Goal: Task Accomplishment & Management: Manage account settings

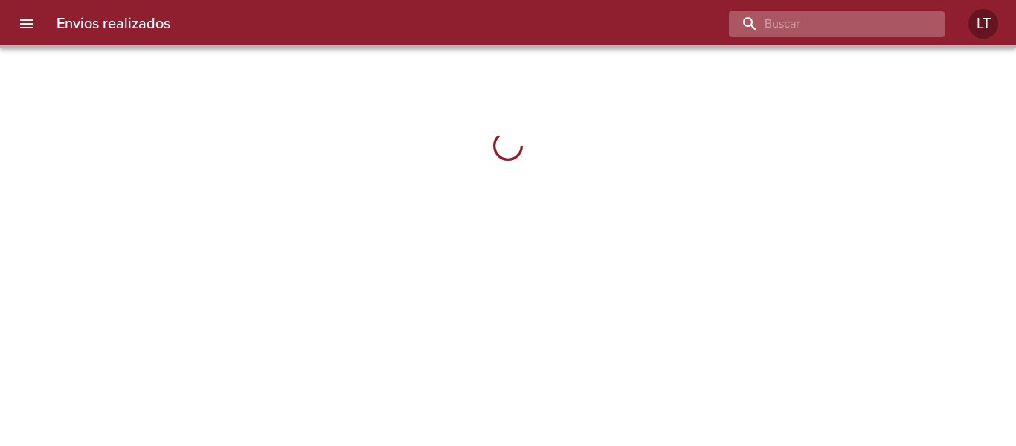
click at [850, 34] on input "buscar" at bounding box center [824, 24] width 190 height 26
paste input "[PERSON_NAME]"
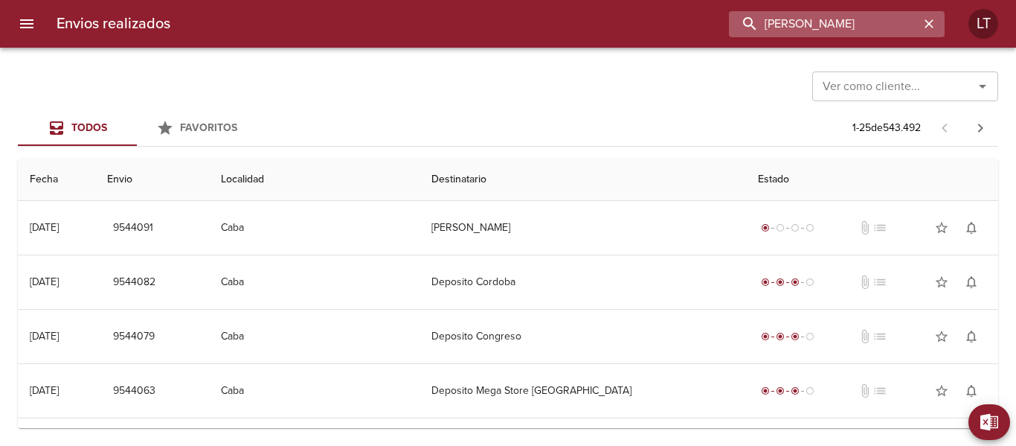
scroll to position [0, 12]
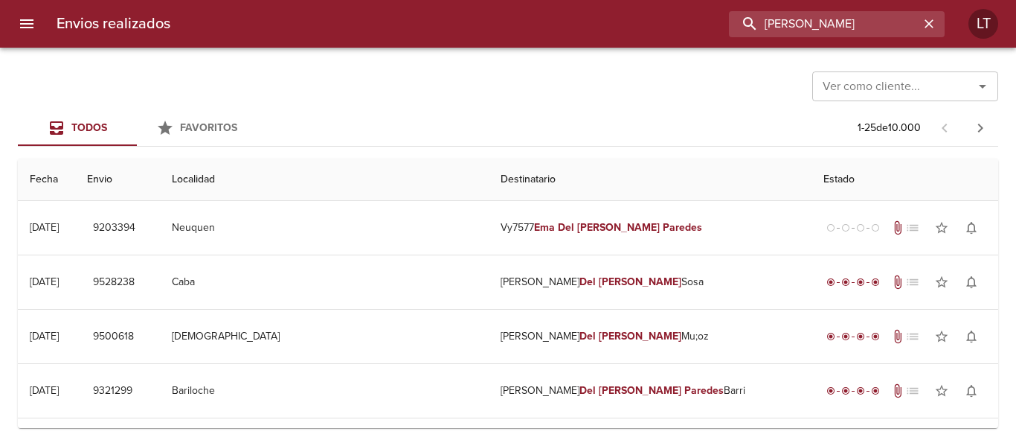
drag, startPoint x: 780, startPoint y: 20, endPoint x: 678, endPoint y: 36, distance: 104.0
click at [674, 36] on div "[PERSON_NAME]" at bounding box center [563, 24] width 763 height 26
click at [870, 21] on input "[PERSON_NAME]" at bounding box center [824, 24] width 190 height 26
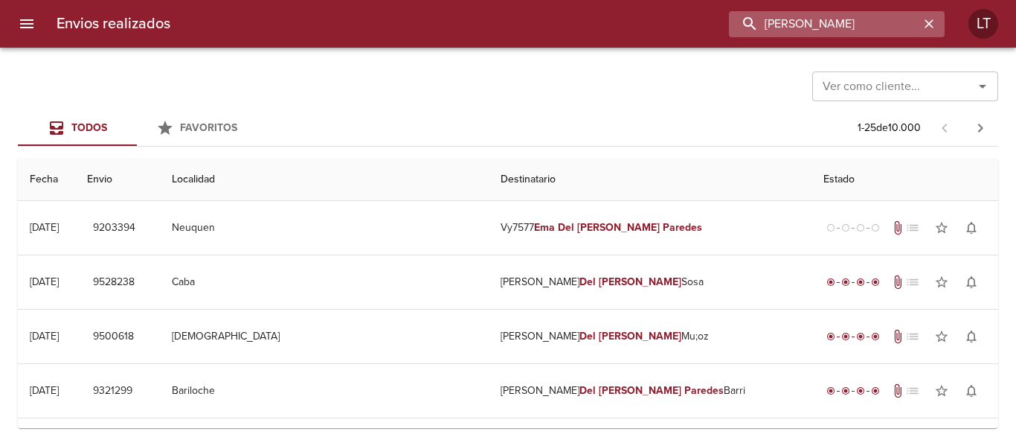
click at [870, 21] on input "[PERSON_NAME]" at bounding box center [824, 24] width 190 height 26
click at [870, 21] on input "Ema Del Carmen Paredes" at bounding box center [824, 24] width 190 height 26
paste input "Alfredo La Grutta"
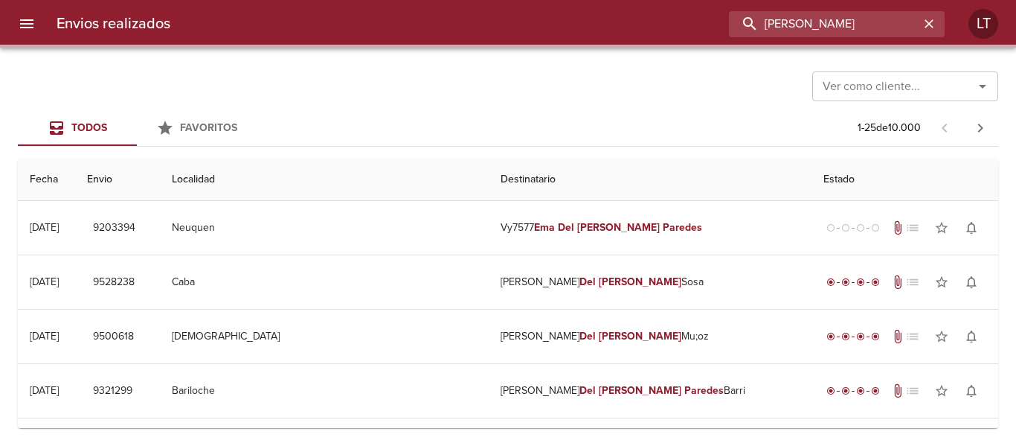
drag, startPoint x: 795, startPoint y: 22, endPoint x: 642, endPoint y: 32, distance: 152.8
click at [642, 32] on div "Alfredo La Grutta" at bounding box center [563, 24] width 763 height 26
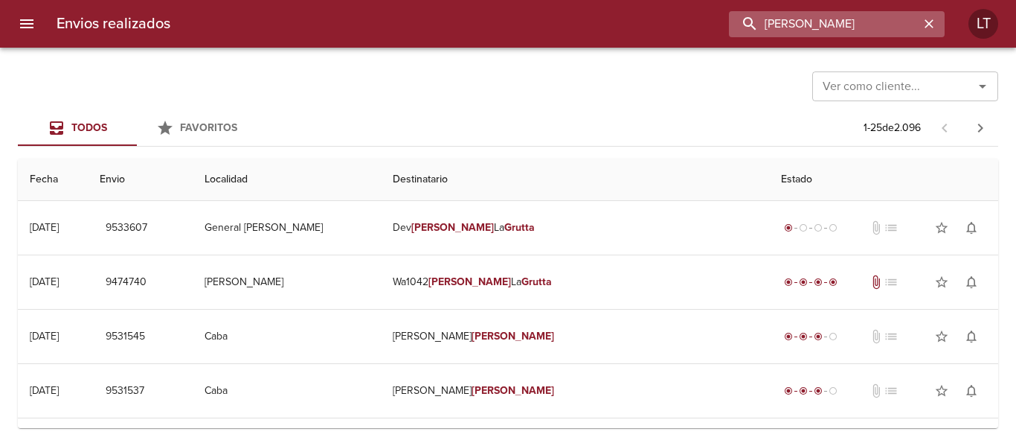
click at [803, 33] on input "Alfredo La Grutta" at bounding box center [824, 24] width 190 height 26
click at [803, 14] on input "9533607" at bounding box center [824, 24] width 190 height 26
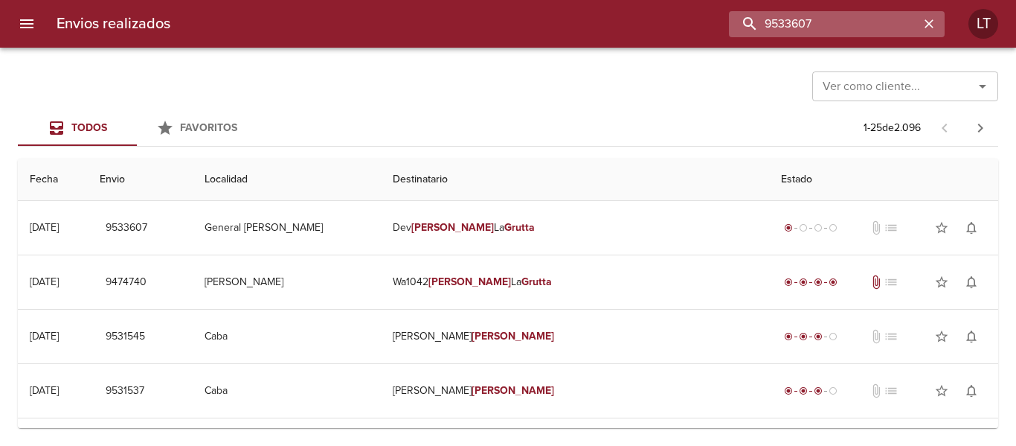
click at [818, 24] on input "9533607" at bounding box center [824, 24] width 190 height 26
paste input "941456"
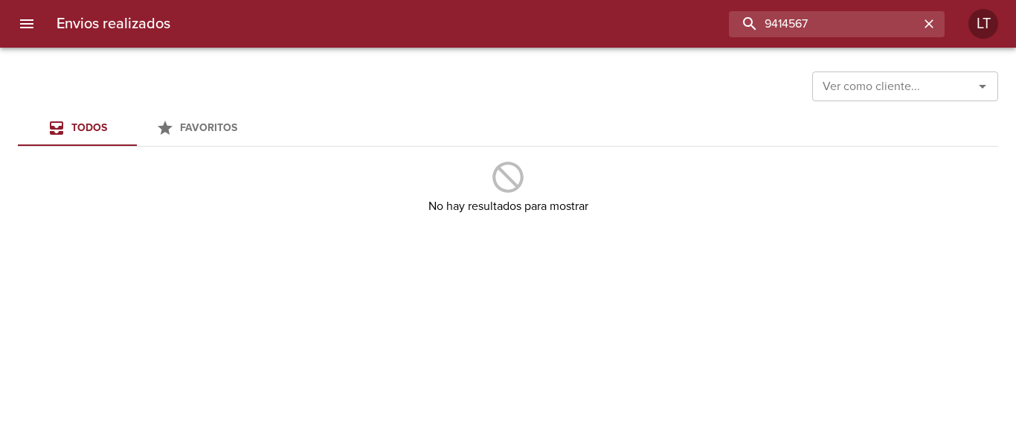
drag, startPoint x: 790, startPoint y: 25, endPoint x: 639, endPoint y: 24, distance: 151.0
click at [638, 24] on div "9414567" at bounding box center [563, 24] width 763 height 26
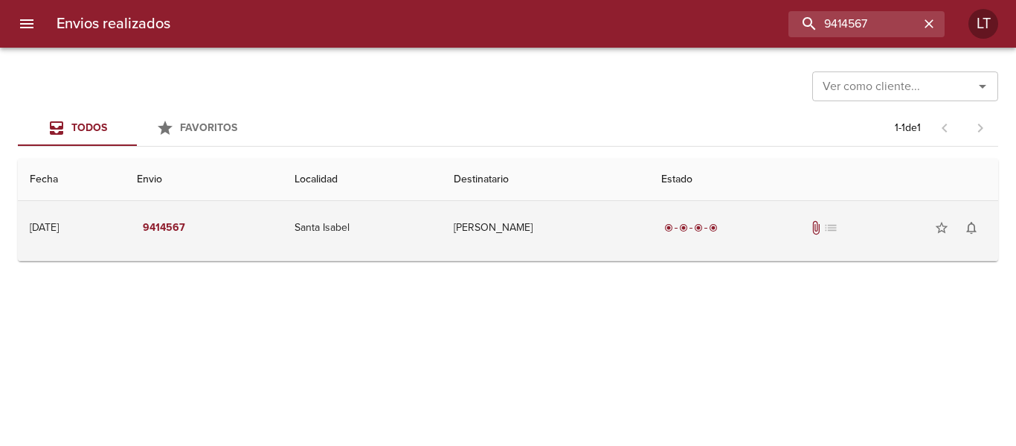
click at [593, 229] on td "Natalia Beatriz Molina Ml" at bounding box center [546, 228] width 208 height 54
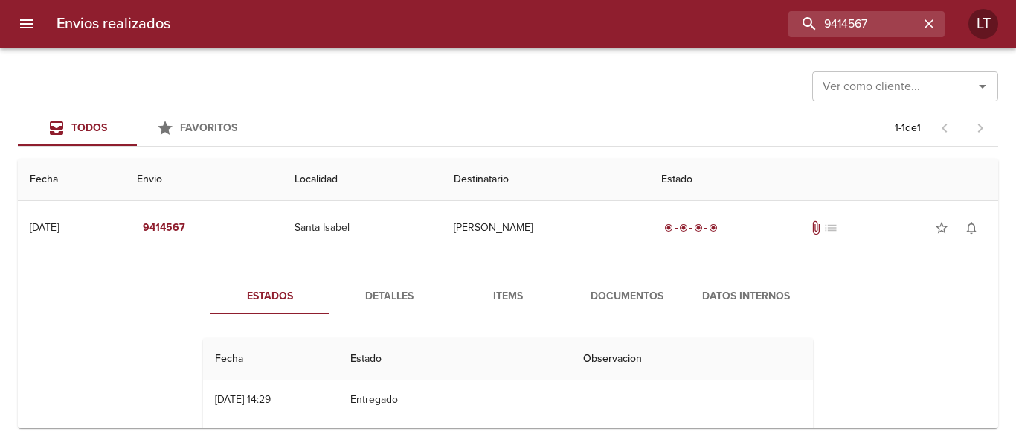
scroll to position [74, 0]
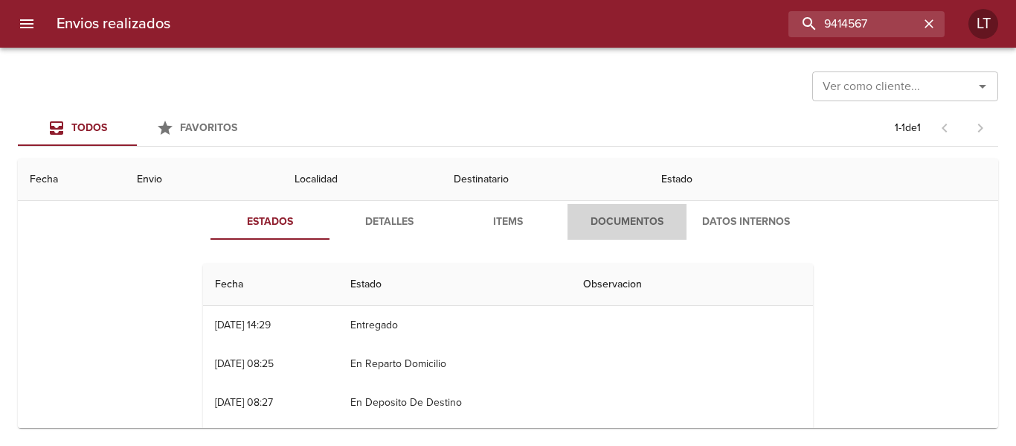
click at [632, 231] on span "Documentos" at bounding box center [627, 222] width 101 height 19
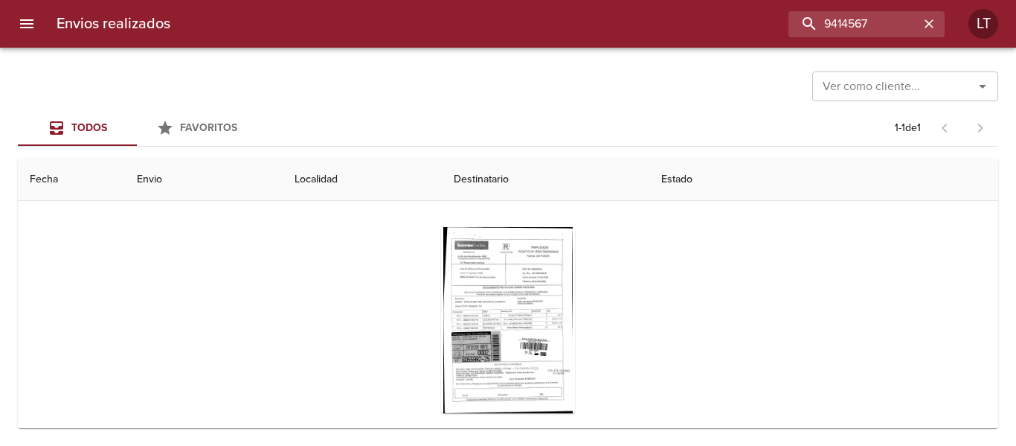
scroll to position [149, 0]
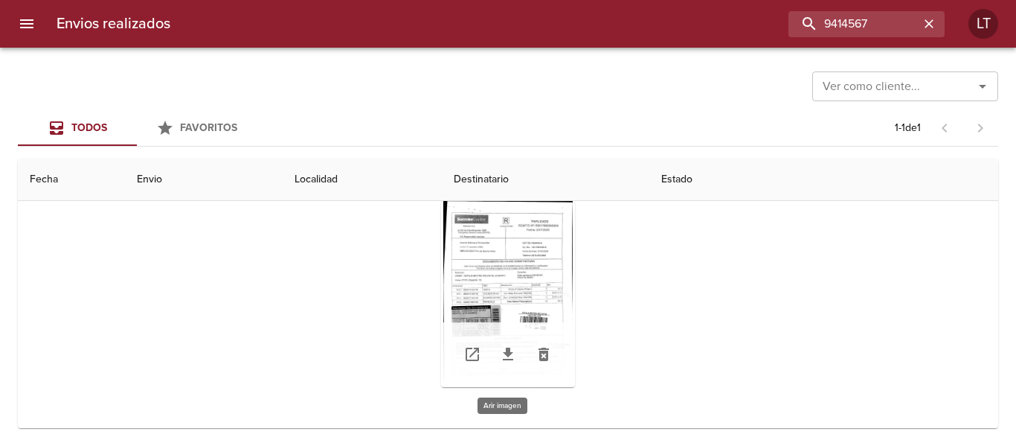
click at [516, 295] on div "Tabla de envíos del cliente" at bounding box center [508, 294] width 134 height 186
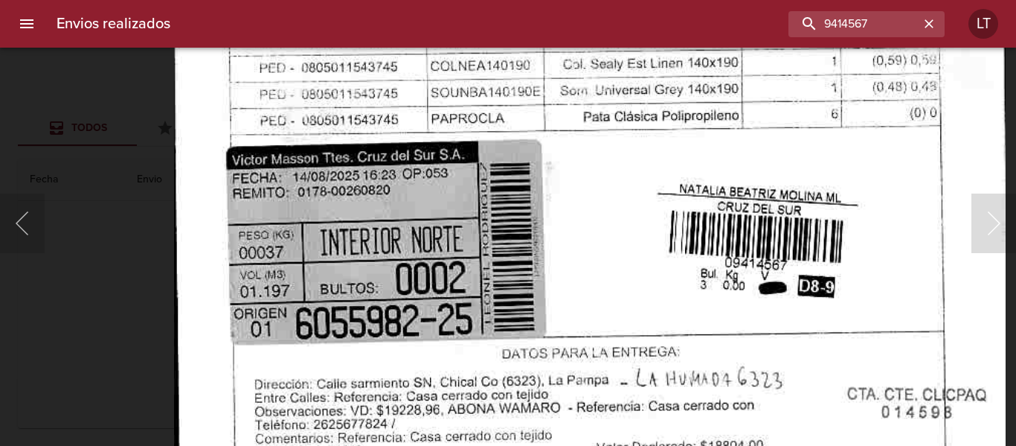
click at [497, 310] on img "Lightbox" at bounding box center [590, 69] width 832 height 1198
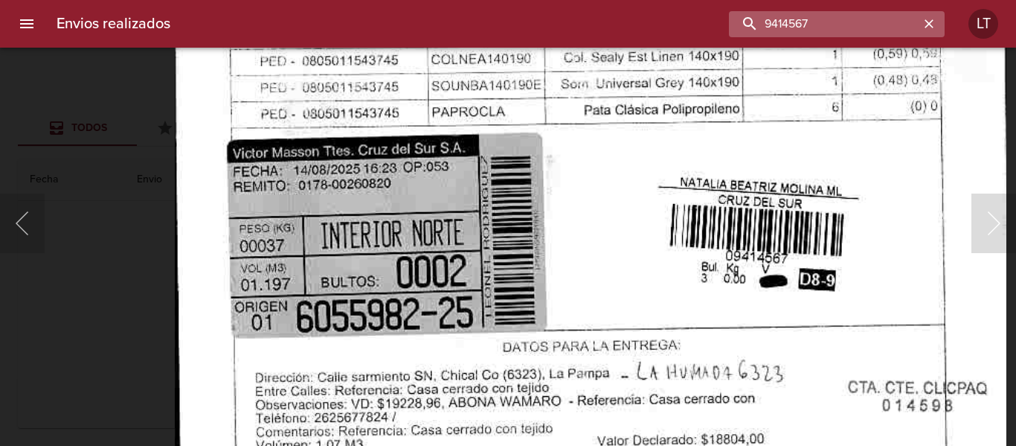
click at [867, 33] on input "9414567" at bounding box center [824, 24] width 190 height 26
paste input "9460219"
type input "9460219"
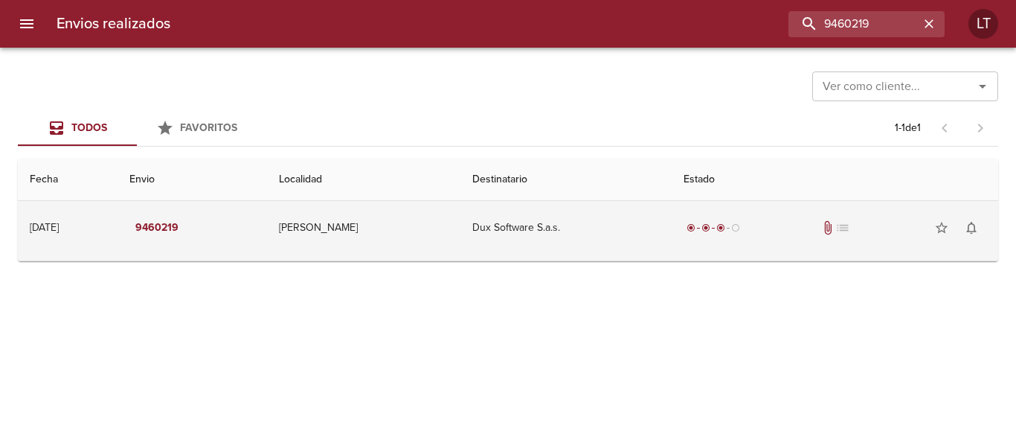
click at [614, 232] on td "Dux Software S.a.s." at bounding box center [566, 228] width 211 height 54
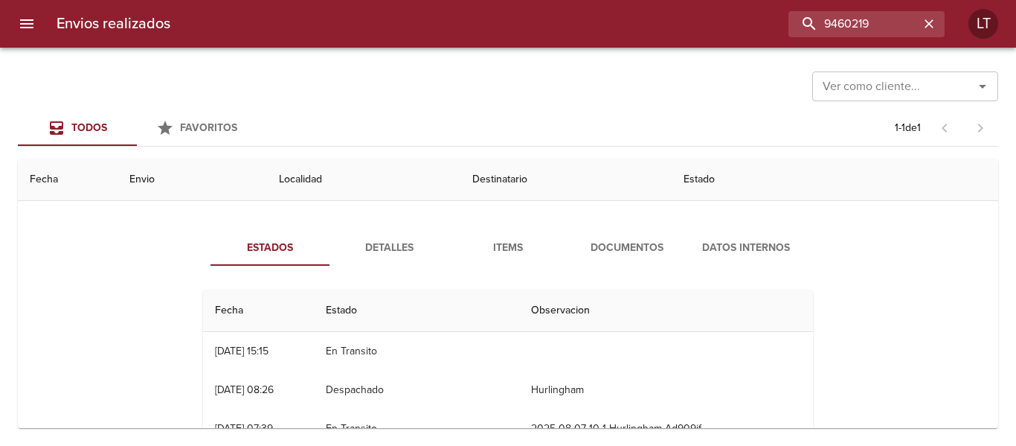
scroll to position [74, 0]
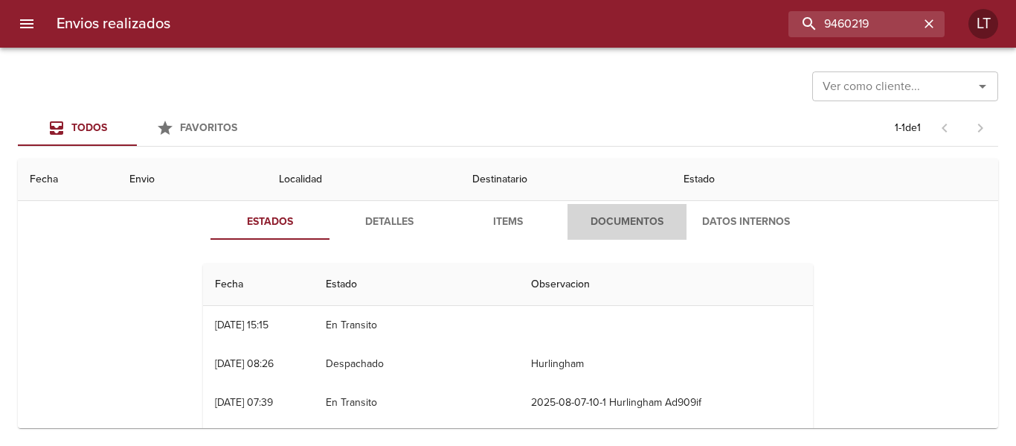
click at [630, 208] on button "Documentos" at bounding box center [627, 222] width 119 height 36
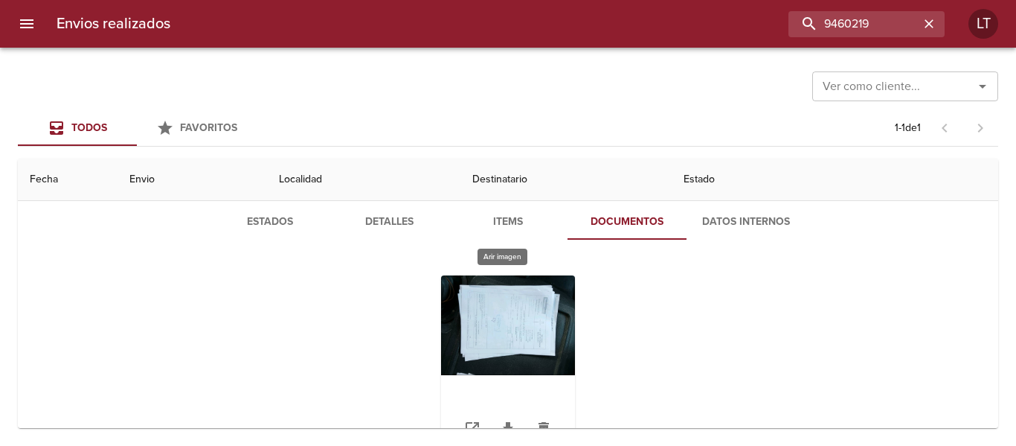
click at [506, 305] on div "Tabla de envíos del cliente" at bounding box center [508, 368] width 134 height 186
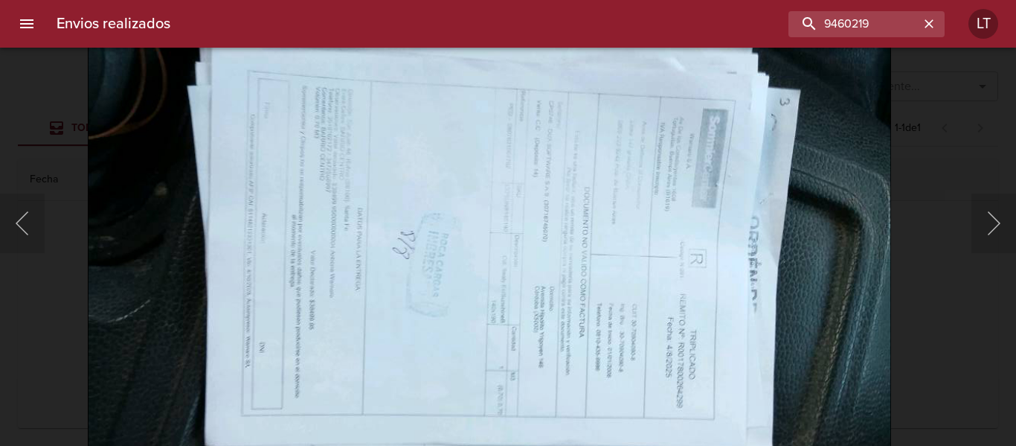
click at [531, 311] on img "Lightbox" at bounding box center [489, 276] width 803 height 597
click at [941, 274] on div "Lightbox" at bounding box center [508, 223] width 1016 height 446
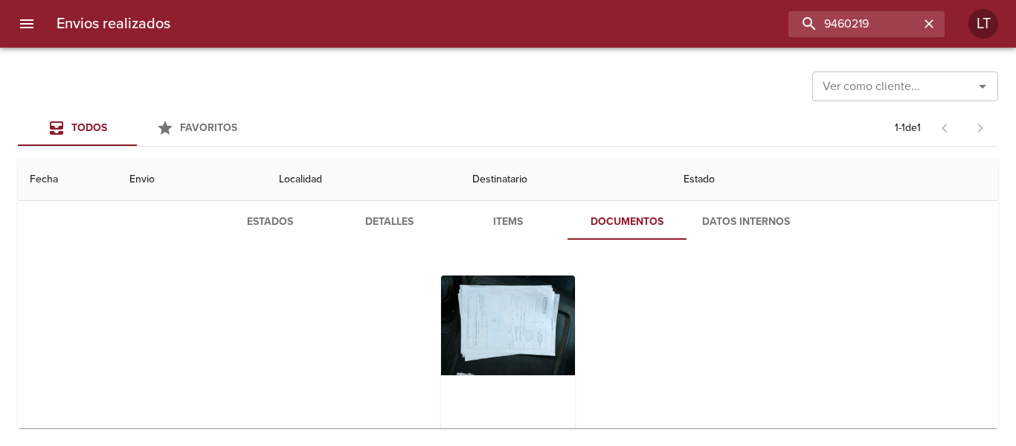
click at [414, 222] on span "Detalles" at bounding box center [388, 222] width 101 height 19
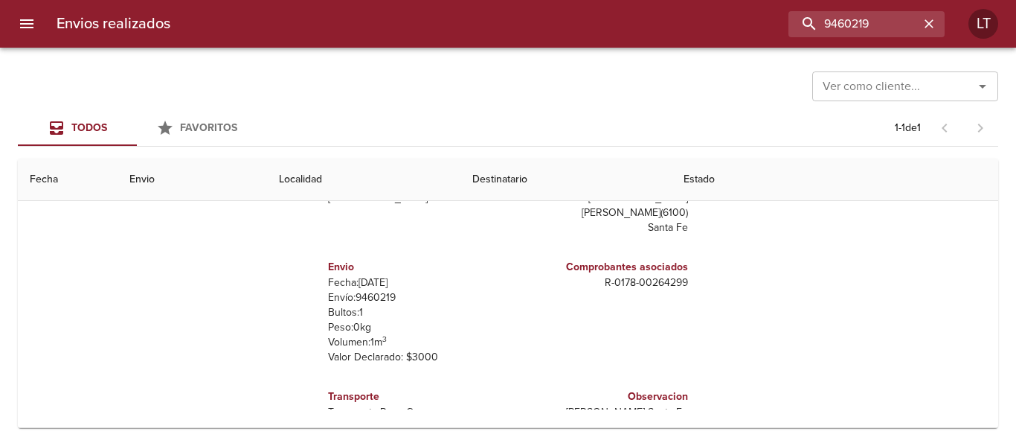
scroll to position [0, 0]
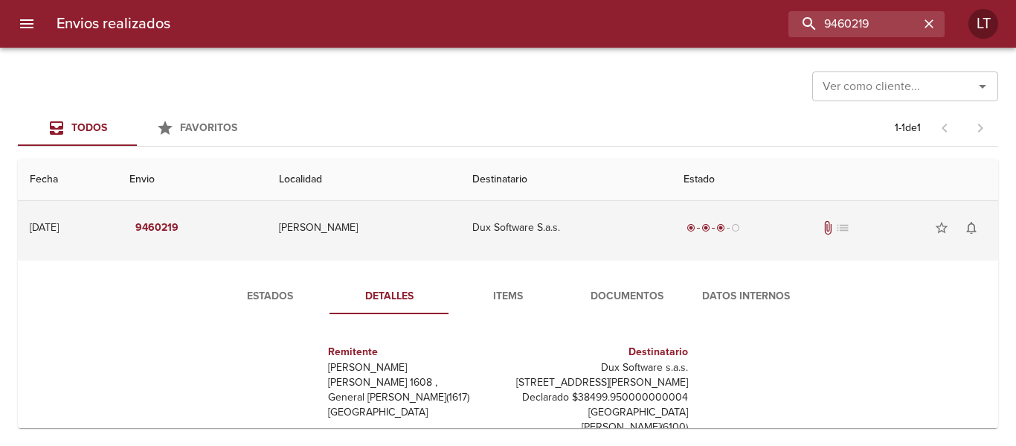
click at [397, 208] on td "Rufino" at bounding box center [364, 228] width 194 height 54
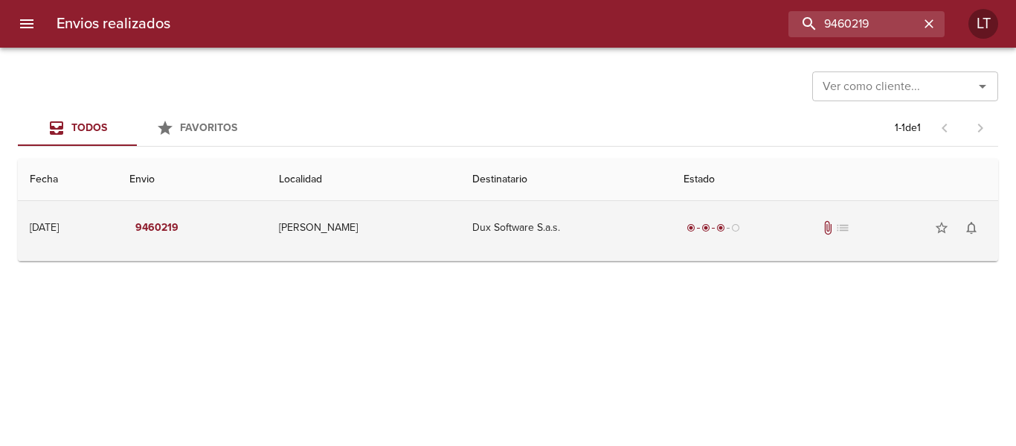
click at [411, 236] on td "Rufino" at bounding box center [364, 228] width 194 height 54
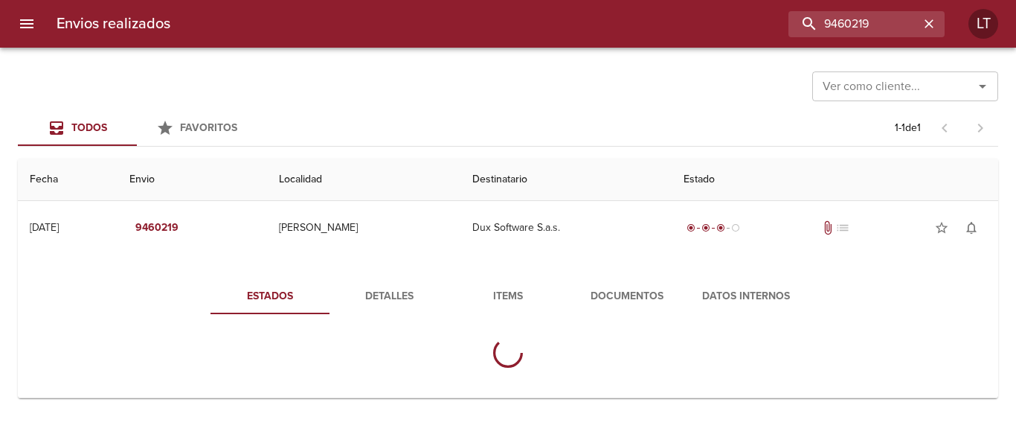
click at [417, 304] on span "Detalles" at bounding box center [388, 296] width 101 height 19
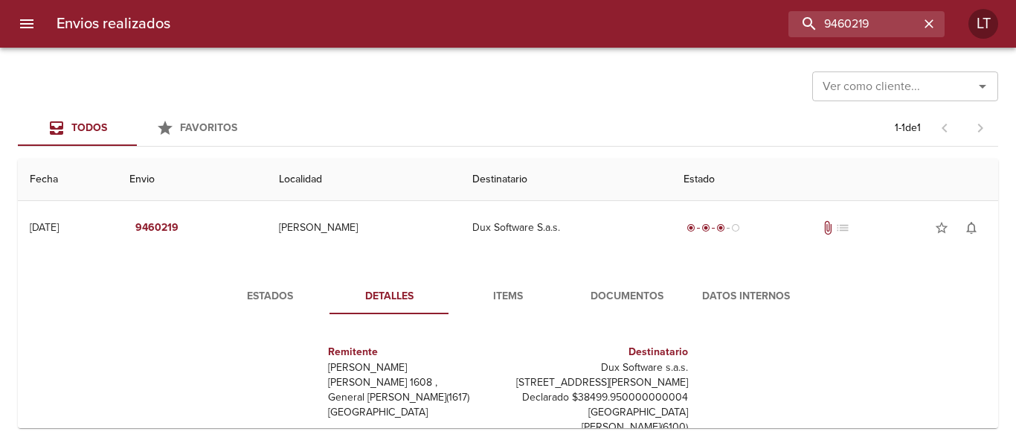
click at [254, 293] on span "Estados" at bounding box center [269, 296] width 101 height 19
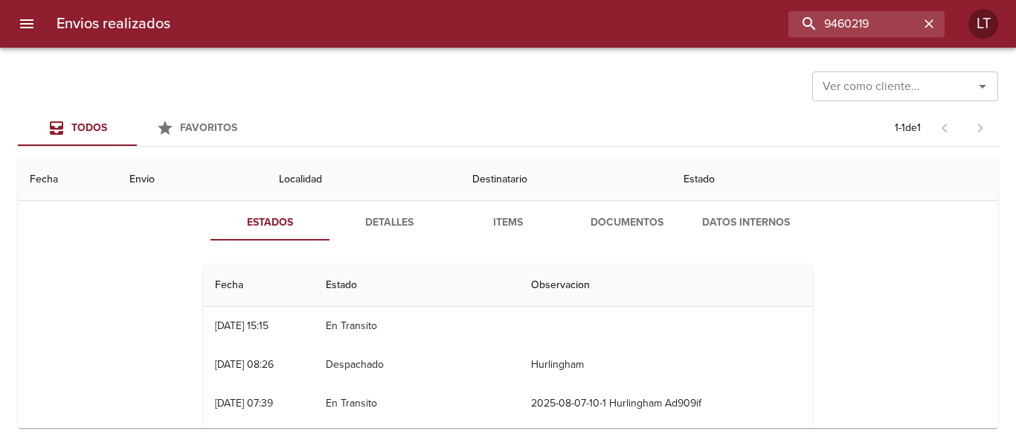
scroll to position [74, 0]
drag, startPoint x: 872, startPoint y: 25, endPoint x: 770, endPoint y: 22, distance: 102.0
click at [770, 22] on input "9460219" at bounding box center [824, 24] width 190 height 26
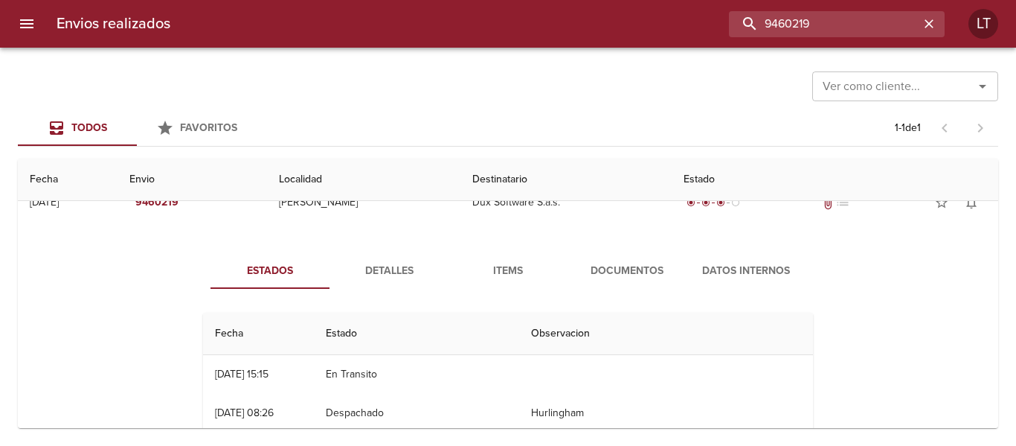
scroll to position [0, 0]
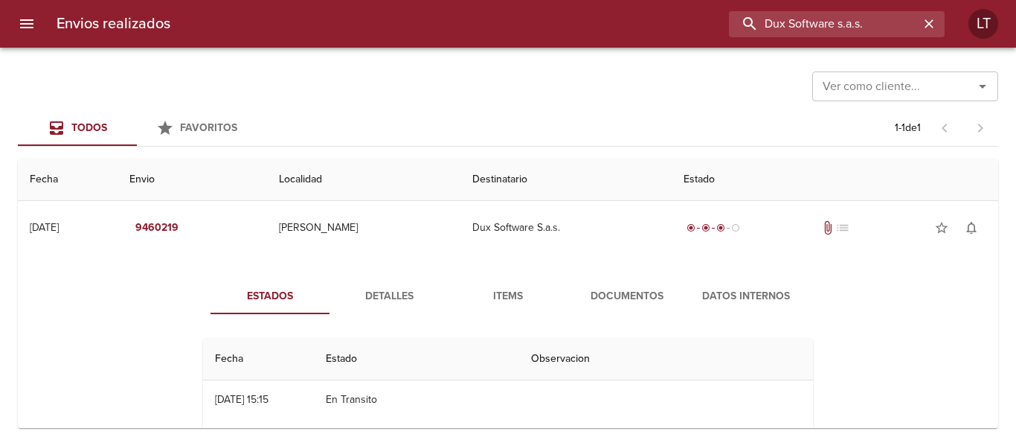
drag, startPoint x: 883, startPoint y: 21, endPoint x: 618, endPoint y: 5, distance: 265.3
click at [618, 5] on div "Envios realizados Dux Software s.a.s. LT" at bounding box center [508, 24] width 1016 height 48
click at [811, 10] on div "Envios realizados Dux Software s.a.s. LT" at bounding box center [508, 24] width 1016 height 48
click at [811, 28] on input "Dux Software s.a.s." at bounding box center [824, 24] width 190 height 26
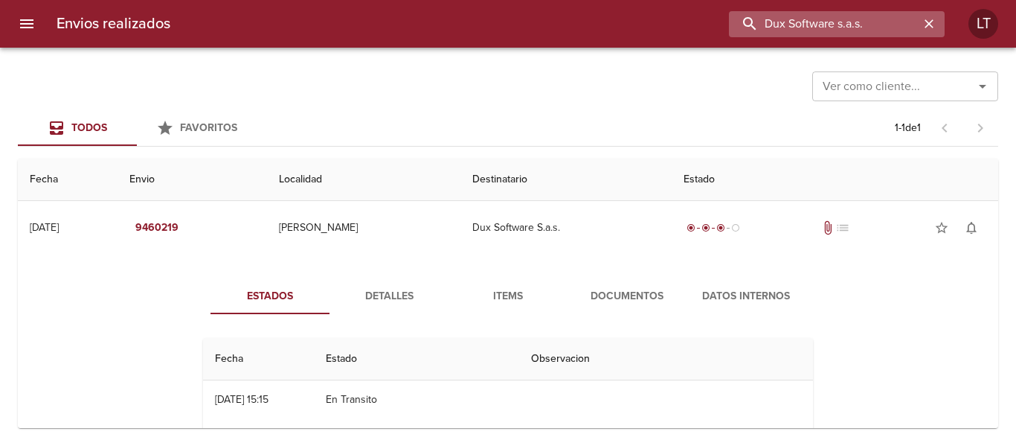
click at [811, 28] on input "Dux Software s.a.s." at bounding box center [824, 24] width 190 height 26
paste input "9541910"
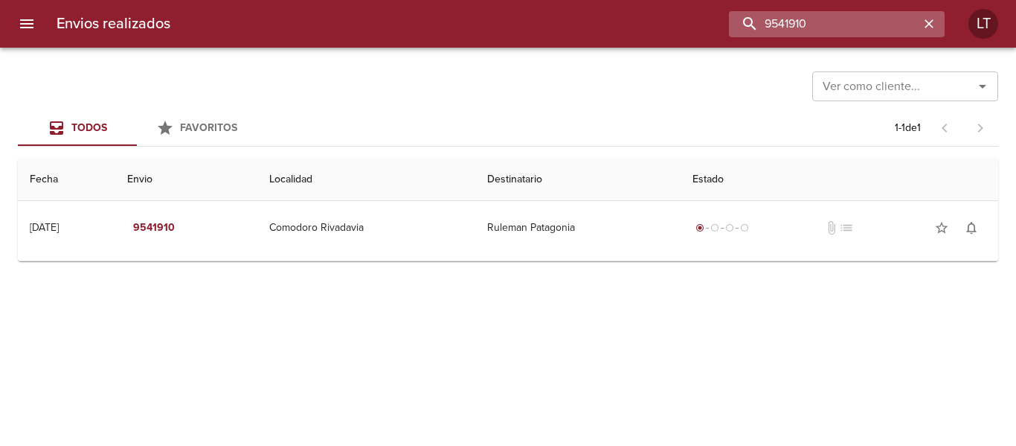
click at [799, 15] on input "9541910" at bounding box center [824, 24] width 190 height 26
paste input "38401"
click at [843, 25] on input "9538401" at bounding box center [824, 24] width 190 height 26
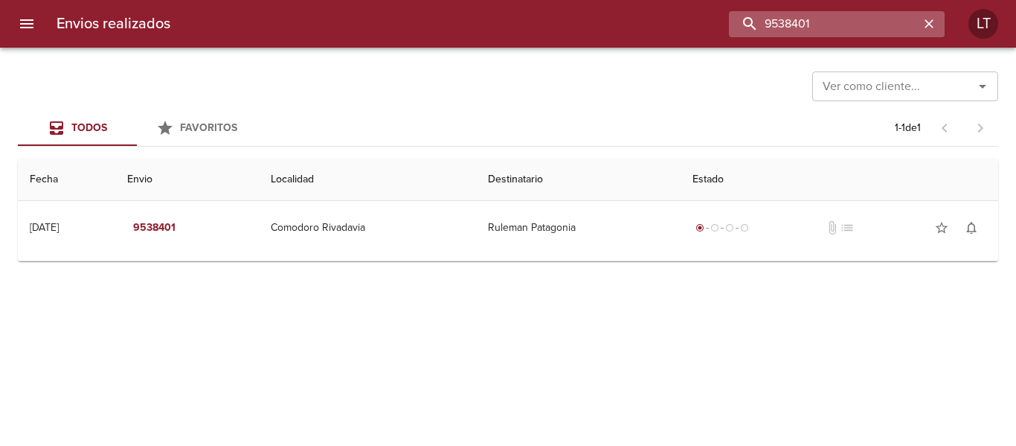
paste input "4033"
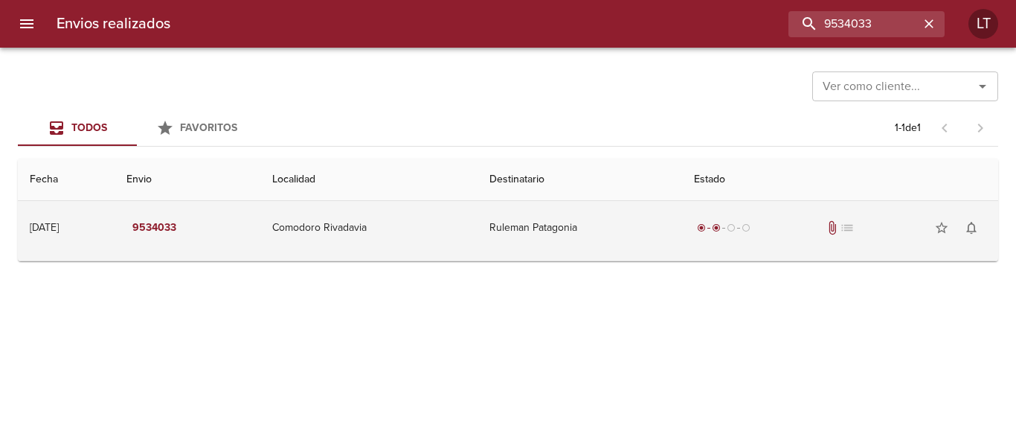
click at [626, 234] on td "Ruleman Patagonia" at bounding box center [580, 228] width 205 height 54
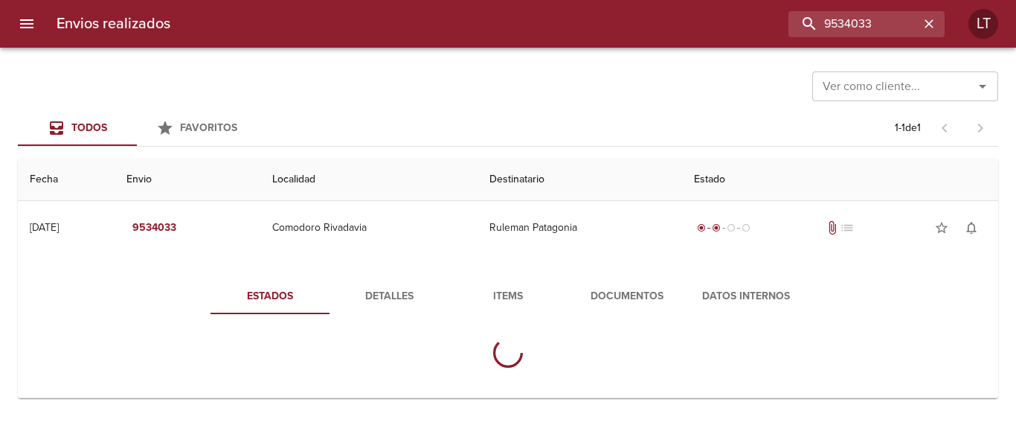
click at [614, 287] on span "Documentos" at bounding box center [627, 296] width 101 height 19
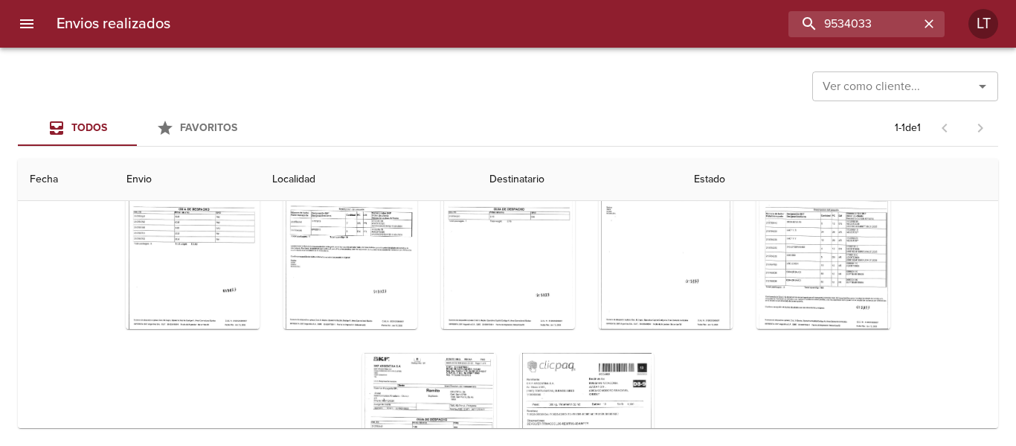
scroll to position [371, 0]
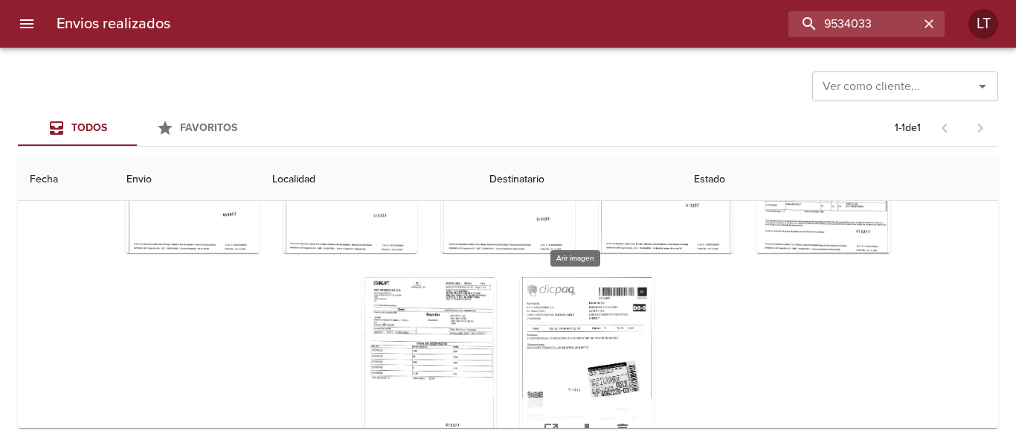
click at [579, 351] on div "Tabla de envíos del cliente" at bounding box center [587, 370] width 134 height 186
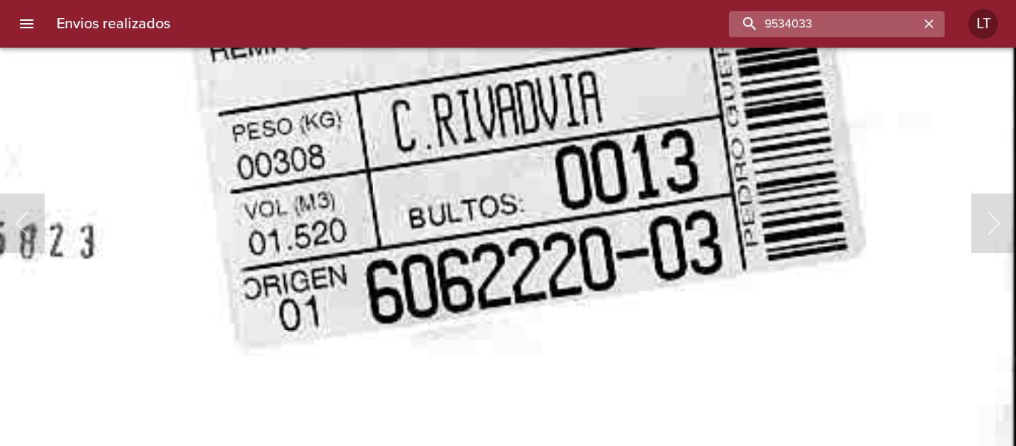
click at [882, 21] on input "9534033" at bounding box center [824, 24] width 190 height 26
paste input "48"
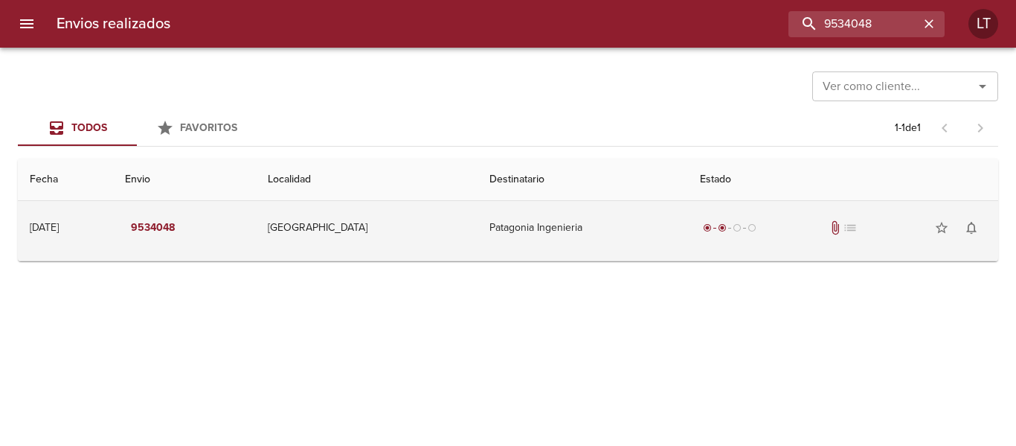
click at [568, 250] on td "Patagonia Ingenieria" at bounding box center [583, 228] width 210 height 54
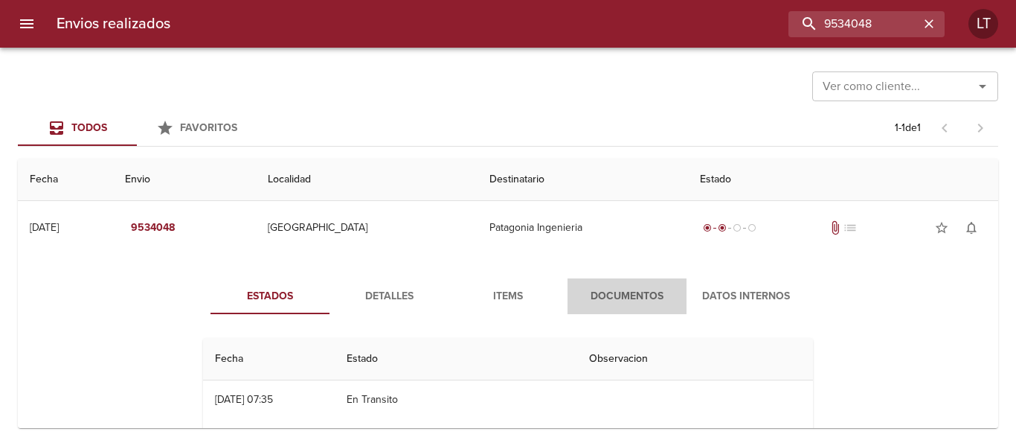
click at [606, 300] on span "Documentos" at bounding box center [627, 296] width 101 height 19
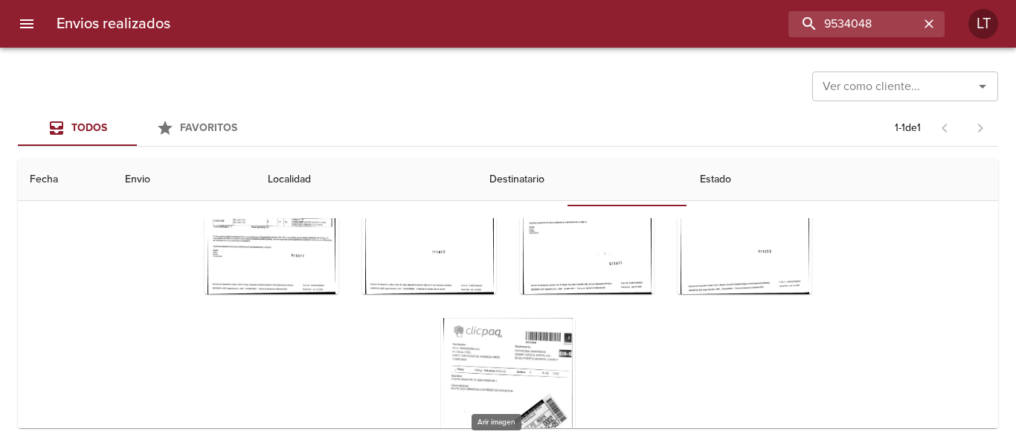
scroll to position [214, 0]
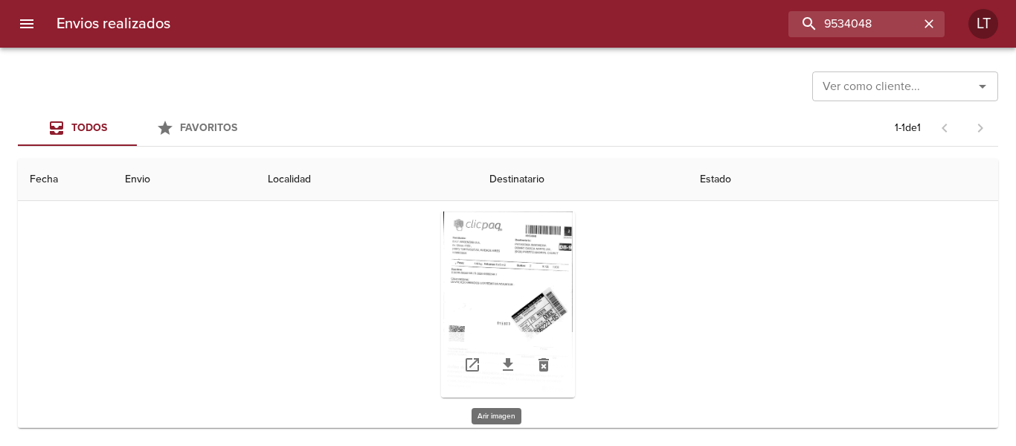
click at [544, 322] on div "Tabla de envíos del cliente" at bounding box center [508, 304] width 134 height 186
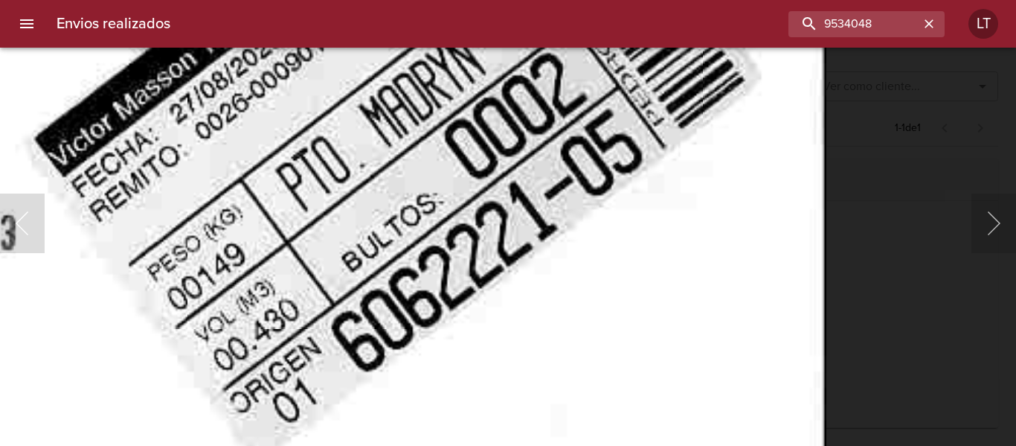
click at [850, 24] on input "9534048" at bounding box center [824, 24] width 190 height 26
paste input "9538415"
drag, startPoint x: 774, startPoint y: 21, endPoint x: 719, endPoint y: 31, distance: 55.2
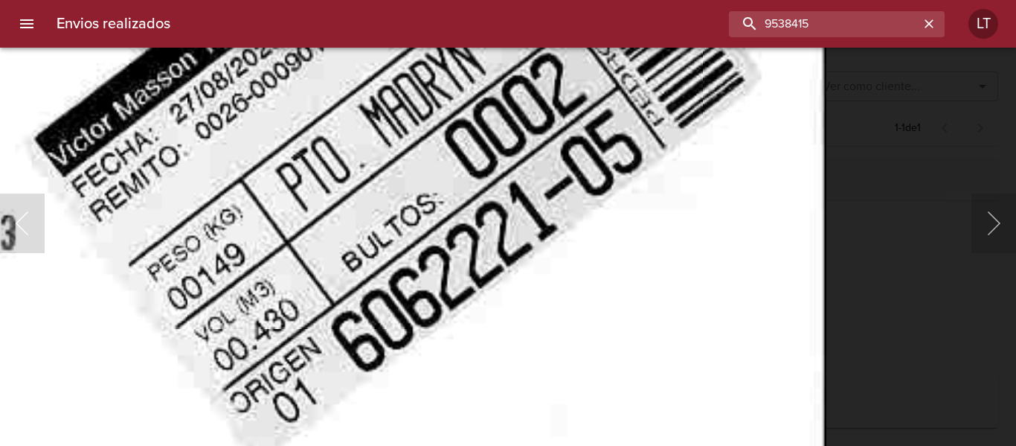
click at [719, 31] on div "9538415" at bounding box center [563, 24] width 763 height 26
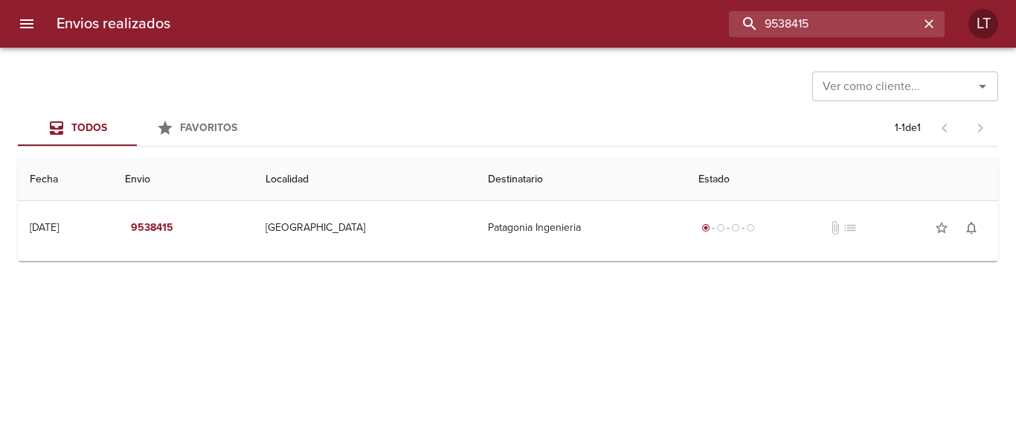
scroll to position [0, 0]
click at [796, 19] on input "9538415" at bounding box center [824, 24] width 190 height 26
paste input "41924"
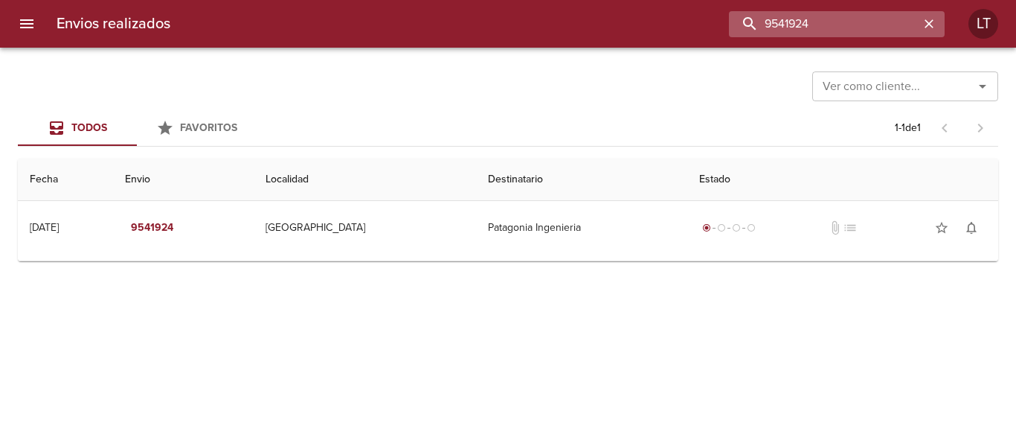
click at [817, 19] on input "9541924" at bounding box center [824, 24] width 190 height 26
paste input "391098"
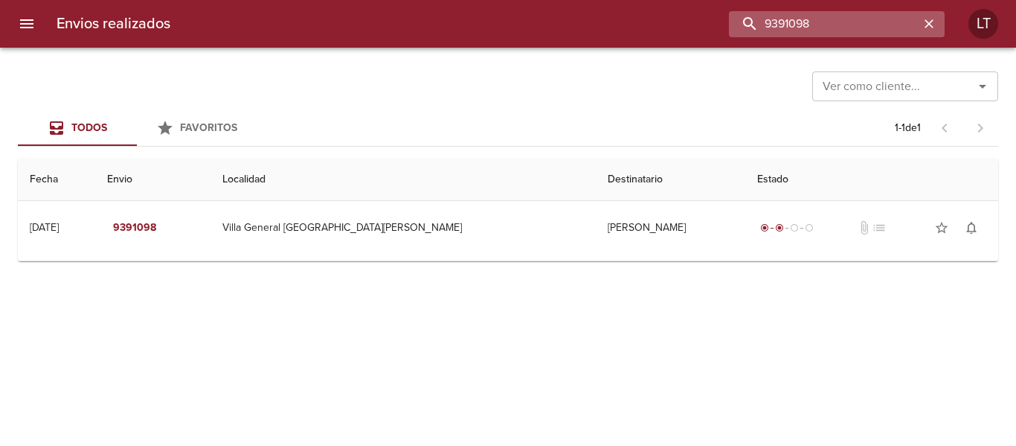
click at [831, 16] on input "9391098" at bounding box center [824, 24] width 190 height 26
paste input "27055"
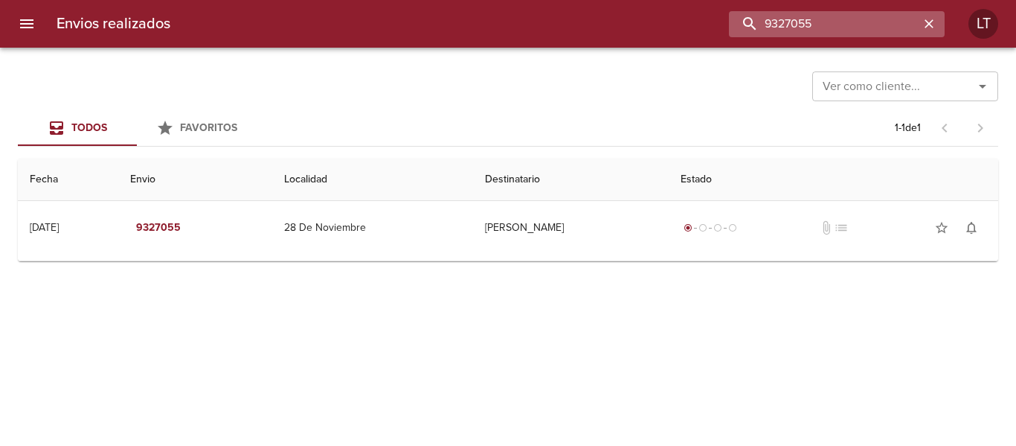
click at [806, 22] on input "9327055" at bounding box center [824, 24] width 190 height 26
paste input "541887"
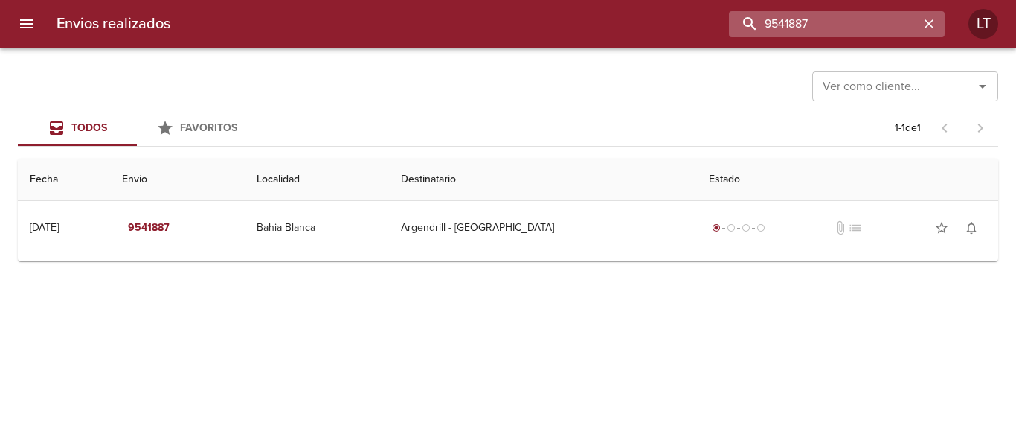
click at [825, 28] on input "9541887" at bounding box center [824, 24] width 190 height 26
paste input "33985"
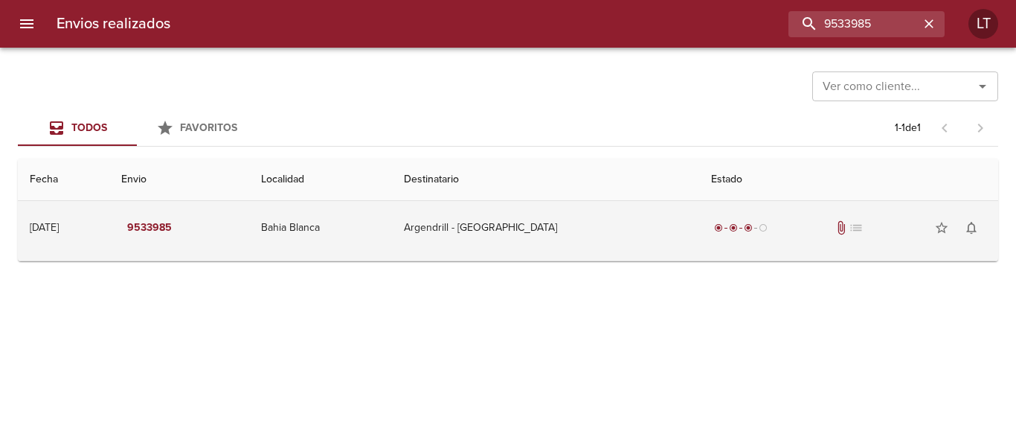
click at [591, 237] on td "Argendrill - Bahia Blanca" at bounding box center [545, 228] width 307 height 54
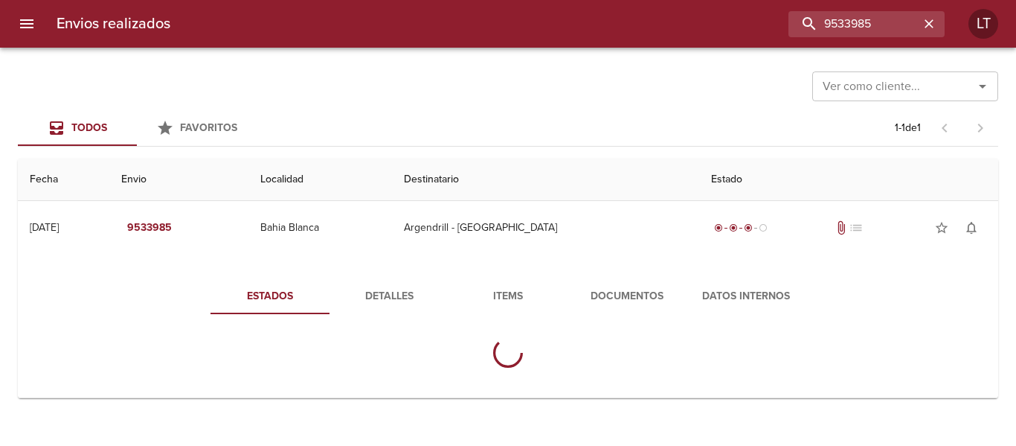
click at [594, 286] on button "Documentos" at bounding box center [627, 296] width 119 height 36
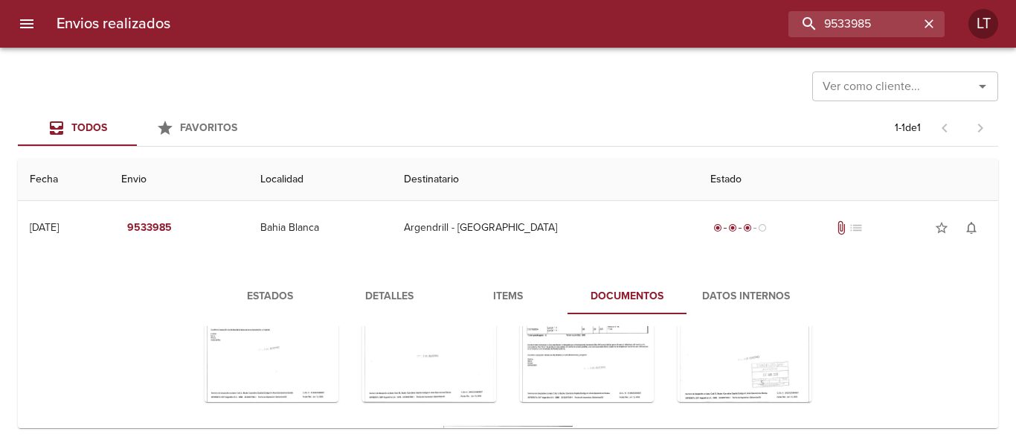
scroll to position [214, 0]
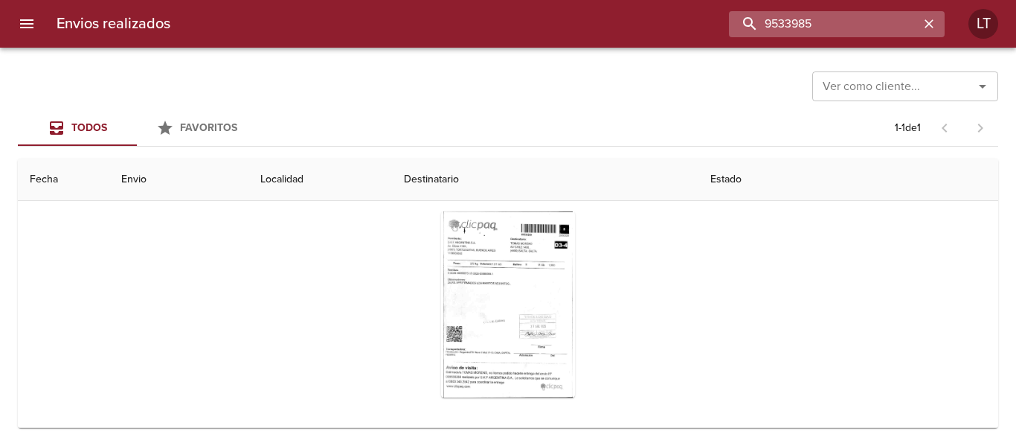
click at [842, 25] on input "9533985" at bounding box center [824, 24] width 190 height 26
paste input "498631"
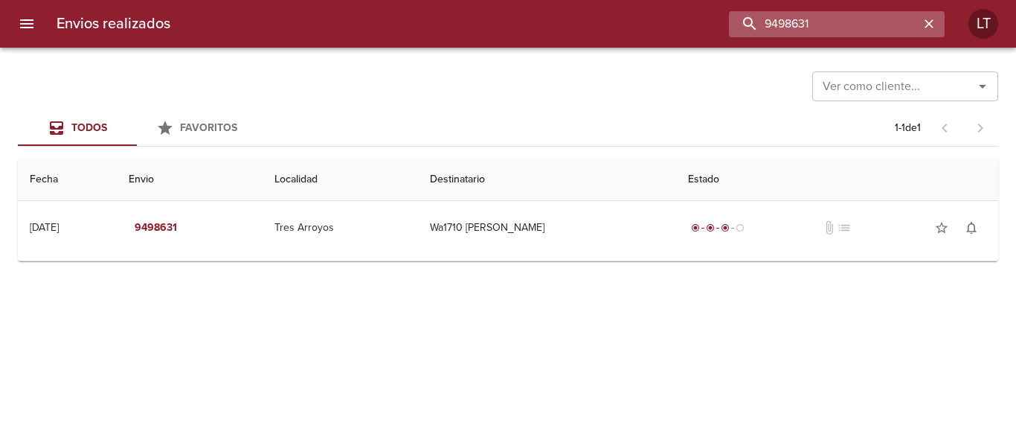
scroll to position [0, 0]
click at [844, 24] on input "9498631" at bounding box center [824, 24] width 190 height 26
paste input "513204"
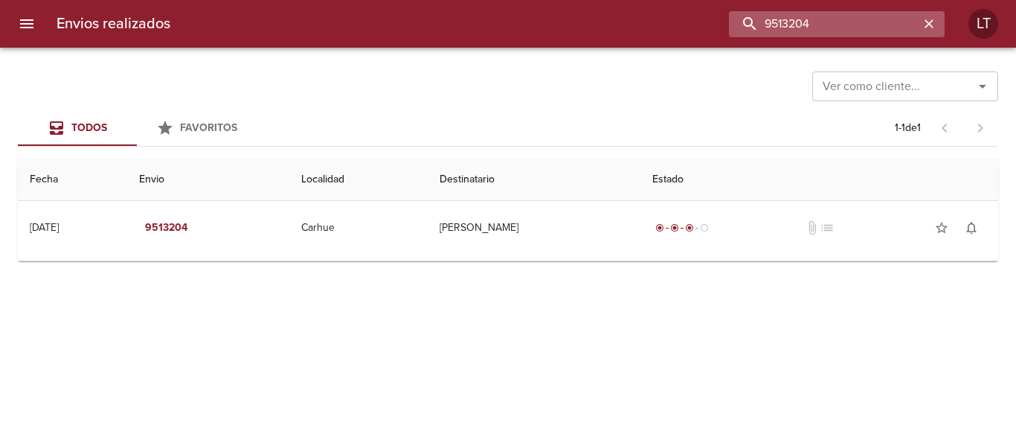
click at [843, 17] on input "9513204" at bounding box center [824, 24] width 190 height 26
paste input "455091"
type input "9455091"
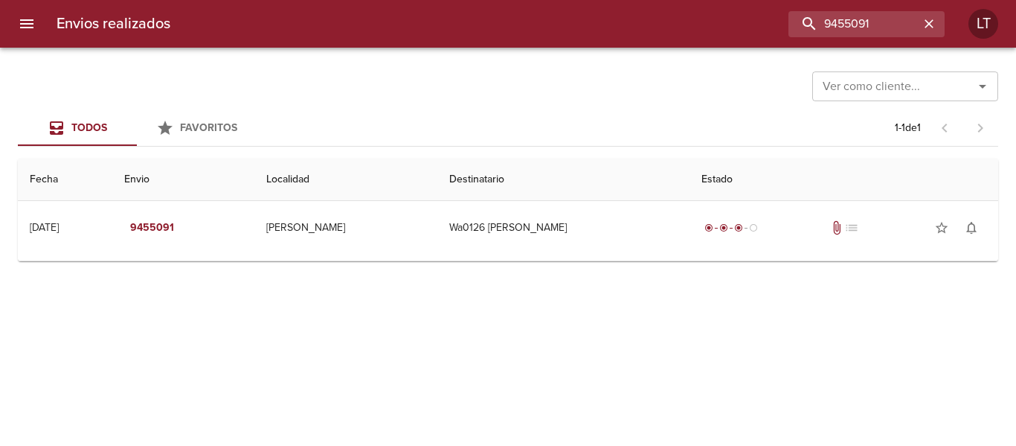
click at [599, 261] on div "Ver como cliente... Ver como cliente... Todos Favoritos 1 - 1 de 1 Fecha Envio …" at bounding box center [508, 247] width 1016 height 398
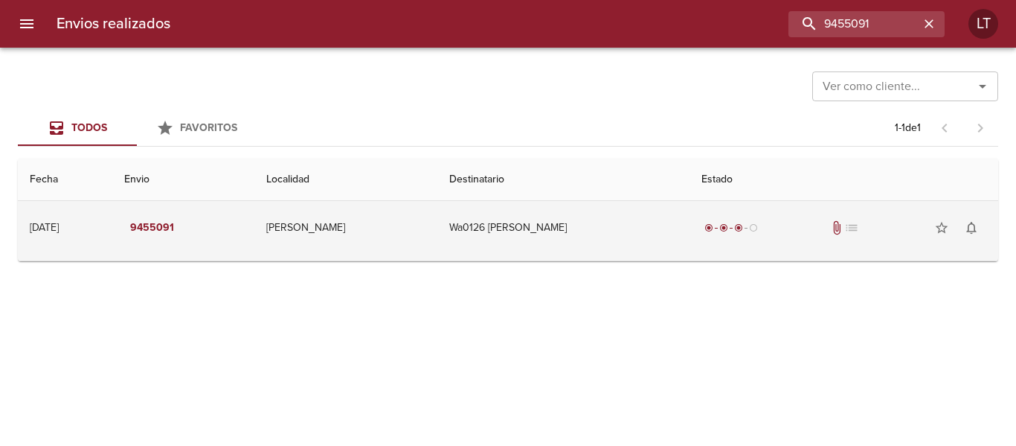
click at [599, 240] on td "Wa0126 Ariela Racca" at bounding box center [563, 228] width 252 height 54
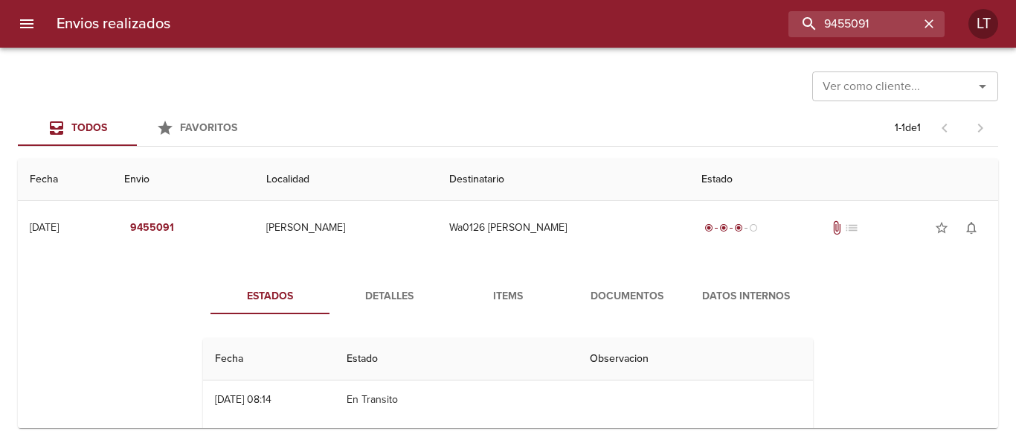
click at [612, 301] on span "Documentos" at bounding box center [627, 296] width 101 height 19
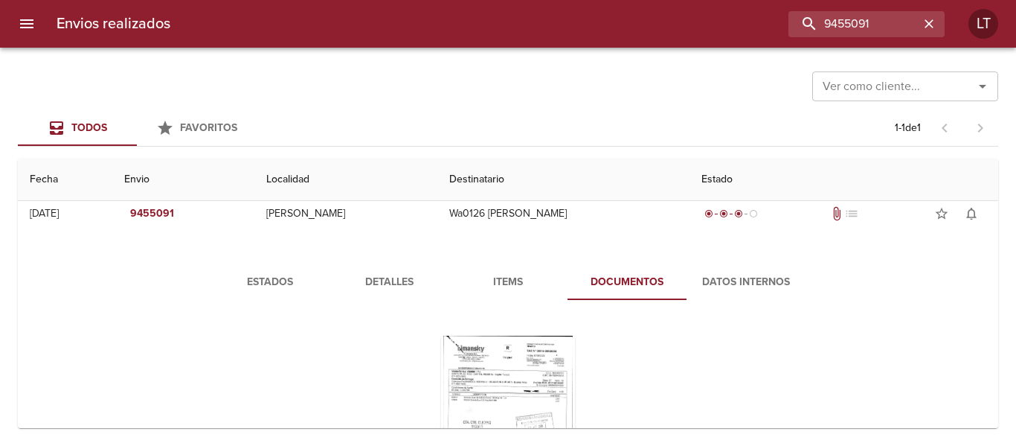
scroll to position [1, 0]
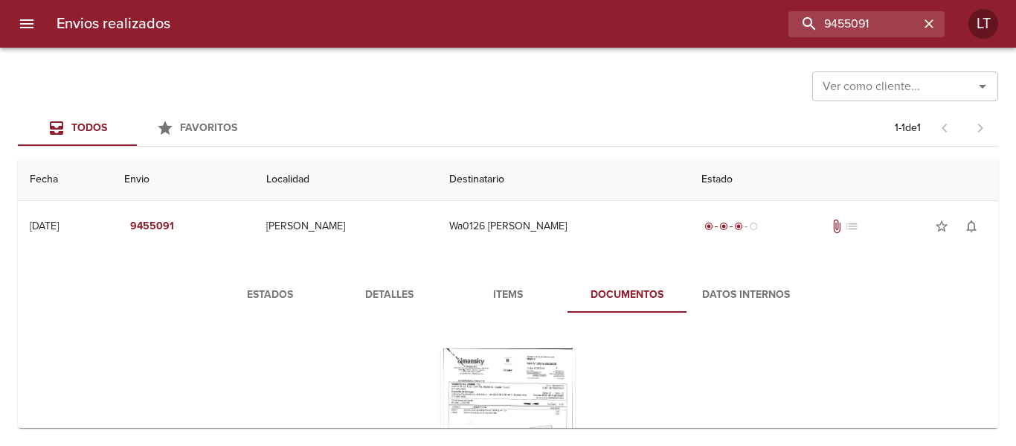
click at [38, 16] on div "Envios realizados 9455091 LT" at bounding box center [508, 24] width 1016 height 48
click at [23, 16] on icon "menu" at bounding box center [27, 24] width 18 height 18
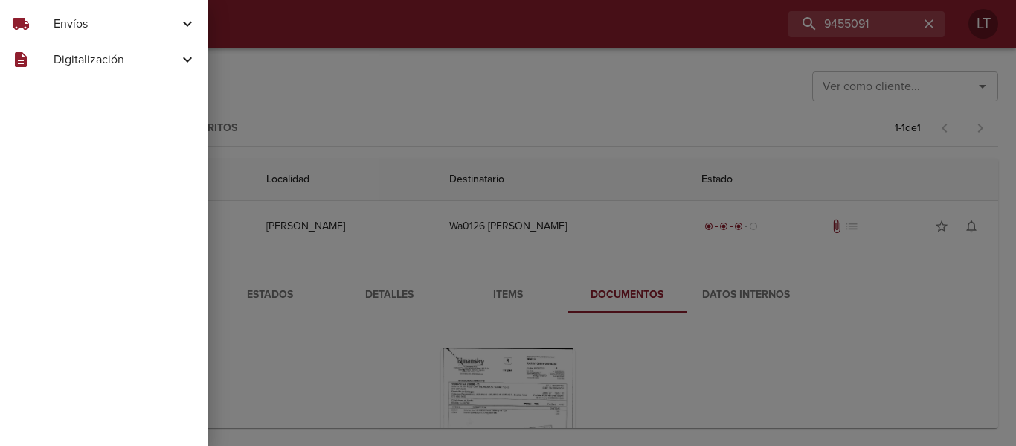
click at [69, 13] on div "local_shipping Envíos" at bounding box center [104, 24] width 208 height 36
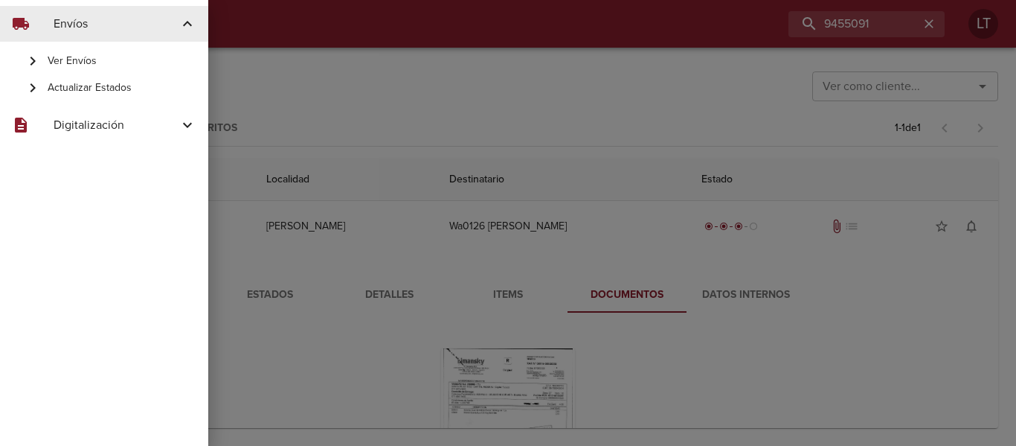
click at [92, 94] on span "Actualizar Estados" at bounding box center [122, 87] width 149 height 15
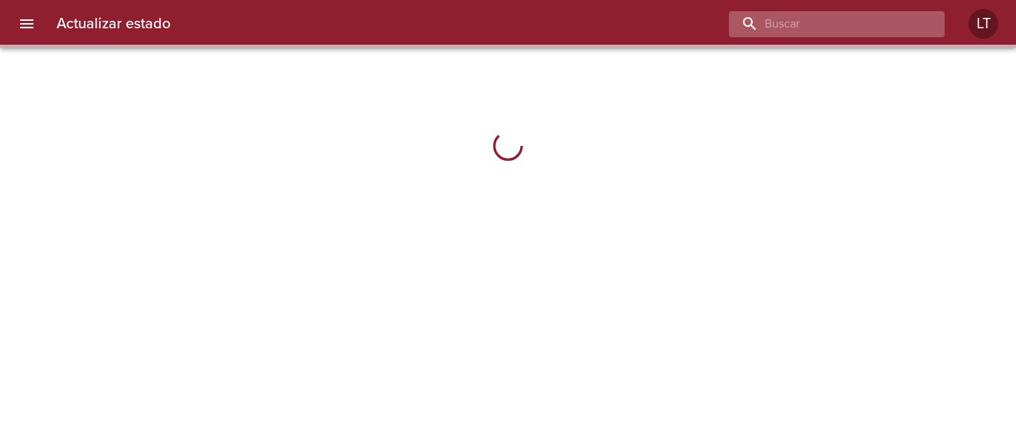
click at [844, 26] on input "buscar" at bounding box center [824, 24] width 190 height 26
paste input "9455091"
type input "9455091"
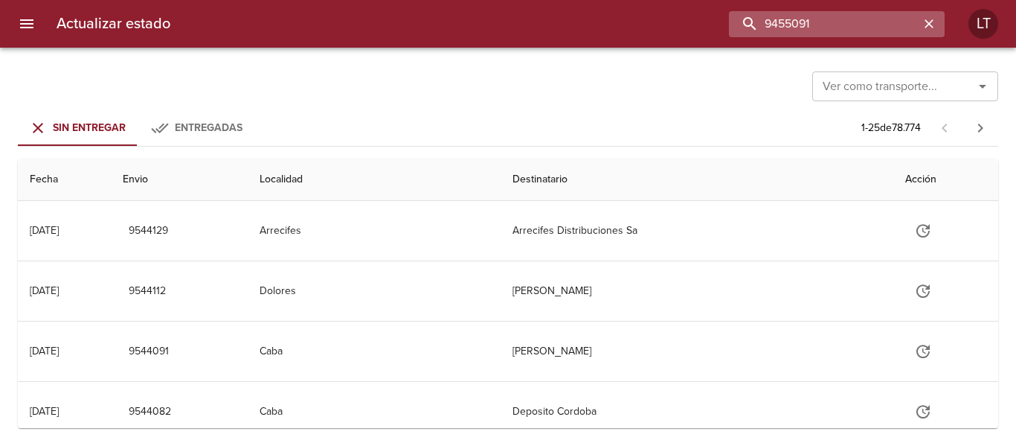
click at [840, 36] on input "9455091" at bounding box center [824, 24] width 190 height 26
click at [247, 131] on button "Entregadas" at bounding box center [196, 128] width 119 height 36
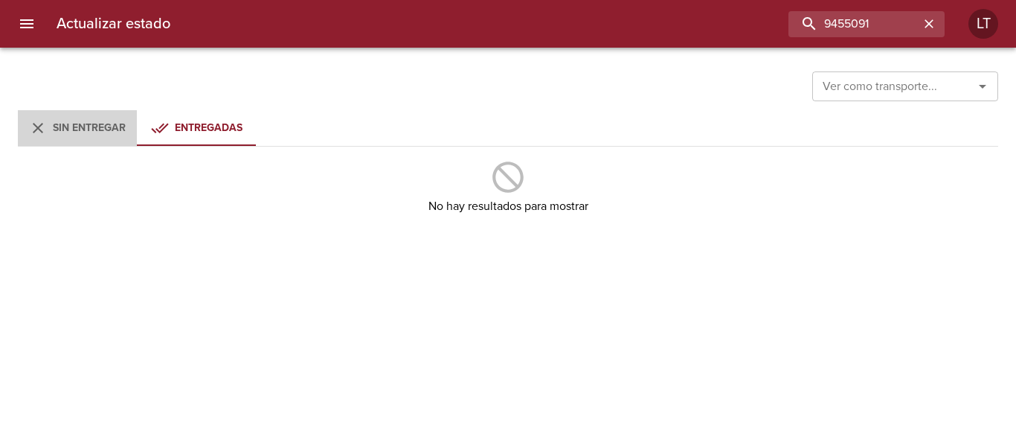
click at [113, 132] on span "Sin Entregar" at bounding box center [89, 127] width 73 height 13
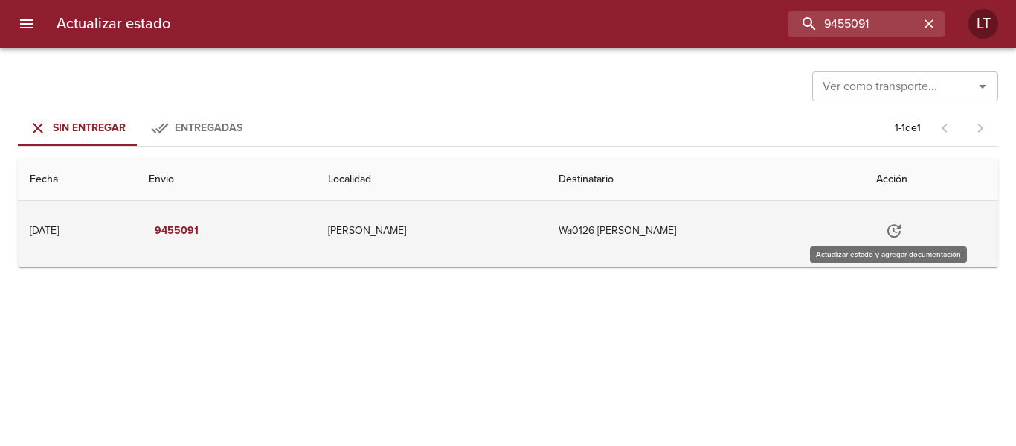
click at [892, 222] on icon "Tabla de envíos del cliente" at bounding box center [894, 231] width 18 height 18
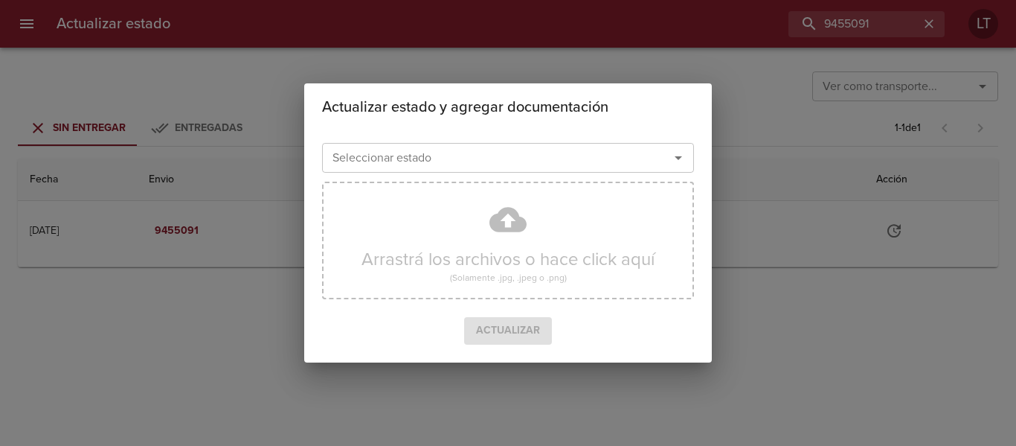
click at [510, 166] on input "Seleccionar estado" at bounding box center [486, 157] width 319 height 21
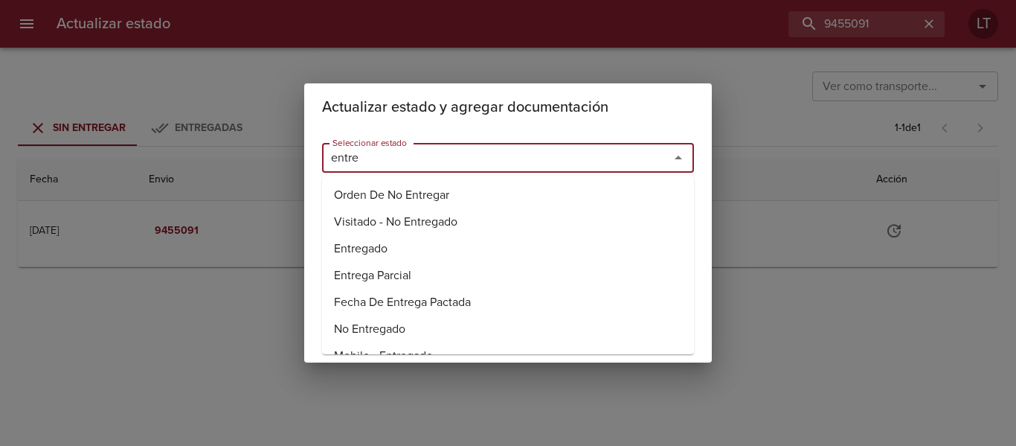
click at [378, 252] on li "Entregado" at bounding box center [508, 248] width 372 height 27
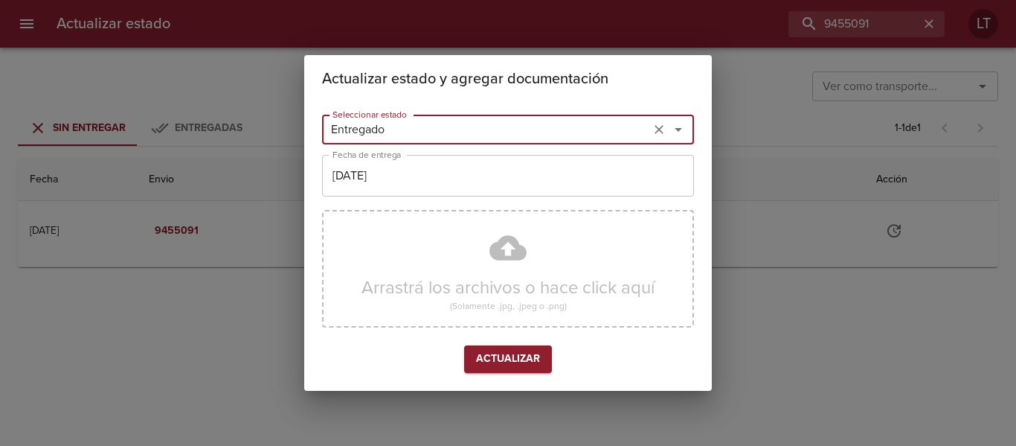
type input "Entregado"
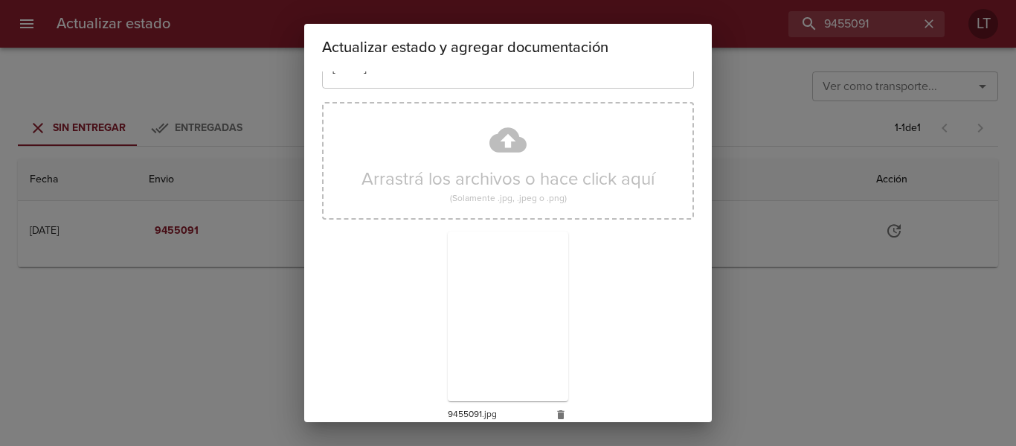
scroll to position [139, 0]
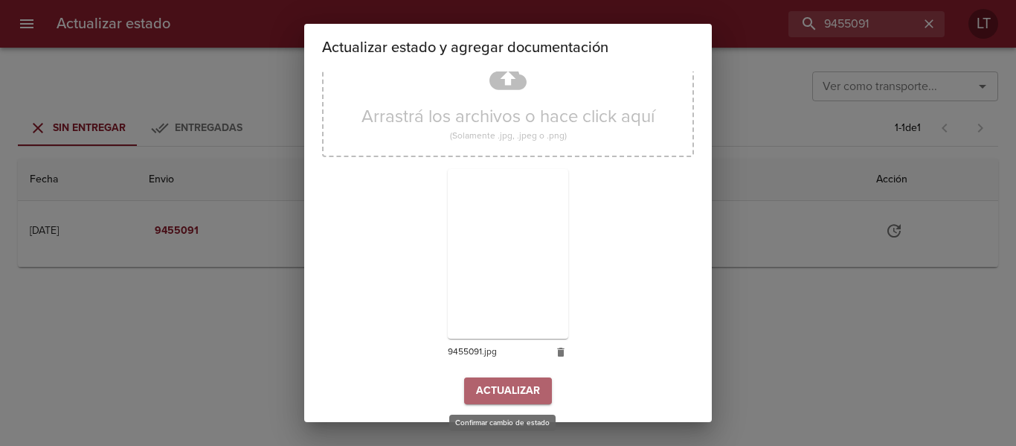
click at [509, 385] on span "Actualizar" at bounding box center [508, 391] width 64 height 19
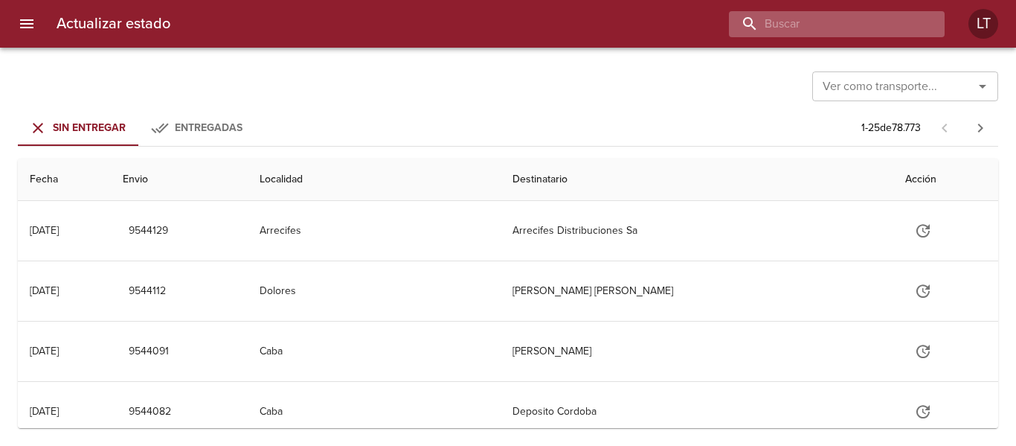
click at [856, 16] on input "buscar" at bounding box center [824, 24] width 190 height 26
paste input "9533918"
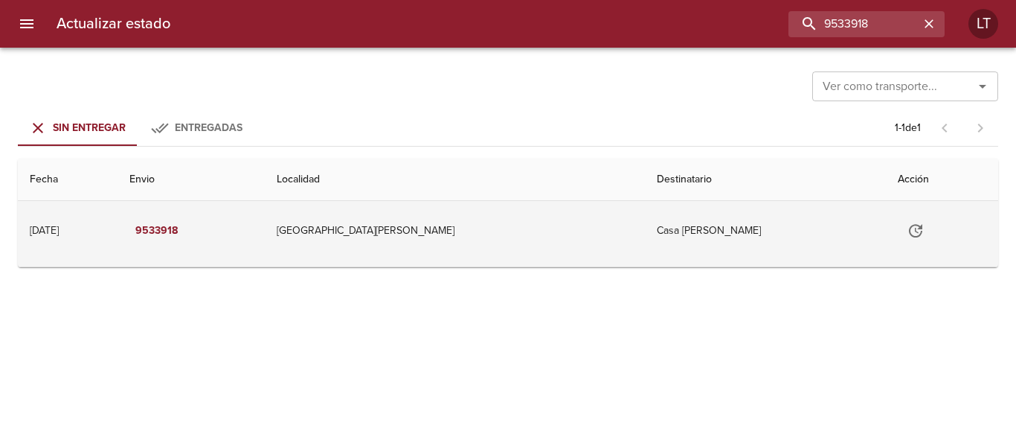
click at [535, 251] on td "San Rafael" at bounding box center [455, 231] width 381 height 60
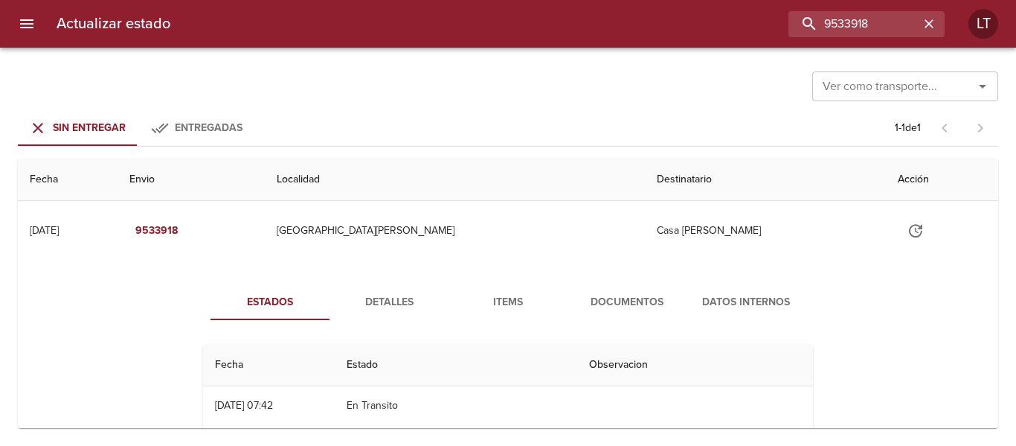
scroll to position [74, 0]
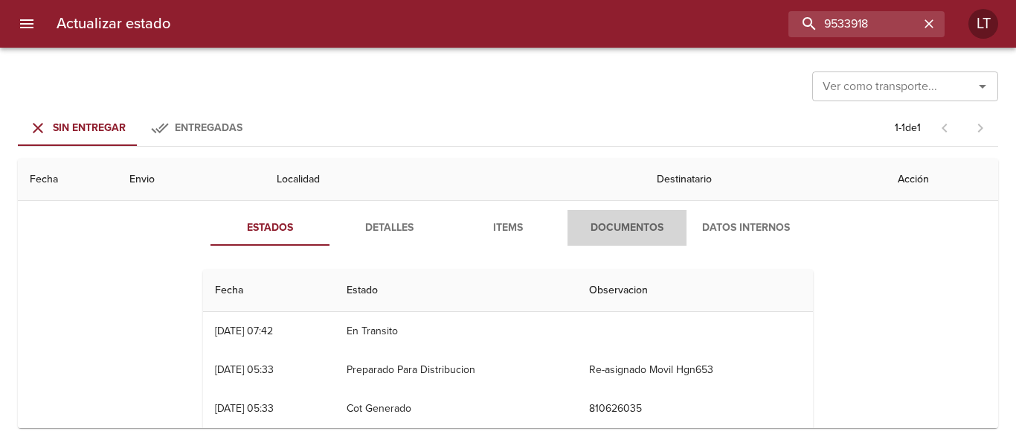
click at [610, 239] on button "Documentos" at bounding box center [627, 228] width 119 height 36
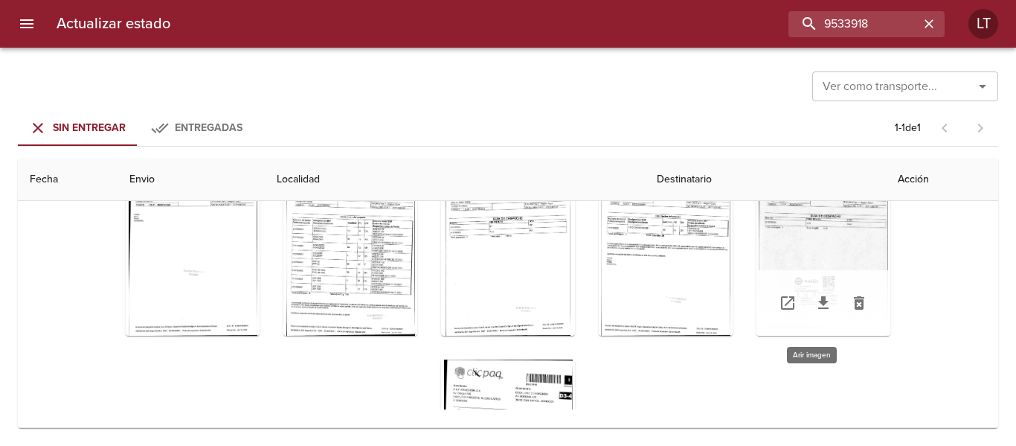
scroll to position [13, 0]
click at [821, 260] on div "Tabla de envíos del cliente" at bounding box center [824, 243] width 134 height 186
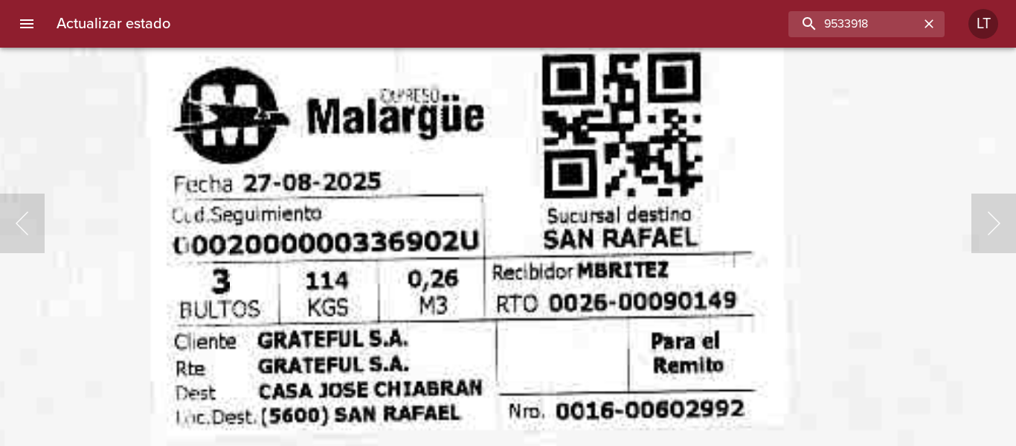
click at [831, 26] on input "9533918" at bounding box center [824, 24] width 190 height 26
paste input "41803"
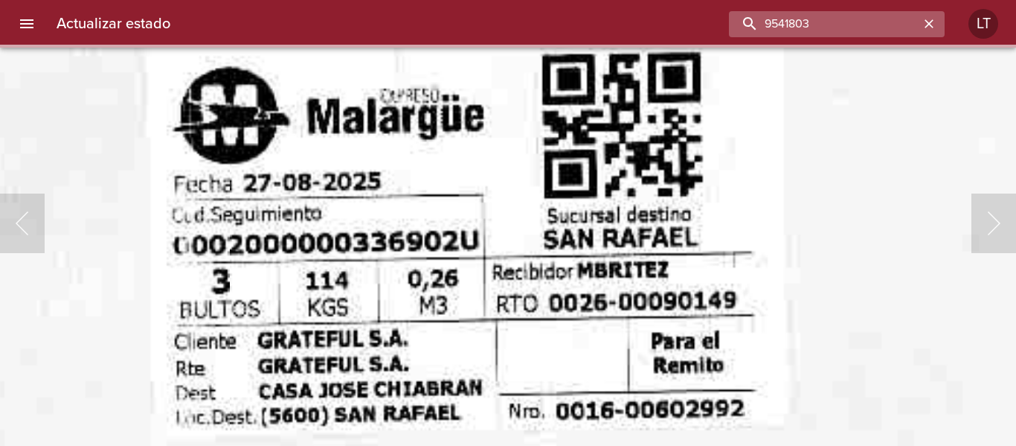
scroll to position [0, 0]
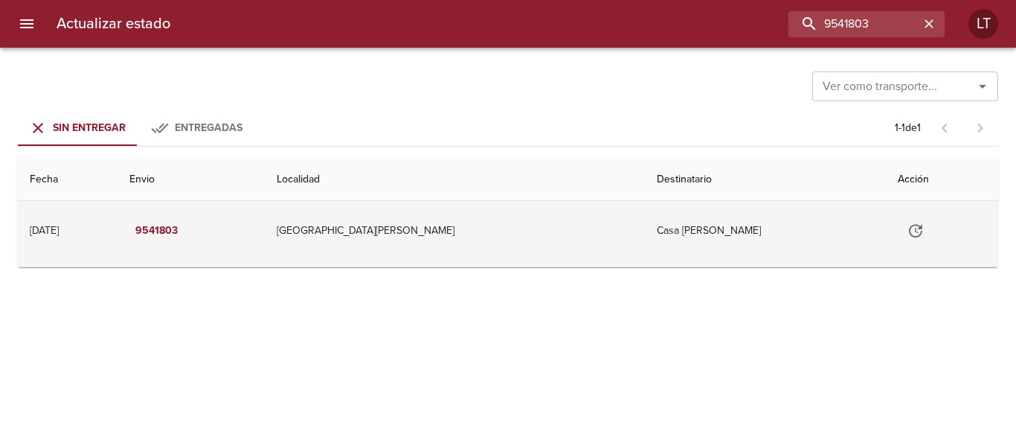
click at [530, 250] on td "San Rafael" at bounding box center [455, 231] width 381 height 60
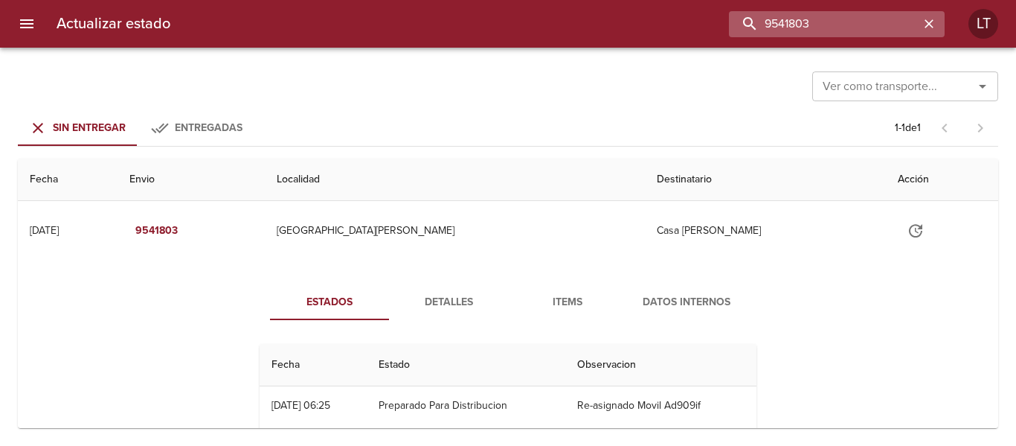
click at [841, 29] on input "9541803" at bounding box center [824, 24] width 190 height 26
paste input "0997"
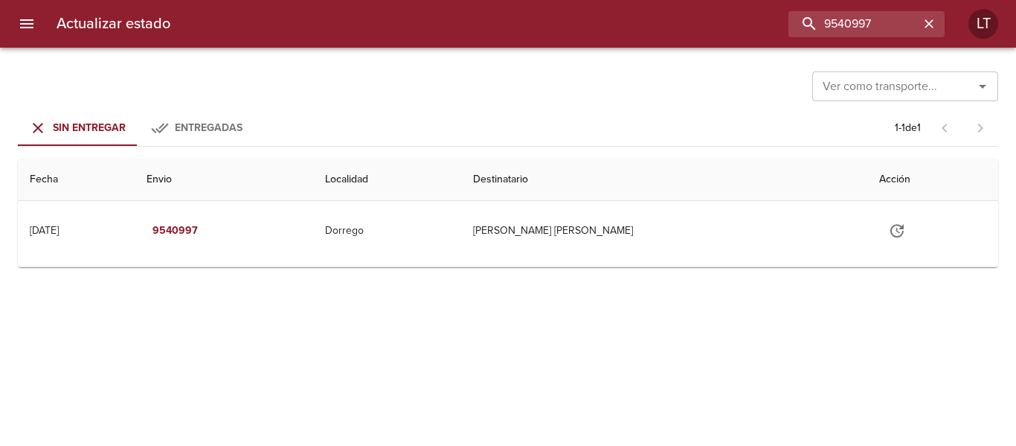
click at [624, 198] on th "Destinatario" at bounding box center [664, 179] width 406 height 42
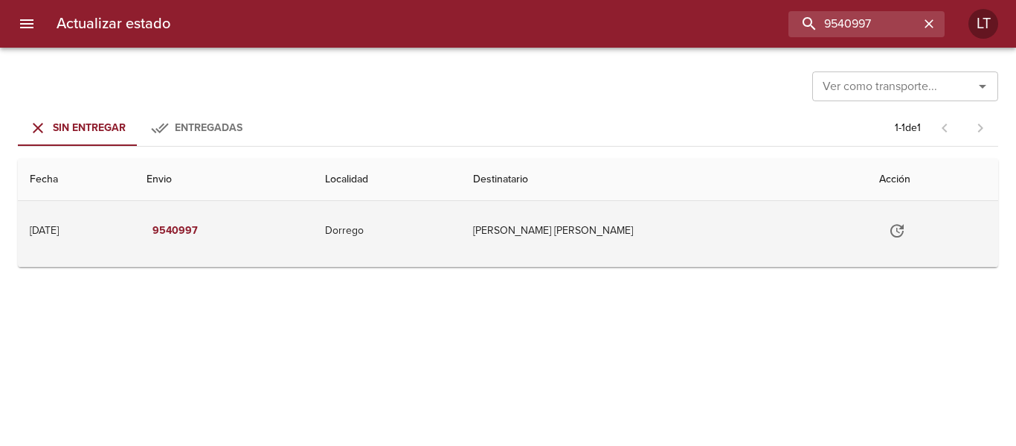
click at [615, 214] on td "Sanchez Enzo Daniel" at bounding box center [664, 231] width 406 height 60
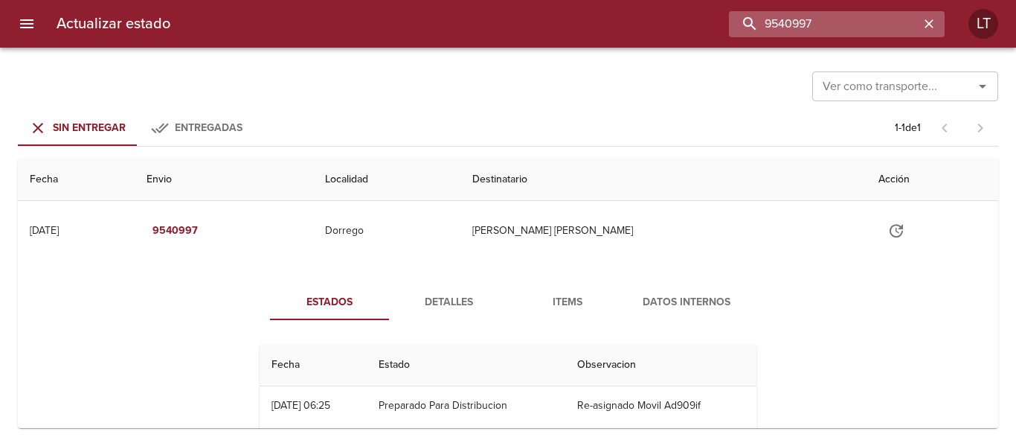
click at [823, 22] on input "9540997" at bounding box center [824, 24] width 190 height 26
paste input "69"
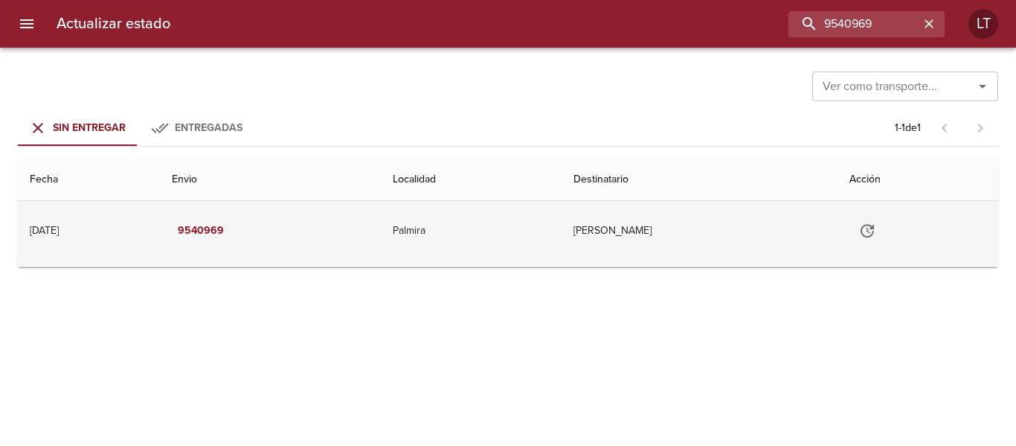
click at [616, 234] on td "Chiaramonte Maximiliano" at bounding box center [700, 231] width 277 height 60
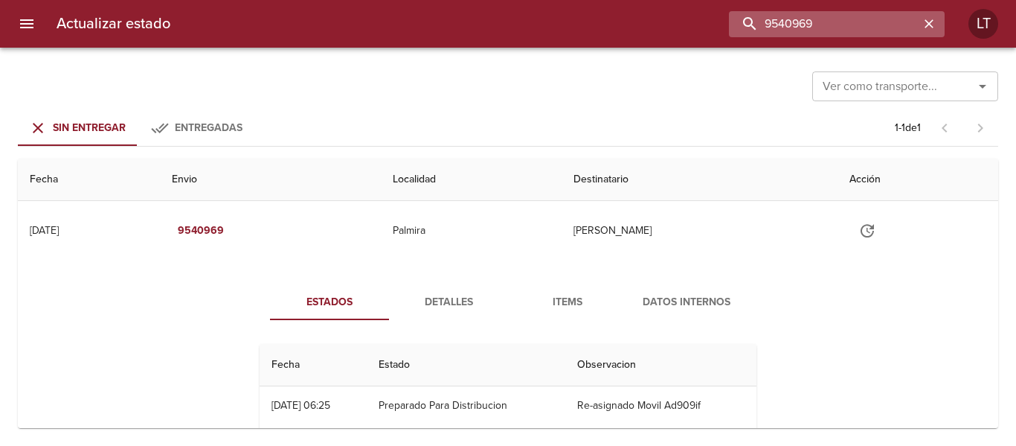
drag, startPoint x: 807, startPoint y: 30, endPoint x: 839, endPoint y: 26, distance: 32.2
click at [812, 28] on input "9540969" at bounding box center [824, 24] width 190 height 26
click at [839, 26] on input "9540969" at bounding box center [824, 24] width 190 height 26
paste input "21125"
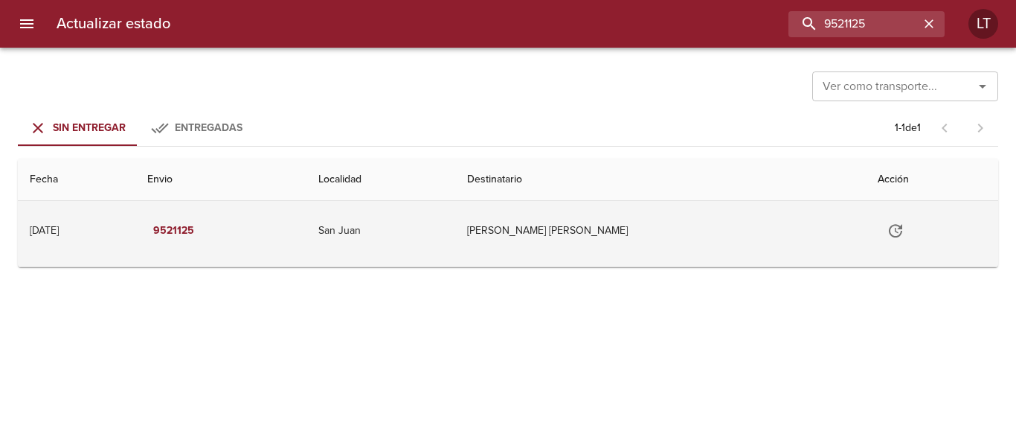
click at [676, 226] on td "Ret Ruiz Lozano Miguel Angel" at bounding box center [660, 231] width 411 height 60
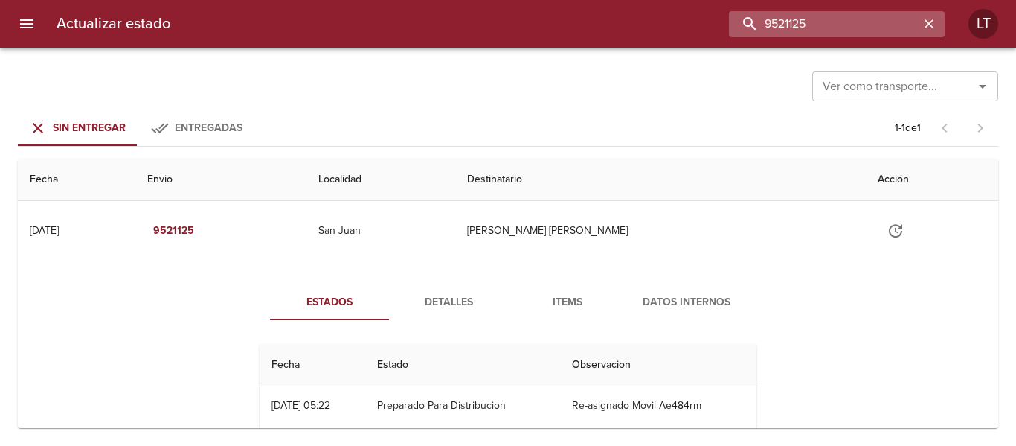
click at [824, 28] on input "9521125" at bounding box center [824, 24] width 190 height 26
paste input "33284"
type input "9533284"
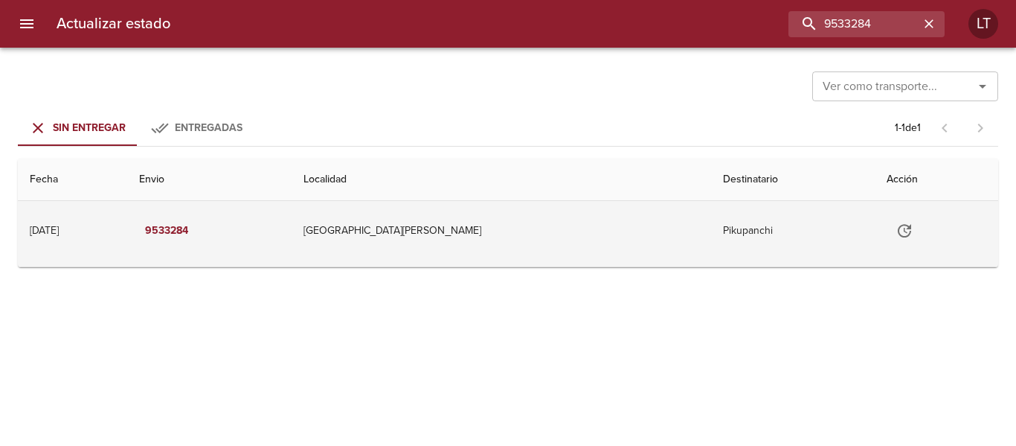
click at [621, 216] on td "San Rafael" at bounding box center [502, 231] width 420 height 60
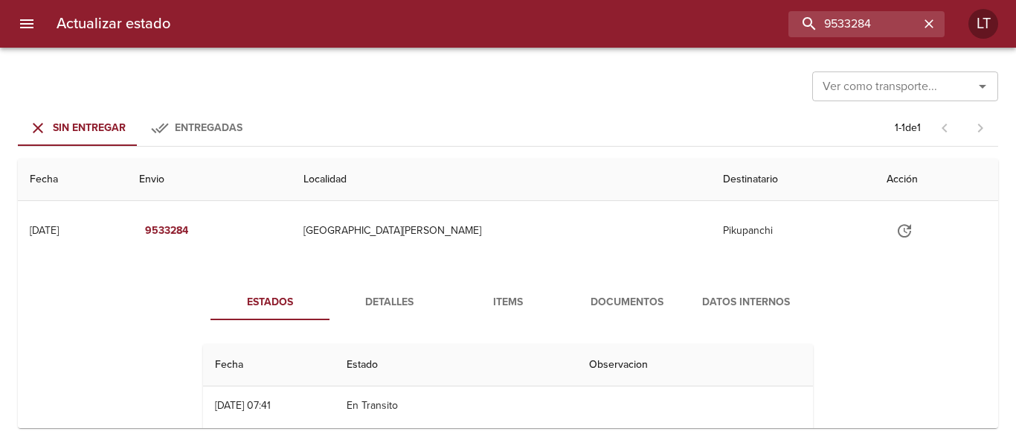
click at [612, 304] on span "Documentos" at bounding box center [627, 302] width 101 height 19
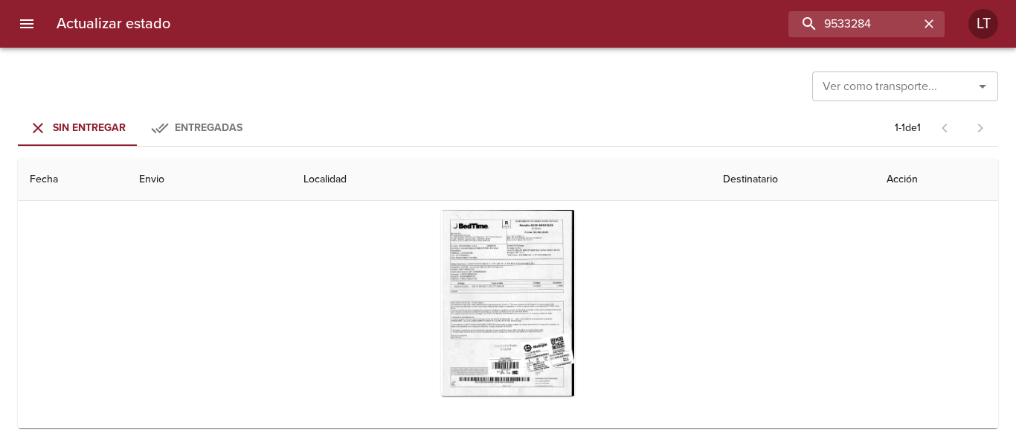
scroll to position [156, 0]
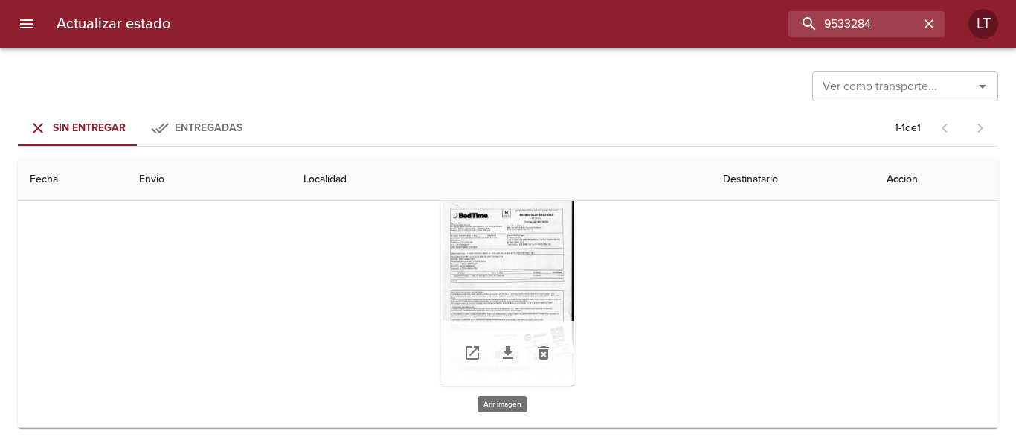
click at [544, 311] on div "Tabla de envíos del cliente" at bounding box center [508, 292] width 134 height 186
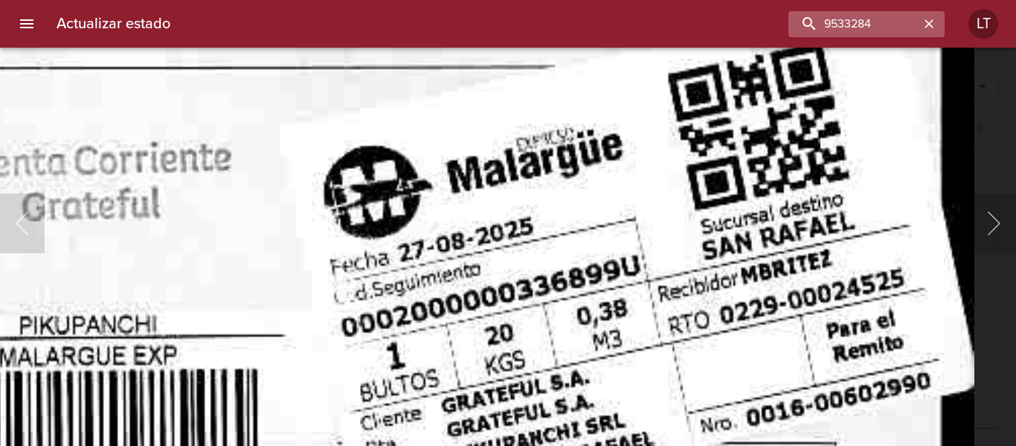
click at [931, 25] on icon "button" at bounding box center [929, 23] width 9 height 9
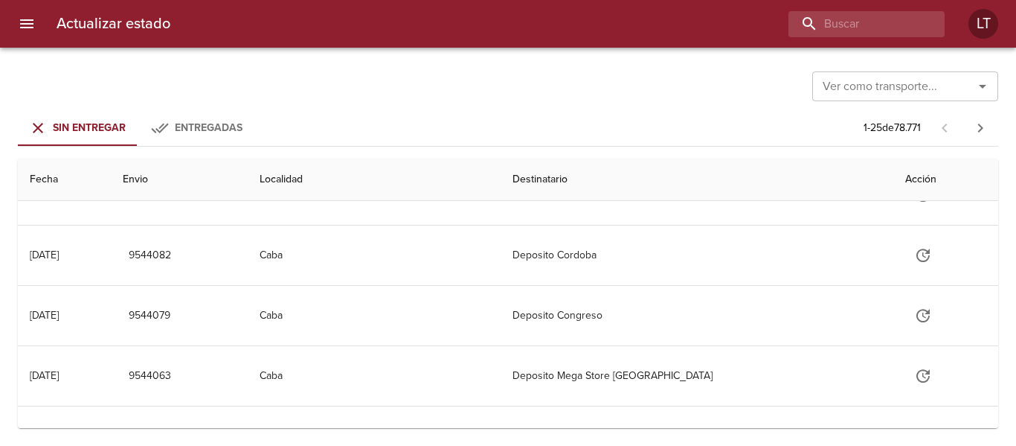
scroll to position [0, 0]
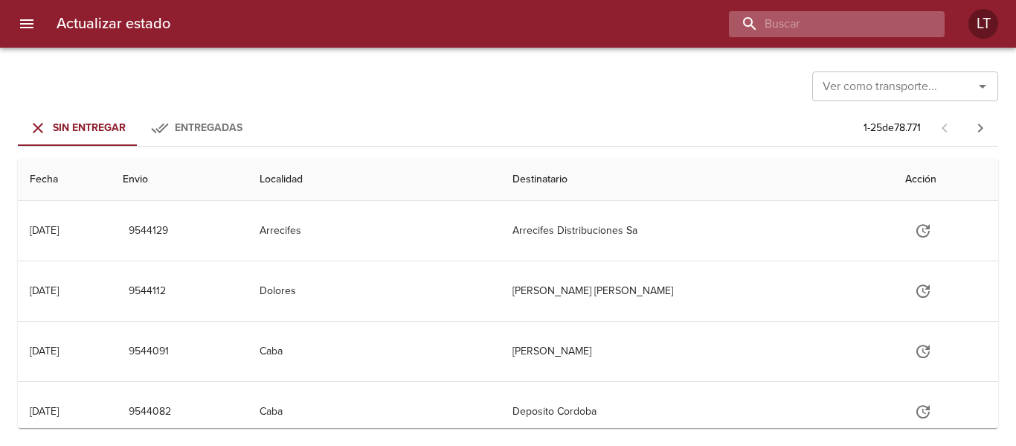
click at [853, 20] on input "buscar" at bounding box center [824, 24] width 190 height 26
paste input "9529746"
type input "9529746"
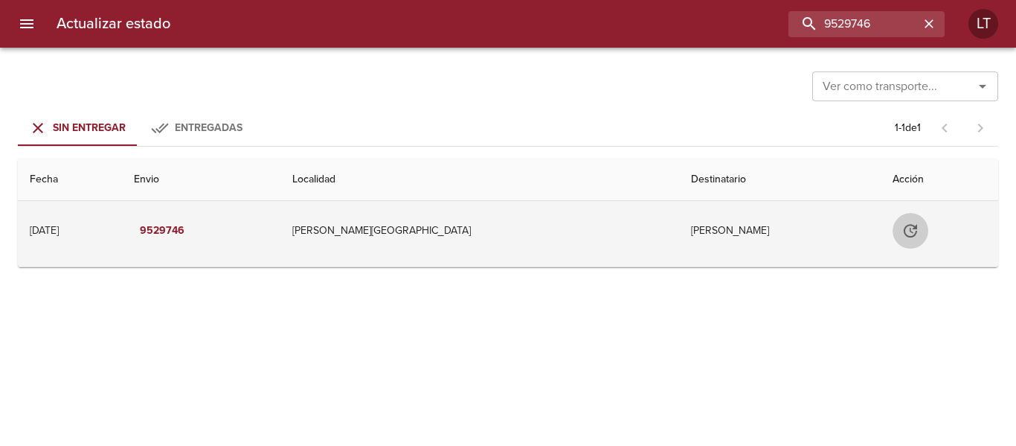
click at [902, 225] on icon "Tabla de envíos del cliente" at bounding box center [911, 231] width 18 height 18
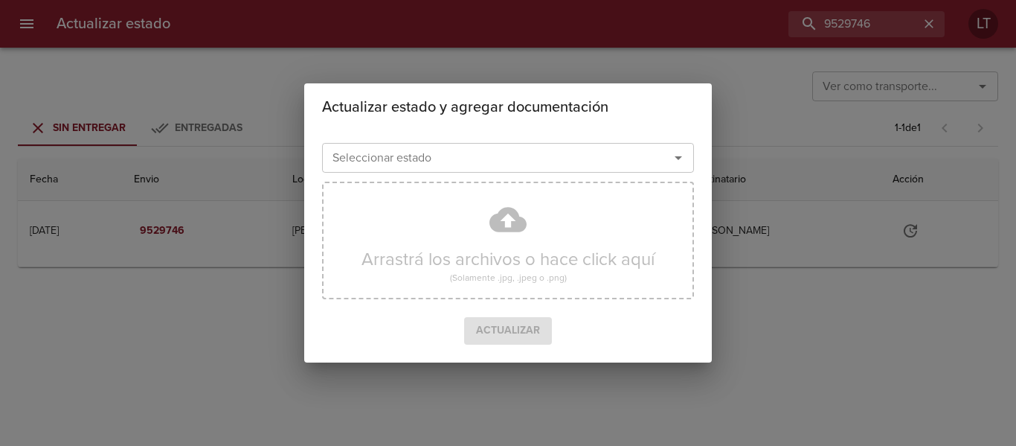
click at [602, 175] on div "Seleccionar estado Seleccionar estado" at bounding box center [508, 156] width 372 height 39
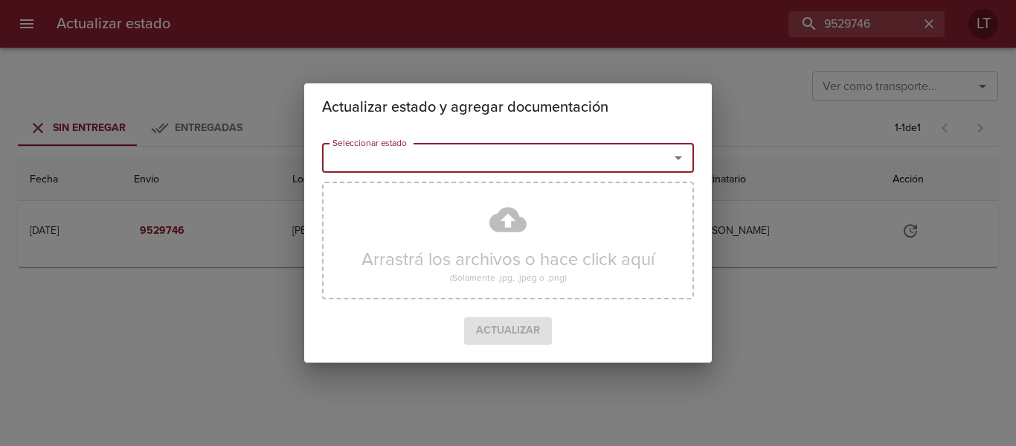
click at [596, 169] on div "Seleccionar estado" at bounding box center [508, 158] width 372 height 30
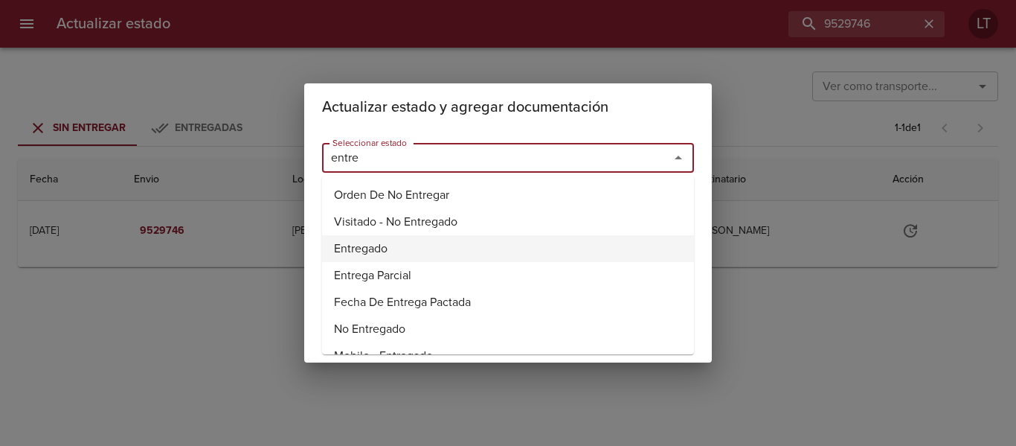
click at [331, 244] on li "Entregado" at bounding box center [508, 248] width 372 height 27
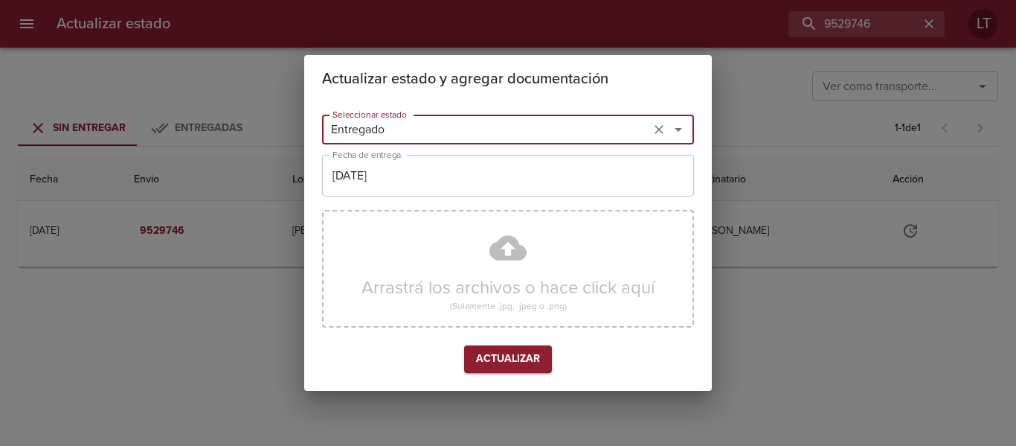
type input "Entregado"
click at [395, 181] on input "[DATE]" at bounding box center [508, 176] width 372 height 42
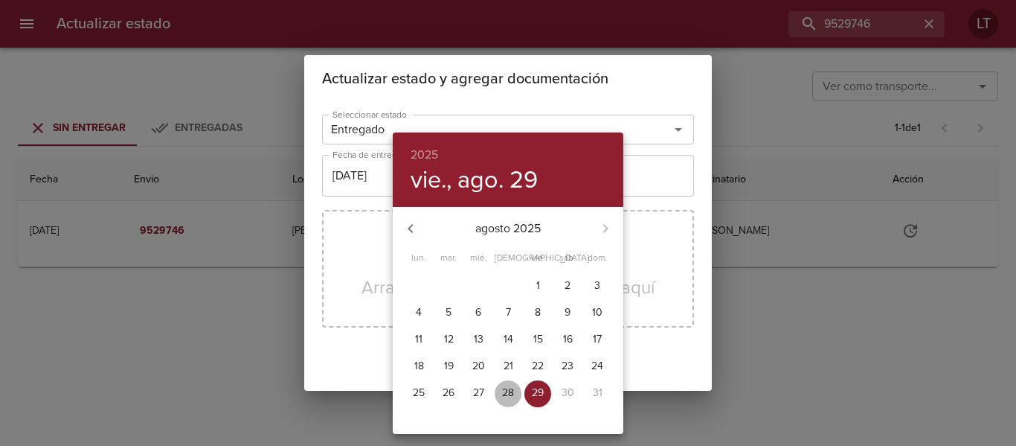
click at [509, 388] on p "28" at bounding box center [508, 392] width 12 height 15
type input "[DATE]"
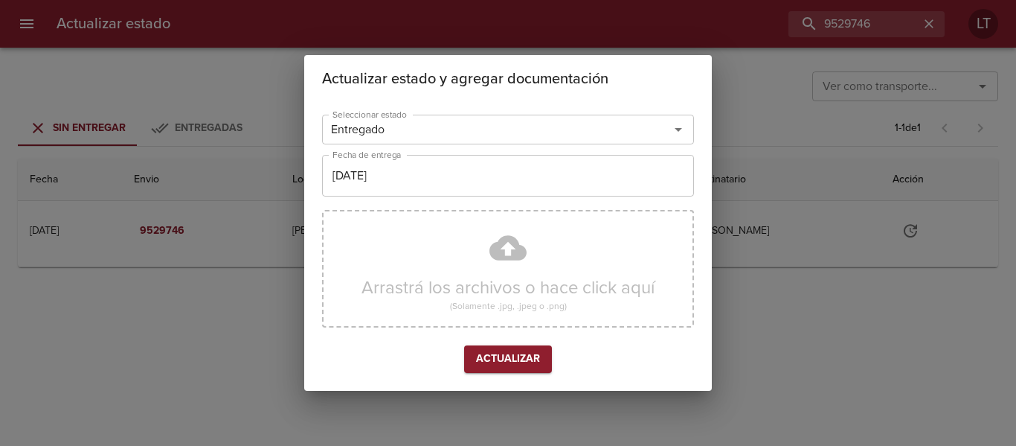
click at [497, 289] on div "Arrastrá los archivos o hace click aquí (Solamente .jpg, .jpeg o .png)" at bounding box center [508, 269] width 372 height 118
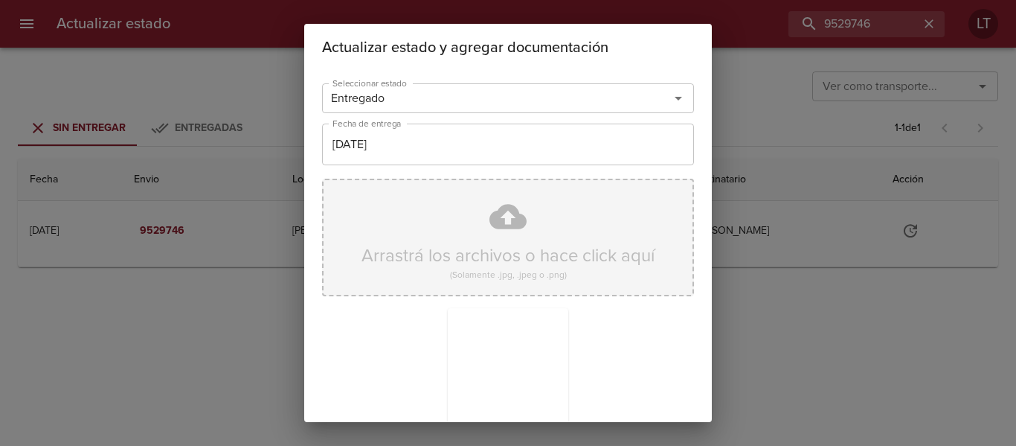
scroll to position [139, 0]
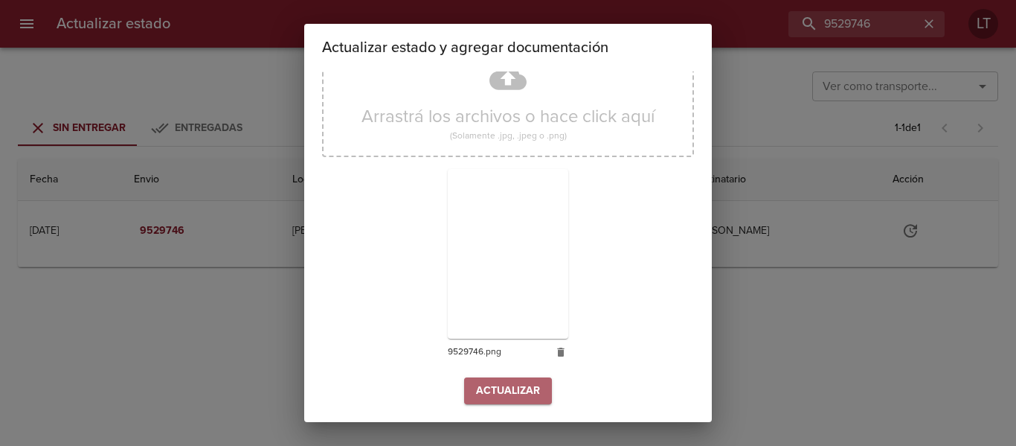
click at [524, 382] on span "Actualizar" at bounding box center [508, 391] width 64 height 19
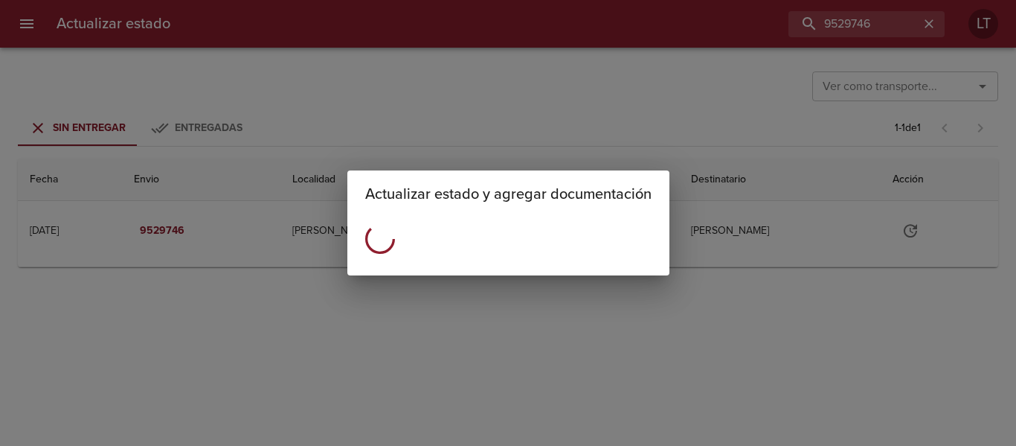
scroll to position [0, 0]
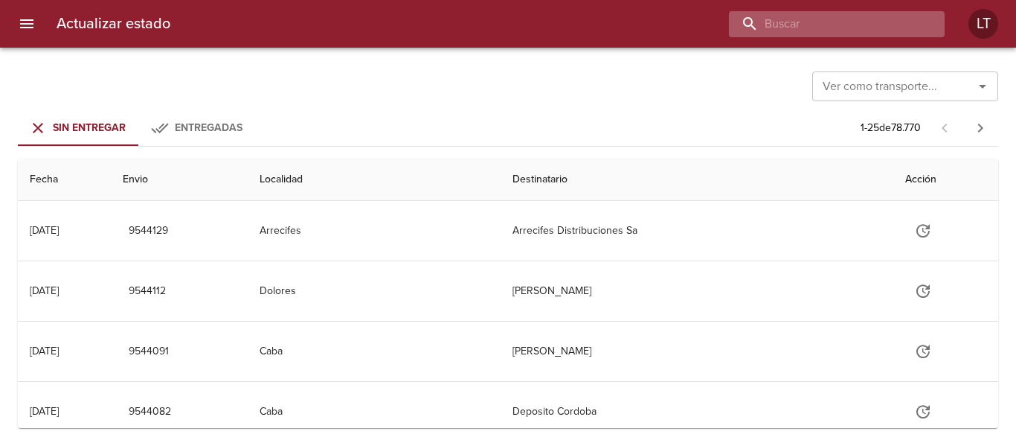
click at [837, 17] on input "buscar" at bounding box center [824, 24] width 190 height 26
paste input "9521215"
type input "9521215"
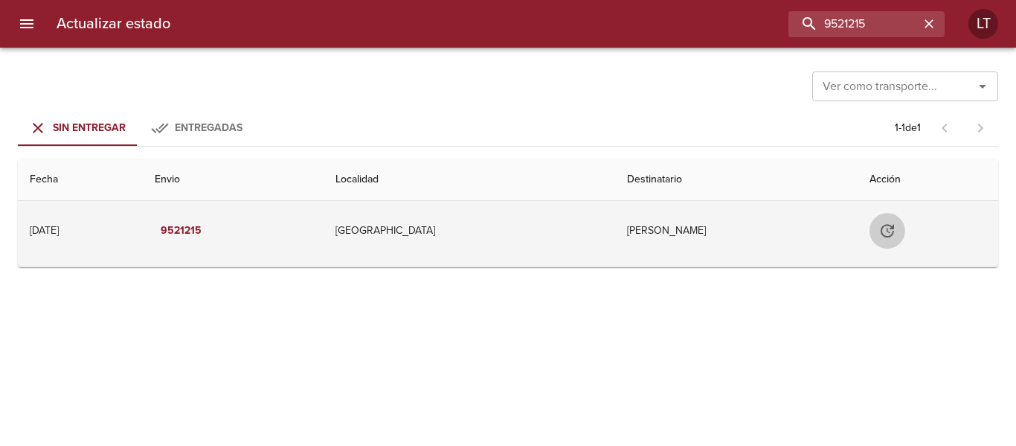
click at [888, 228] on icon "Tabla de envíos del cliente" at bounding box center [887, 230] width 13 height 13
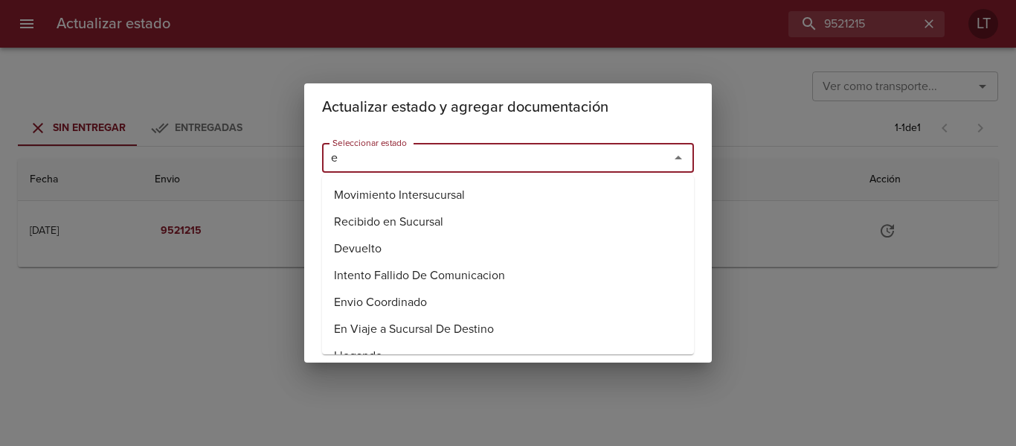
click at [583, 153] on input "e" at bounding box center [486, 157] width 319 height 21
click at [384, 244] on li "Entregado" at bounding box center [508, 248] width 372 height 27
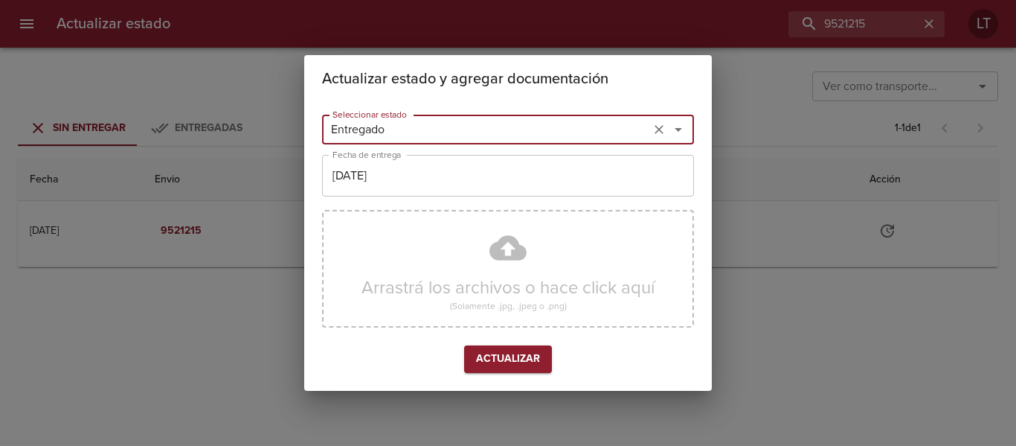
type input "Entregado"
click at [383, 187] on input "[DATE]" at bounding box center [508, 176] width 372 height 42
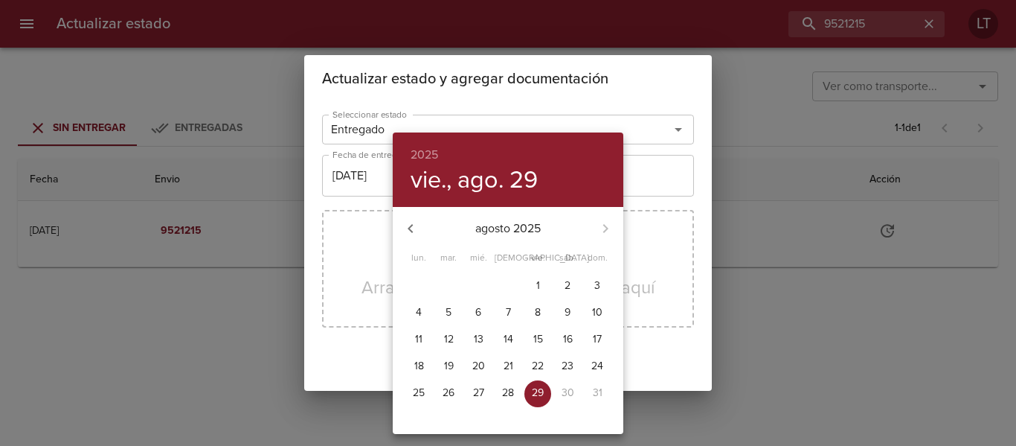
click at [516, 386] on span "28" at bounding box center [508, 392] width 27 height 15
type input "[DATE]"
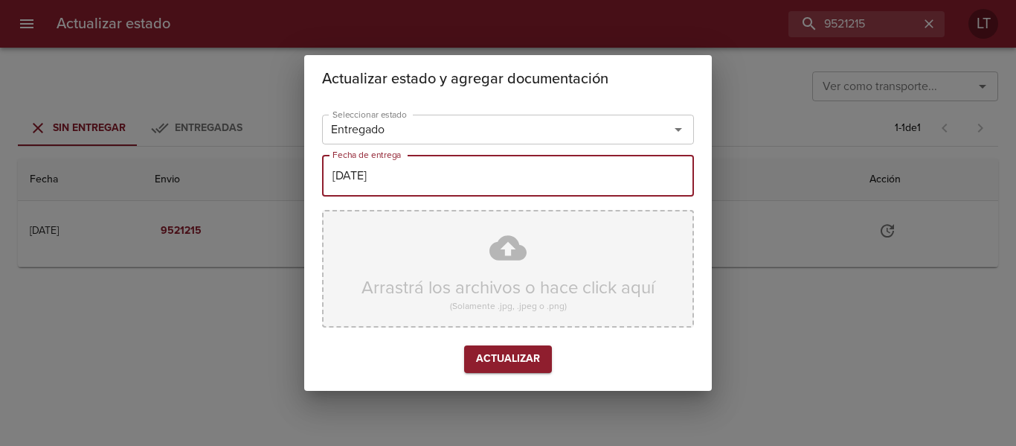
click at [504, 257] on div "Arrastrá los archivos o hace click aquí (Solamente .jpg, .jpeg o .png)" at bounding box center [508, 269] width 372 height 118
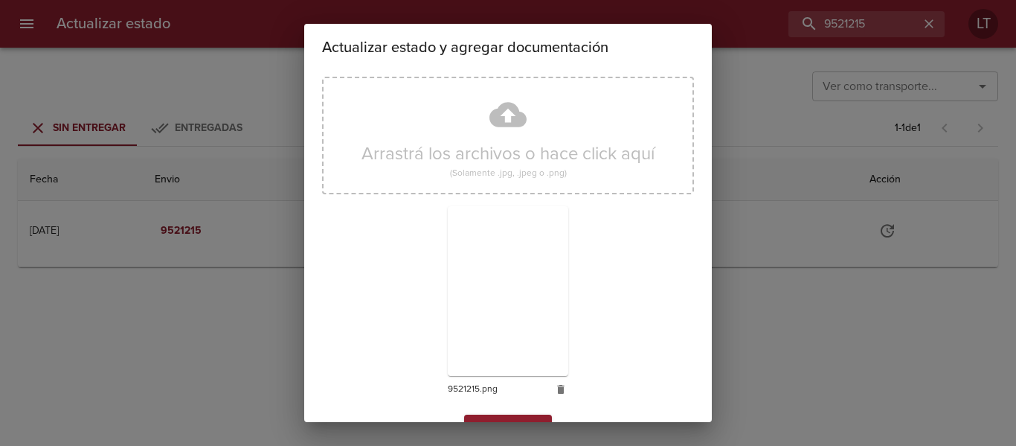
scroll to position [139, 0]
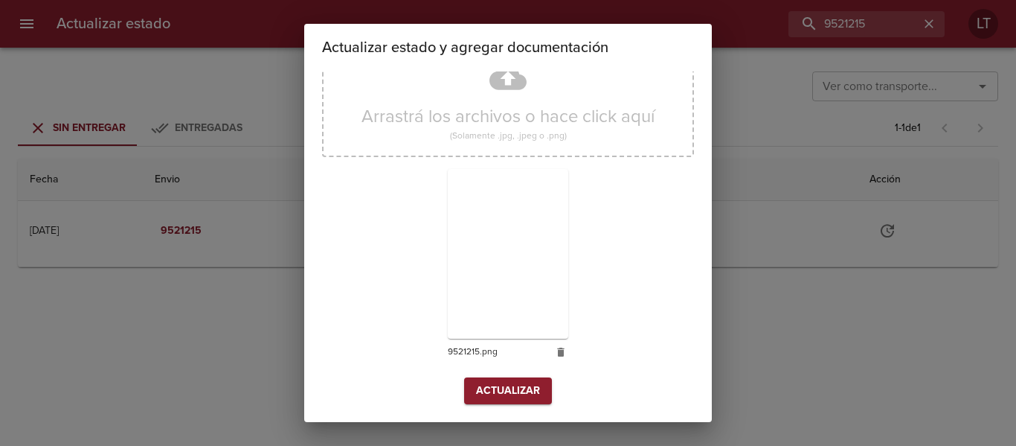
click at [494, 406] on div "Seleccionar estado Entregado Seleccionar estado Fecha de entrega 28/08/2025 Fec…" at bounding box center [508, 177] width 372 height 478
click at [497, 392] on span "Actualizar" at bounding box center [508, 391] width 64 height 19
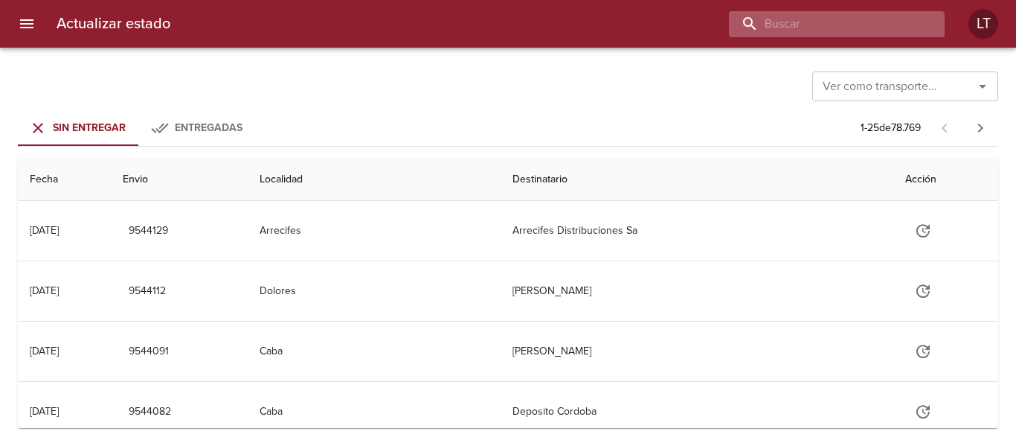
click at [897, 32] on input "buscar" at bounding box center [824, 24] width 190 height 26
paste input "9524666"
type input "9524666"
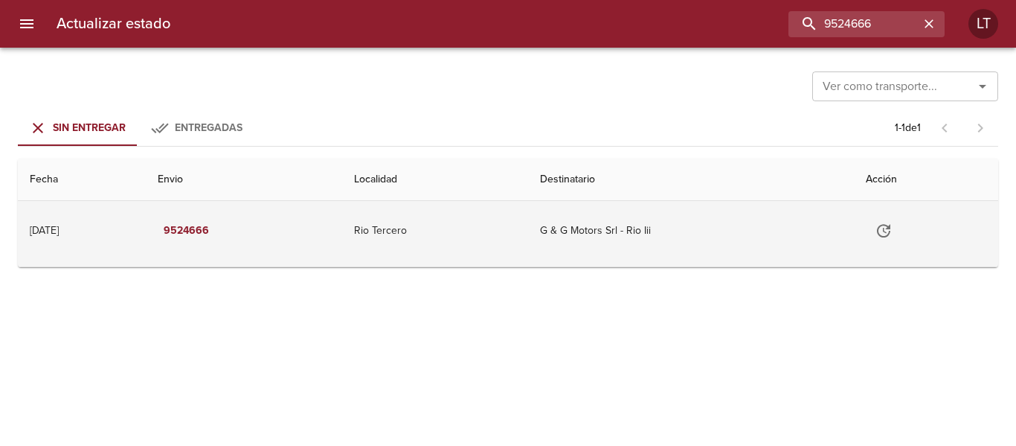
click at [893, 231] on icon "Tabla de envíos del cliente" at bounding box center [884, 231] width 18 height 18
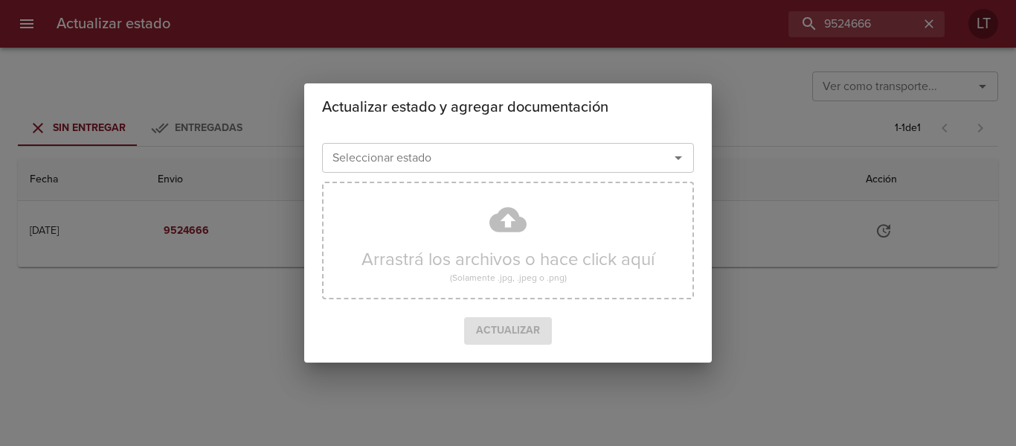
drag, startPoint x: 580, startPoint y: 182, endPoint x: 588, endPoint y: 158, distance: 25.4
click at [579, 179] on div "Arrastrá los archivos o hace click aquí (Solamente .jpg, .jpeg o .png)" at bounding box center [508, 246] width 372 height 141
click at [588, 158] on input "Seleccionar estado" at bounding box center [486, 157] width 319 height 21
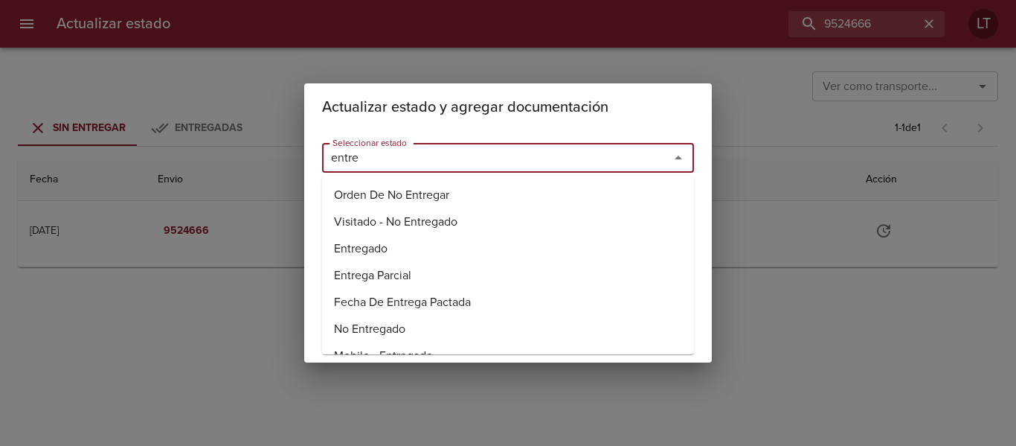
click at [389, 251] on li "Entregado" at bounding box center [508, 248] width 372 height 27
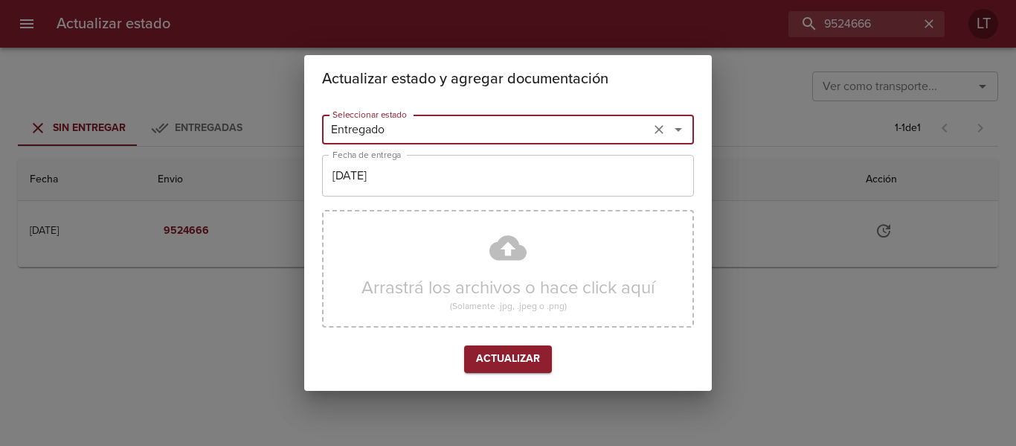
type input "Entregado"
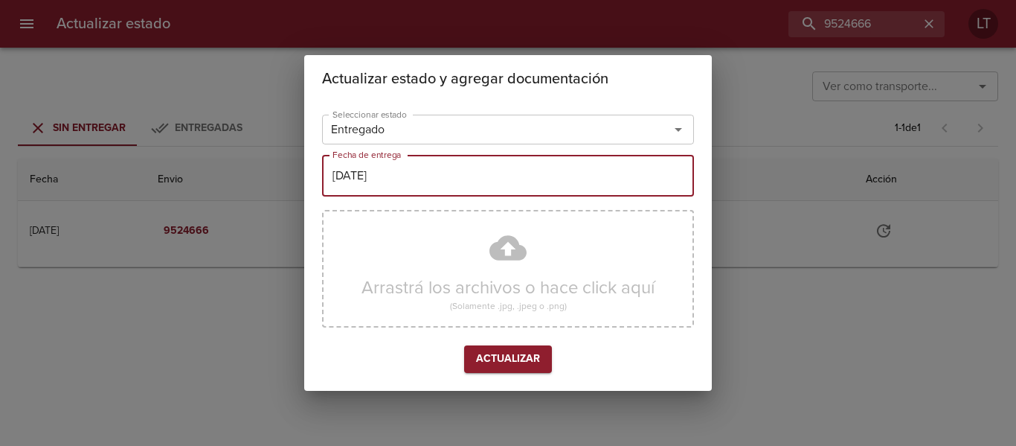
click at [388, 187] on input "[DATE]" at bounding box center [508, 176] width 372 height 42
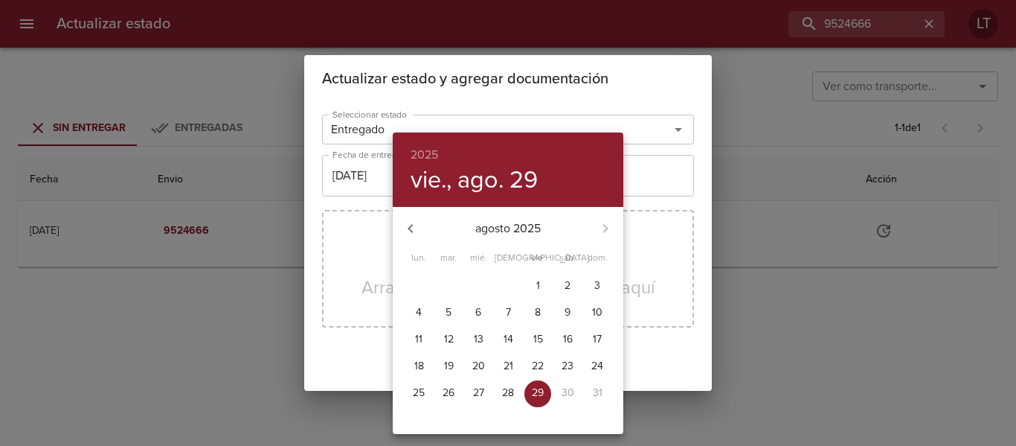
click at [507, 389] on p "28" at bounding box center [508, 392] width 12 height 15
type input "[DATE]"
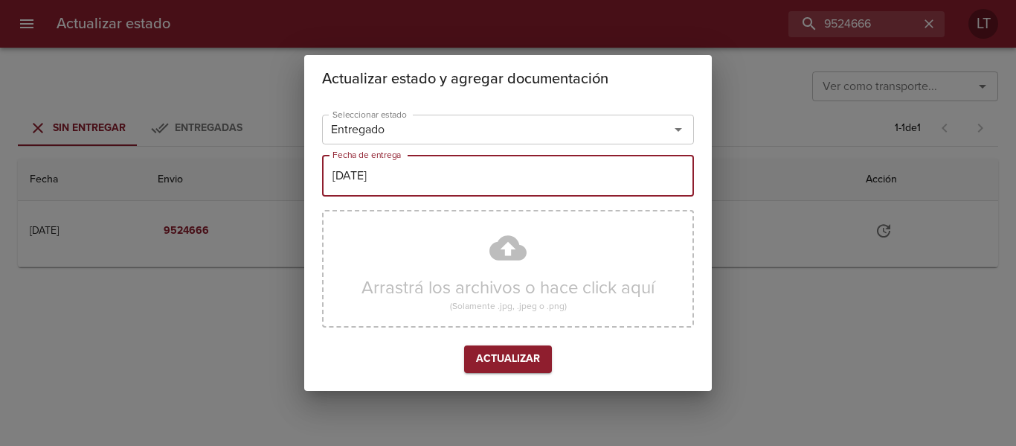
click at [500, 275] on div "Arrastrá los archivos o hace click aquí (Solamente .jpg, .jpeg o .png)" at bounding box center [508, 269] width 372 height 118
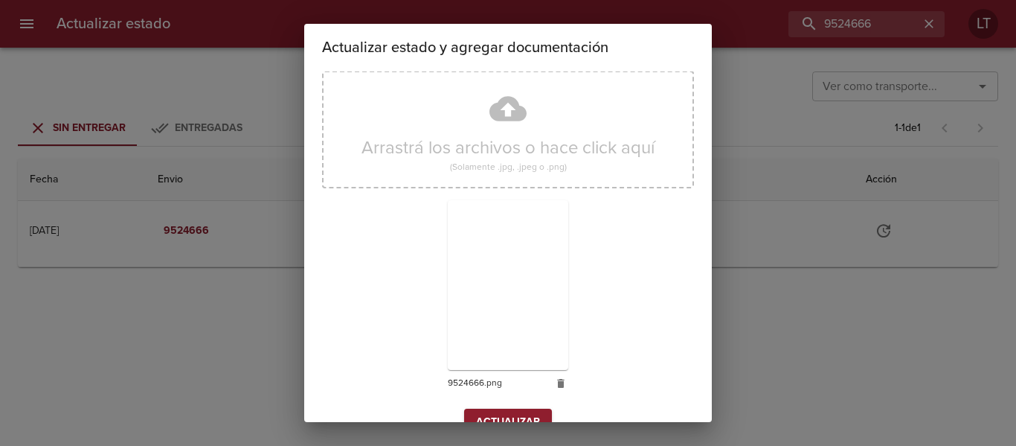
scroll to position [139, 0]
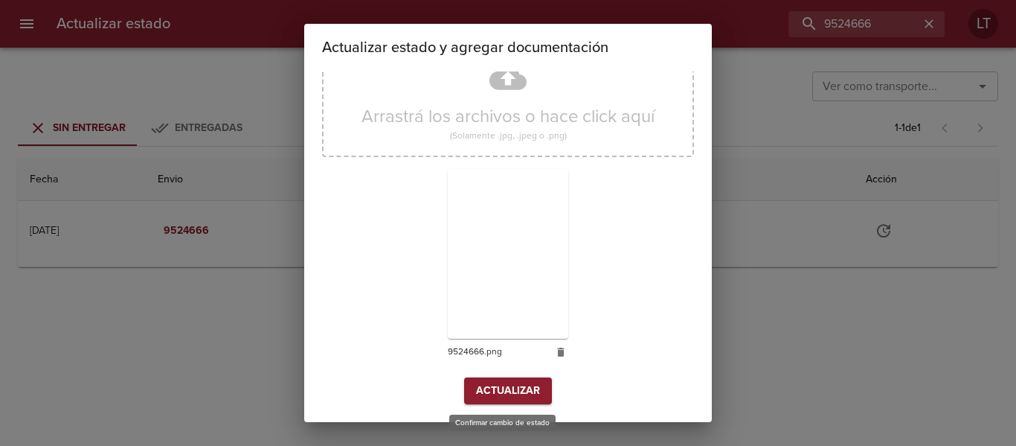
click at [527, 382] on span "Actualizar" at bounding box center [508, 391] width 64 height 19
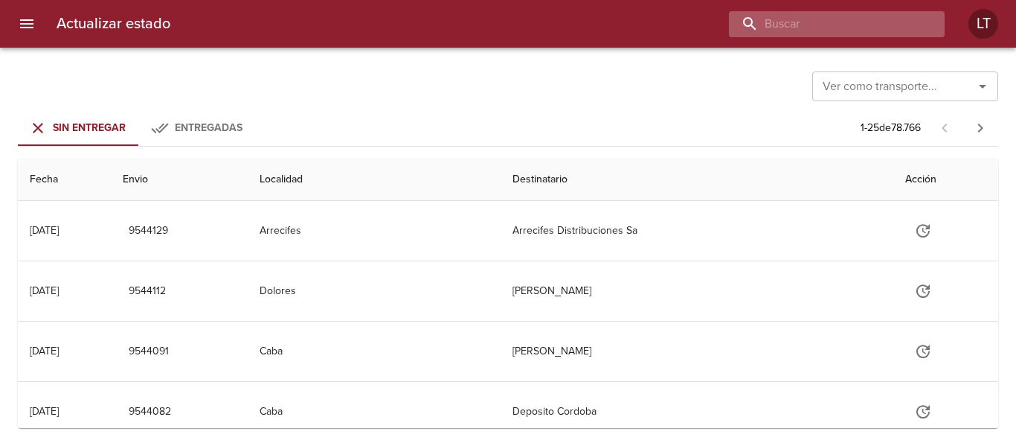
click at [880, 17] on input "buscar" at bounding box center [824, 24] width 190 height 26
paste input "9530505"
type input "9530505"
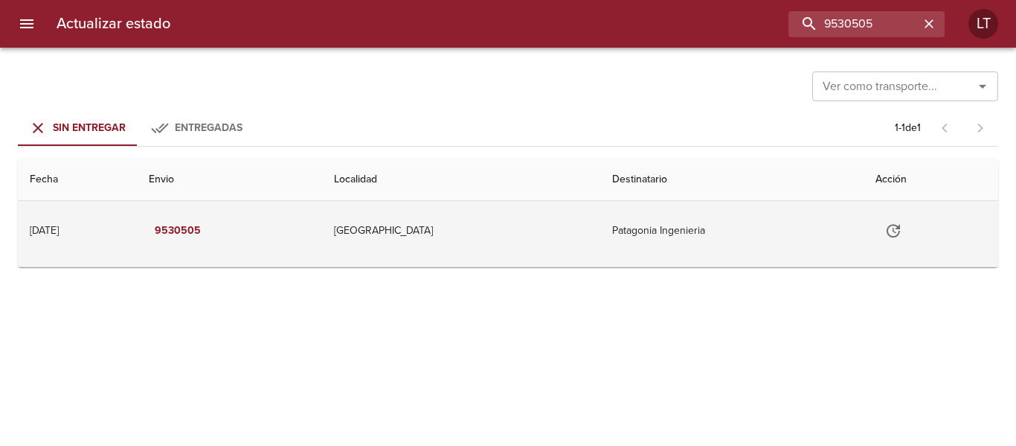
click at [897, 222] on icon "Tabla de envíos del cliente" at bounding box center [894, 231] width 18 height 18
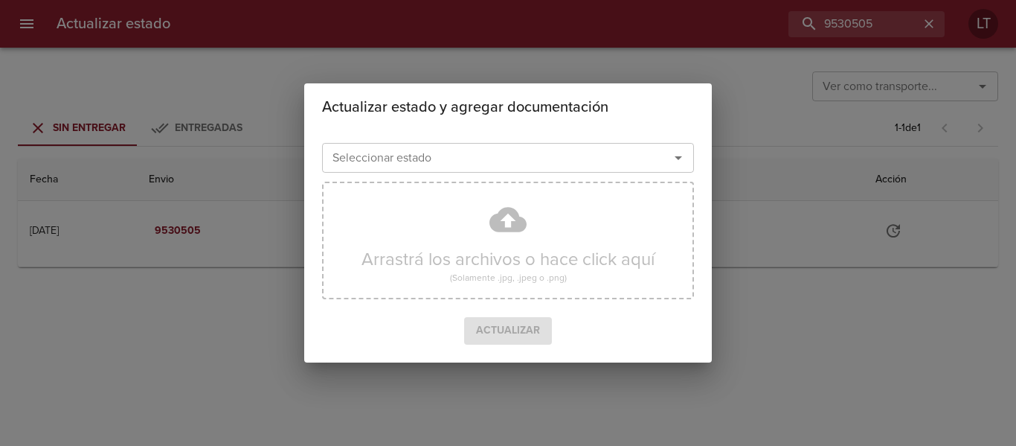
click at [583, 179] on div "Arrastrá los archivos o hace click aquí (Solamente .jpg, .jpeg o .png)" at bounding box center [508, 246] width 372 height 141
click at [588, 164] on input "Seleccionar estado" at bounding box center [486, 157] width 319 height 21
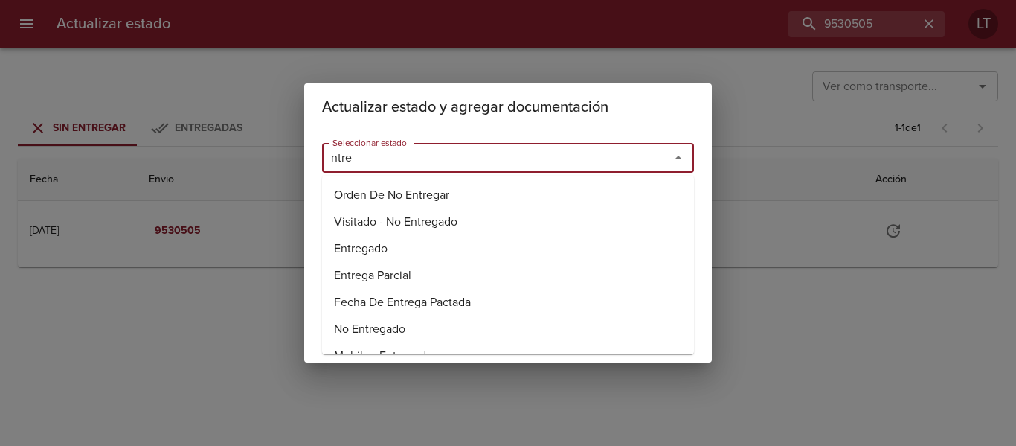
click at [384, 248] on li "Entregado" at bounding box center [508, 248] width 372 height 27
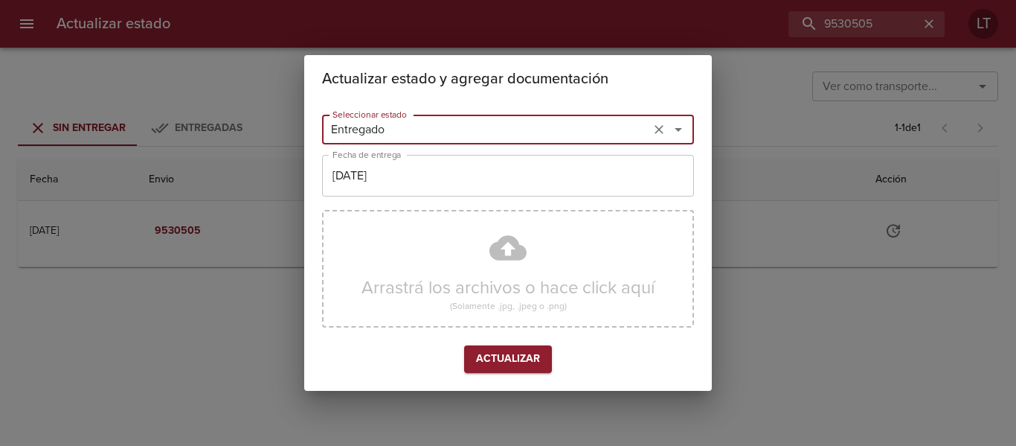
type input "Entregado"
click at [417, 182] on input "[DATE]" at bounding box center [508, 176] width 372 height 42
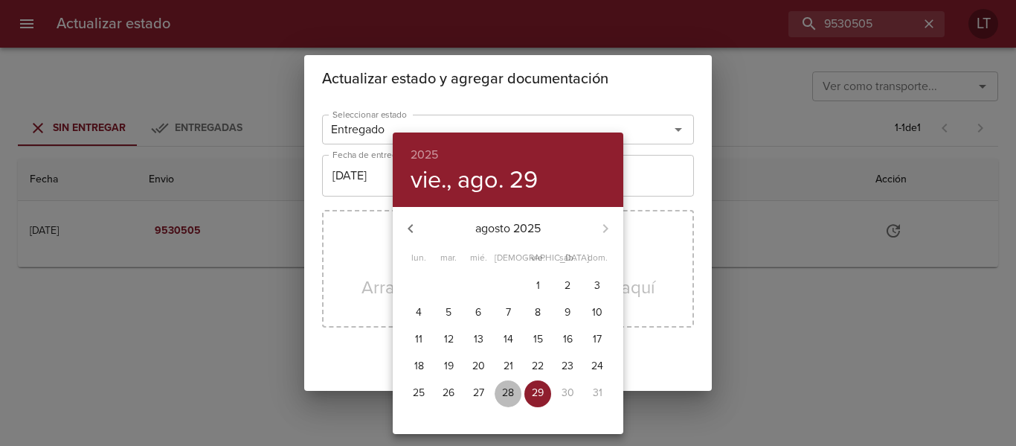
click at [504, 390] on p "28" at bounding box center [508, 392] width 12 height 15
type input "28/08/2025"
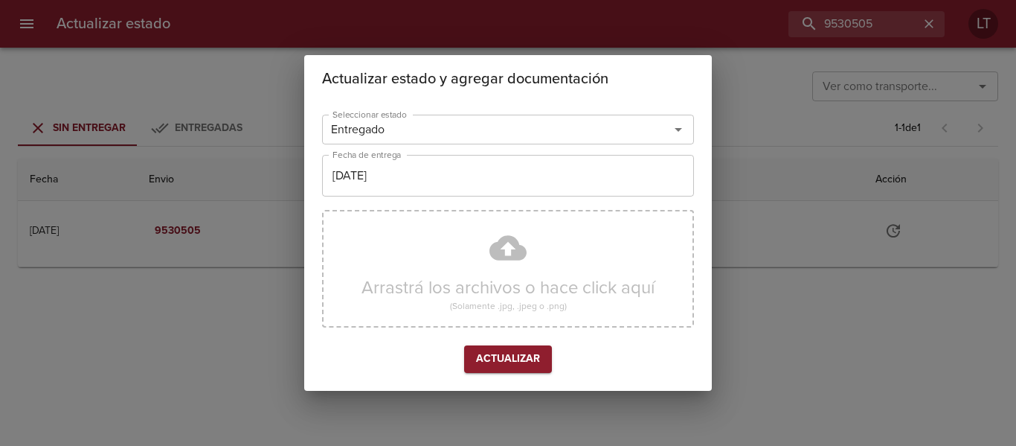
click at [512, 251] on div "Arrastrá los archivos o hace click aquí (Solamente .jpg, .jpeg o .png)" at bounding box center [508, 269] width 372 height 118
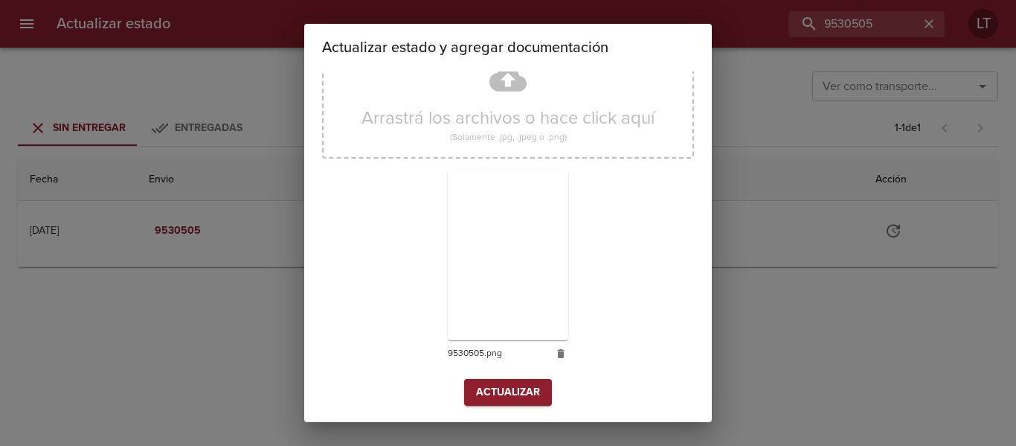
scroll to position [139, 0]
click at [546, 388] on div "Actualizar" at bounding box center [508, 391] width 372 height 28
click at [527, 385] on span "Actualizar" at bounding box center [508, 391] width 64 height 19
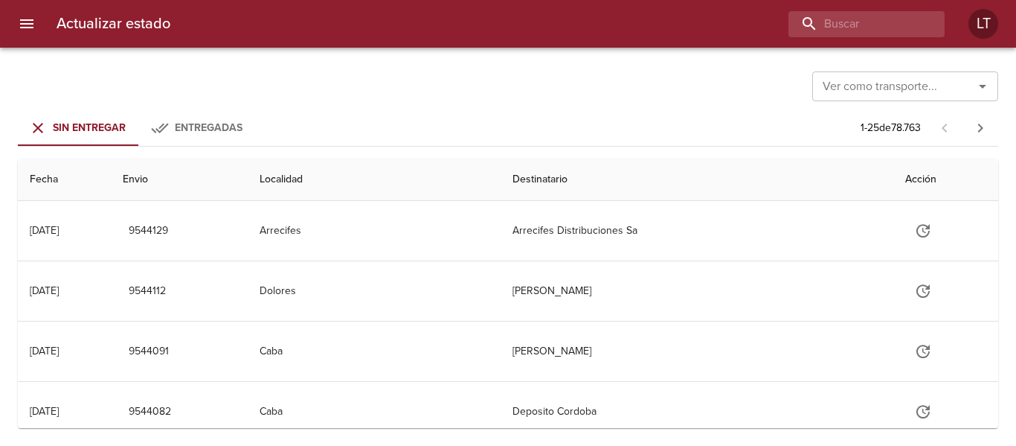
click at [879, 39] on div "Actualizar estado LT" at bounding box center [508, 24] width 1016 height 48
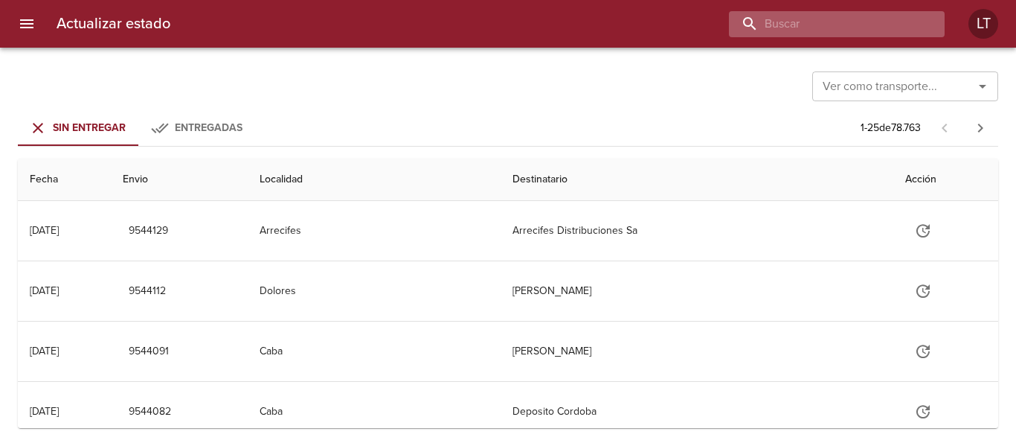
click at [876, 32] on input "buscar" at bounding box center [824, 24] width 190 height 26
paste input "9534048"
type input "9534048"
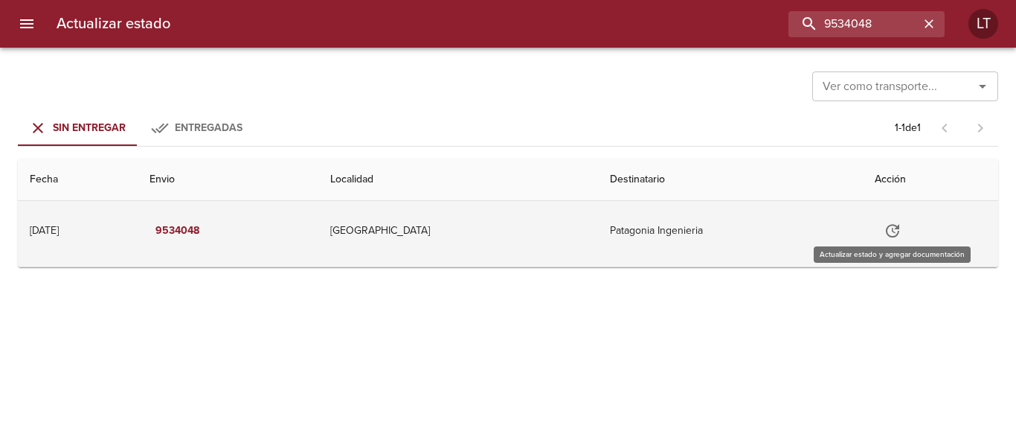
click at [891, 226] on icon "Tabla de envíos del cliente" at bounding box center [893, 231] width 18 height 18
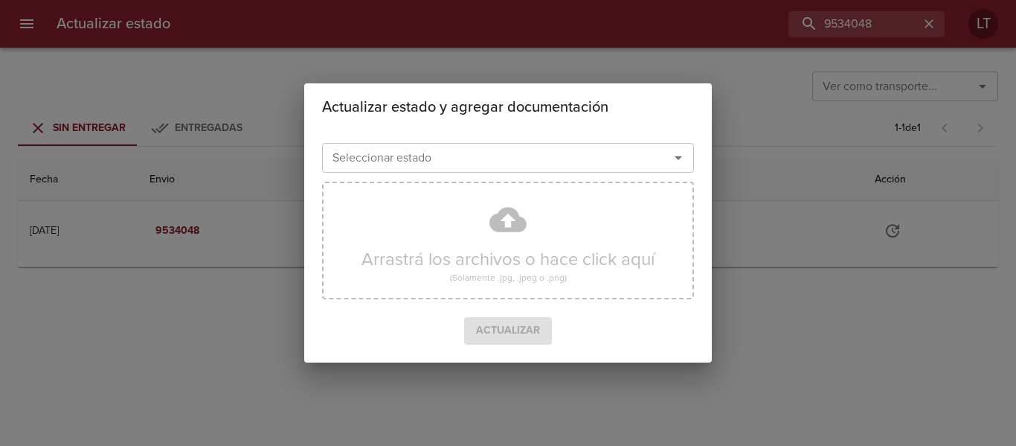
click at [500, 143] on div "Seleccionar estado" at bounding box center [508, 158] width 372 height 30
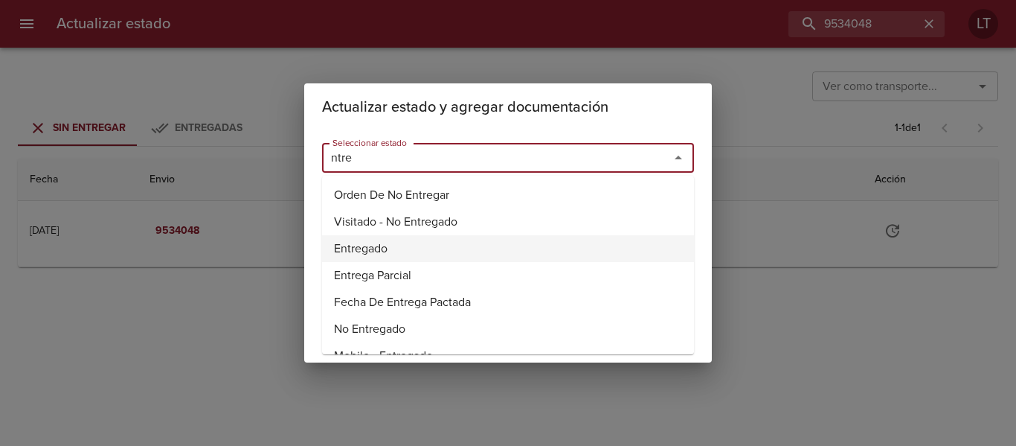
click at [368, 247] on li "Entregado" at bounding box center [508, 248] width 372 height 27
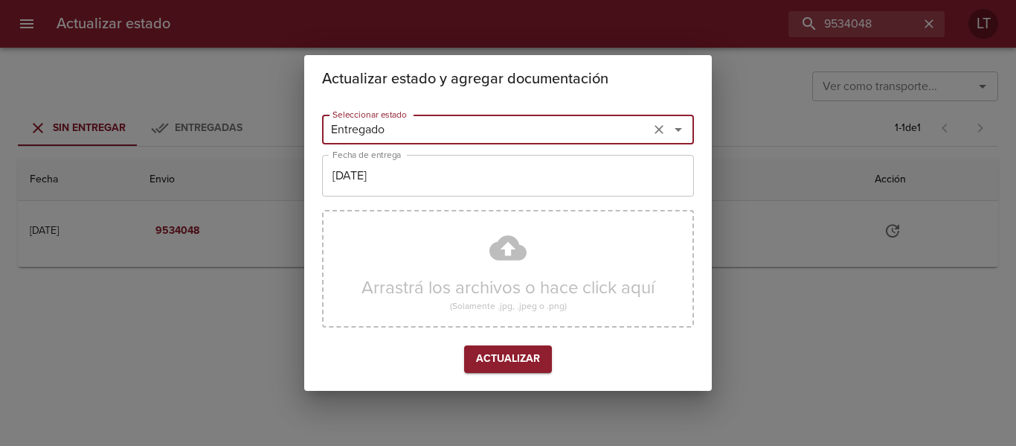
type input "Entregado"
click at [373, 184] on input "[DATE]" at bounding box center [508, 176] width 372 height 42
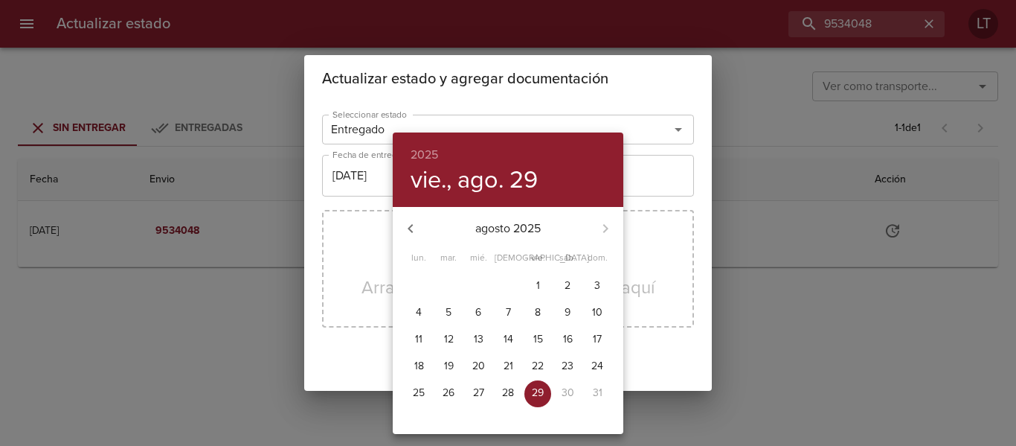
click at [356, 237] on div at bounding box center [508, 223] width 1016 height 446
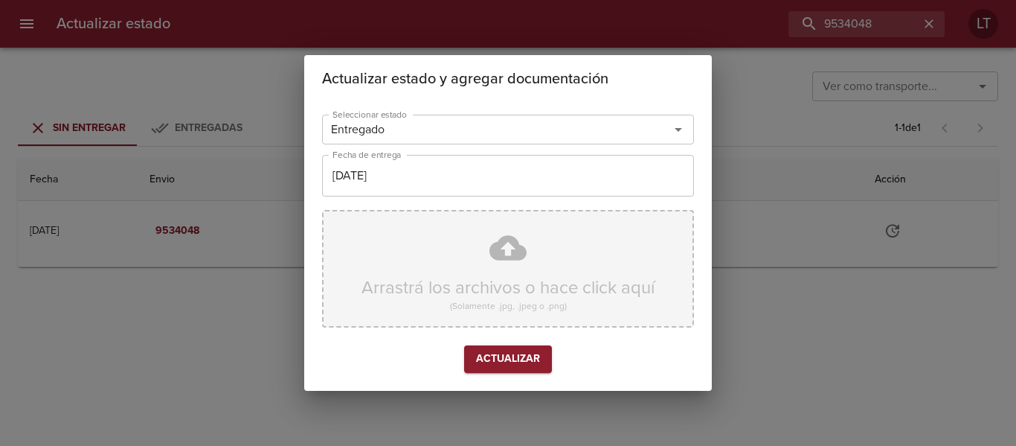
click at [546, 249] on div "Arrastrá los archivos o hace click aquí (Solamente .jpg, .jpeg o .png)" at bounding box center [508, 269] width 372 height 118
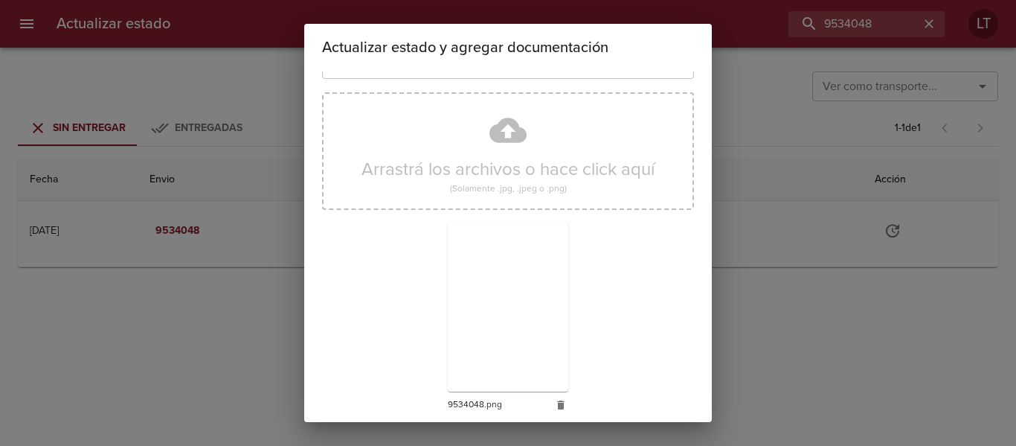
scroll to position [139, 0]
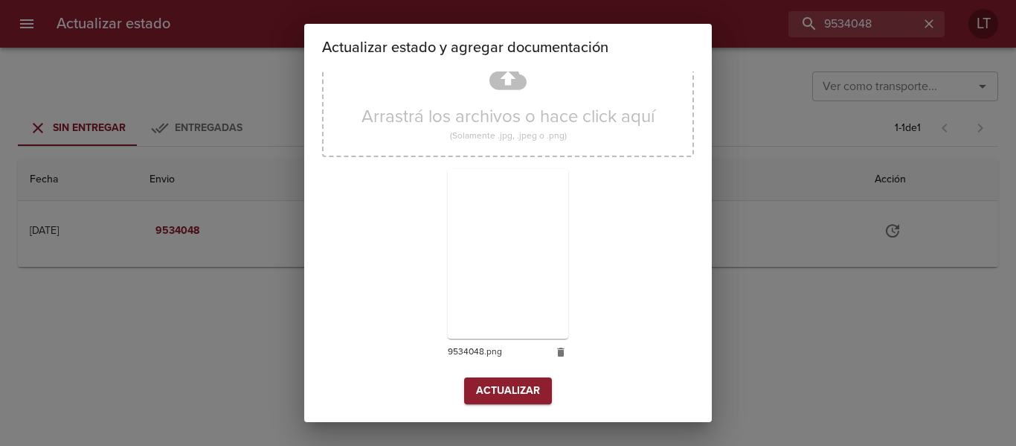
drag, startPoint x: 478, startPoint y: 373, endPoint x: 482, endPoint y: 385, distance: 12.7
click at [478, 375] on div "Arrastrá los archivos o hace click aquí (Solamente .jpg, .jpeg o .png) 9534048.…" at bounding box center [508, 205] width 372 height 344
click at [482, 385] on span "Actualizar" at bounding box center [508, 391] width 64 height 19
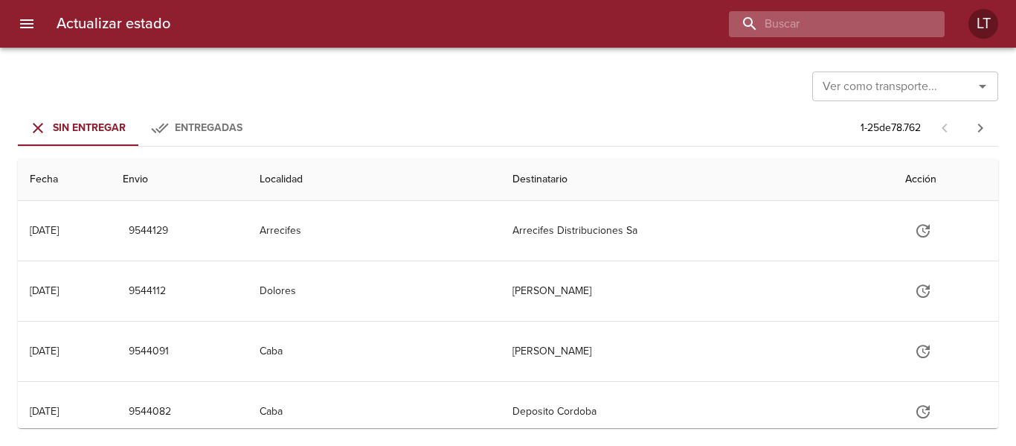
click at [838, 27] on input "buscar" at bounding box center [824, 24] width 190 height 26
paste input "9522298"
type input "9522298"
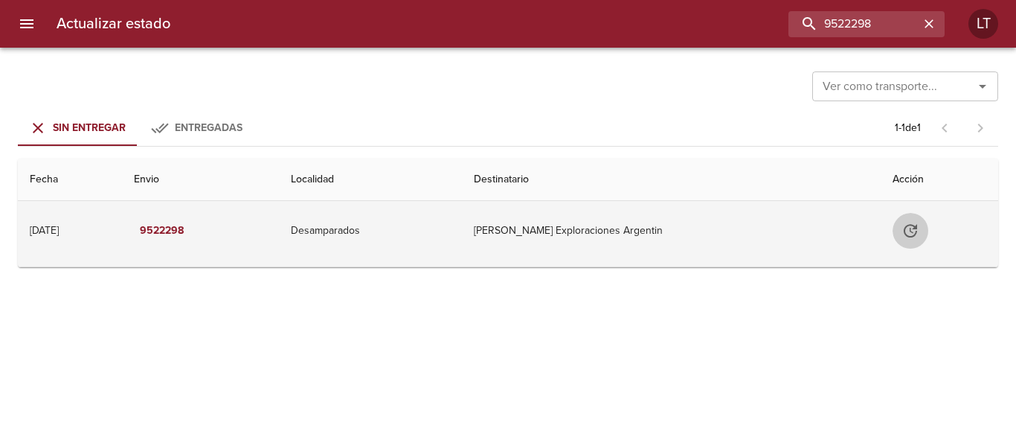
click at [902, 239] on icon "Tabla de envíos del cliente" at bounding box center [911, 231] width 18 height 18
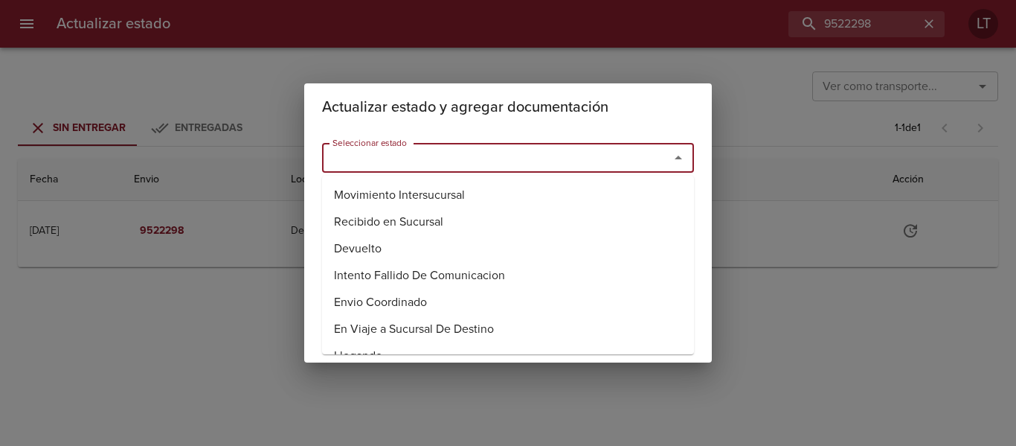
click at [565, 150] on input "Seleccionar estado" at bounding box center [486, 157] width 319 height 21
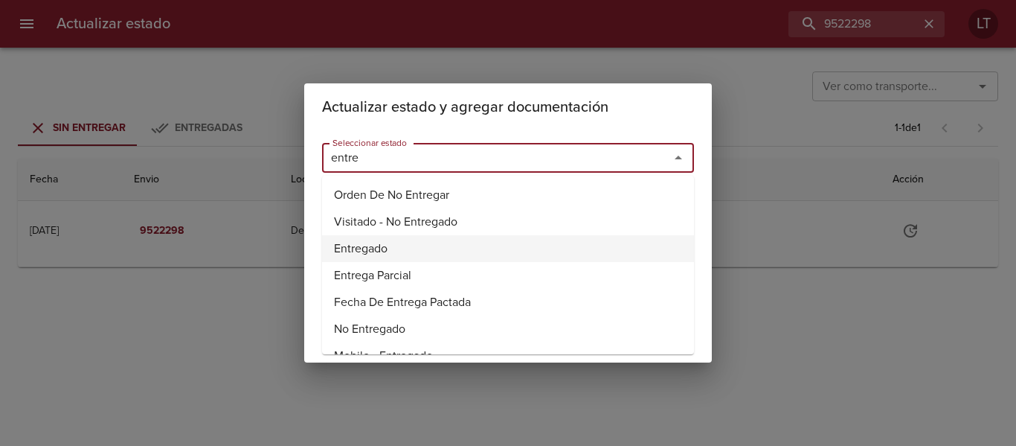
click at [351, 242] on li "Entregado" at bounding box center [508, 248] width 372 height 27
type input "Entregado"
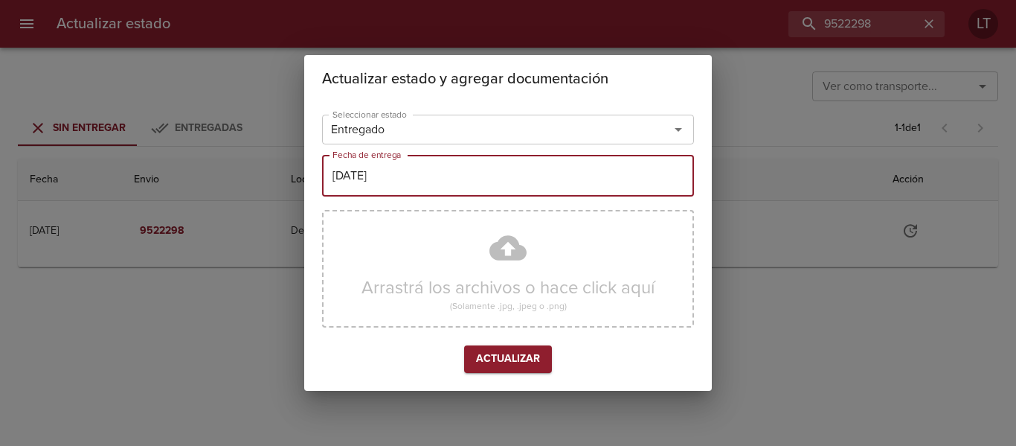
click at [363, 184] on input "[DATE]" at bounding box center [508, 176] width 372 height 42
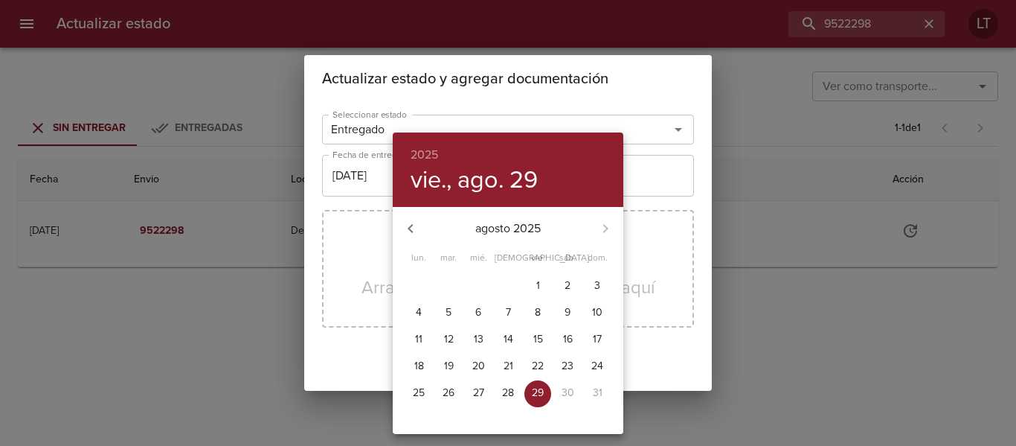
click at [478, 389] on p "27" at bounding box center [478, 392] width 11 height 15
type input "[DATE]"
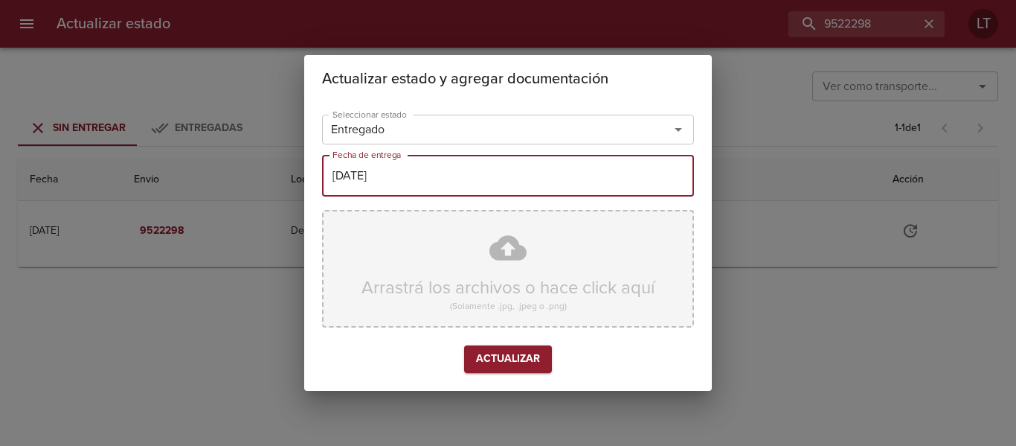
click at [506, 277] on div "Arrastrá los archivos o hace click aquí (Solamente .jpg, .jpeg o .png)" at bounding box center [508, 269] width 372 height 118
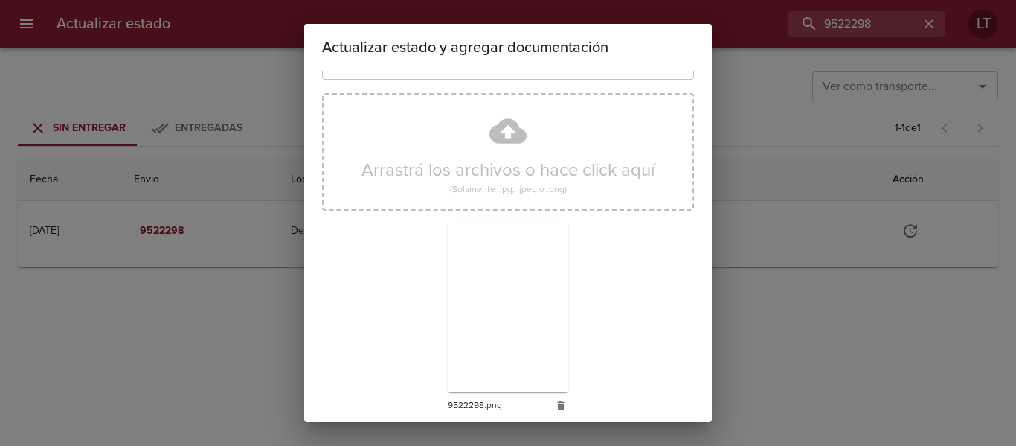
scroll to position [139, 0]
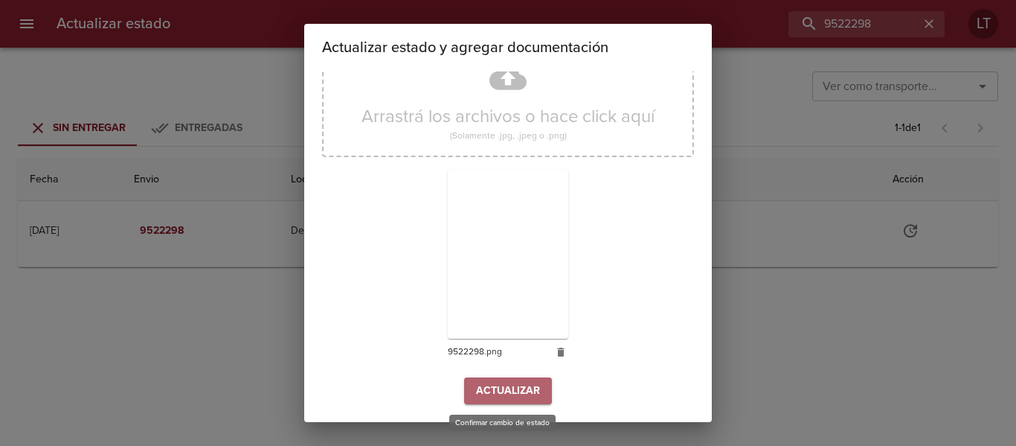
click at [533, 388] on span "Actualizar" at bounding box center [508, 391] width 64 height 19
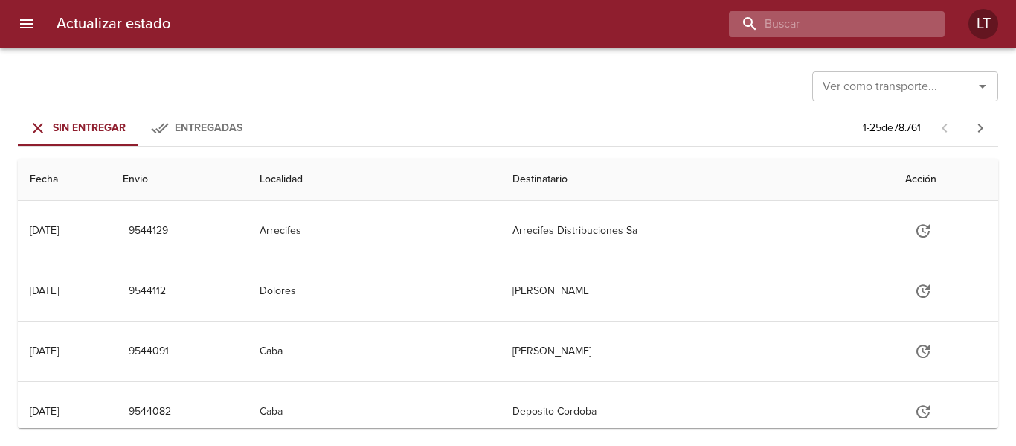
click at [853, 18] on input "buscar" at bounding box center [824, 24] width 190 height 26
paste input "9519661"
type input "9519661"
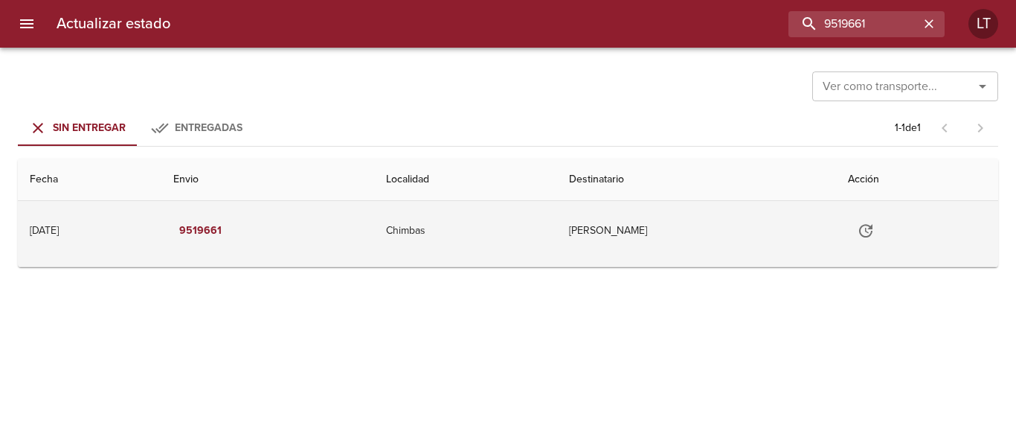
click at [875, 226] on icon "Tabla de envíos del cliente" at bounding box center [866, 231] width 18 height 18
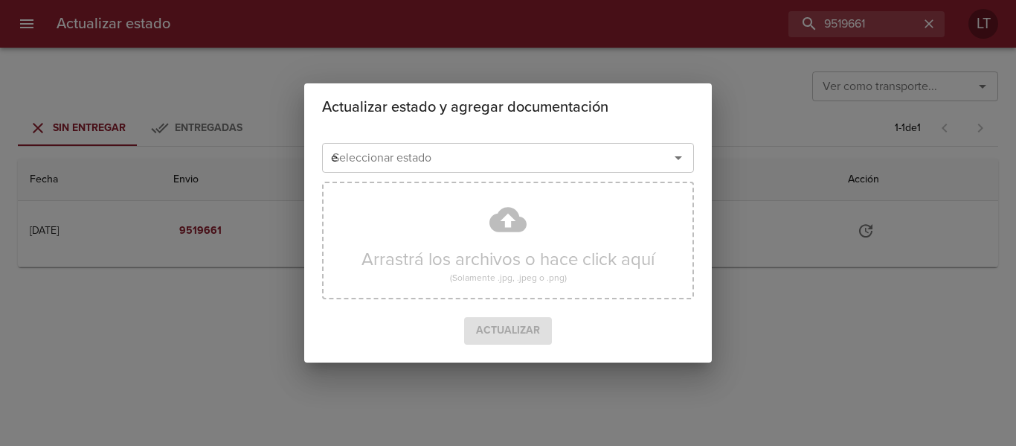
click at [596, 155] on input "e" at bounding box center [486, 157] width 319 height 21
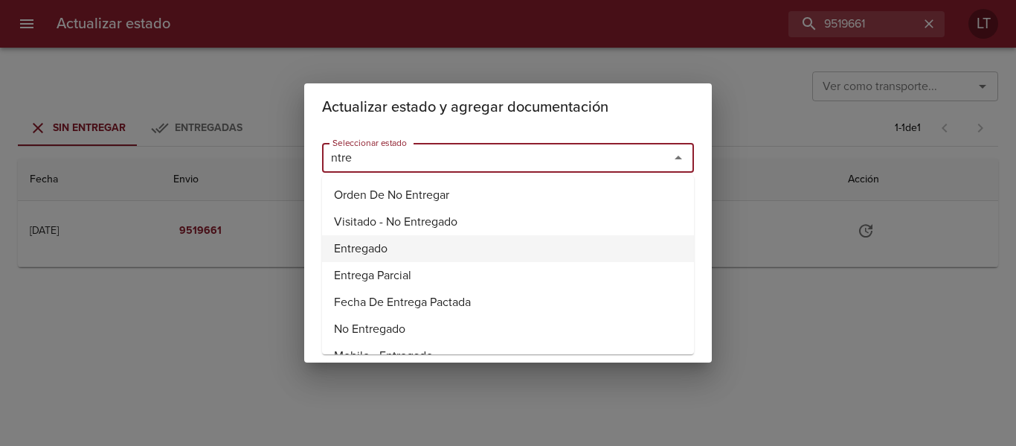
click at [349, 248] on li "Entregado" at bounding box center [508, 248] width 372 height 27
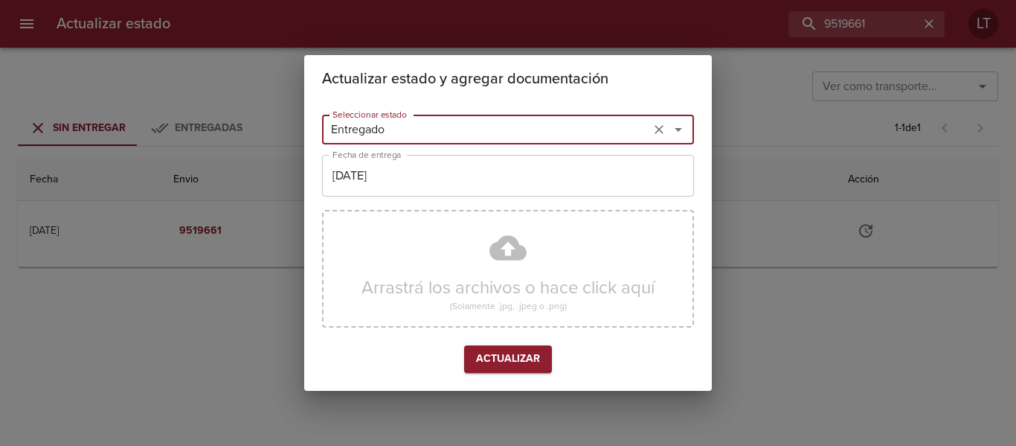
type input "Entregado"
click at [376, 164] on input "[DATE]" at bounding box center [508, 176] width 372 height 42
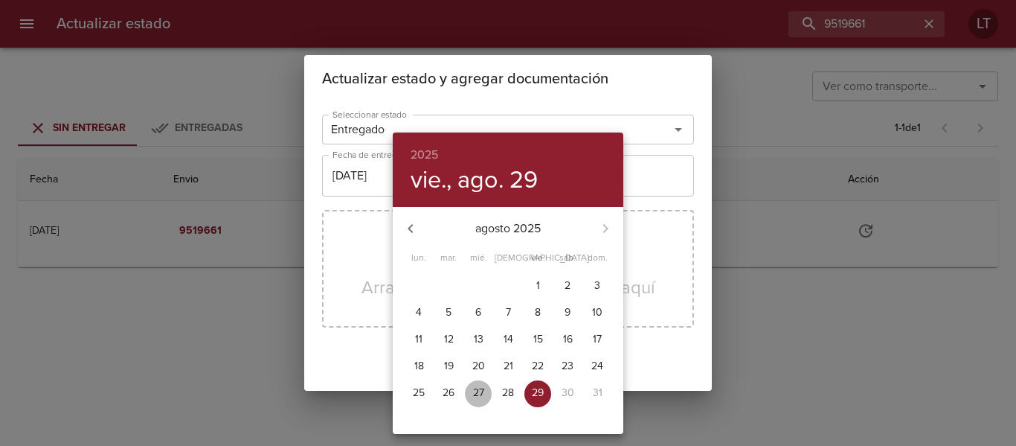
click at [470, 383] on button "27" at bounding box center [478, 393] width 27 height 27
type input "27/08/2025"
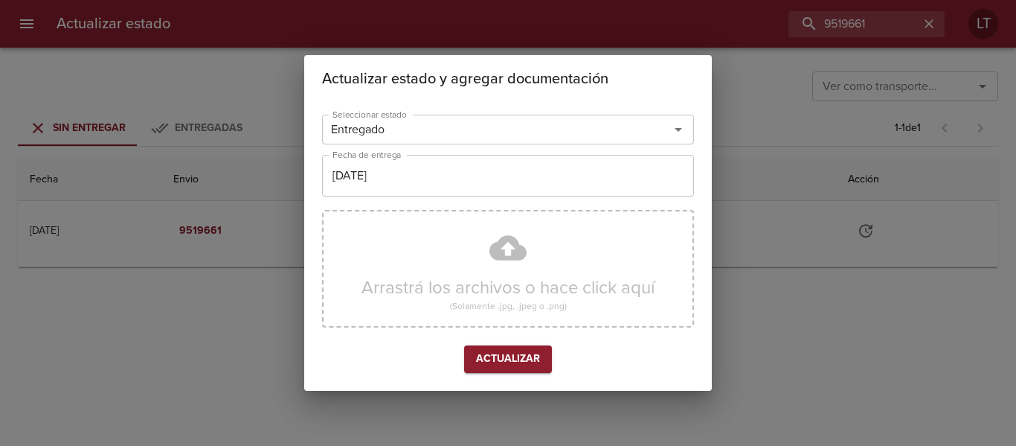
click at [471, 268] on div "Arrastrá los archivos o hace click aquí (Solamente .jpg, .jpeg o .png)" at bounding box center [508, 269] width 372 height 118
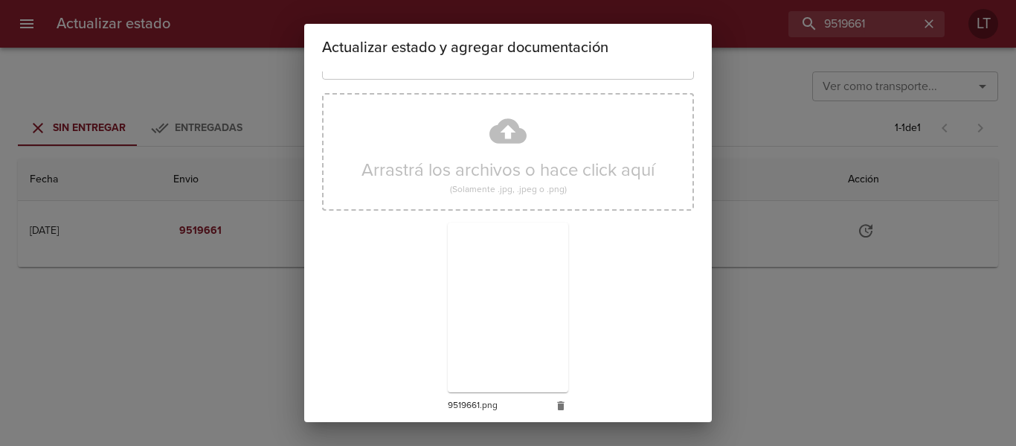
scroll to position [139, 0]
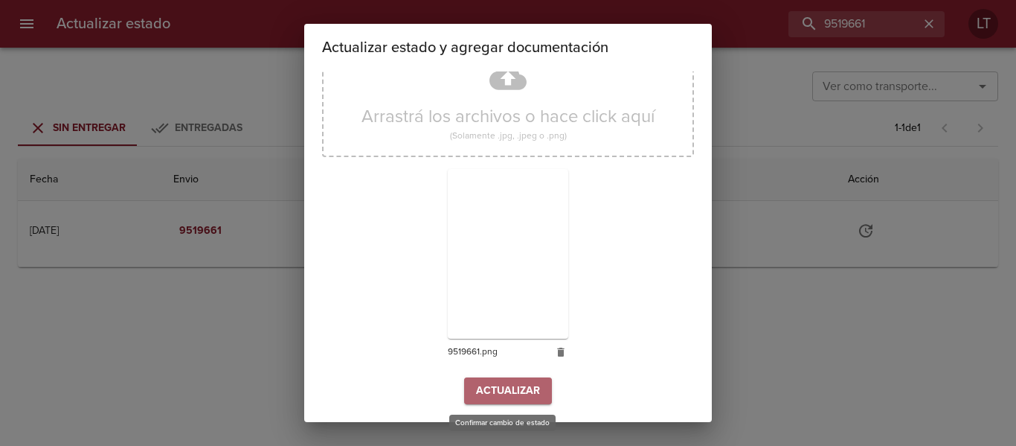
click at [484, 390] on span "Actualizar" at bounding box center [508, 391] width 64 height 19
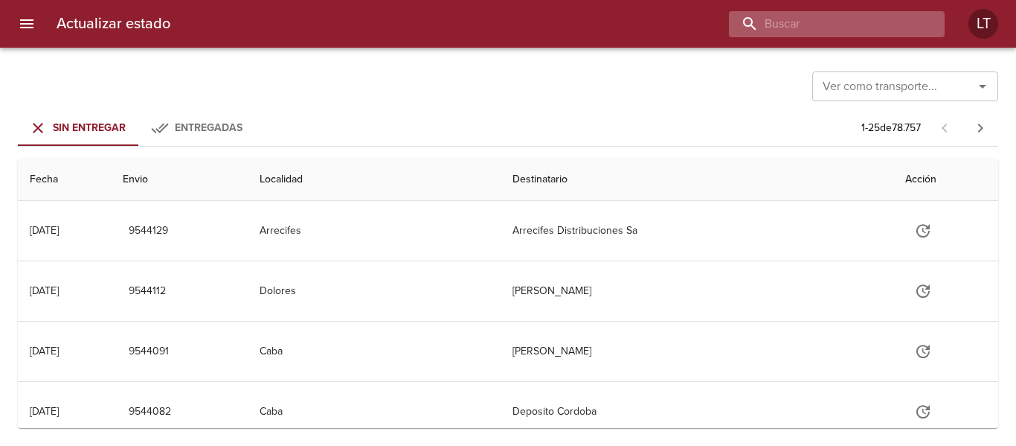
click at [869, 26] on input "buscar" at bounding box center [824, 24] width 190 height 26
paste input "9533985"
type input "9533985"
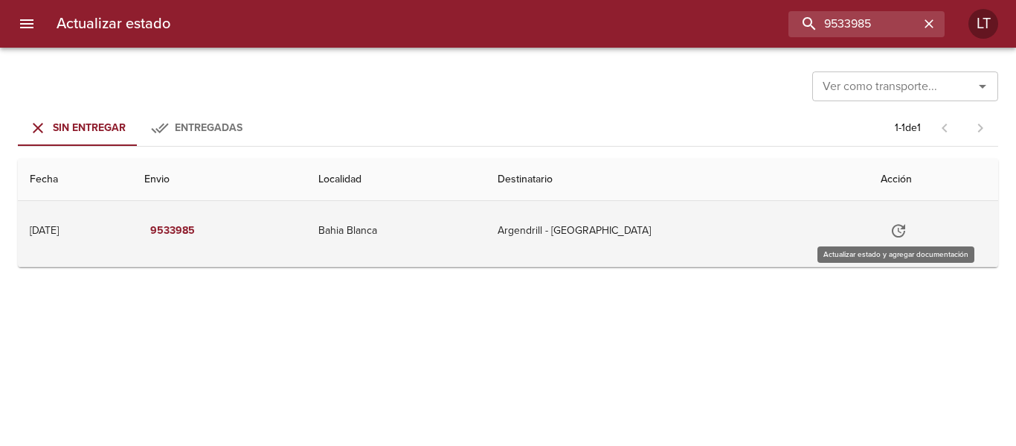
click at [891, 230] on icon "Tabla de envíos del cliente" at bounding box center [899, 231] width 18 height 18
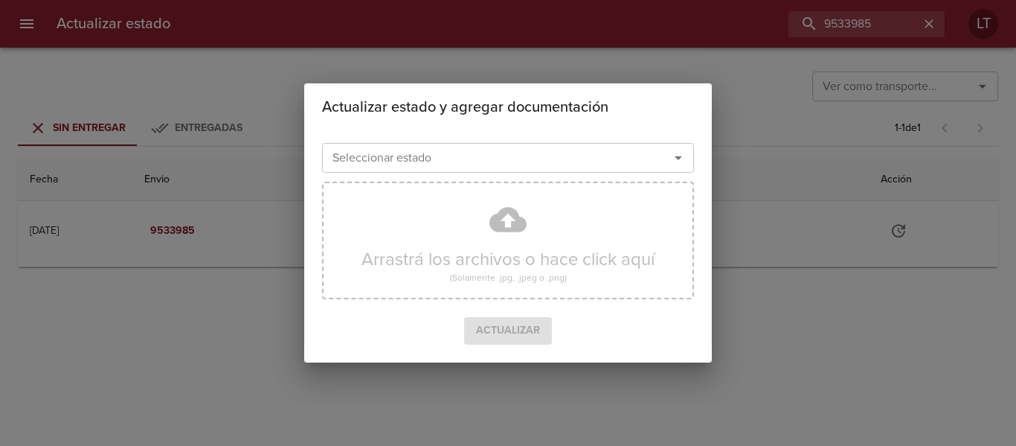
click at [642, 153] on input "Seleccionar estado" at bounding box center [486, 157] width 319 height 21
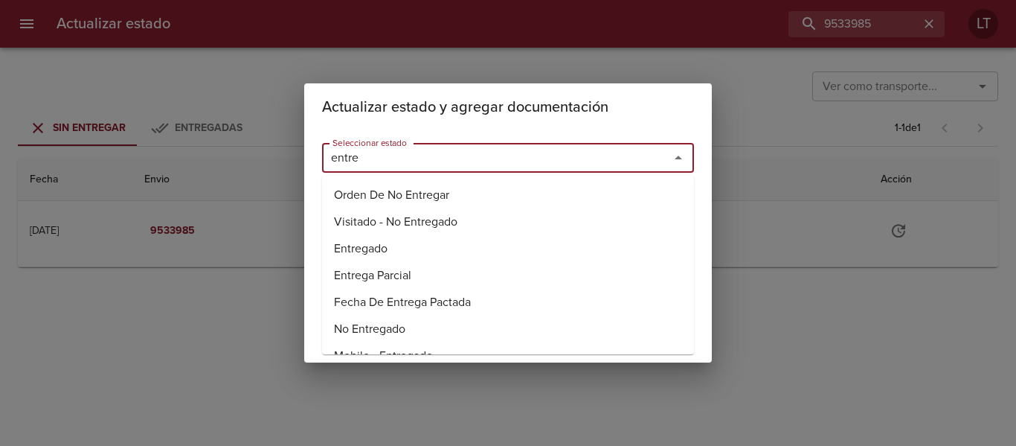
click at [364, 253] on li "Entregado" at bounding box center [508, 248] width 372 height 27
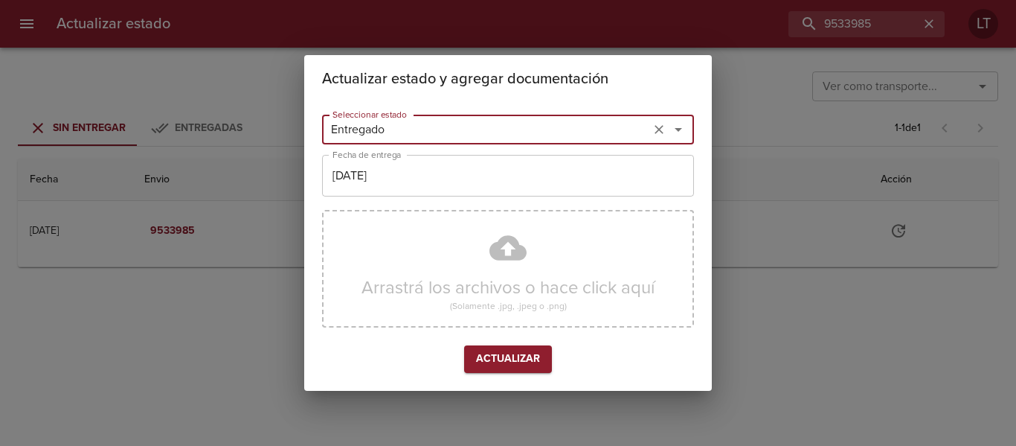
type input "Entregado"
click at [399, 196] on input "[DATE]" at bounding box center [508, 176] width 372 height 42
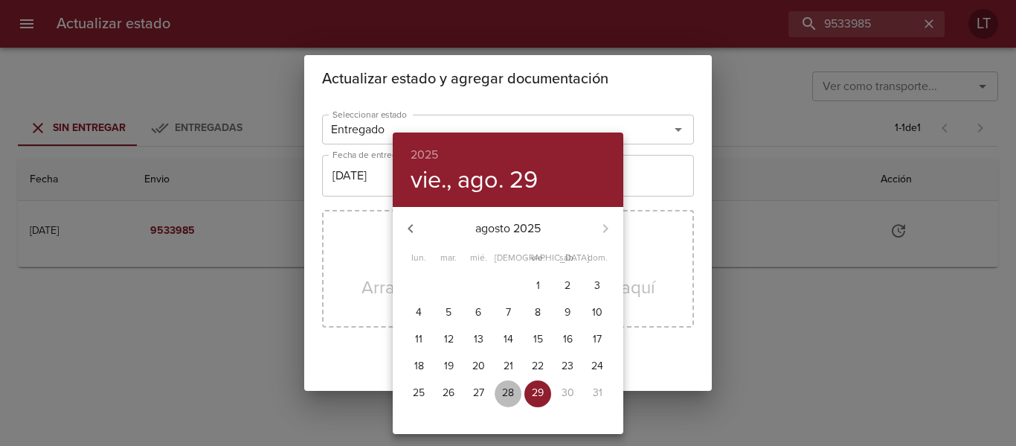
click at [511, 391] on p "28" at bounding box center [508, 392] width 12 height 15
type input "28/08/2025"
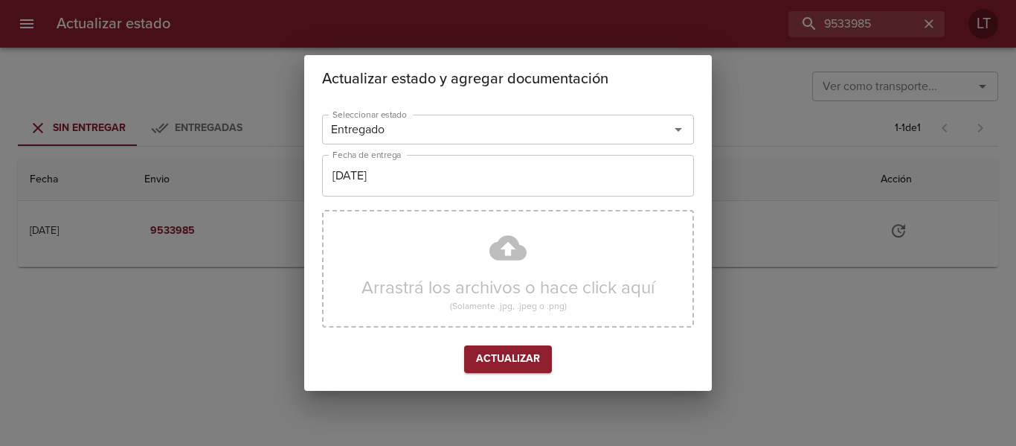
click at [506, 259] on div "Arrastrá los archivos o hace click aquí (Solamente .jpg, .jpeg o .png)" at bounding box center [508, 269] width 372 height 118
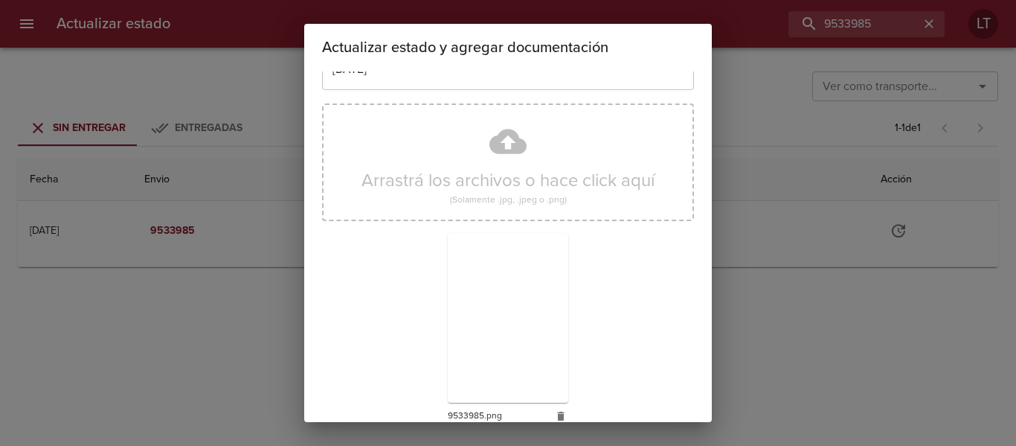
scroll to position [139, 0]
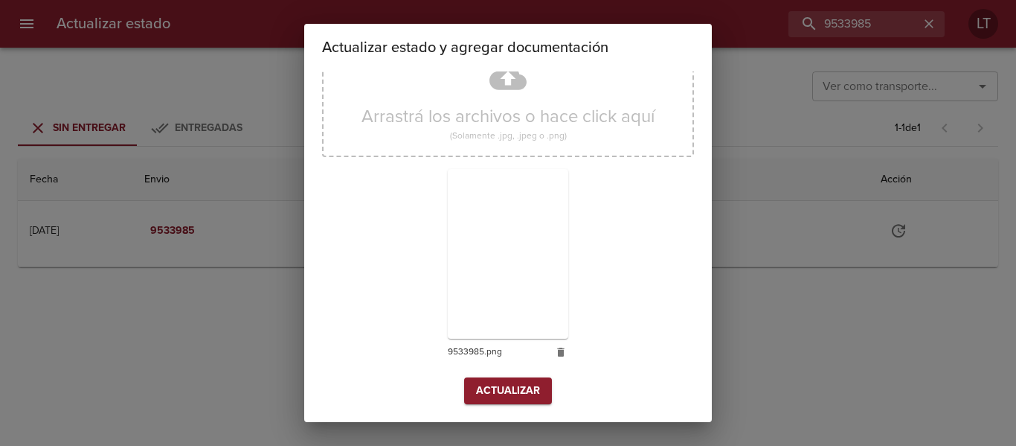
click at [527, 396] on span "Actualizar" at bounding box center [508, 391] width 64 height 19
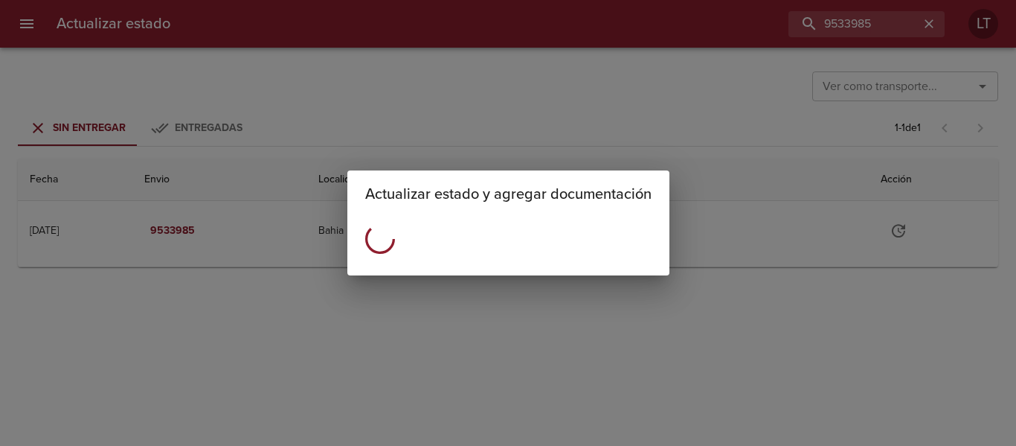
scroll to position [0, 0]
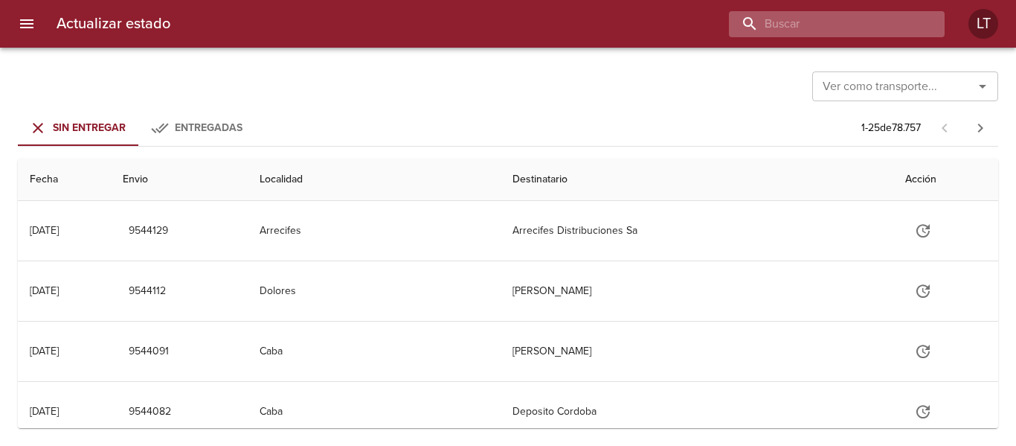
click at [860, 16] on input "buscar" at bounding box center [824, 24] width 190 height 26
paste input "9498631"
type input "9498631"
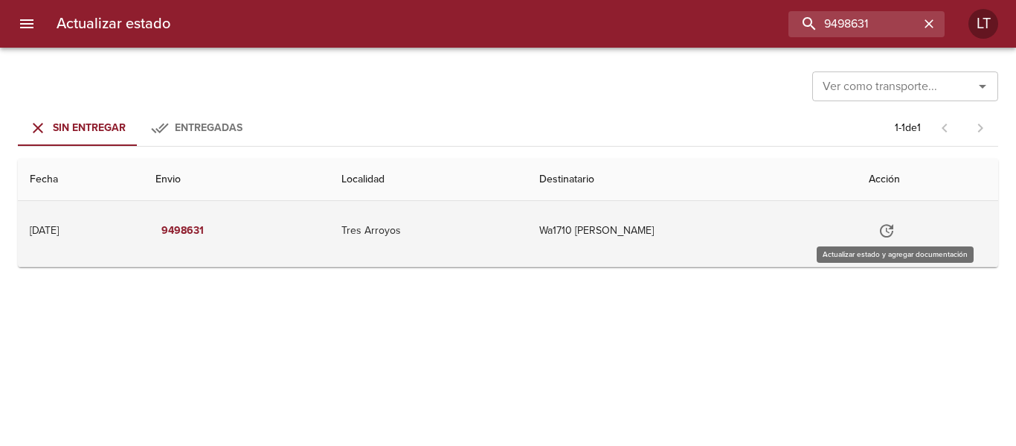
click at [896, 223] on icon "Tabla de envíos del cliente" at bounding box center [887, 231] width 18 height 18
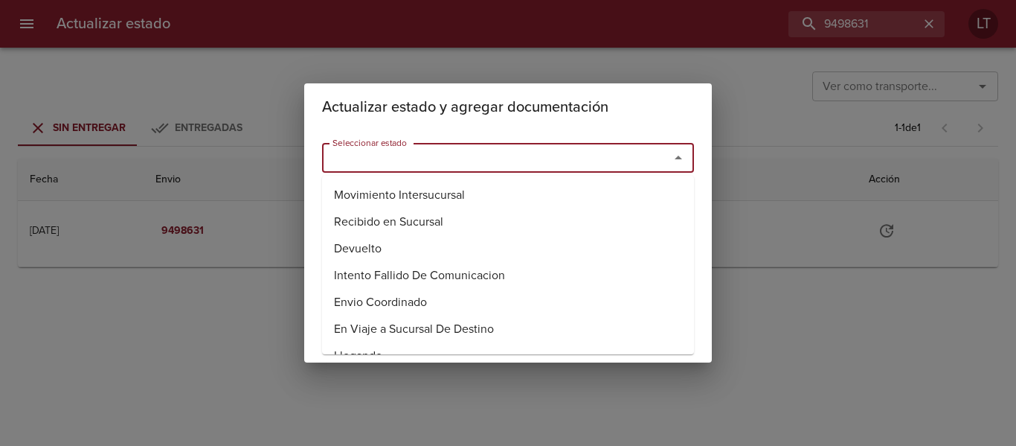
click at [568, 162] on input "Seleccionar estado" at bounding box center [486, 157] width 319 height 21
click at [368, 247] on li "Entregado" at bounding box center [508, 248] width 372 height 27
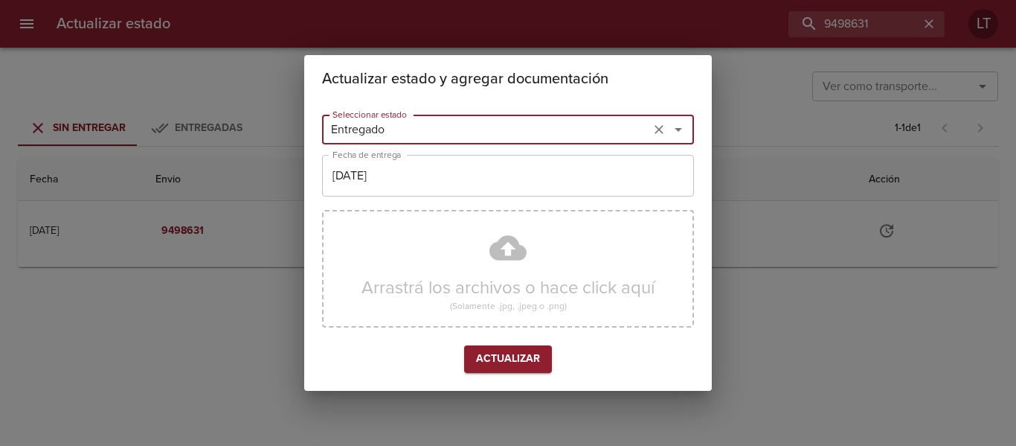
type input "Entregado"
click at [379, 179] on input "[DATE]" at bounding box center [508, 176] width 372 height 42
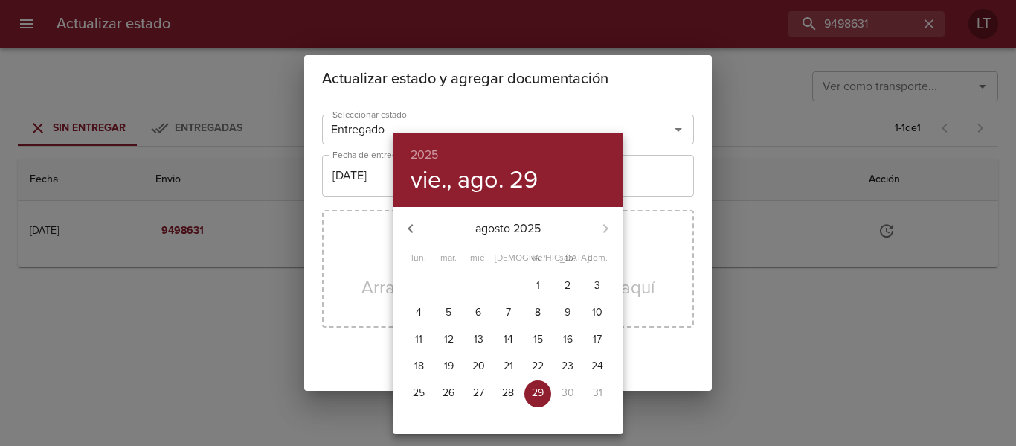
click at [528, 360] on span "22" at bounding box center [537, 366] width 27 height 15
type input "22/08/2025"
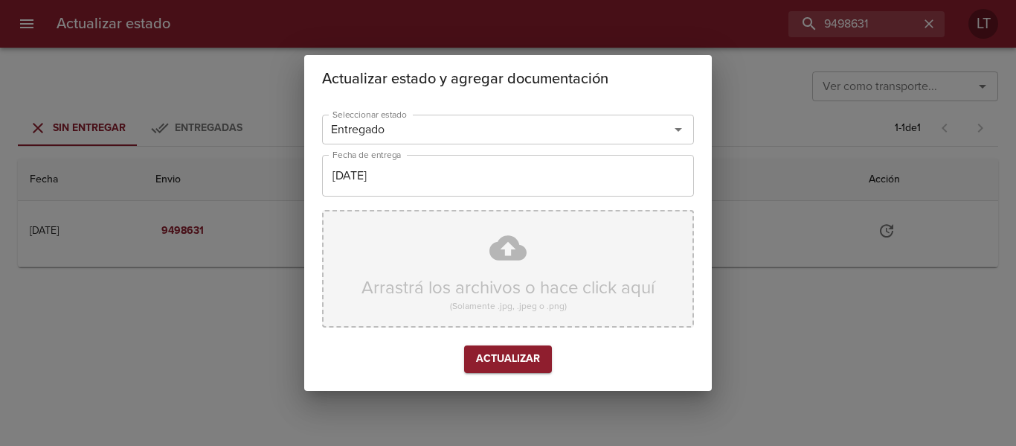
click at [492, 260] on div "Arrastrá los archivos o hace click aquí (Solamente .jpg, .jpeg o .png)" at bounding box center [508, 269] width 372 height 118
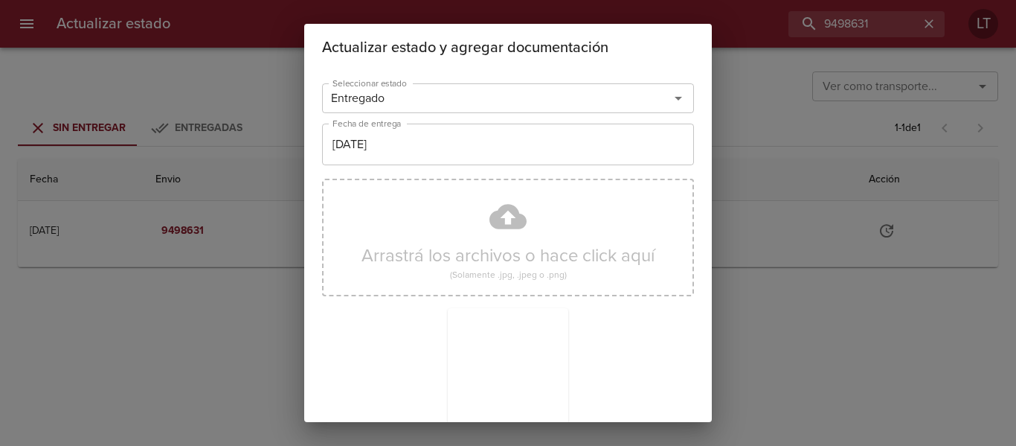
scroll to position [139, 0]
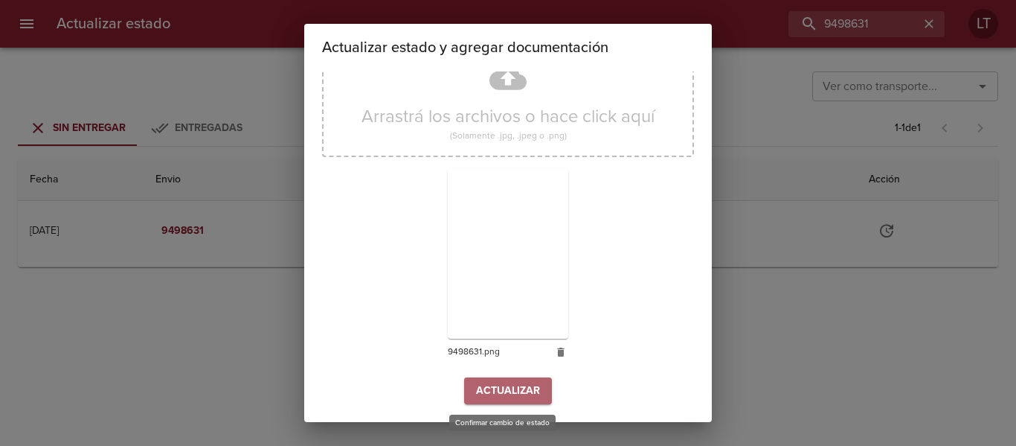
click at [523, 384] on span "Actualizar" at bounding box center [508, 391] width 64 height 19
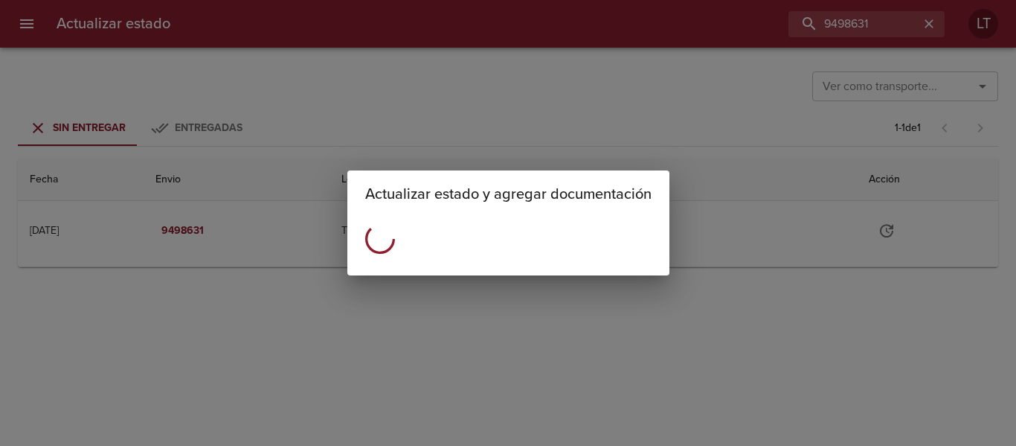
click at [683, 129] on div "Actualizar estado y agregar documentación" at bounding box center [508, 223] width 1016 height 446
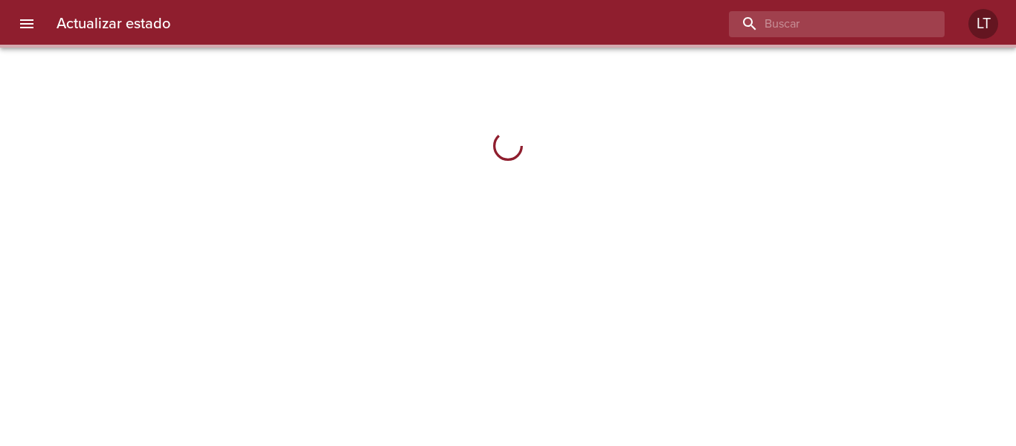
click at [864, 25] on input "buscar" at bounding box center [824, 24] width 190 height 26
paste input "9498631"
type input "9498631"
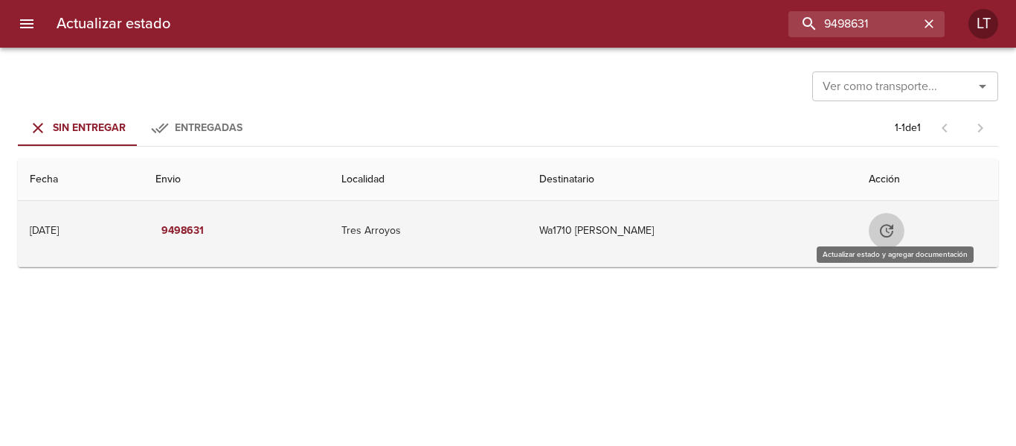
click at [890, 232] on icon "Tabla de envíos del cliente" at bounding box center [887, 231] width 18 height 18
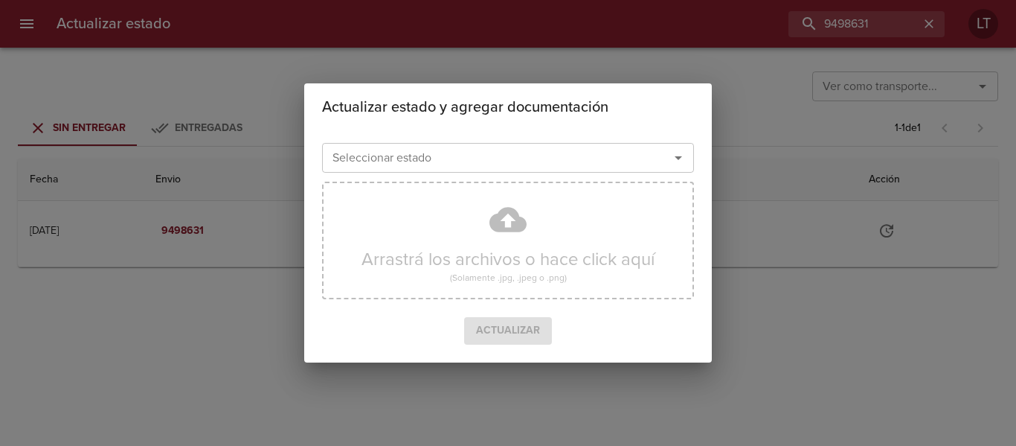
click at [652, 164] on div at bounding box center [668, 157] width 39 height 21
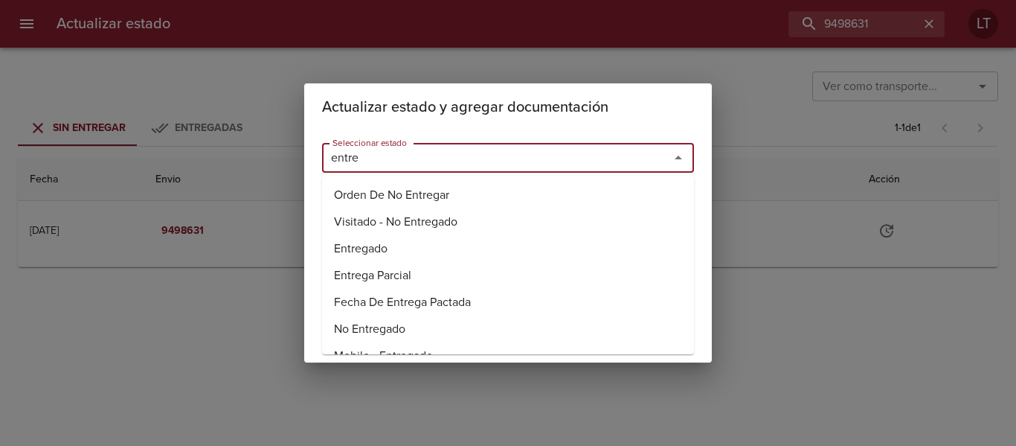
click at [374, 234] on ul "Orden De No Entregar Visitado - No Entregado Entregado Entrega Parcial Fecha De…" at bounding box center [508, 265] width 372 height 179
click at [397, 246] on li "Entregado" at bounding box center [508, 248] width 372 height 27
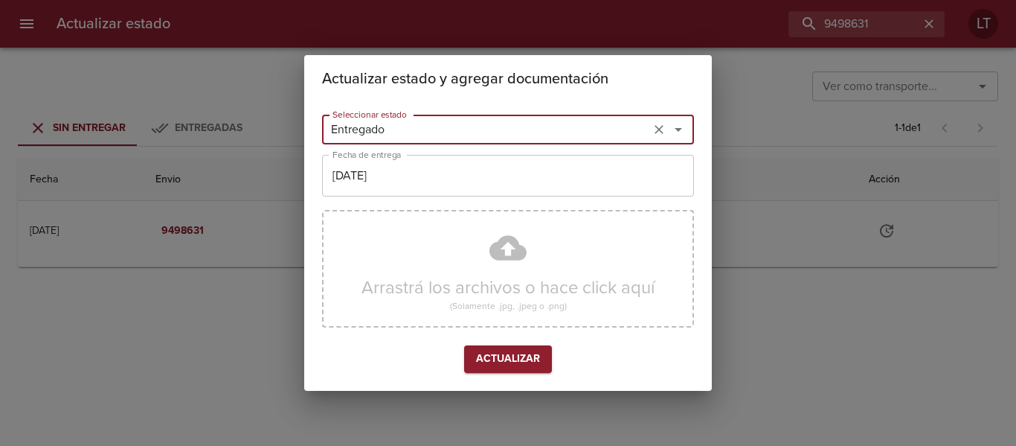
type input "Entregado"
click at [390, 190] on input "[DATE]" at bounding box center [508, 176] width 372 height 42
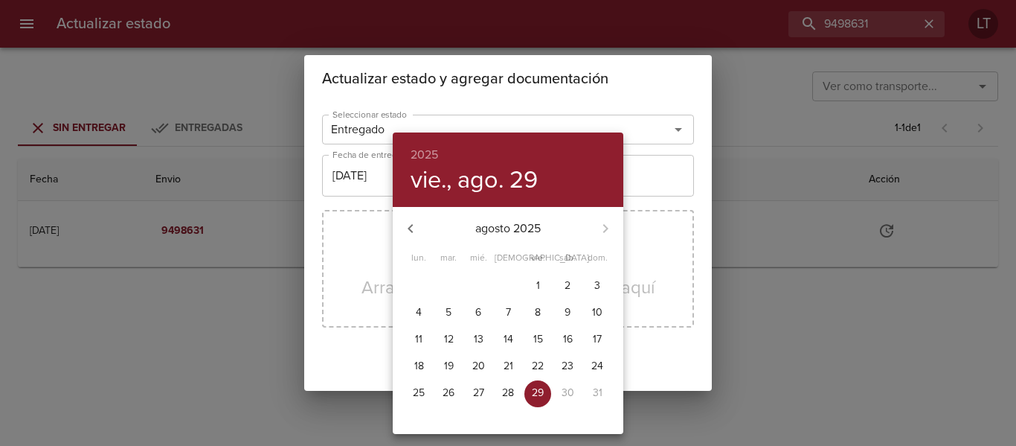
click at [536, 361] on p "22" at bounding box center [538, 366] width 12 height 15
type input "22/08/2025"
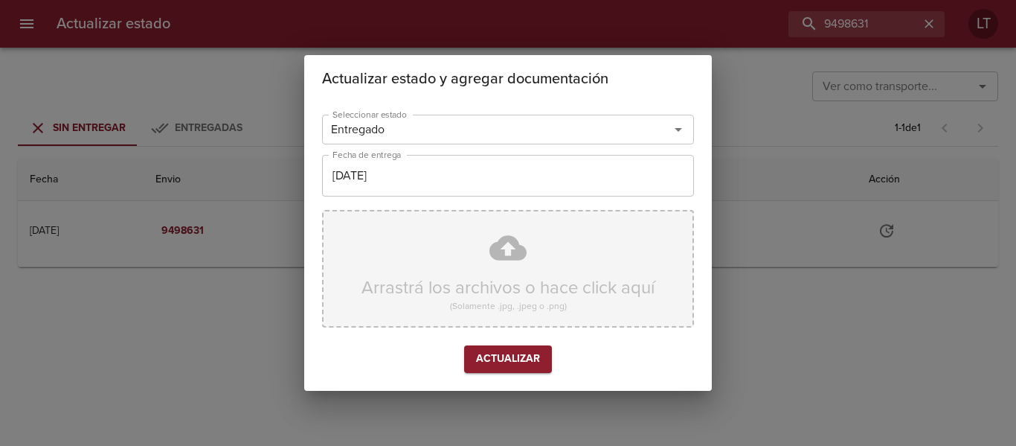
click at [516, 248] on div "Arrastrá los archivos o hace click aquí (Solamente .jpg, .jpeg o .png)" at bounding box center [508, 269] width 372 height 118
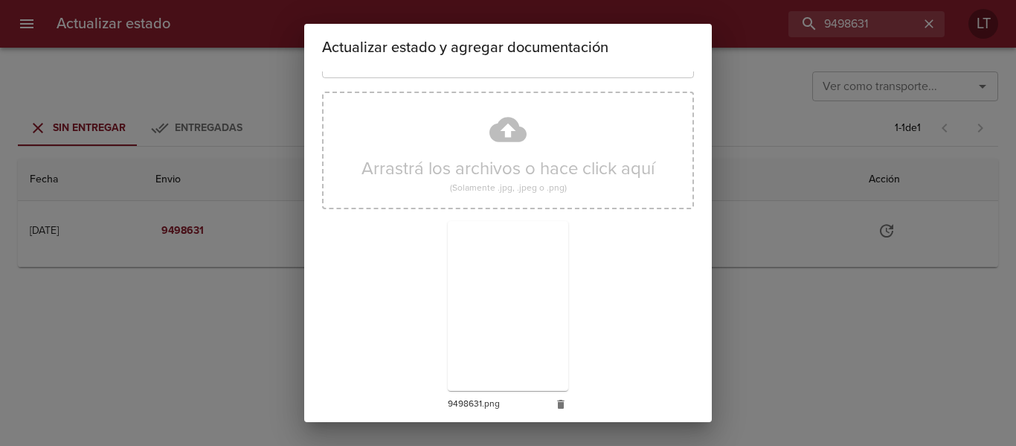
scroll to position [139, 0]
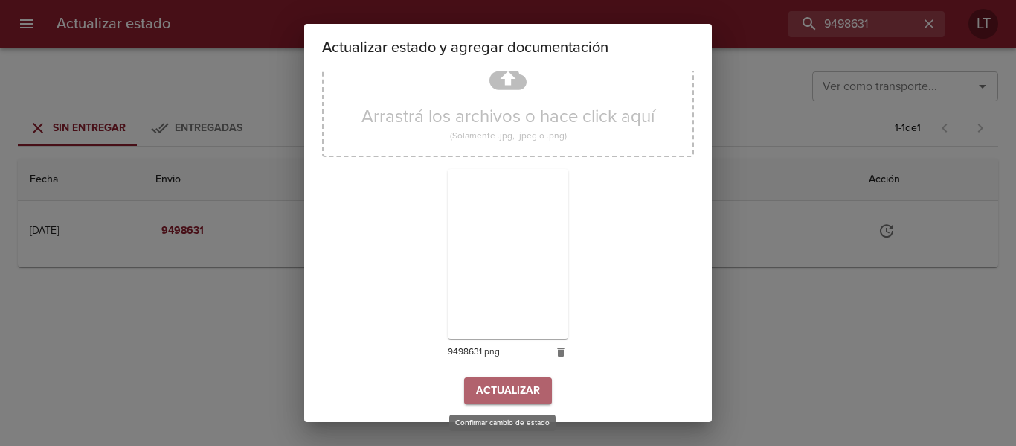
click at [518, 385] on span "Actualizar" at bounding box center [508, 391] width 64 height 19
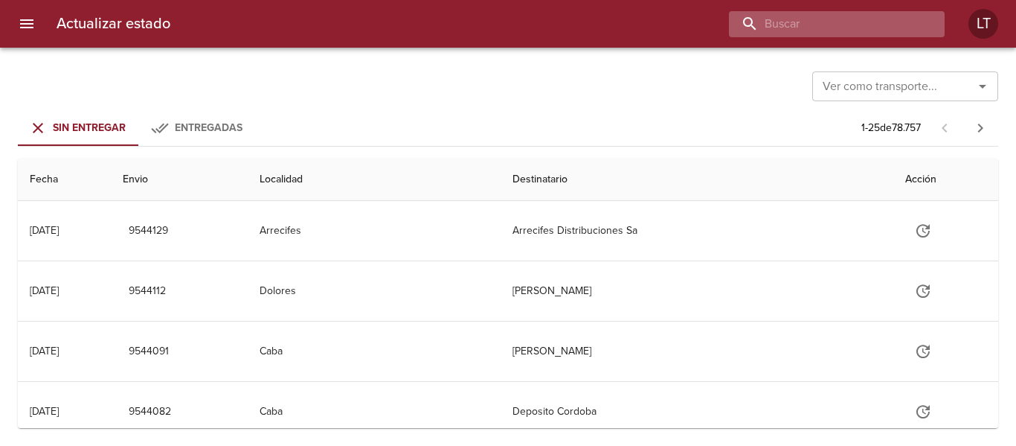
click at [876, 28] on input "buscar" at bounding box center [824, 24] width 190 height 26
paste input "9521138"
type input "9521138"
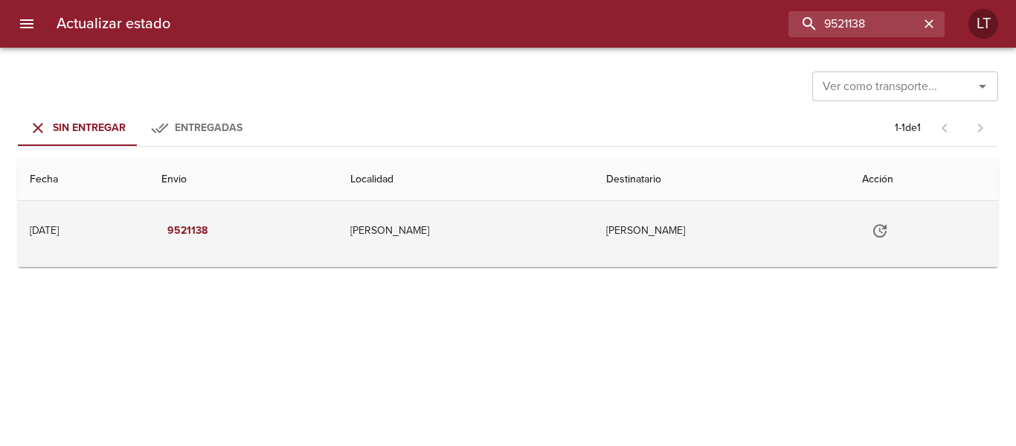
click at [889, 233] on icon "Tabla de envíos del cliente" at bounding box center [880, 231] width 18 height 18
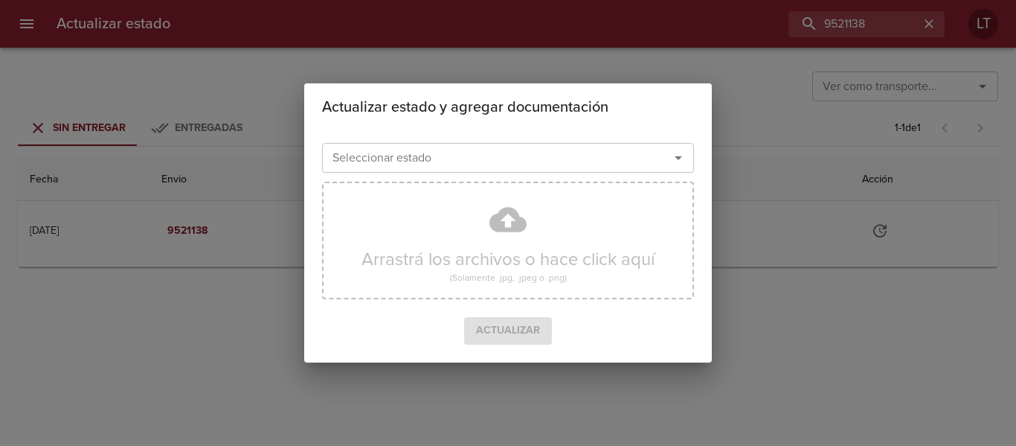
click at [581, 161] on input "Seleccionar estado" at bounding box center [486, 157] width 319 height 21
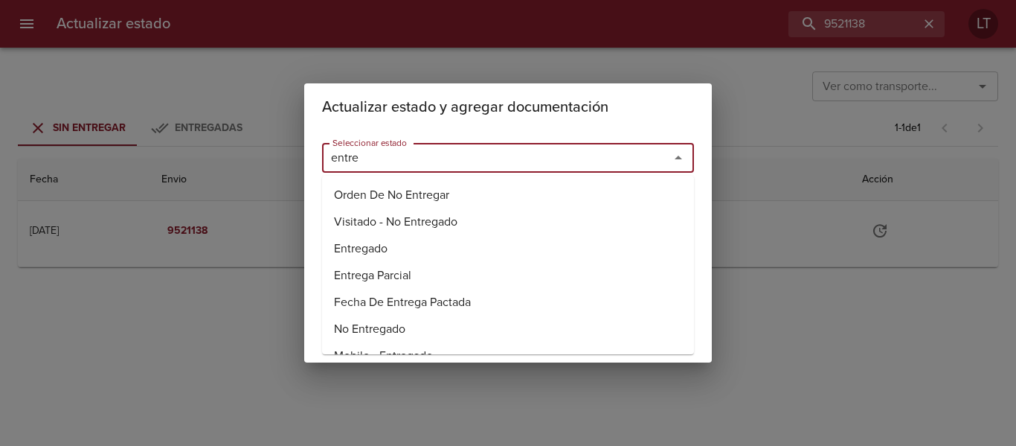
click at [359, 247] on li "Entregado" at bounding box center [508, 248] width 372 height 27
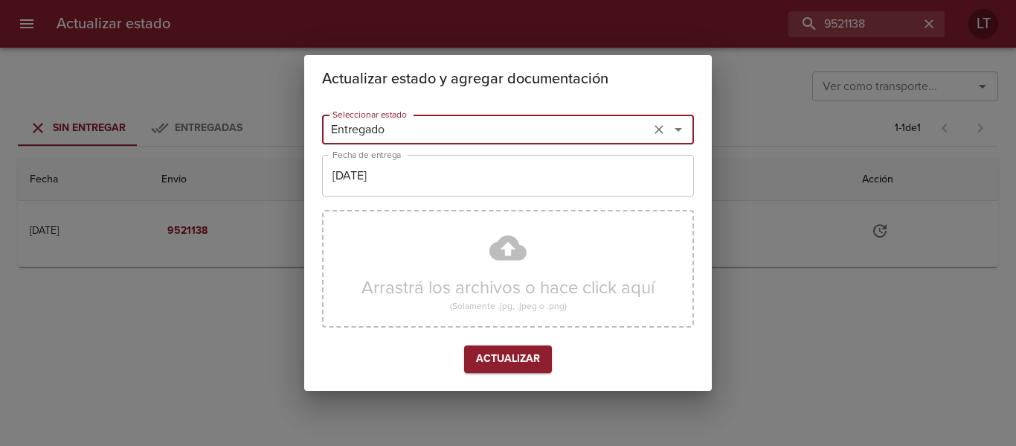
type input "Entregado"
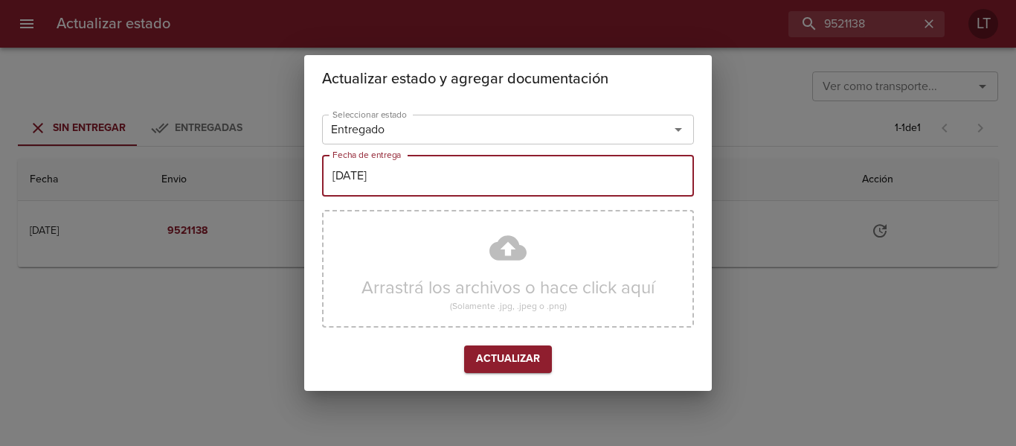
click at [379, 186] on input "[DATE]" at bounding box center [508, 176] width 372 height 42
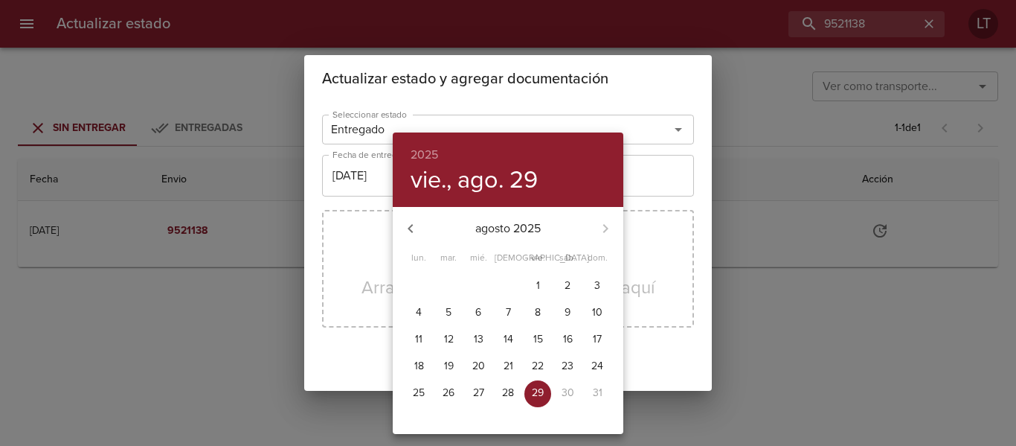
click at [446, 384] on button "26" at bounding box center [448, 393] width 27 height 27
type input "[DATE]"
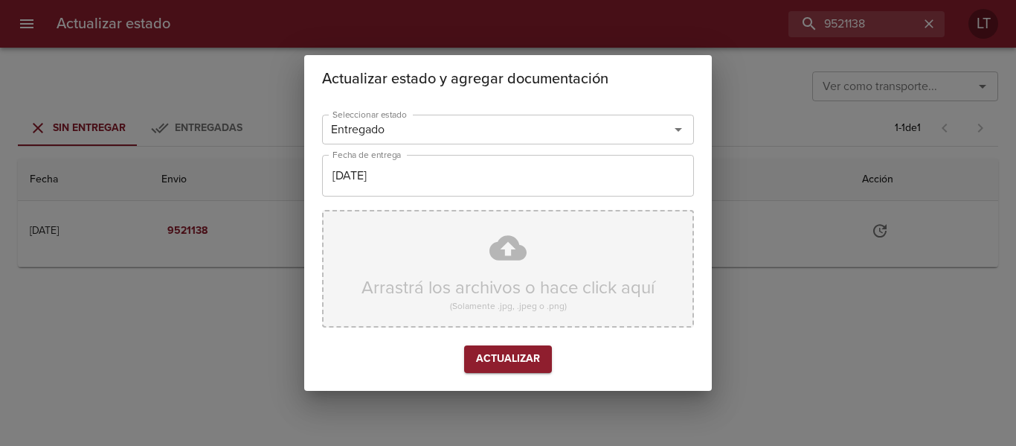
click at [498, 261] on div "Arrastrá los archivos o hace click aquí (Solamente .jpg, .jpeg o .png)" at bounding box center [508, 269] width 372 height 118
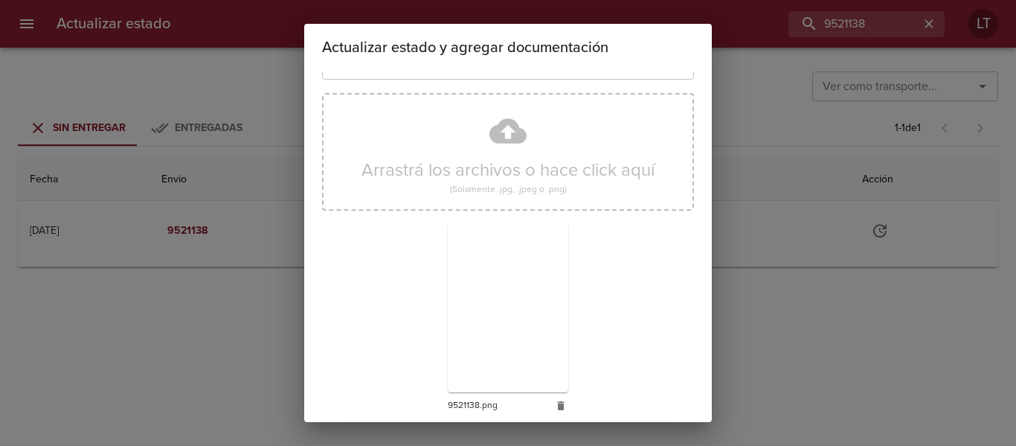
scroll to position [139, 0]
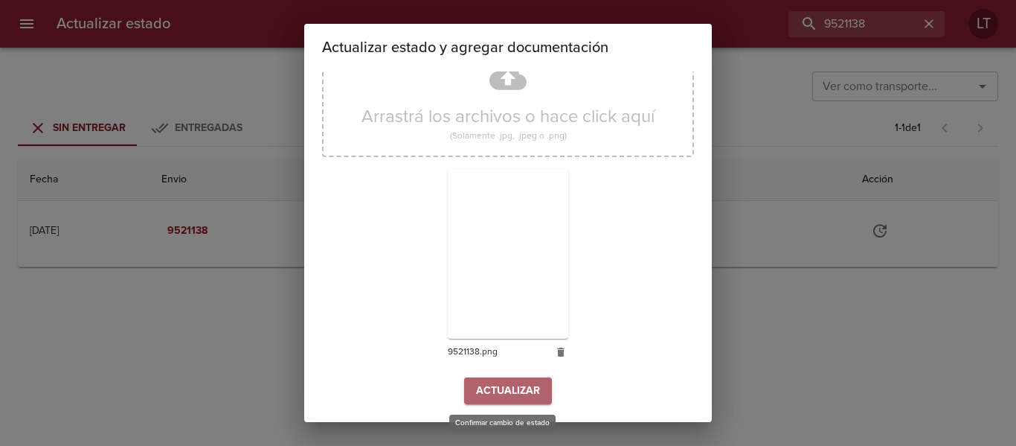
click at [503, 382] on span "Actualizar" at bounding box center [508, 391] width 64 height 19
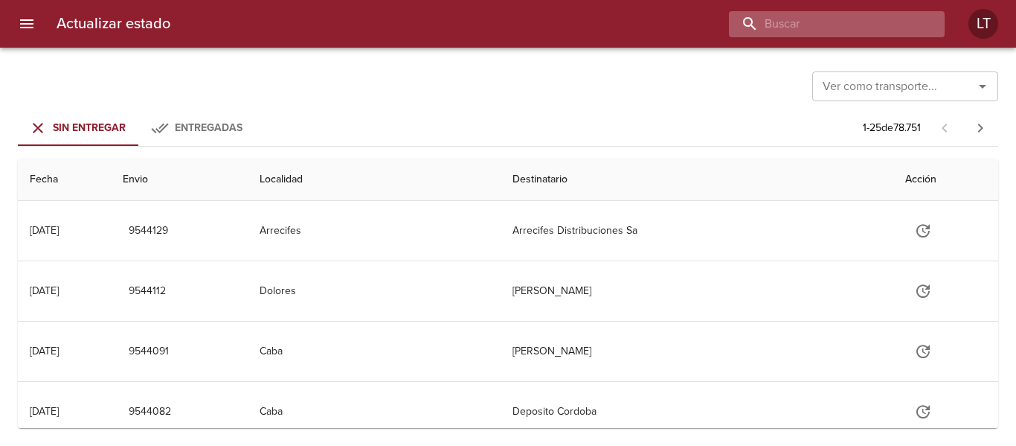
click at [904, 22] on input "buscar" at bounding box center [824, 24] width 190 height 26
paste input "9498640"
type input "9498640"
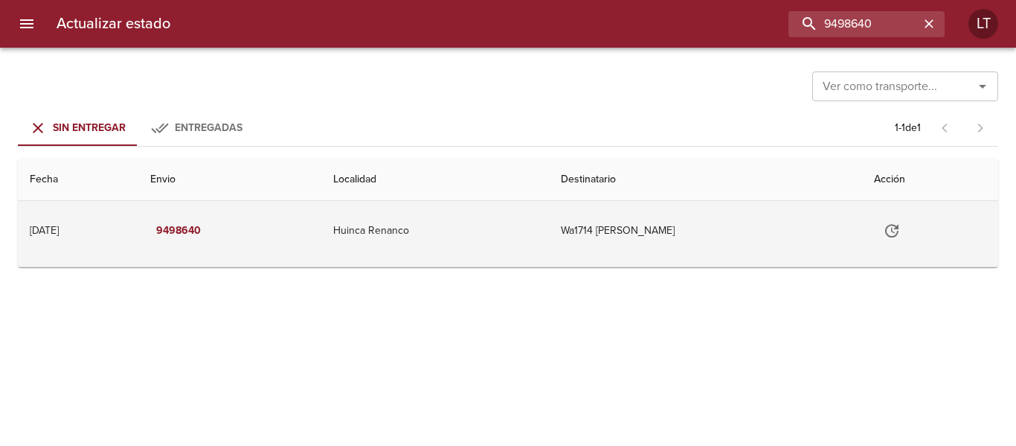
click at [910, 232] on button "Tabla de envíos del cliente" at bounding box center [892, 231] width 36 height 36
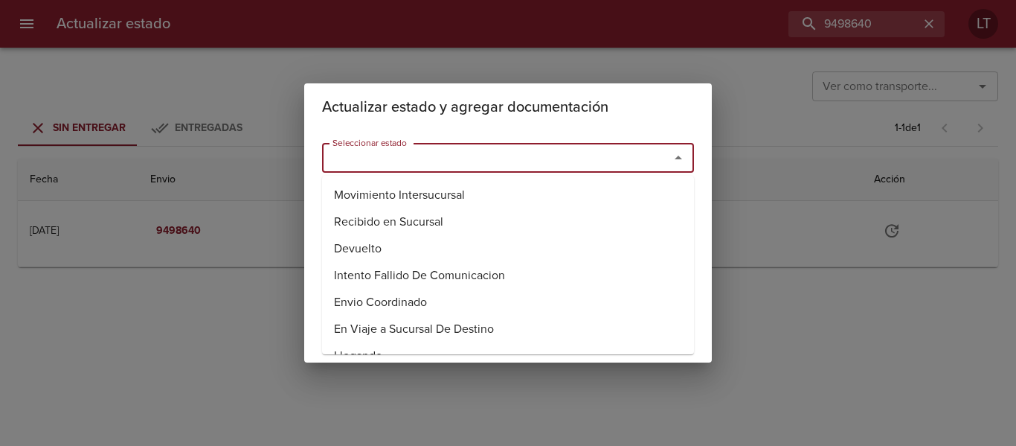
click at [487, 165] on input "Seleccionar estado" at bounding box center [486, 157] width 319 height 21
click at [384, 247] on li "Entregado" at bounding box center [508, 248] width 372 height 27
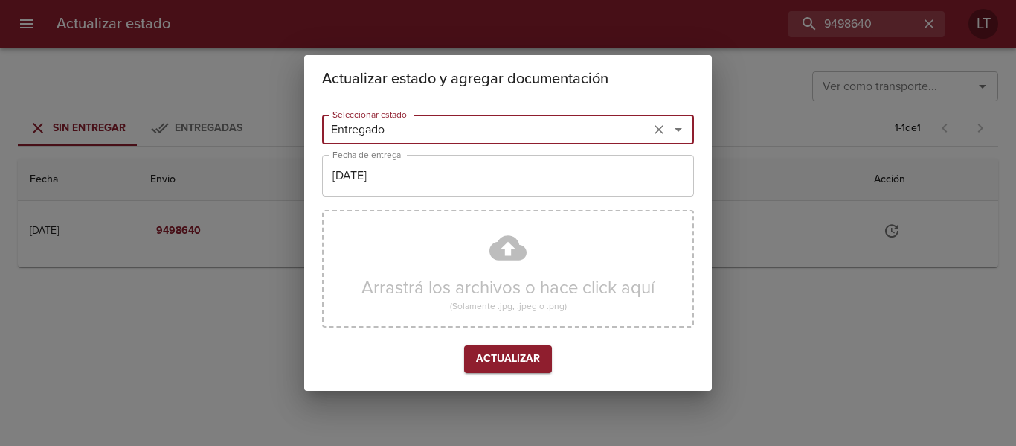
type input "Entregado"
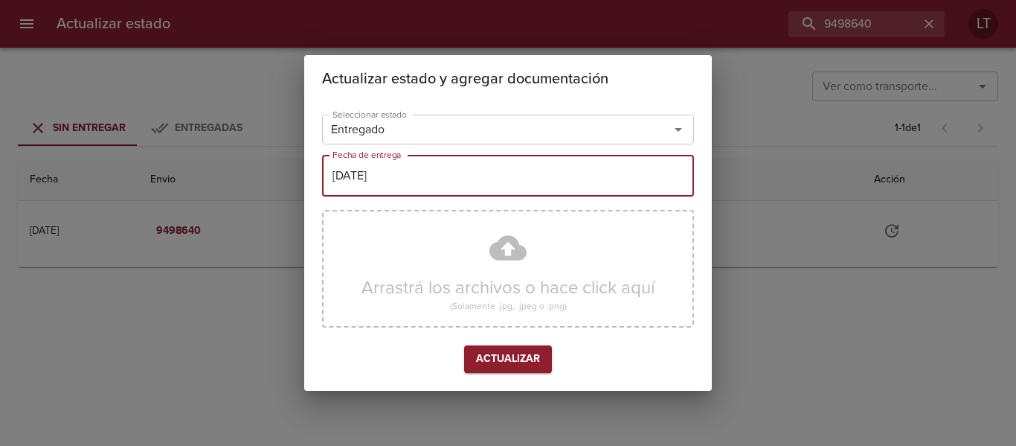
click at [389, 193] on input "[DATE]" at bounding box center [508, 176] width 372 height 42
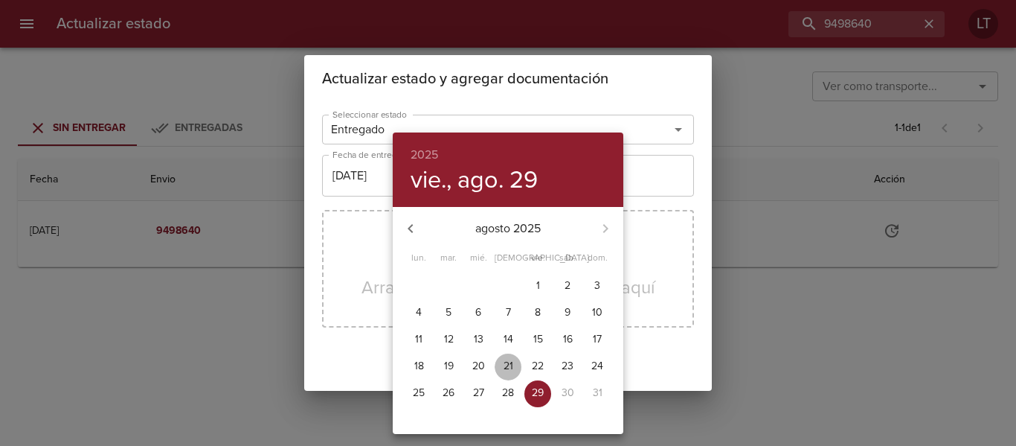
click at [516, 373] on span "21" at bounding box center [508, 366] width 27 height 15
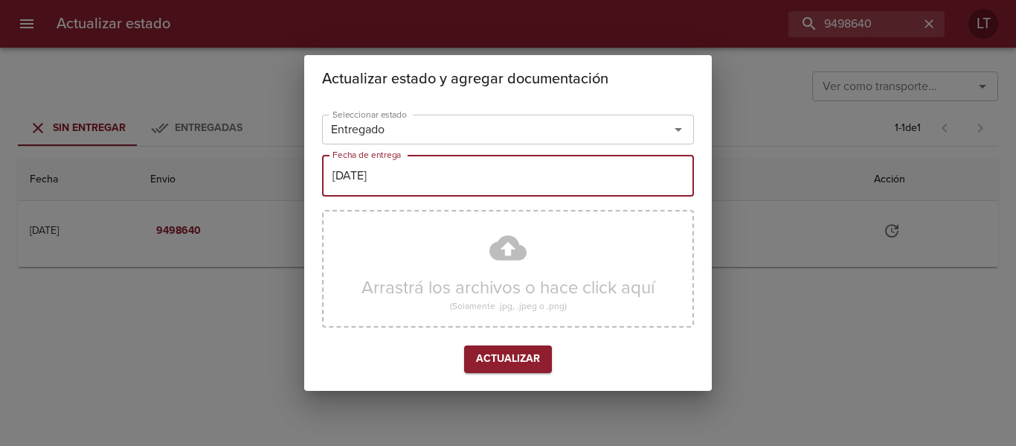
click at [437, 184] on input "21/08/2025" at bounding box center [508, 176] width 372 height 42
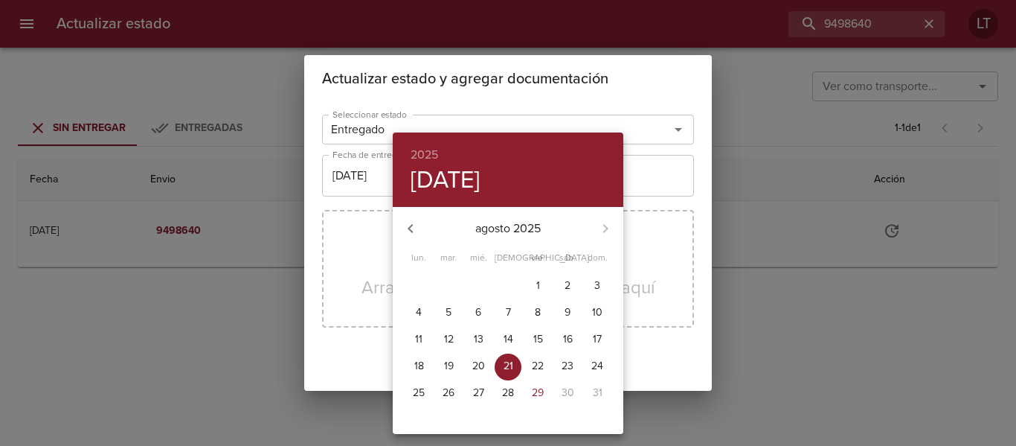
click at [518, 389] on span "28" at bounding box center [508, 392] width 27 height 15
type input "[DATE]"
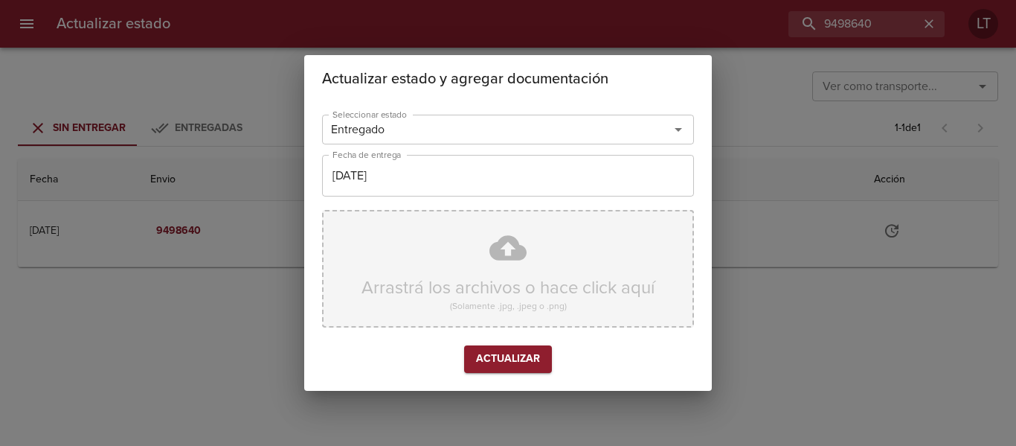
click at [524, 226] on div "Arrastrá los archivos o hace click aquí (Solamente .jpg, .jpeg o .png)" at bounding box center [508, 269] width 372 height 118
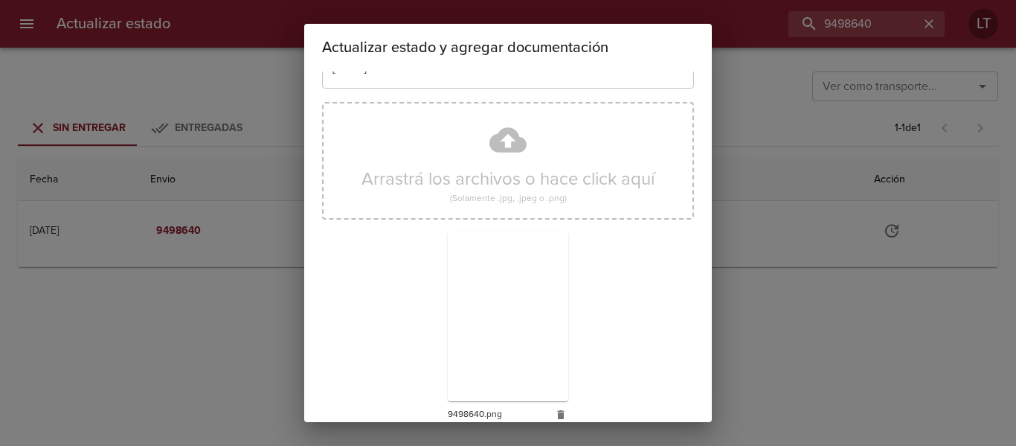
scroll to position [139, 0]
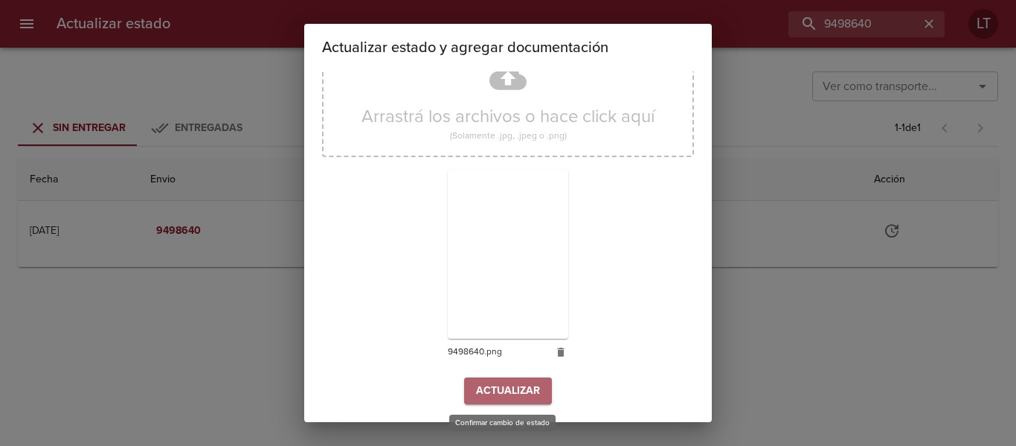
click at [509, 385] on span "Actualizar" at bounding box center [508, 391] width 64 height 19
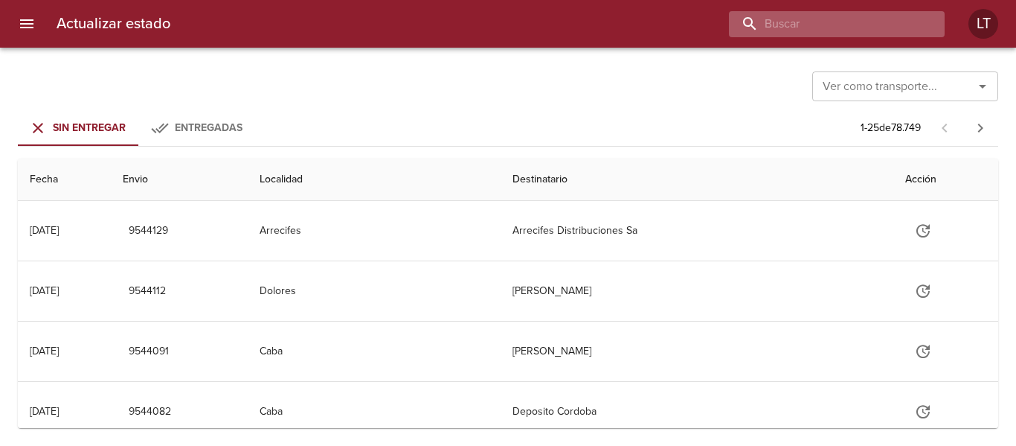
click at [862, 27] on input "buscar" at bounding box center [824, 24] width 190 height 26
paste input "9491468"
type input "9491468"
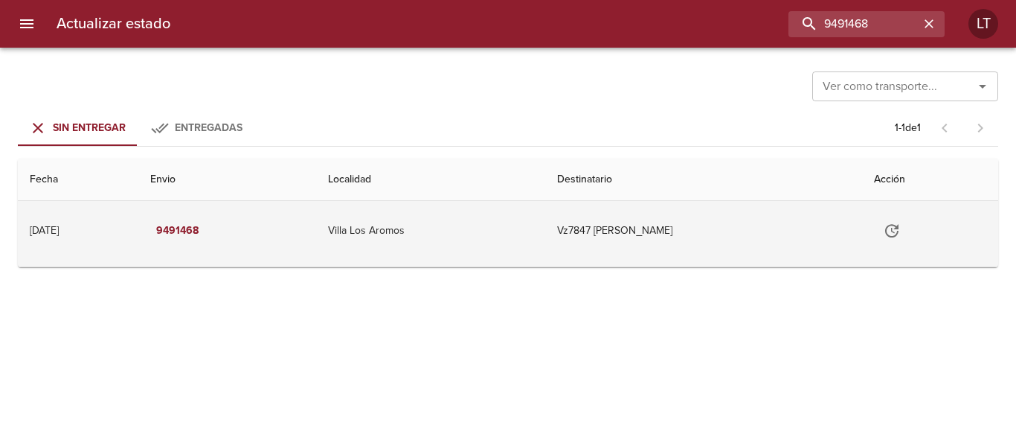
click at [900, 219] on button "Tabla de envíos del cliente" at bounding box center [892, 231] width 36 height 36
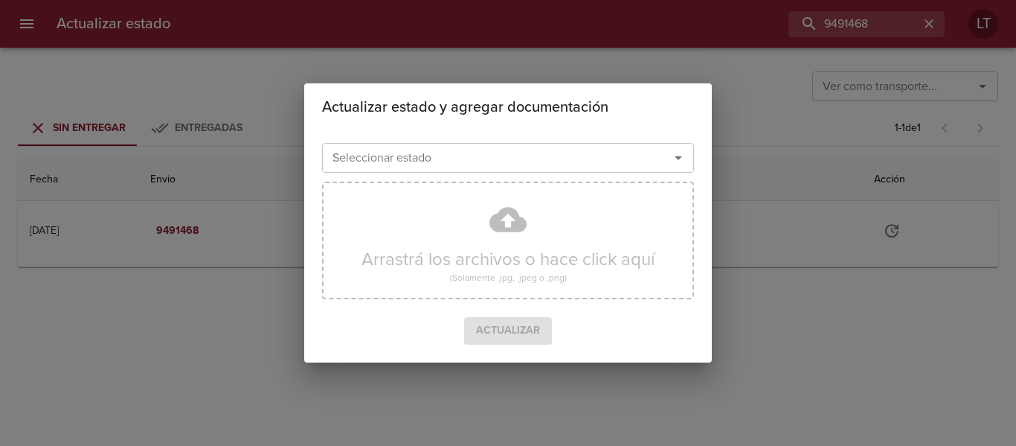
click at [533, 125] on div "Actualizar estado y agregar documentación" at bounding box center [508, 107] width 408 height 48
click at [539, 147] on div "Seleccionar estado" at bounding box center [508, 158] width 372 height 30
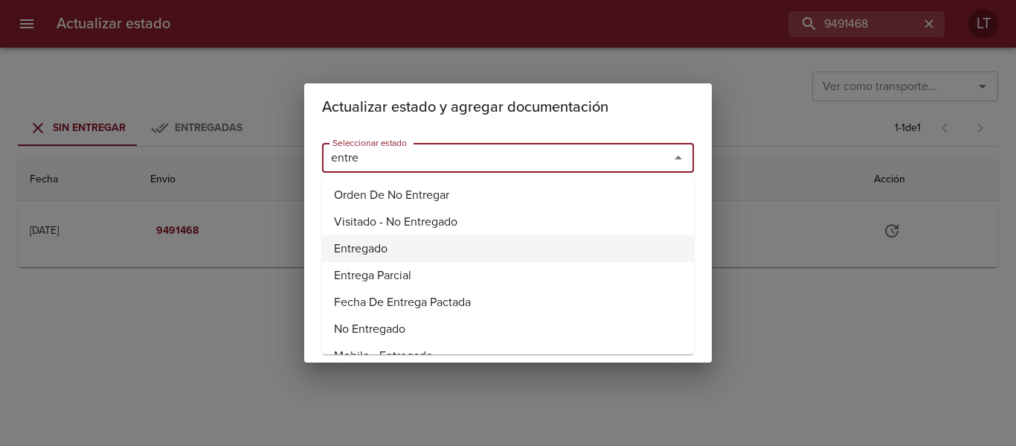
click at [376, 247] on li "Entregado" at bounding box center [508, 248] width 372 height 27
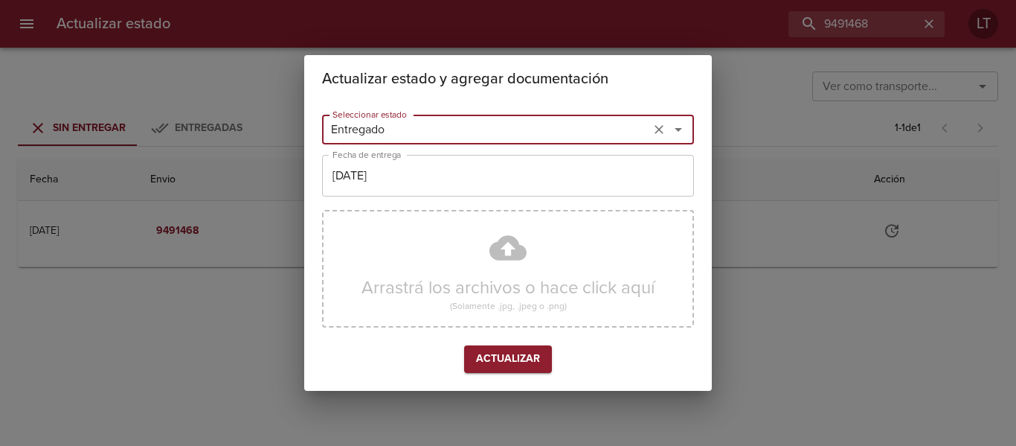
type input "Entregado"
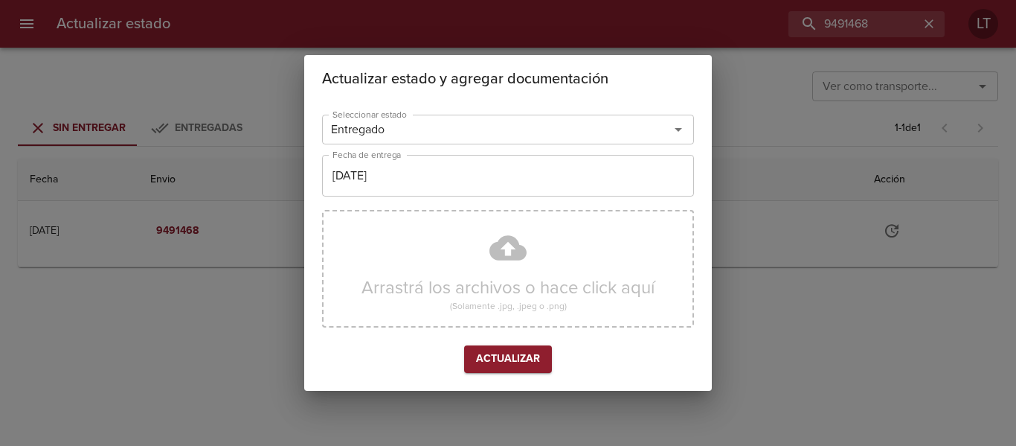
click at [373, 199] on div "Seleccionar estado Entregado Seleccionar estado Fecha de entrega 29/08/2025 Fec…" at bounding box center [508, 247] width 372 height 276
click at [376, 175] on input "[DATE]" at bounding box center [508, 176] width 372 height 42
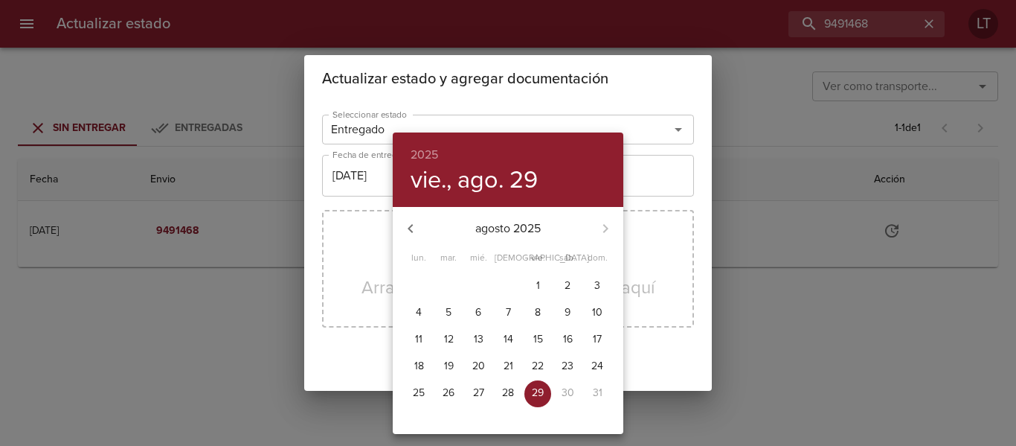
click at [448, 394] on p "26" at bounding box center [449, 392] width 12 height 15
type input "26/08/2025"
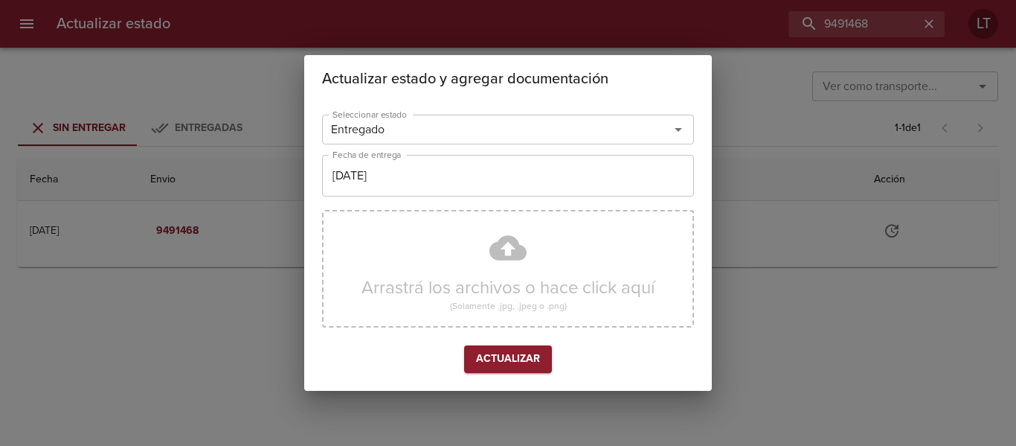
click at [512, 278] on div "Arrastrá los archivos o hace click aquí (Solamente .jpg, .jpeg o .png)" at bounding box center [508, 269] width 372 height 118
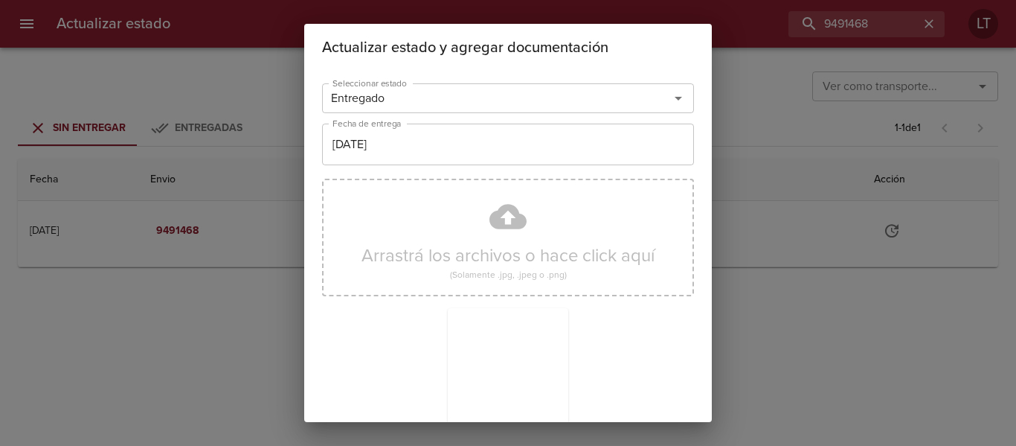
scroll to position [139, 0]
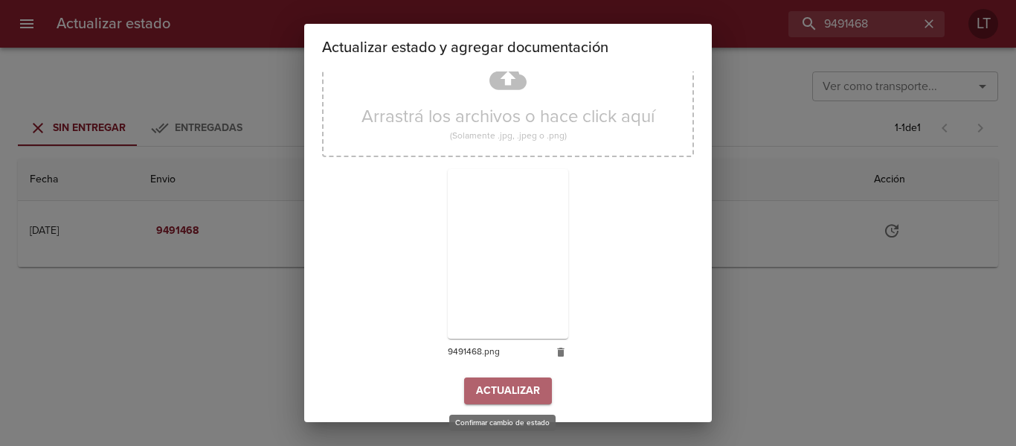
click at [496, 383] on span "Actualizar" at bounding box center [508, 391] width 64 height 19
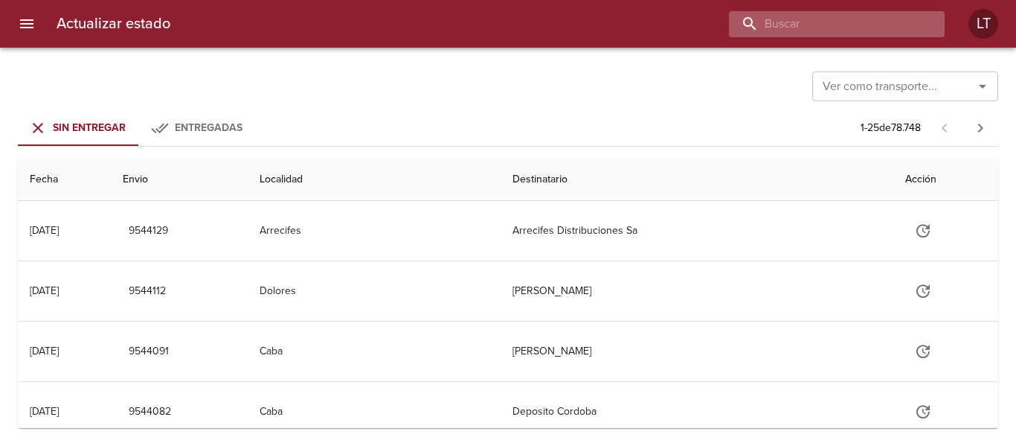
click at [823, 26] on input "buscar" at bounding box center [824, 24] width 190 height 26
paste input "9530366"
type input "9530366"
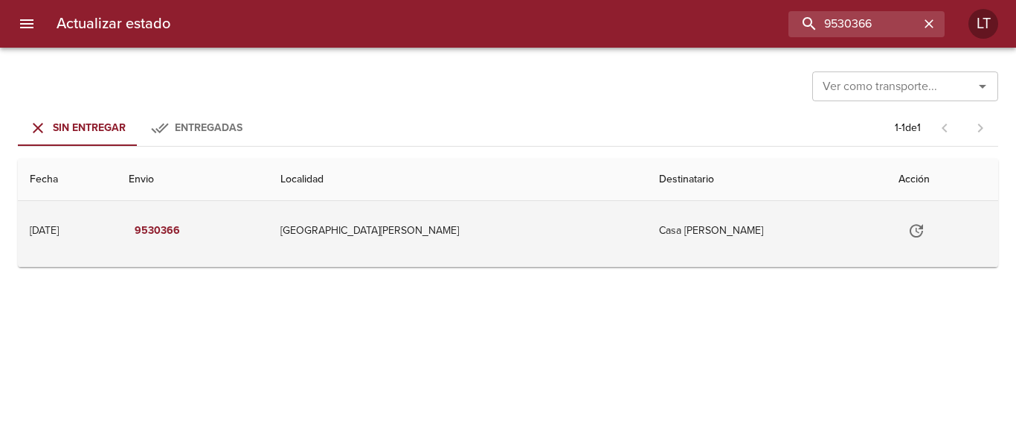
click at [910, 228] on icon "Tabla de envíos del cliente" at bounding box center [916, 230] width 13 height 13
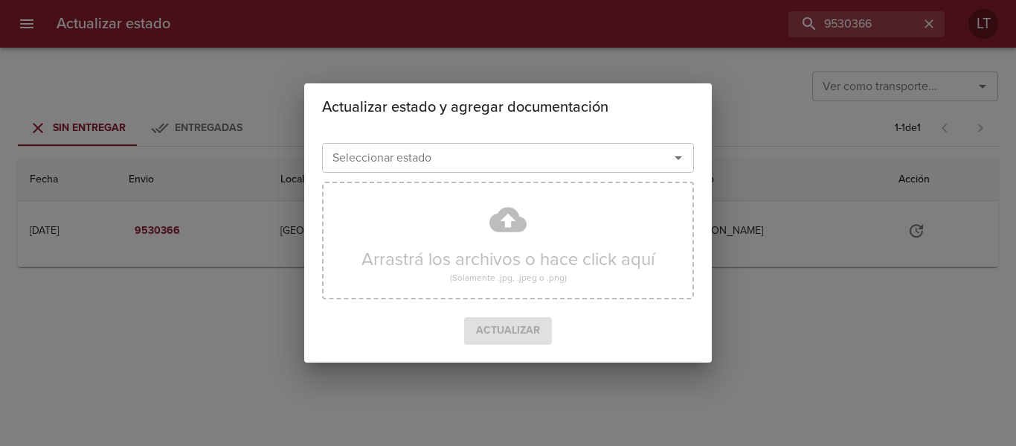
click at [515, 158] on input "Seleccionar estado" at bounding box center [486, 157] width 319 height 21
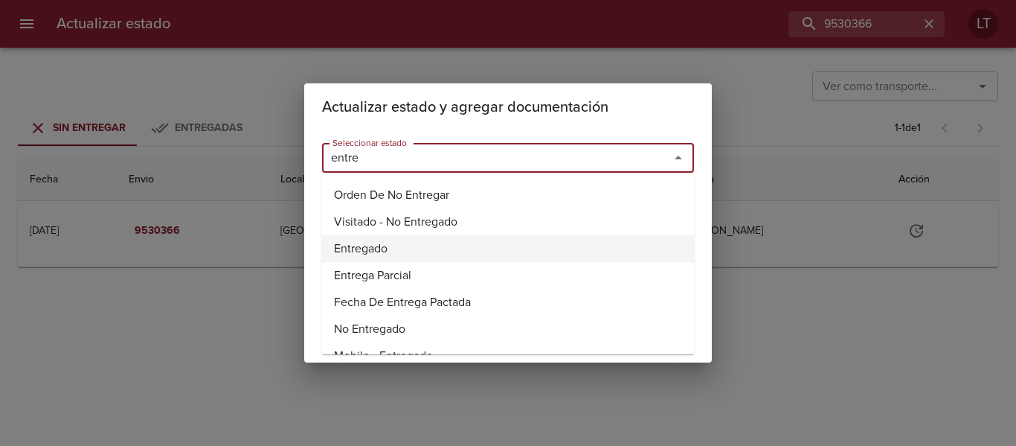
click at [359, 247] on li "Entregado" at bounding box center [508, 248] width 372 height 27
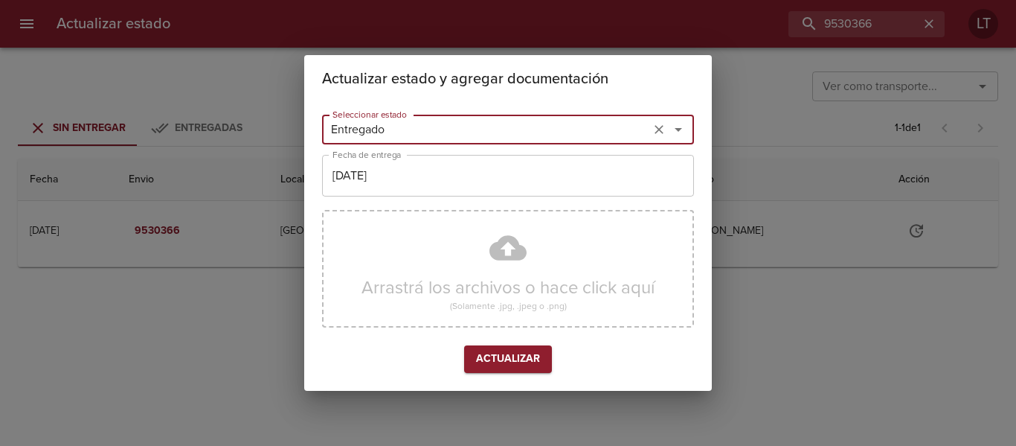
type input "Entregado"
click at [382, 196] on input "[DATE]" at bounding box center [508, 176] width 372 height 42
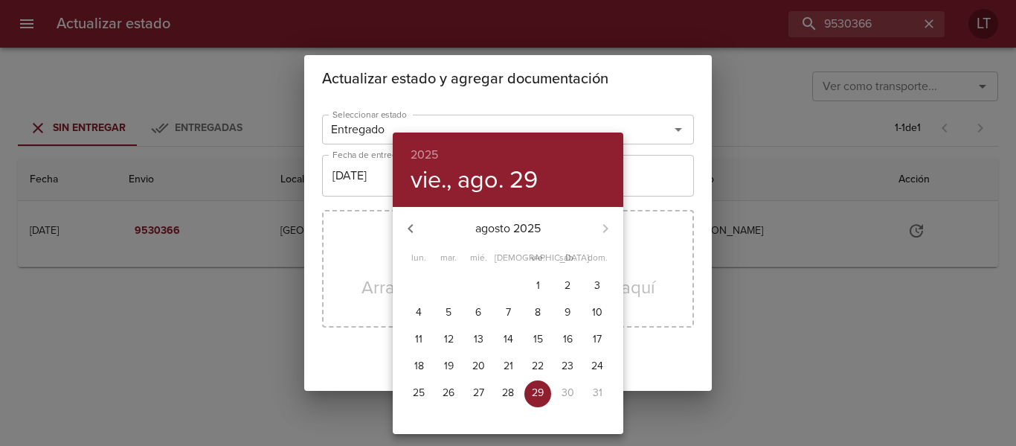
click at [504, 401] on button "28" at bounding box center [508, 393] width 27 height 27
type input "[DATE]"
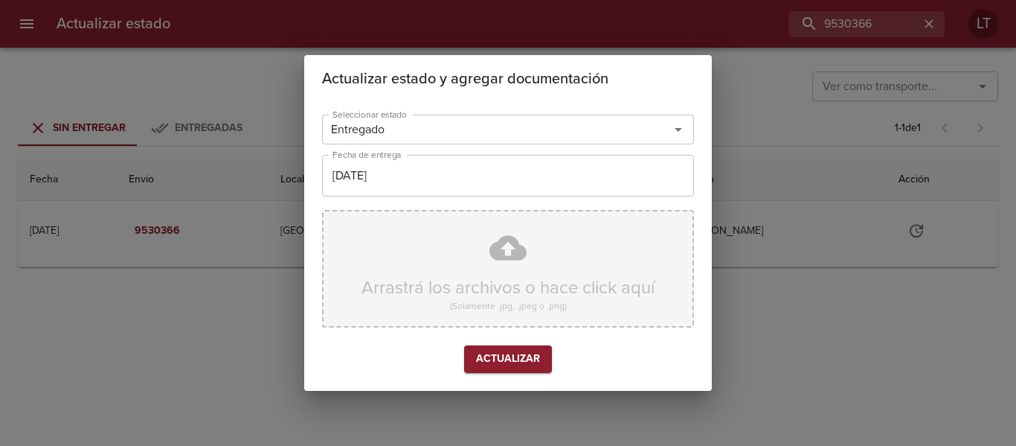
click at [495, 266] on div "Arrastrá los archivos o hace click aquí (Solamente .jpg, .jpeg o .png)" at bounding box center [508, 269] width 372 height 118
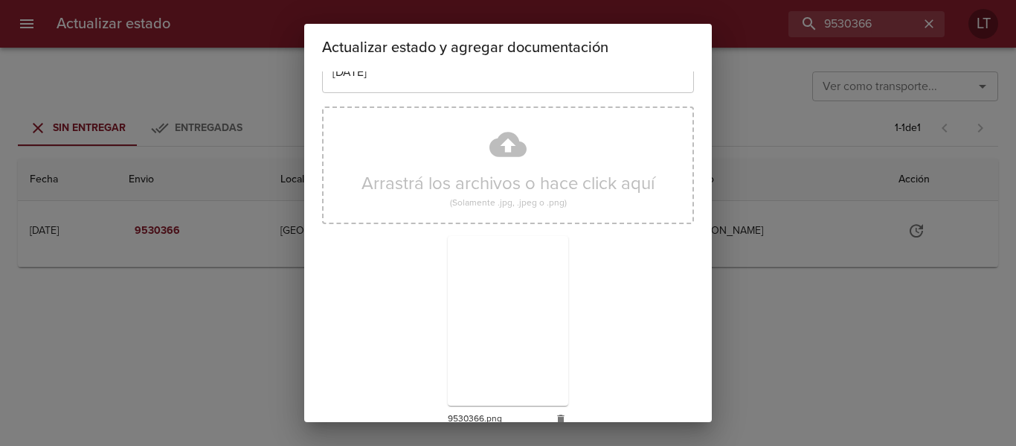
scroll to position [139, 0]
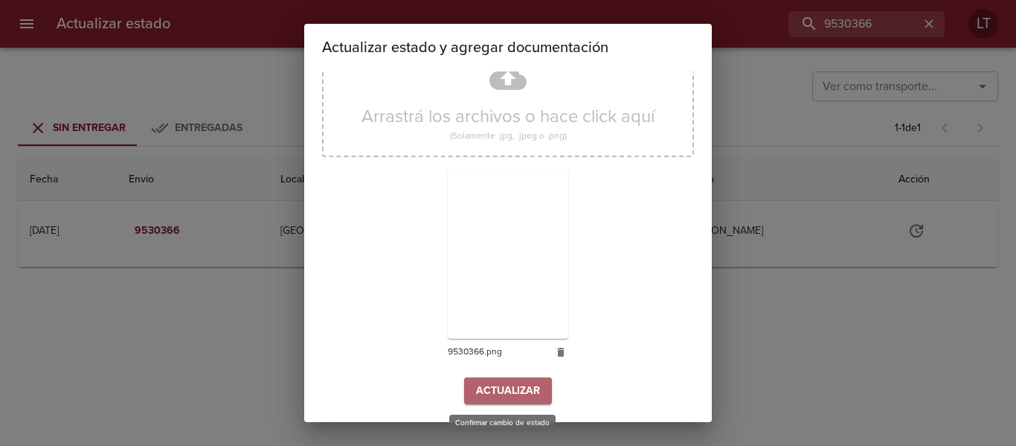
click at [504, 387] on span "Actualizar" at bounding box center [508, 391] width 64 height 19
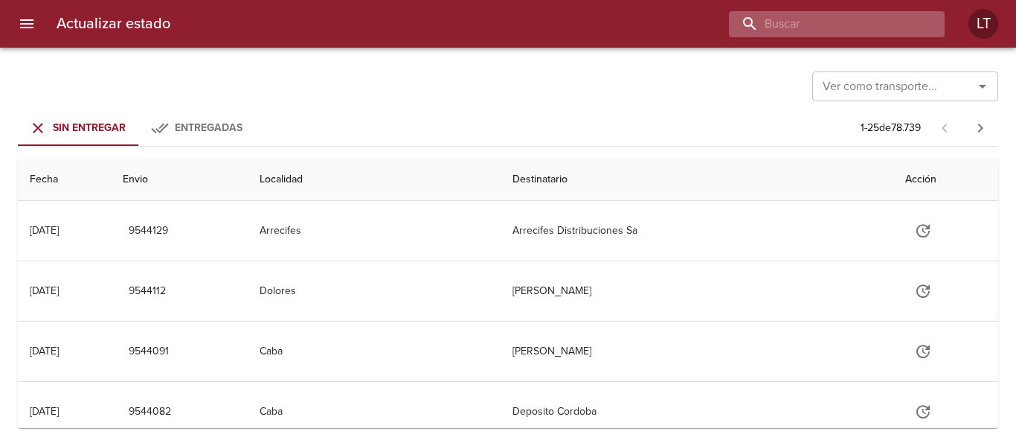
click at [856, 25] on input "buscar" at bounding box center [824, 24] width 190 height 26
paste input "9506937"
type input "9506937"
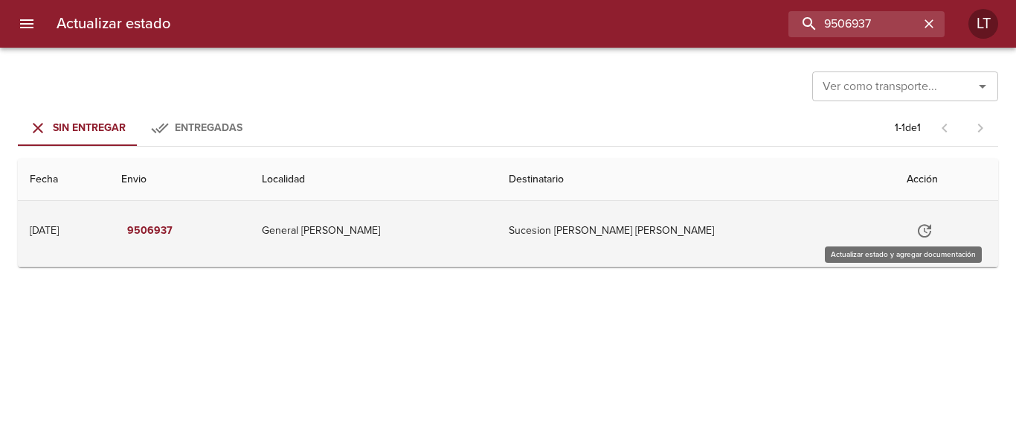
click at [916, 228] on icon "Tabla de envíos del cliente" at bounding box center [925, 231] width 18 height 18
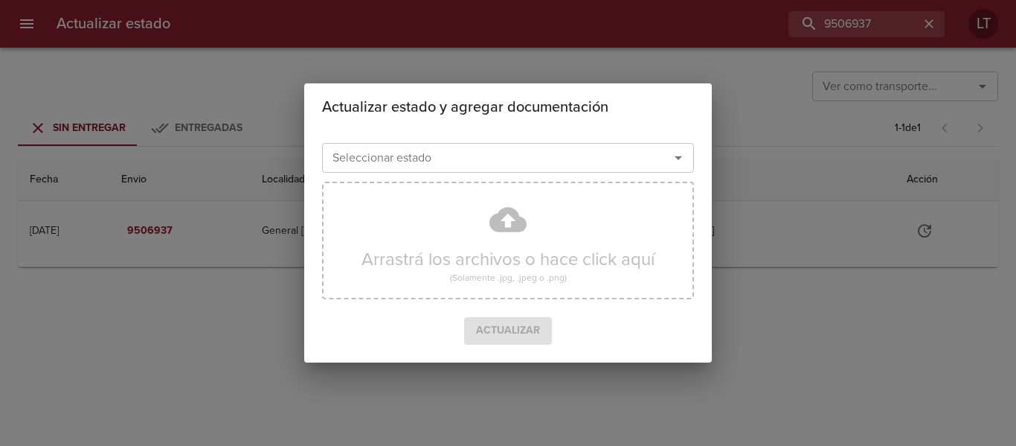
click at [502, 142] on div "Seleccionar estado Seleccionar estado" at bounding box center [508, 156] width 372 height 39
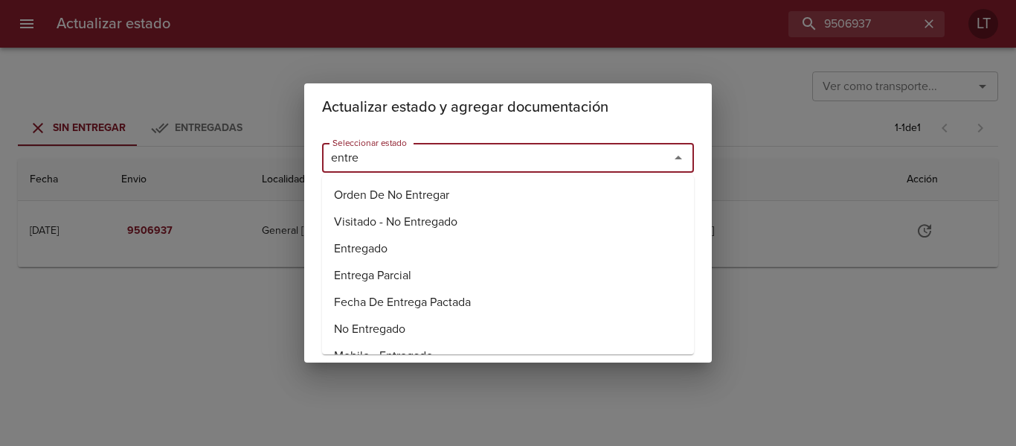
click at [379, 254] on li "Entregado" at bounding box center [508, 248] width 372 height 27
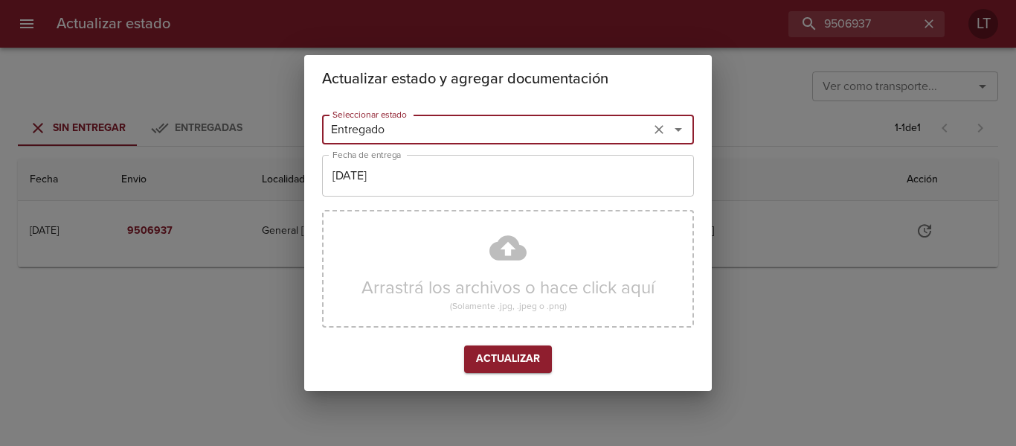
type input "Entregado"
click at [400, 171] on input "[DATE]" at bounding box center [508, 176] width 372 height 42
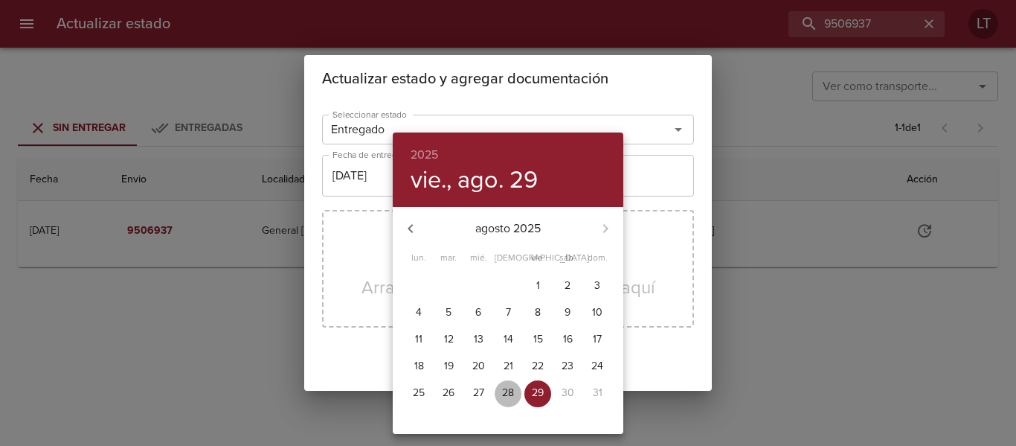
click at [515, 384] on button "28" at bounding box center [508, 393] width 27 height 27
type input "28/08/2025"
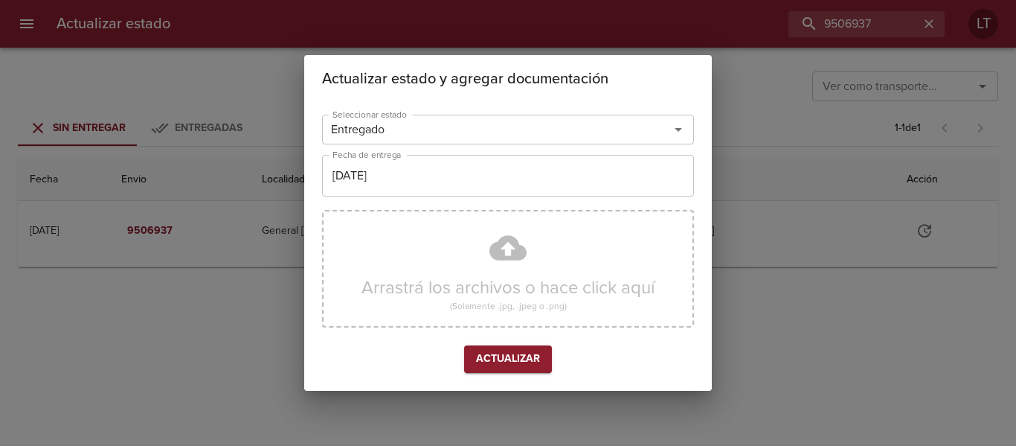
click at [513, 265] on div "Arrastrá los archivos o hace click aquí (Solamente .jpg, .jpeg o .png)" at bounding box center [508, 269] width 372 height 118
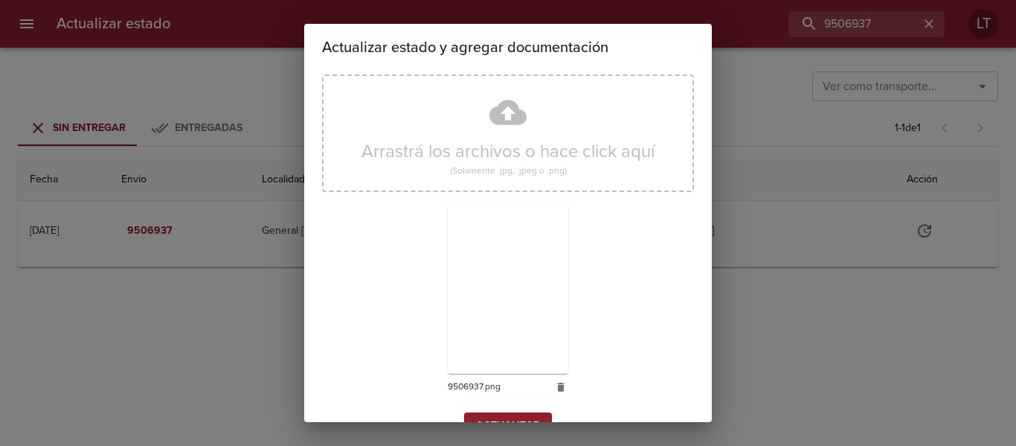
scroll to position [139, 0]
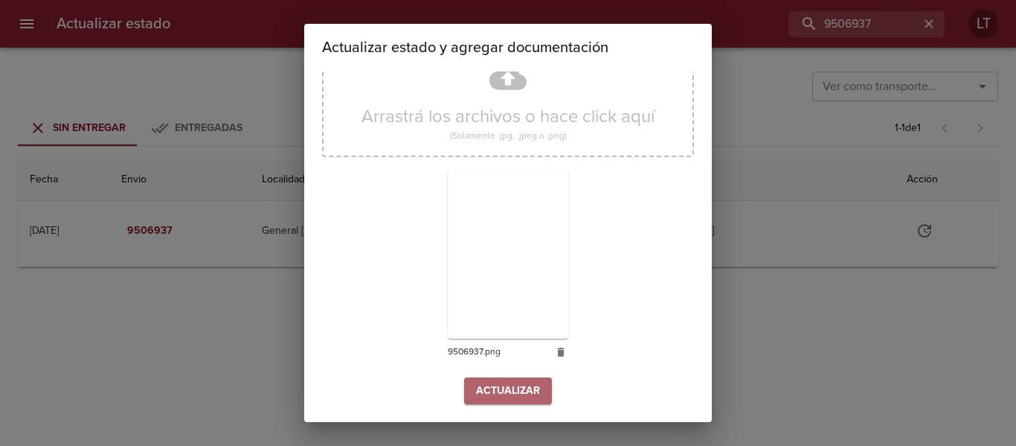
click at [529, 384] on span "Actualizar" at bounding box center [508, 391] width 64 height 19
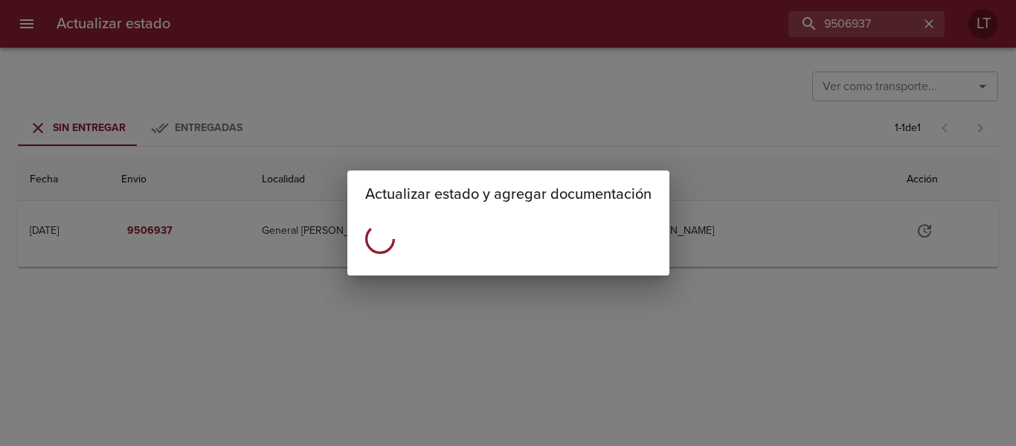
scroll to position [0, 0]
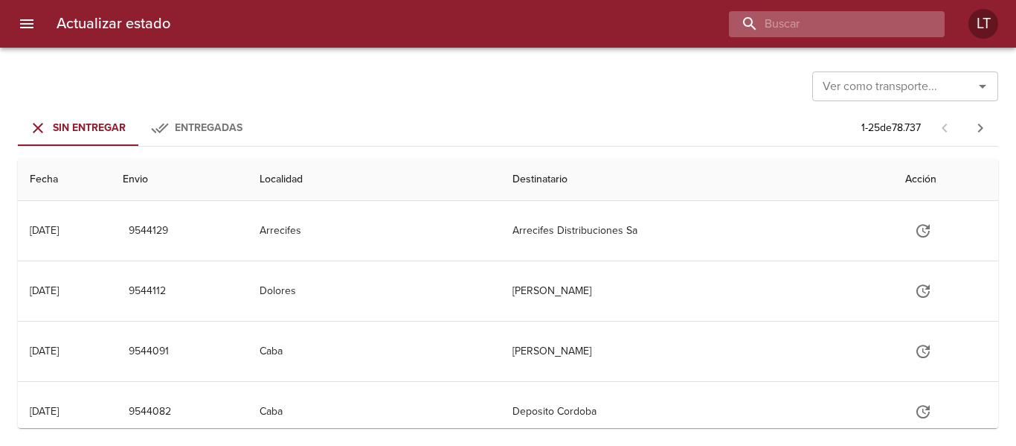
click at [840, 16] on input "buscar" at bounding box center [824, 24] width 190 height 26
paste input "9516952"
type input "9516952"
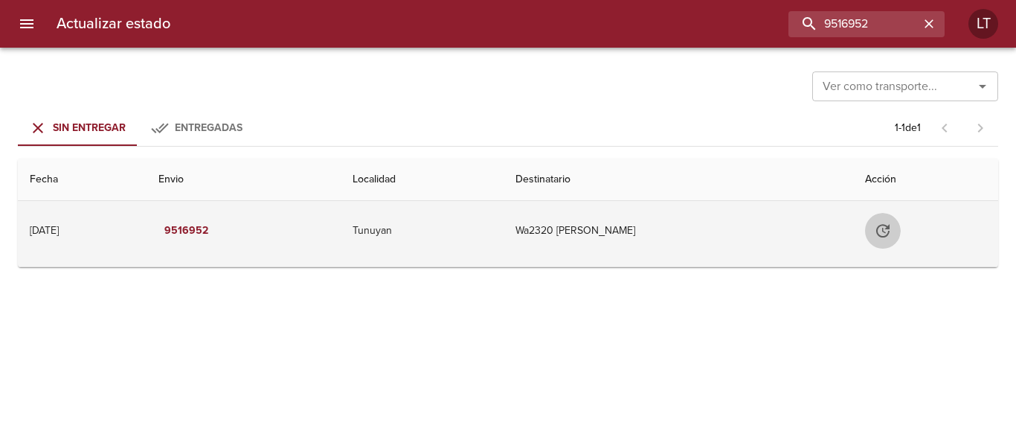
click at [892, 231] on icon "Tabla de envíos del cliente" at bounding box center [883, 231] width 18 height 18
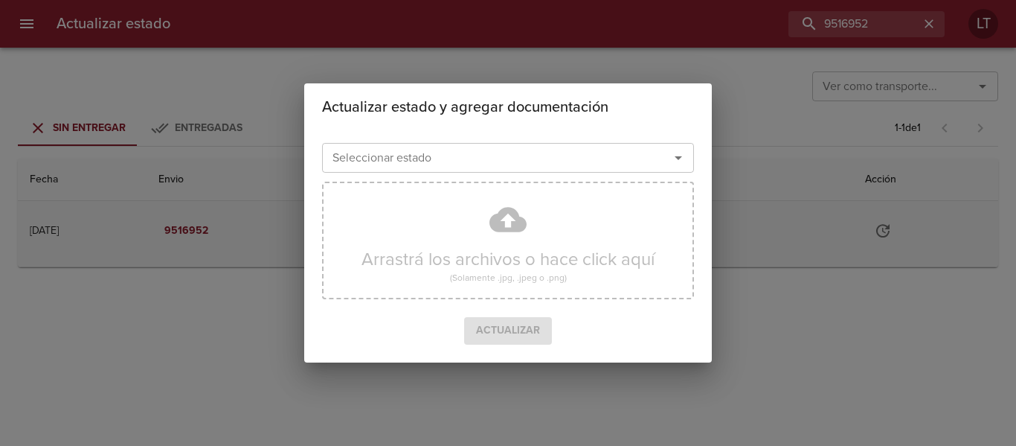
click at [522, 145] on div "Seleccionar estado" at bounding box center [508, 158] width 372 height 30
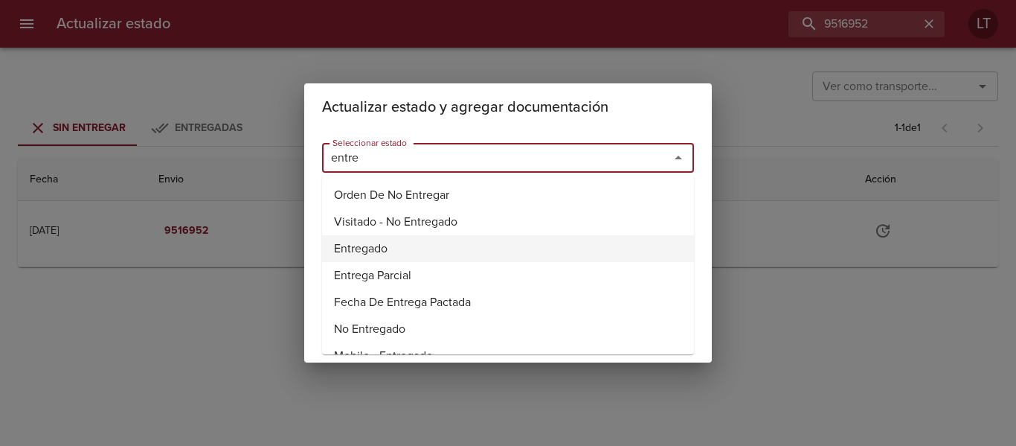
click at [349, 244] on li "Entregado" at bounding box center [508, 248] width 372 height 27
type input "Entregado"
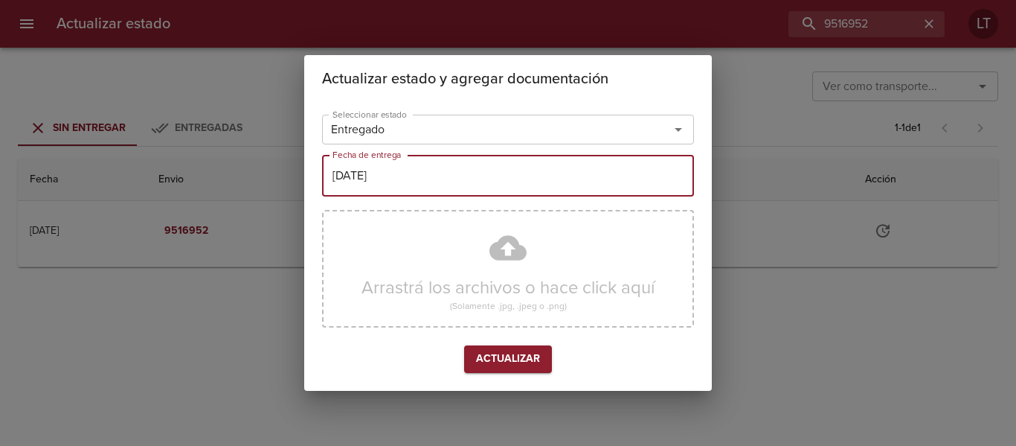
click at [388, 178] on input "[DATE]" at bounding box center [508, 176] width 372 height 42
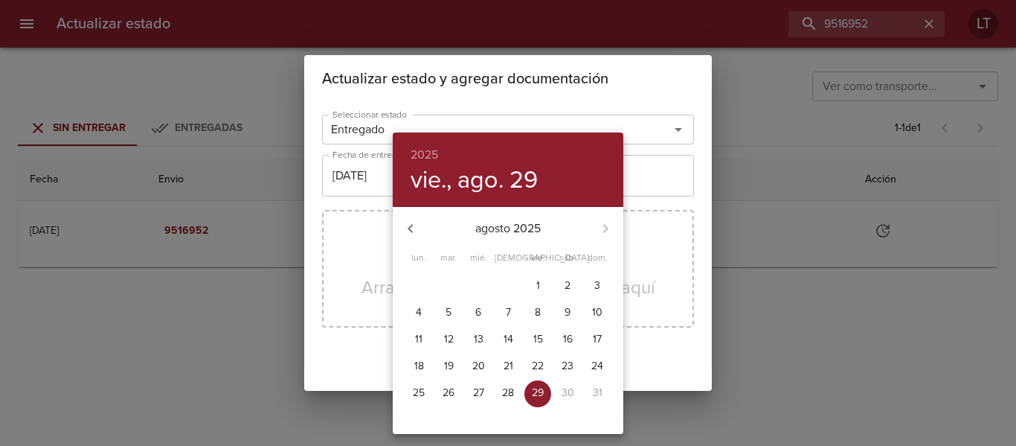
click at [506, 393] on p "28" at bounding box center [508, 392] width 12 height 15
type input "28/08/2025"
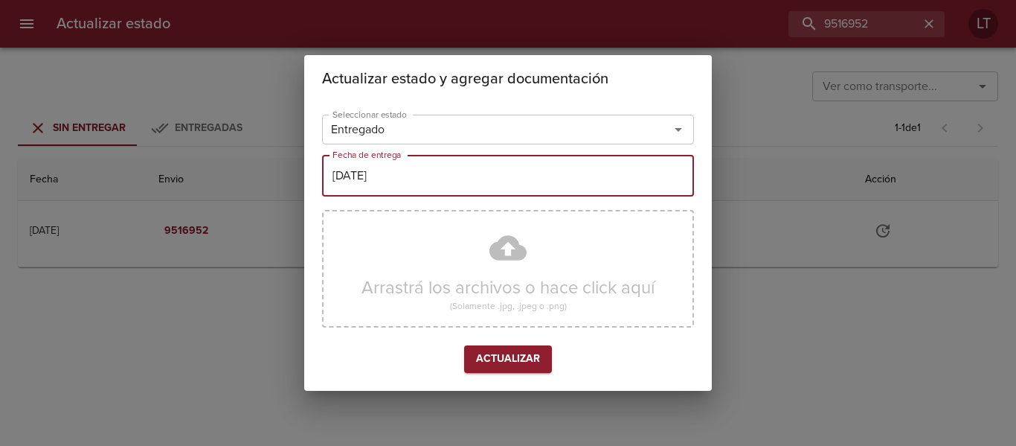
click at [509, 260] on div "Arrastrá los archivos o hace click aquí (Solamente .jpg, .jpeg o .png)" at bounding box center [508, 269] width 372 height 118
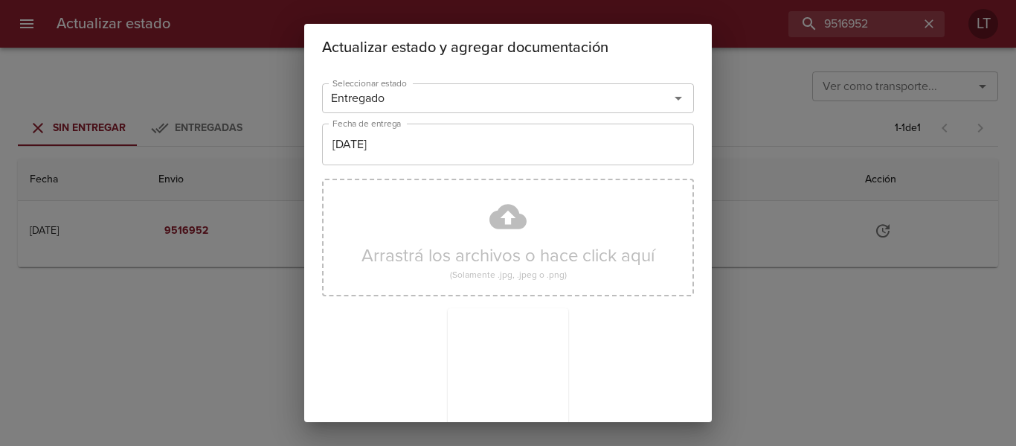
scroll to position [139, 0]
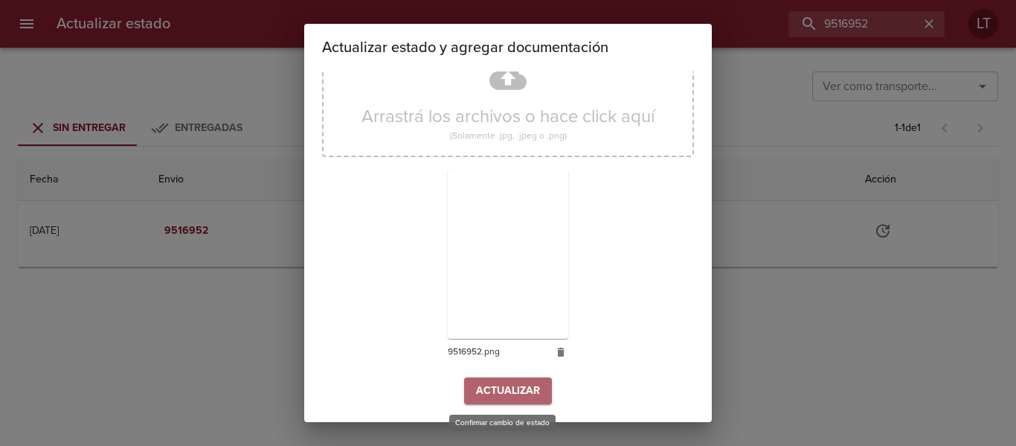
click at [510, 377] on button "Actualizar" at bounding box center [508, 391] width 88 height 28
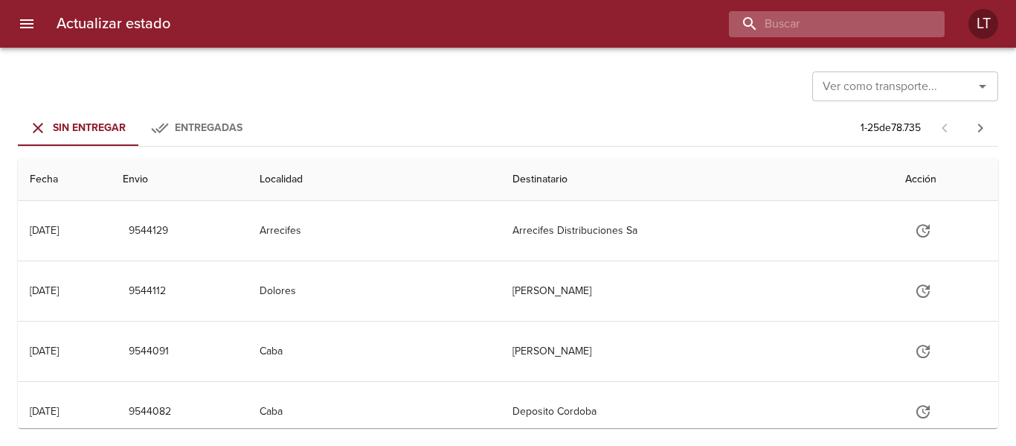
click at [831, 16] on input "buscar" at bounding box center [824, 24] width 190 height 26
paste input "9496136"
type input "9496136"
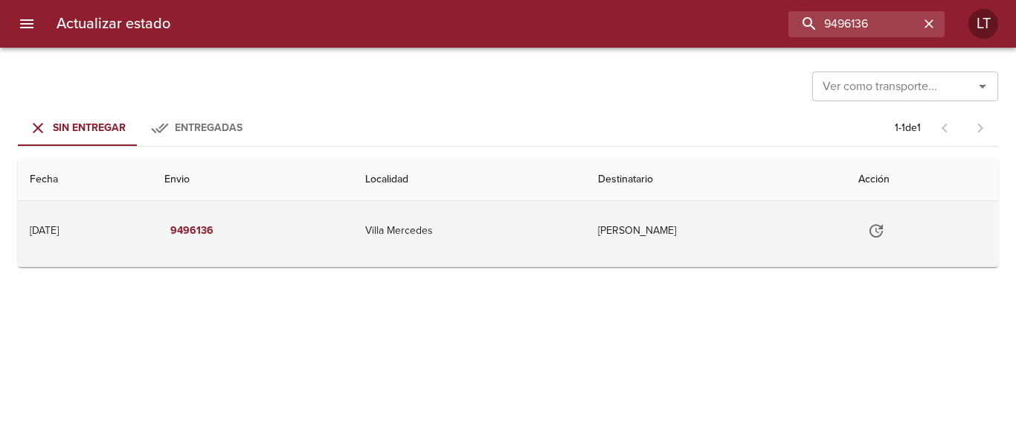
click at [882, 245] on button "Tabla de envíos del cliente" at bounding box center [877, 231] width 36 height 36
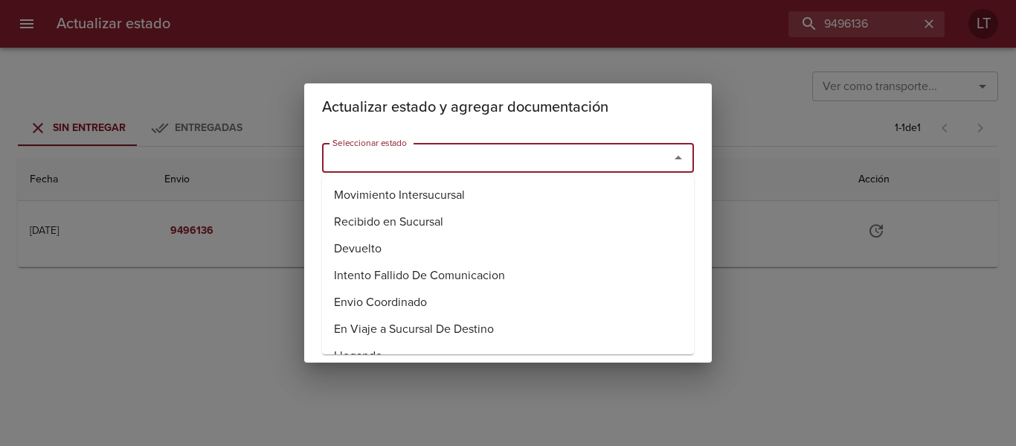
click at [548, 154] on input "Seleccionar estado" at bounding box center [486, 157] width 319 height 21
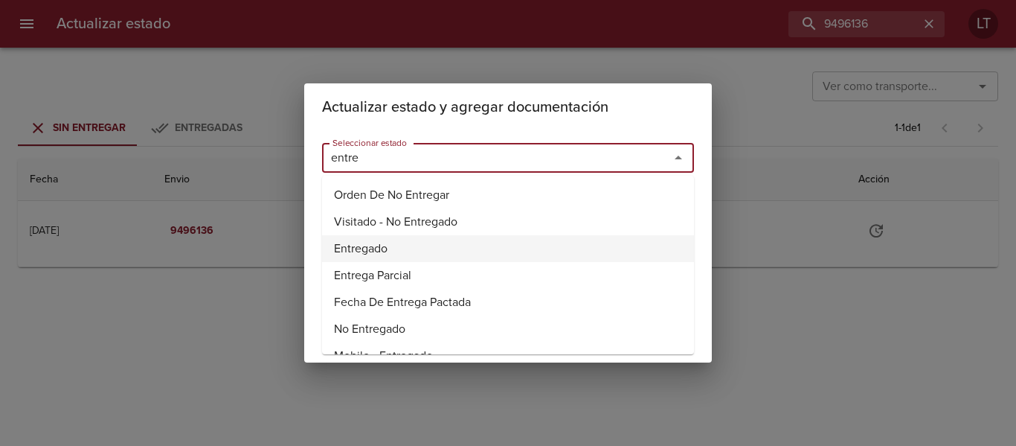
click at [356, 240] on li "Entregado" at bounding box center [508, 248] width 372 height 27
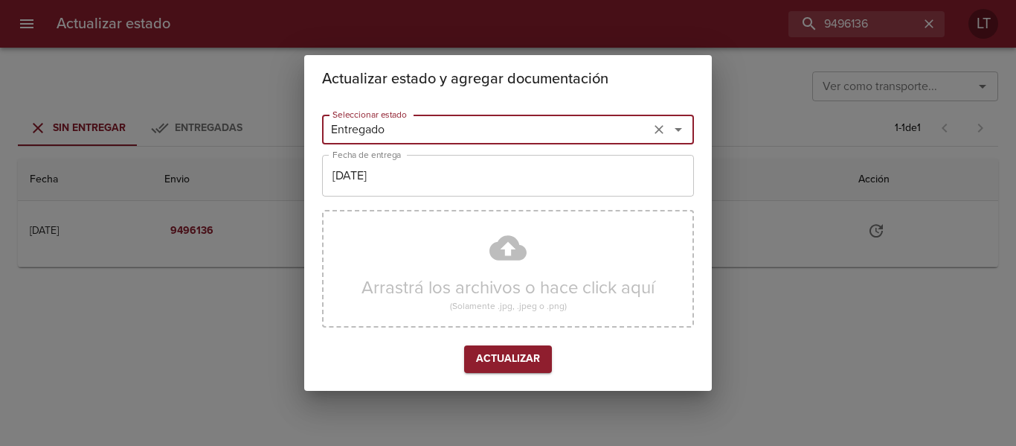
type input "Entregado"
click at [397, 167] on input "[DATE]" at bounding box center [508, 176] width 372 height 42
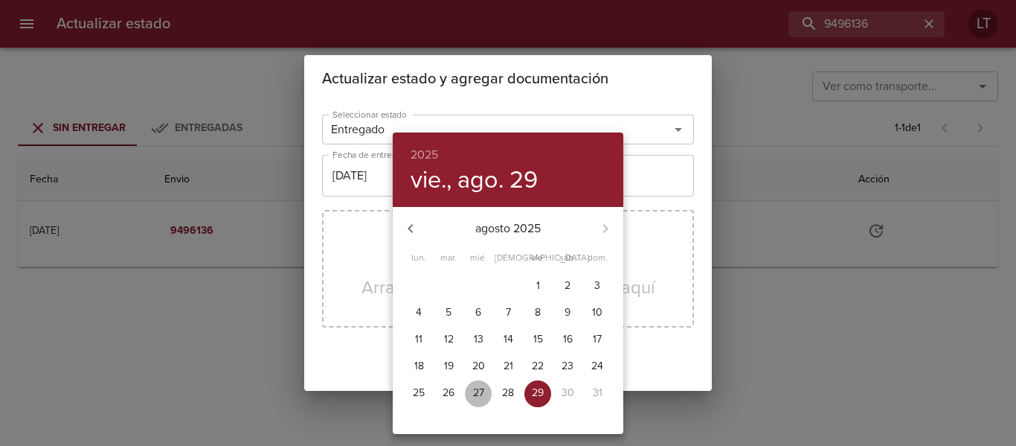
click at [479, 387] on p "27" at bounding box center [478, 392] width 11 height 15
type input "27/08/2025"
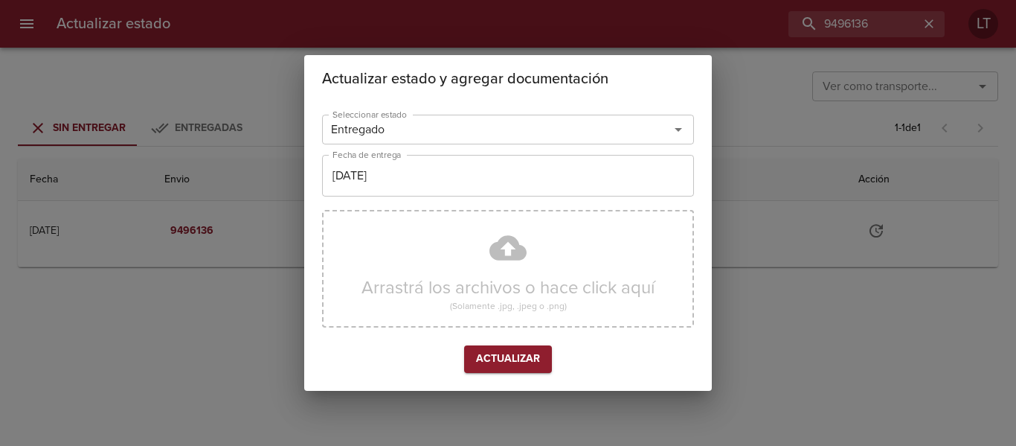
click at [497, 264] on div "Arrastrá los archivos o hace click aquí (Solamente .jpg, .jpeg o .png)" at bounding box center [508, 269] width 372 height 118
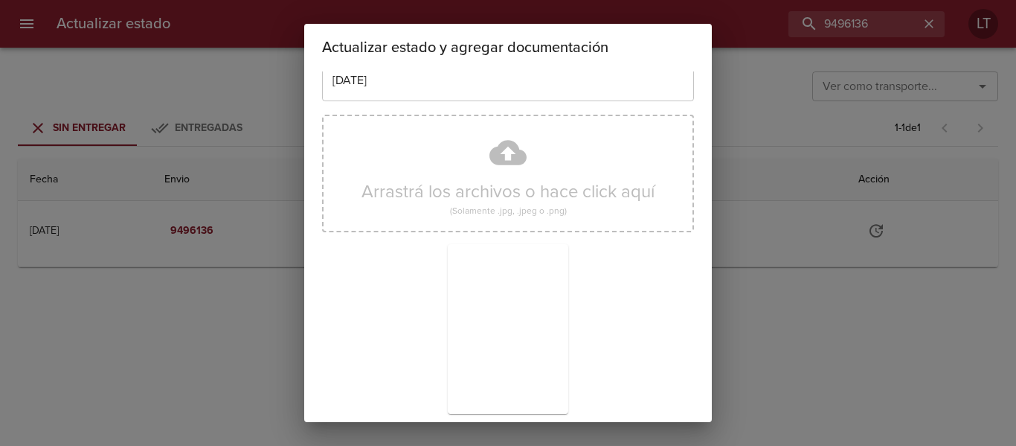
scroll to position [139, 0]
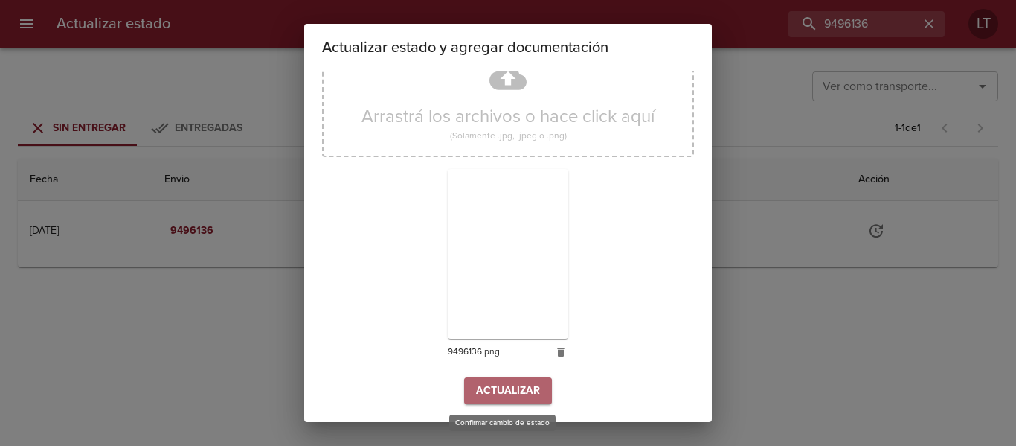
click at [519, 382] on span "Actualizar" at bounding box center [508, 391] width 64 height 19
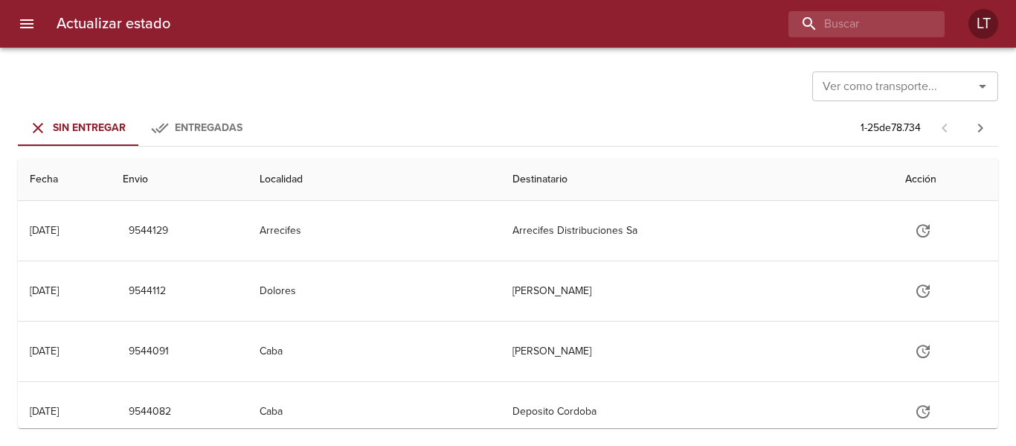
click at [859, 37] on div "Actualizar estado LT" at bounding box center [508, 24] width 1016 height 48
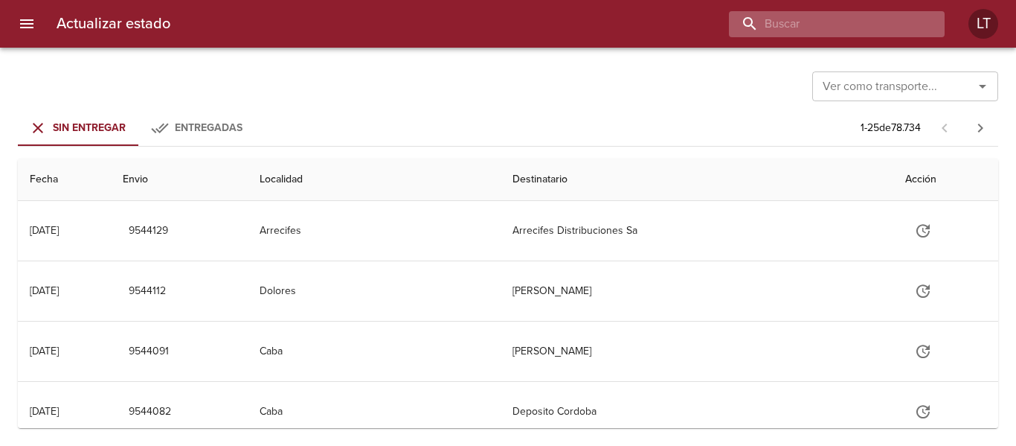
click at [854, 35] on input "buscar" at bounding box center [824, 24] width 190 height 26
paste input "9517188"
type input "9517188"
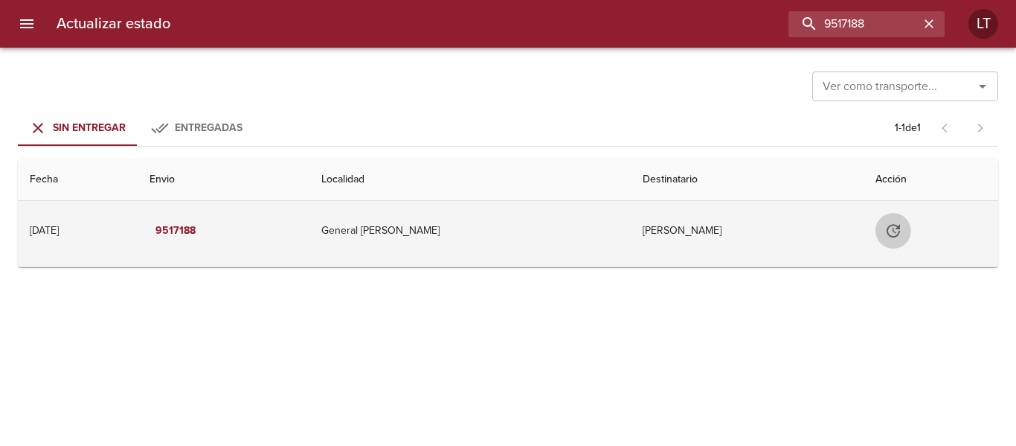
click at [885, 239] on icon "Tabla de envíos del cliente" at bounding box center [894, 231] width 18 height 18
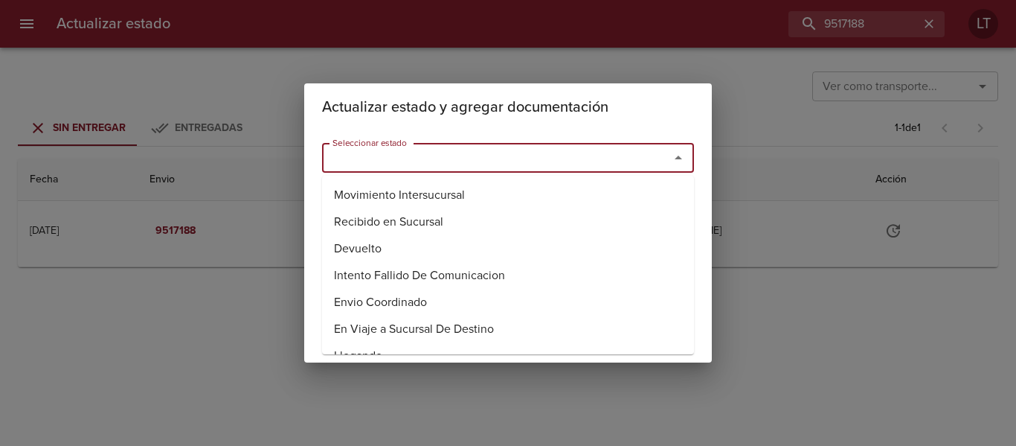
click at [444, 154] on input "Seleccionar estado" at bounding box center [486, 157] width 319 height 21
click at [370, 246] on li "Entregado" at bounding box center [508, 248] width 372 height 27
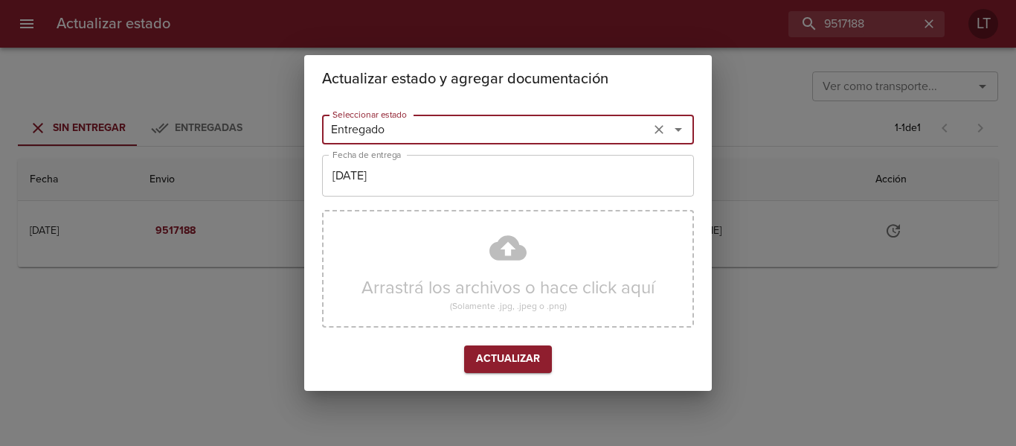
type input "Entregado"
click at [431, 164] on input "[DATE]" at bounding box center [508, 176] width 372 height 42
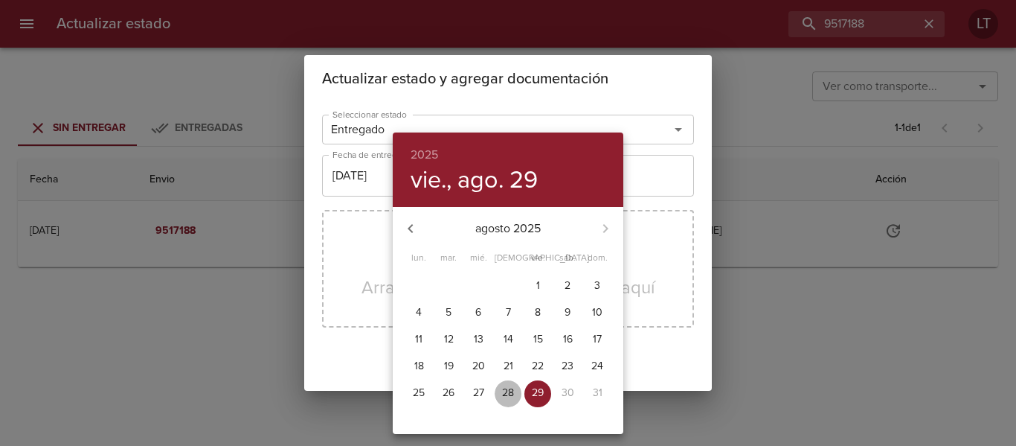
click at [515, 388] on span "28" at bounding box center [508, 392] width 27 height 15
type input "[DATE]"
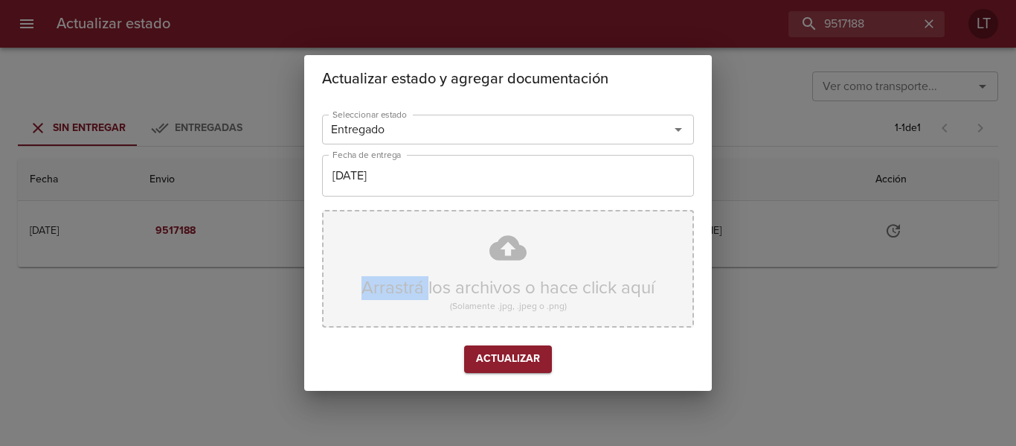
click at [477, 243] on div "Arrastrá los archivos o hace click aquí (Solamente .jpg, .jpeg o .png)" at bounding box center [508, 269] width 372 height 118
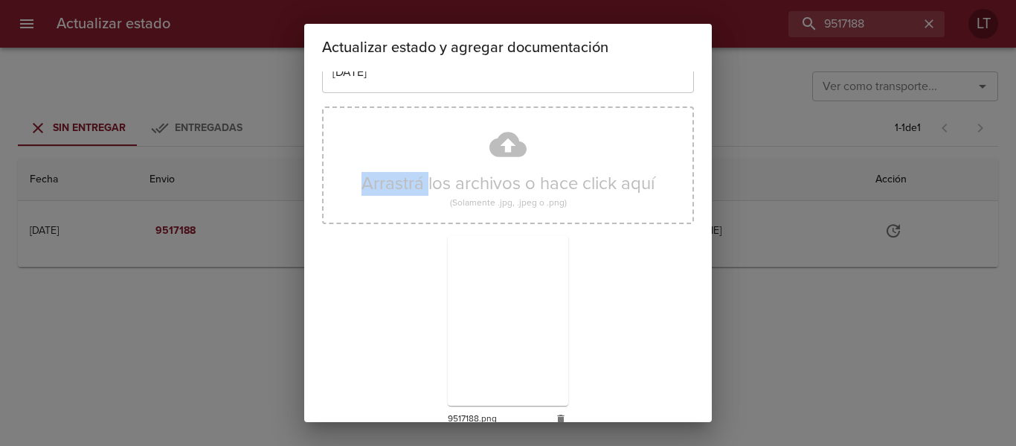
scroll to position [139, 0]
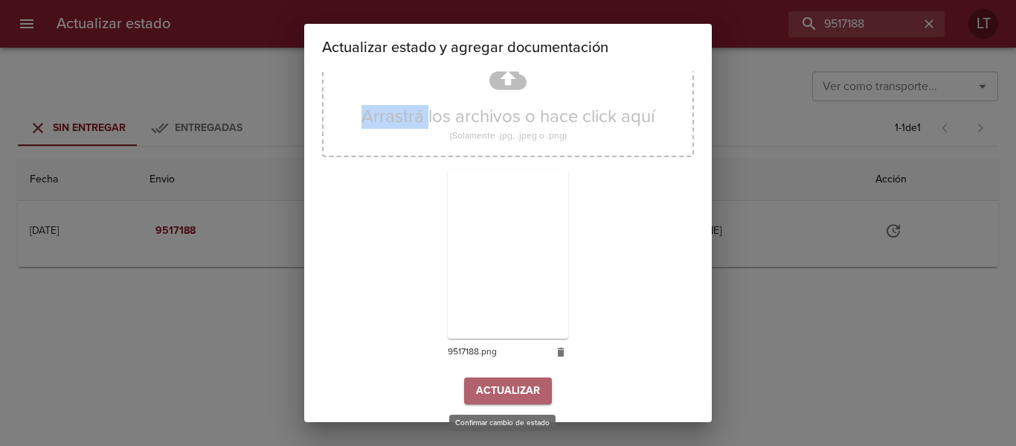
click at [497, 382] on span "Actualizar" at bounding box center [508, 391] width 64 height 19
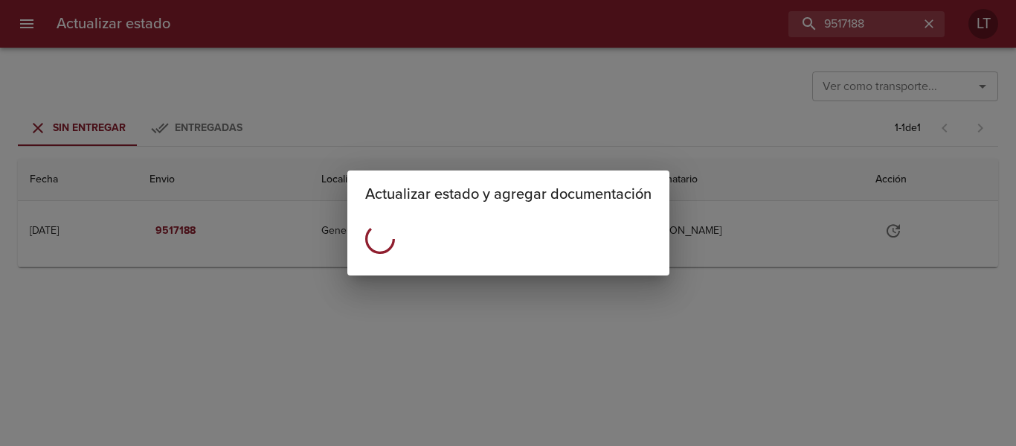
scroll to position [0, 0]
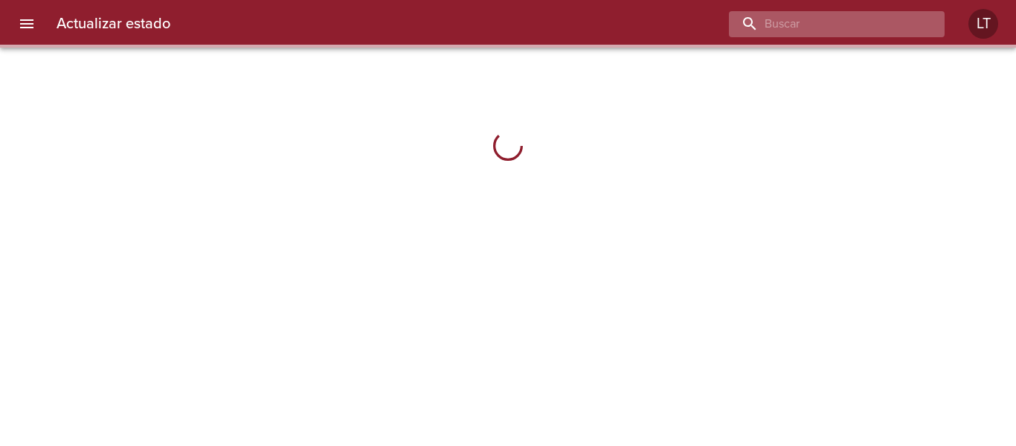
click at [823, 20] on input "buscar" at bounding box center [824, 24] width 190 height 26
paste input "9517188"
type input "9517188"
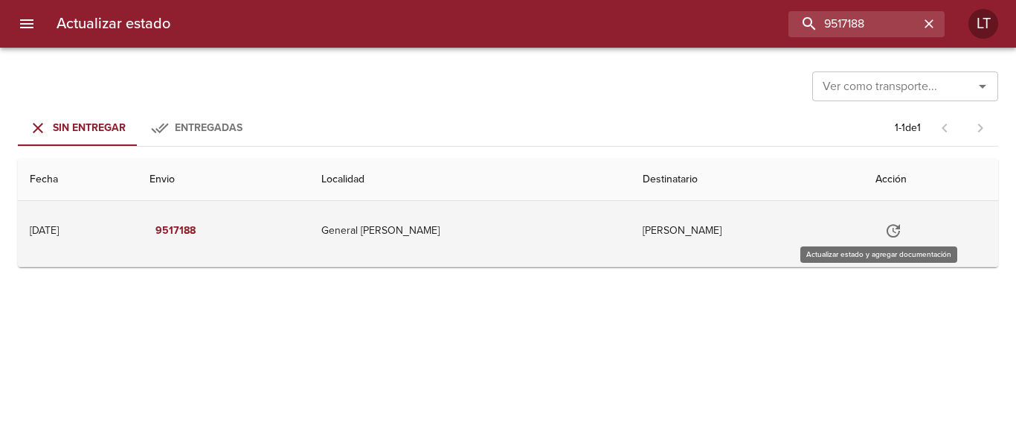
click at [888, 241] on button "Tabla de envíos del cliente" at bounding box center [894, 231] width 36 height 36
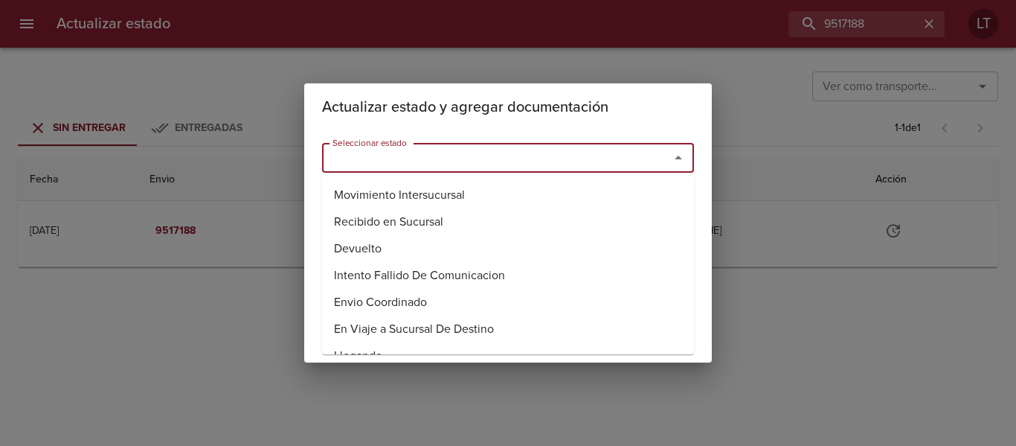
click at [533, 155] on input "Seleccionar estado" at bounding box center [486, 157] width 319 height 21
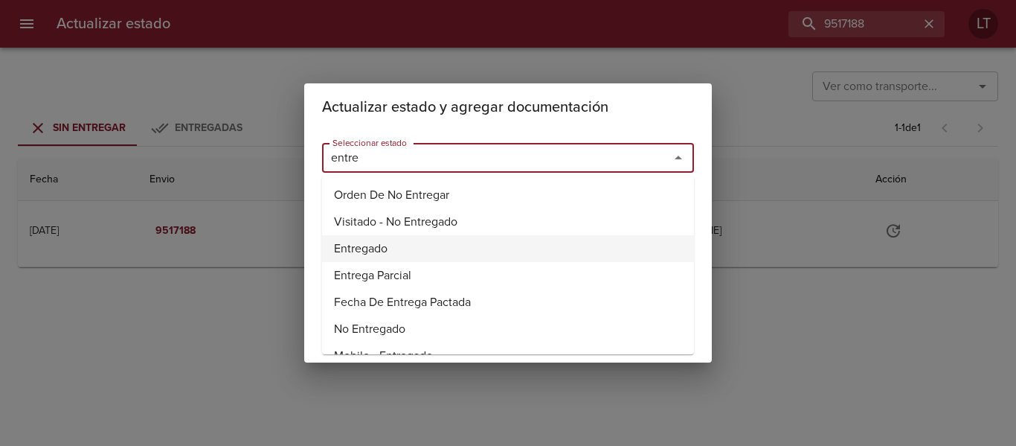
click at [376, 254] on li "Entregado" at bounding box center [508, 248] width 372 height 27
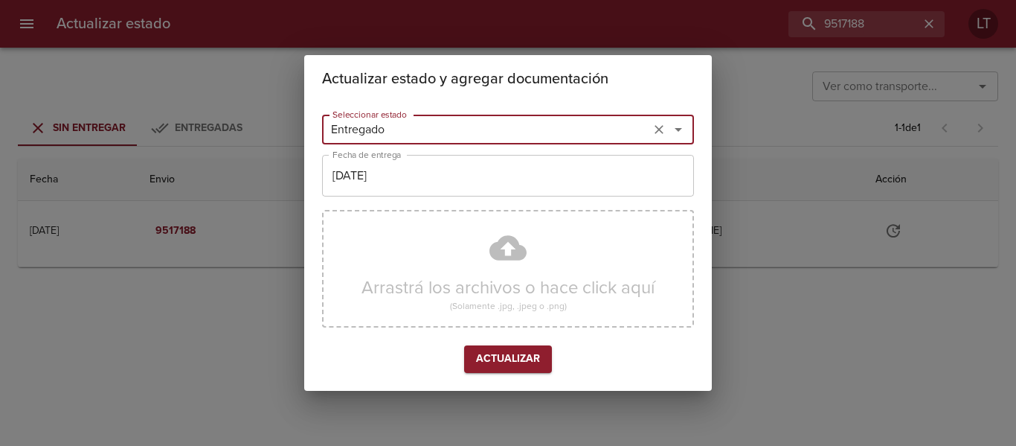
type input "Entregado"
click at [404, 182] on input "[DATE]" at bounding box center [508, 176] width 372 height 42
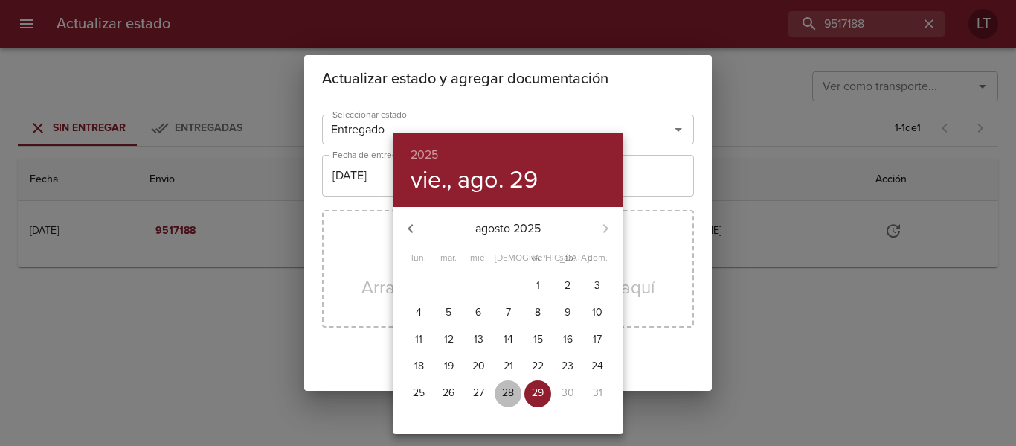
click at [511, 385] on button "28" at bounding box center [508, 393] width 27 height 27
type input "[DATE]"
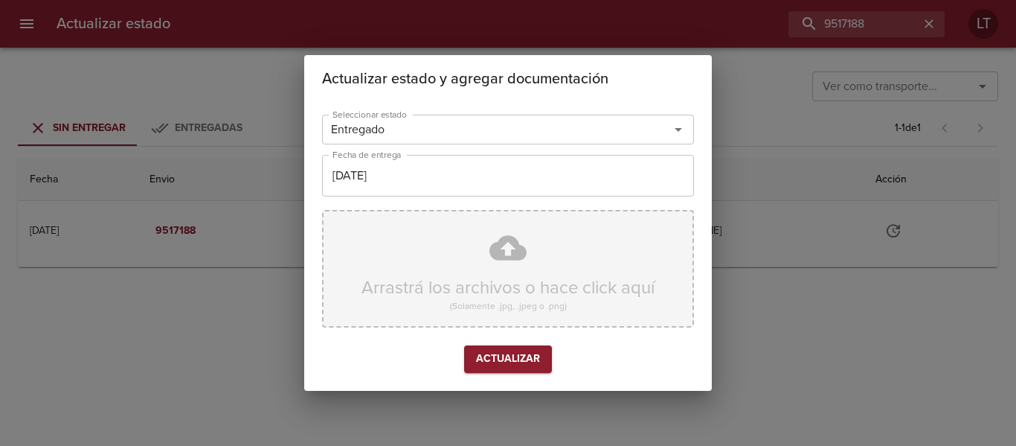
click at [492, 274] on div "Arrastrá los archivos o hace click aquí (Solamente .jpg, .jpeg o .png)" at bounding box center [508, 269] width 372 height 118
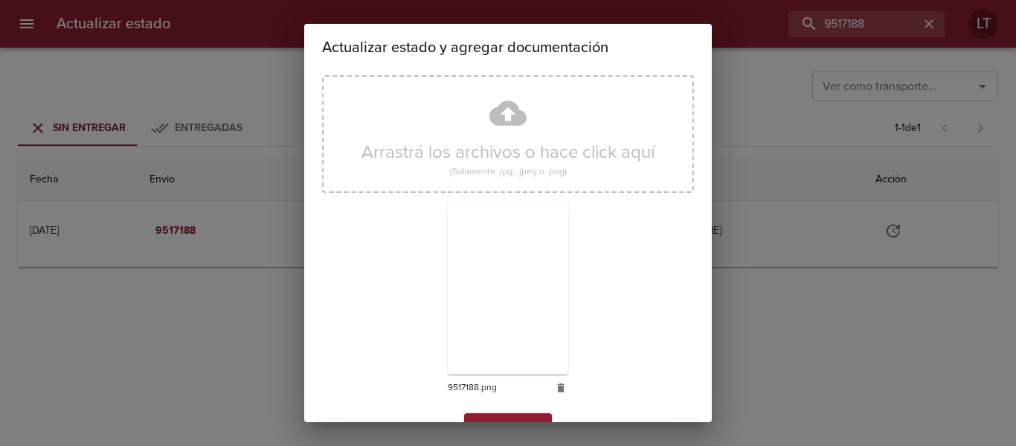
scroll to position [139, 0]
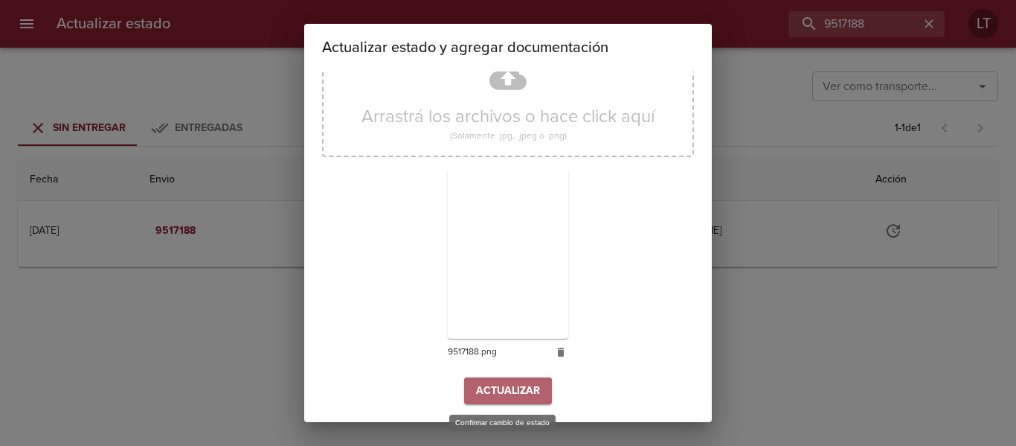
click at [531, 387] on span "Actualizar" at bounding box center [508, 391] width 64 height 19
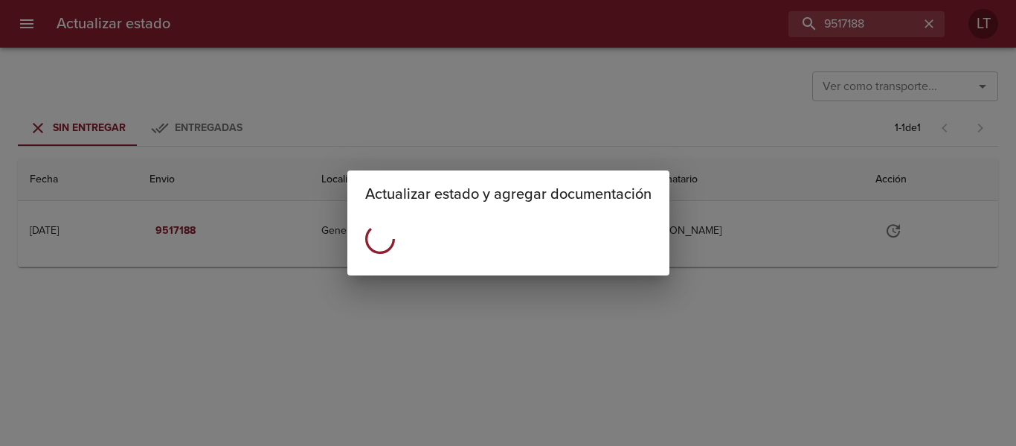
scroll to position [0, 0]
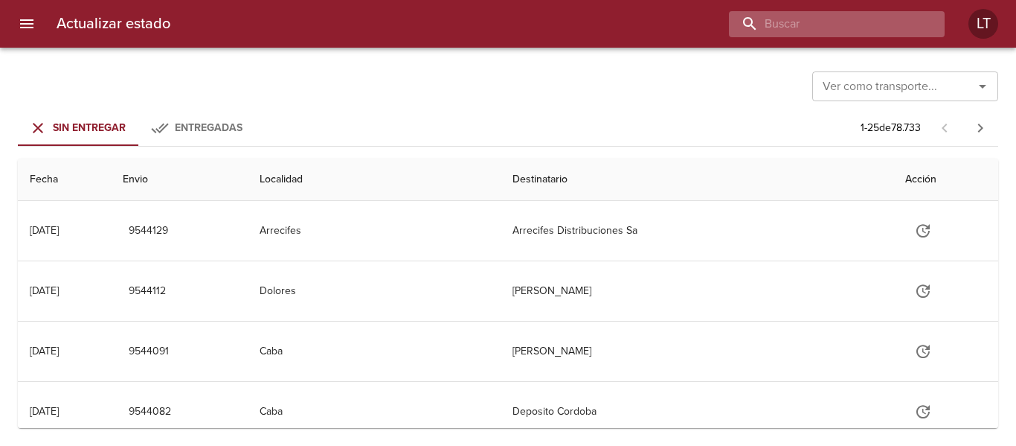
click at [855, 34] on input "buscar" at bounding box center [824, 24] width 190 height 26
paste input "9517875"
type input "9517875"
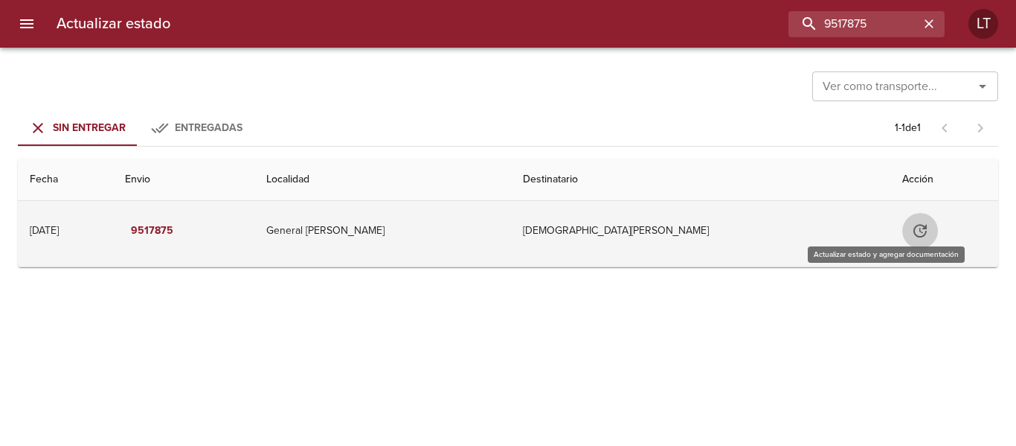
click at [911, 238] on icon "Tabla de envíos del cliente" at bounding box center [920, 231] width 18 height 18
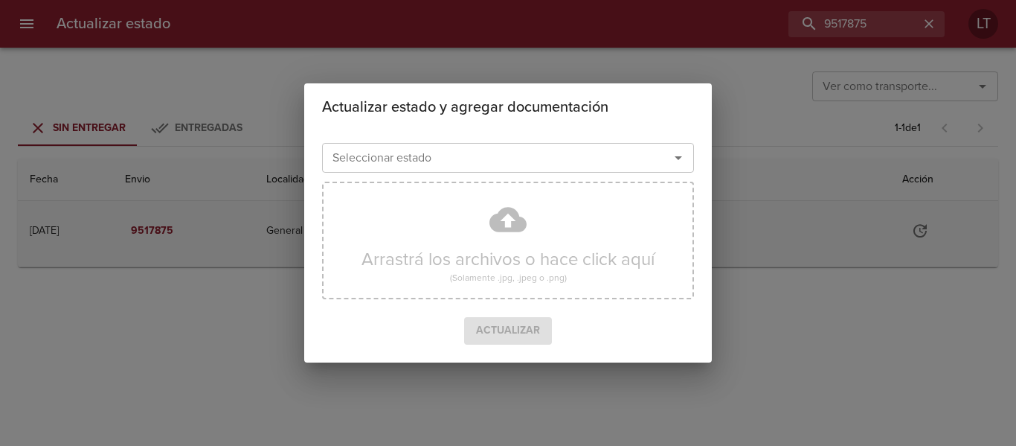
click at [463, 175] on div "Seleccionar estado Seleccionar estado" at bounding box center [508, 156] width 372 height 39
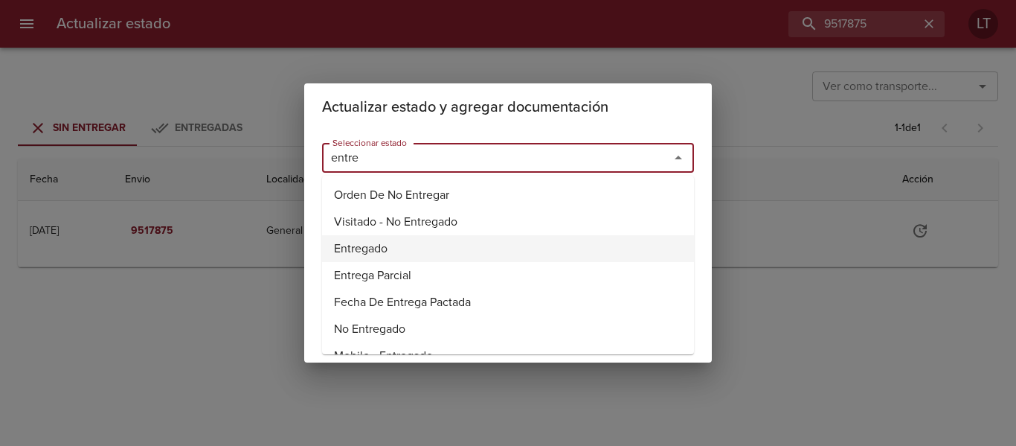
click at [373, 246] on li "Entregado" at bounding box center [508, 248] width 372 height 27
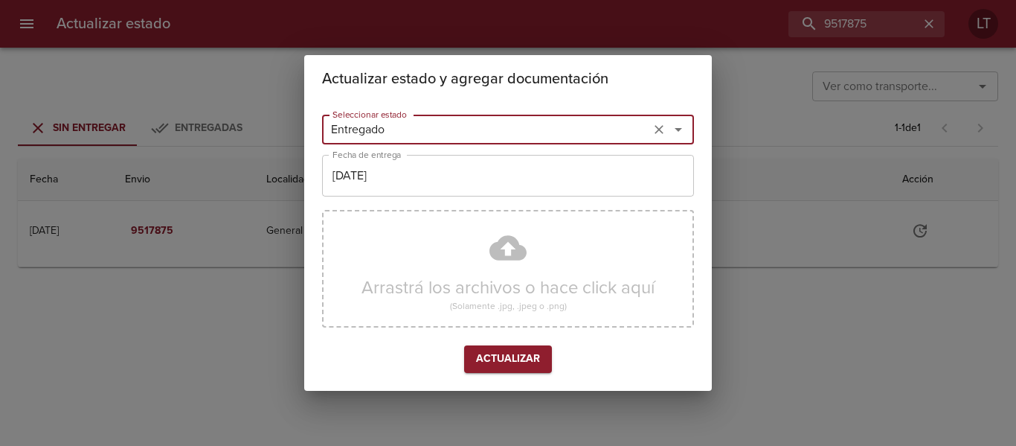
type input "Entregado"
click at [391, 173] on input "[DATE]" at bounding box center [508, 176] width 372 height 42
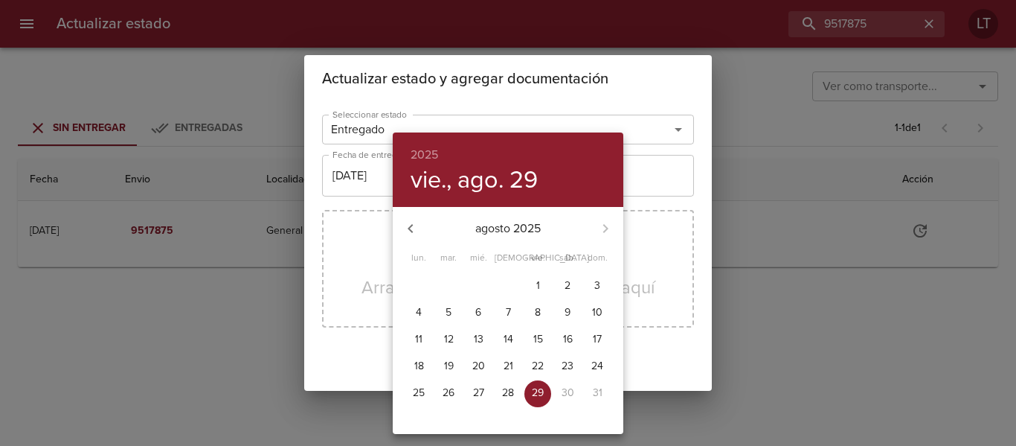
click at [506, 394] on p "28" at bounding box center [508, 392] width 12 height 15
type input "[DATE]"
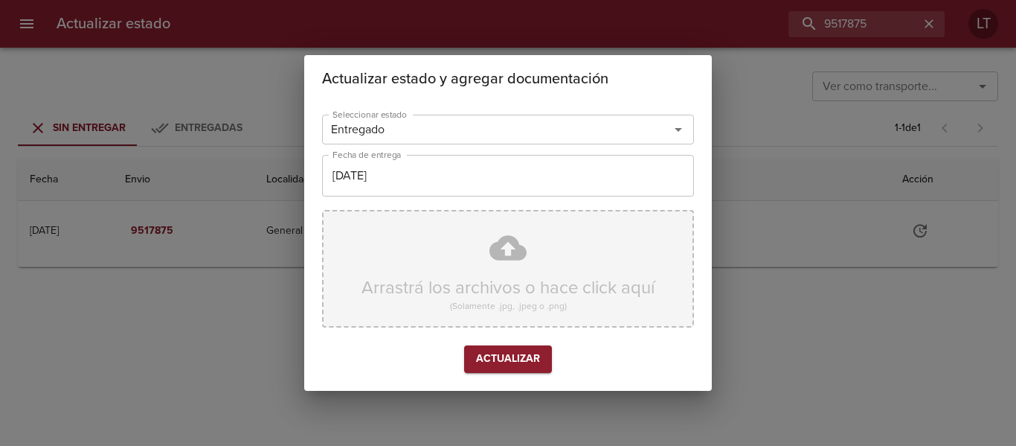
click at [499, 254] on div "Arrastrá los archivos o hace click aquí (Solamente .jpg, .jpeg o .png)" at bounding box center [508, 269] width 372 height 118
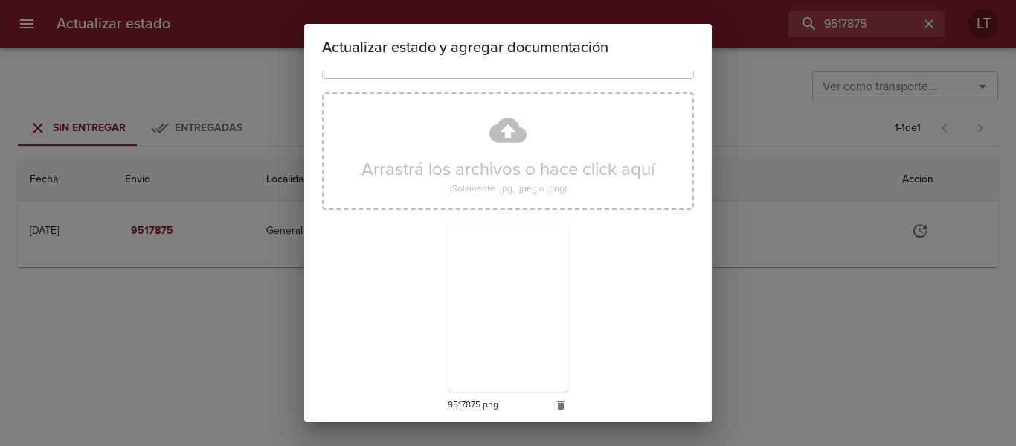
scroll to position [139, 0]
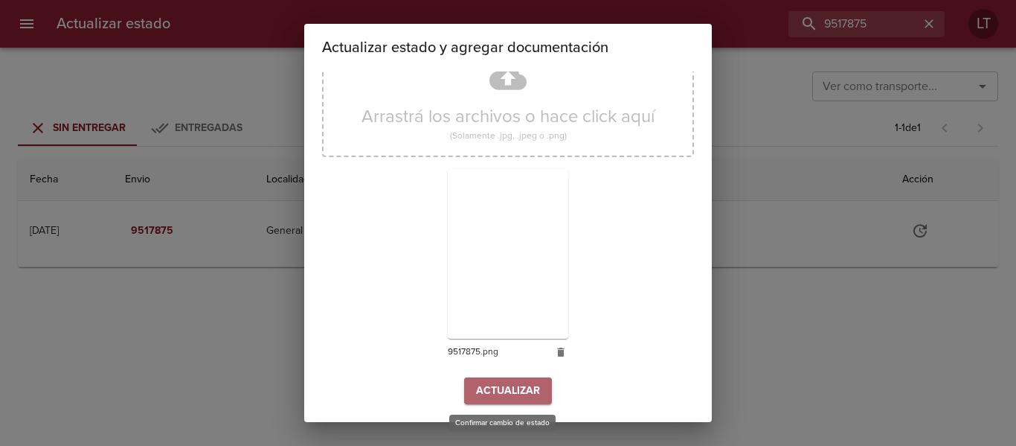
click at [499, 388] on span "Actualizar" at bounding box center [508, 391] width 64 height 19
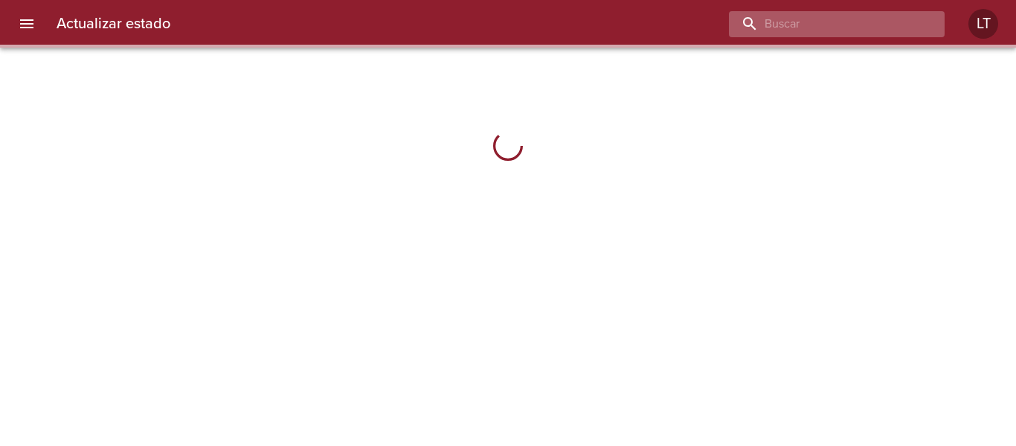
click at [844, 33] on input "buscar" at bounding box center [824, 24] width 190 height 26
paste input "9517875"
type input "9517875"
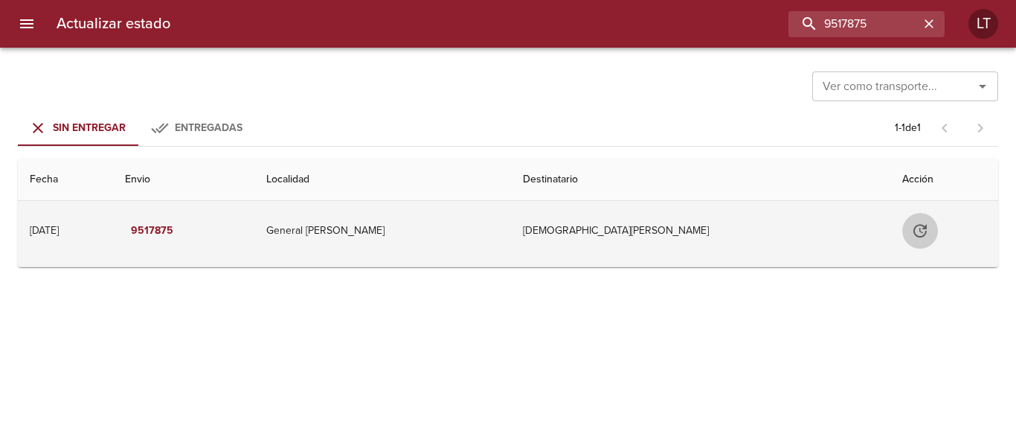
click at [911, 233] on icon "Tabla de envíos del cliente" at bounding box center [920, 231] width 18 height 18
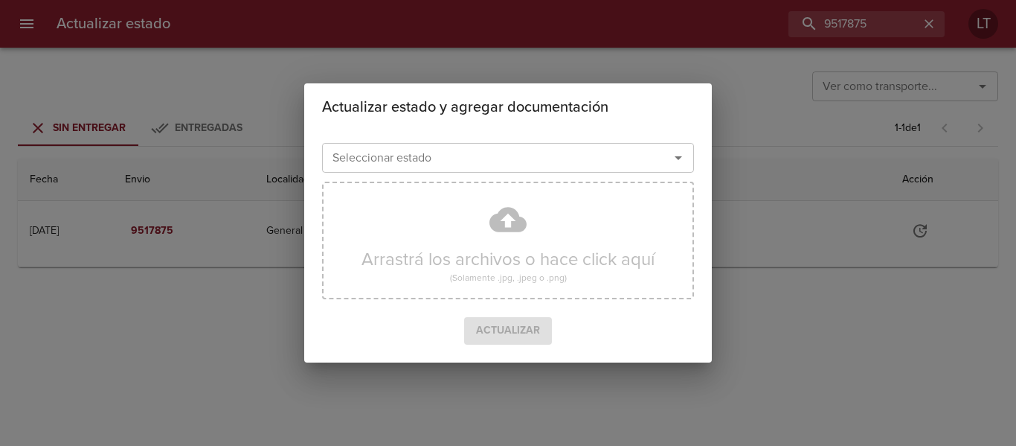
click at [407, 171] on div "Seleccionar estado" at bounding box center [508, 158] width 372 height 30
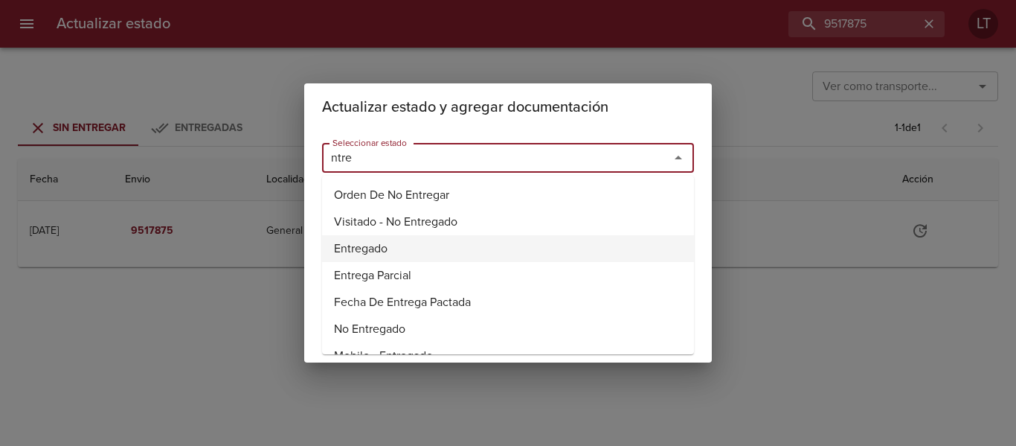
click at [385, 240] on li "Entregado" at bounding box center [508, 248] width 372 height 27
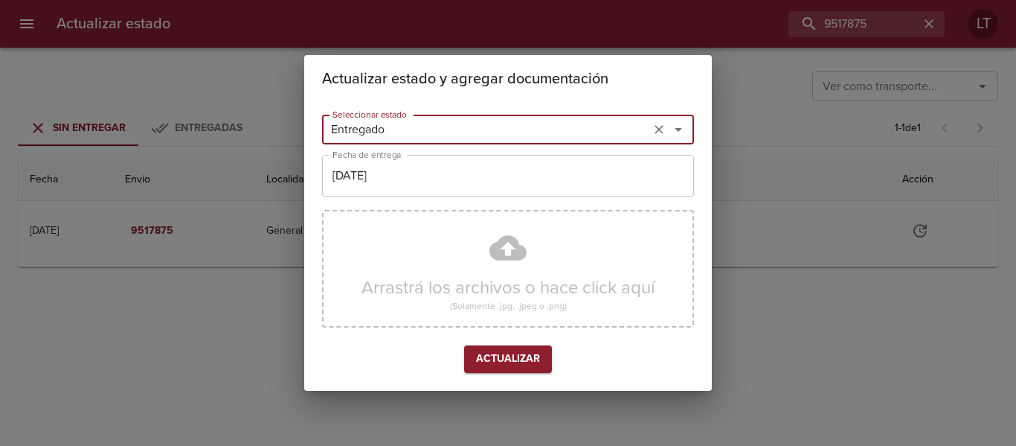
type input "Entregado"
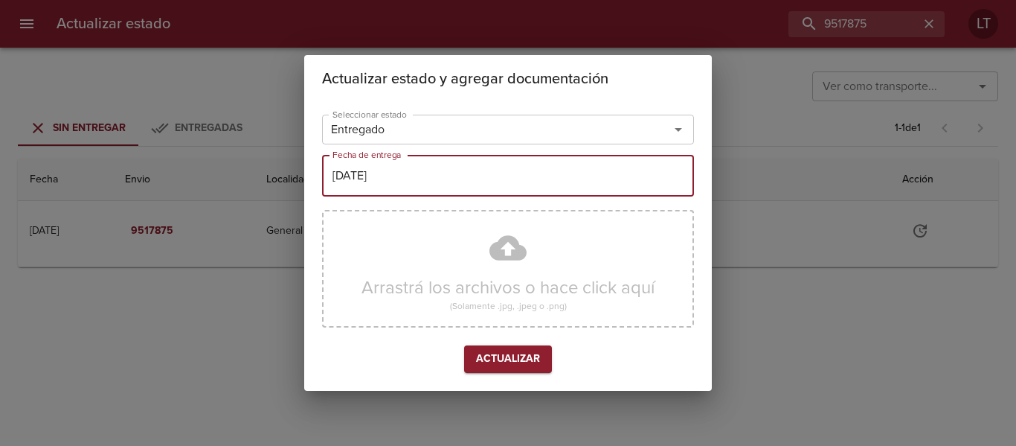
click at [388, 184] on input "[DATE]" at bounding box center [508, 176] width 372 height 42
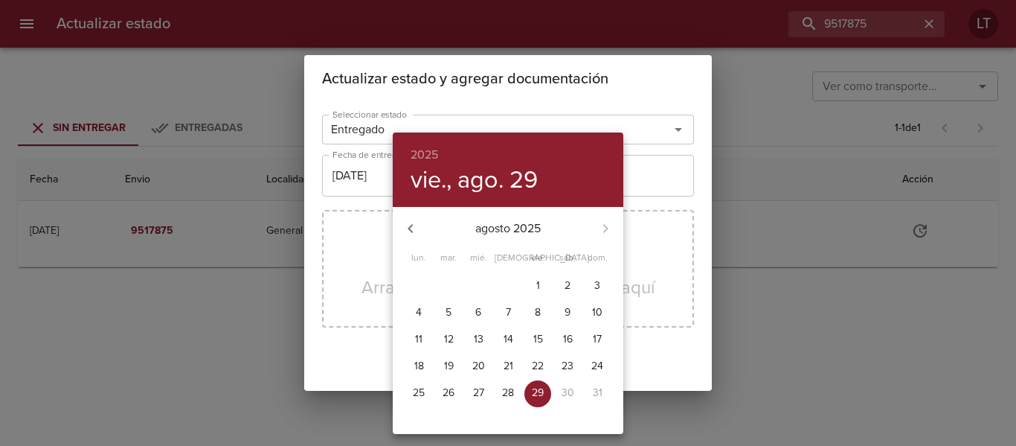
click at [508, 399] on p "28" at bounding box center [508, 392] width 12 height 15
type input "[DATE]"
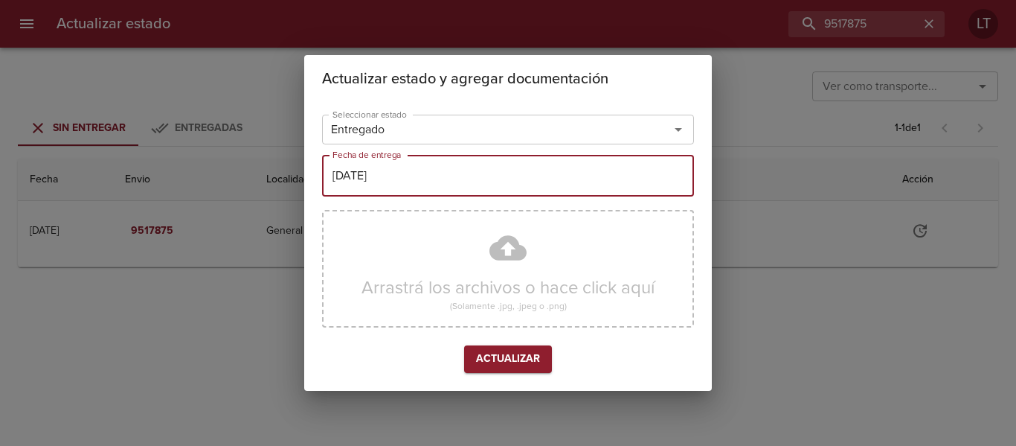
click at [502, 286] on div "Arrastrá los archivos o hace click aquí (Solamente .jpg, .jpeg o .png)" at bounding box center [508, 269] width 372 height 118
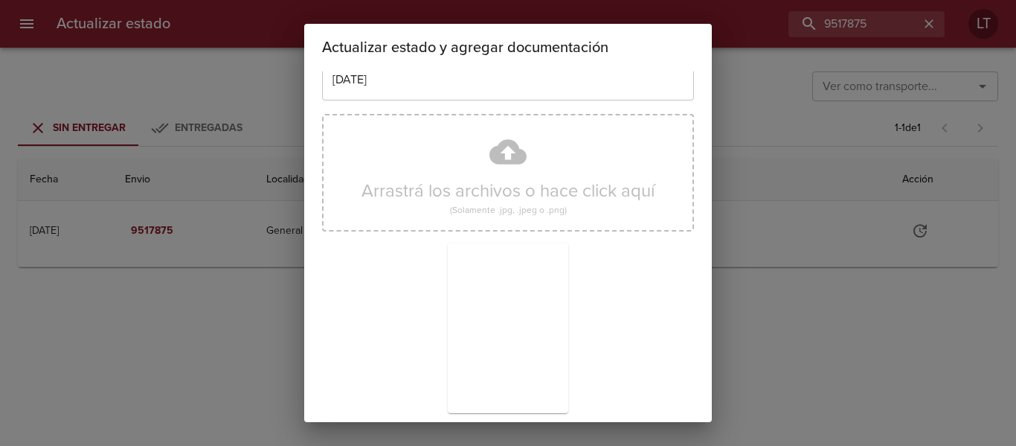
scroll to position [139, 0]
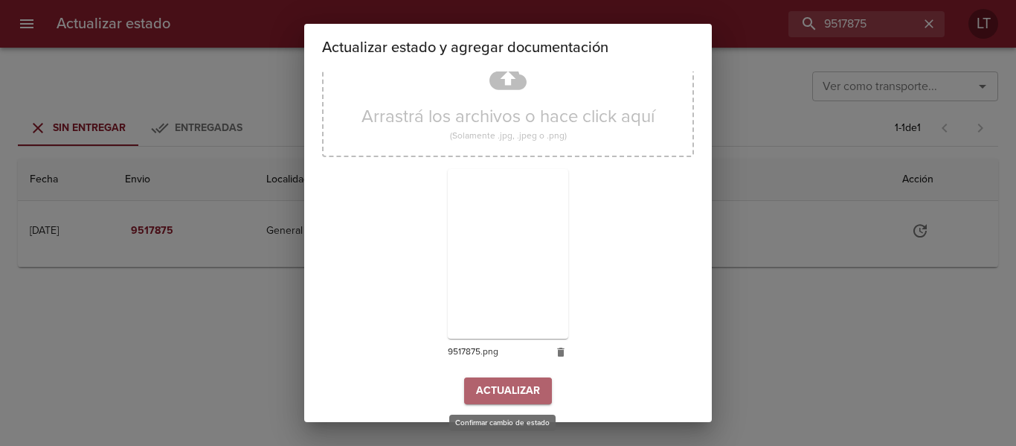
click at [481, 397] on span "Actualizar" at bounding box center [508, 391] width 64 height 19
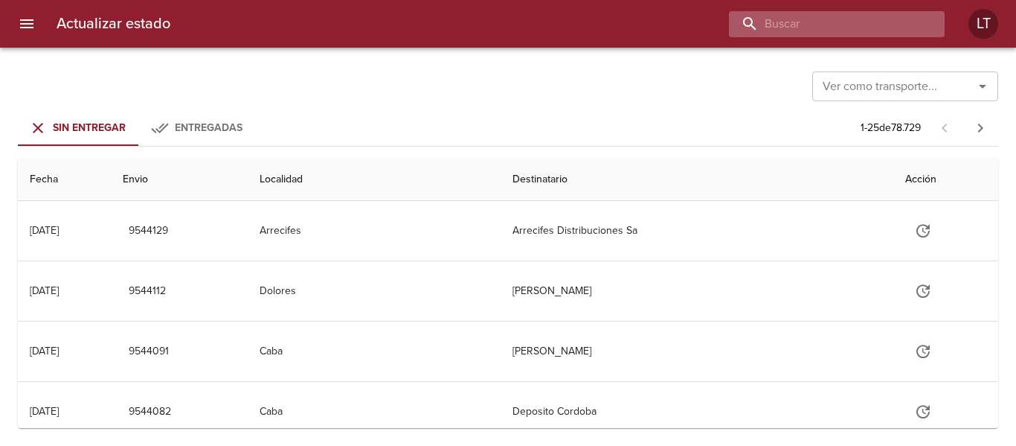
click at [888, 26] on input "buscar" at bounding box center [824, 24] width 190 height 26
paste input "9521117"
type input "9521117"
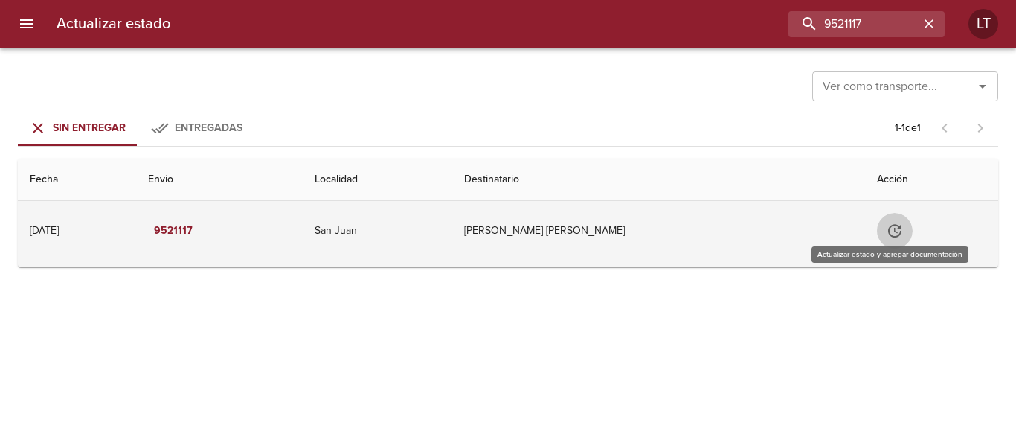
click at [894, 233] on icon "Tabla de envíos del cliente" at bounding box center [894, 230] width 13 height 13
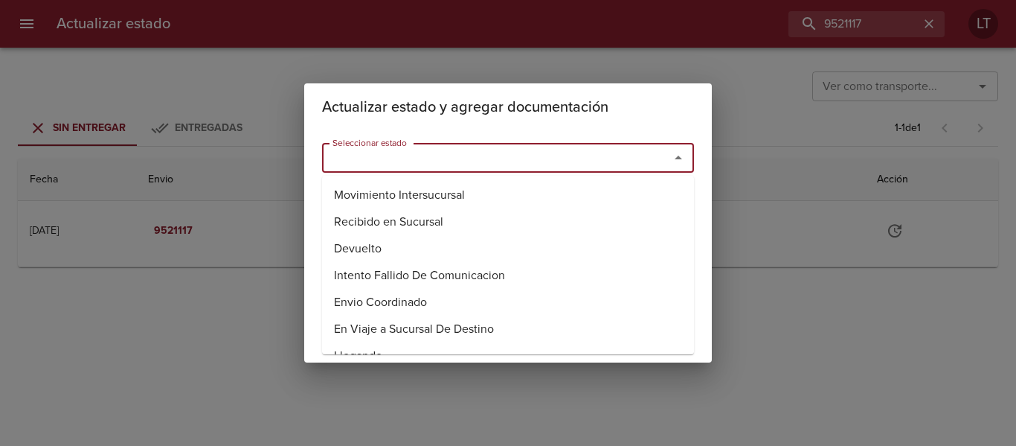
click at [528, 159] on input "Seleccionar estado" at bounding box center [486, 157] width 319 height 21
click at [388, 254] on li "Entregado" at bounding box center [508, 248] width 372 height 27
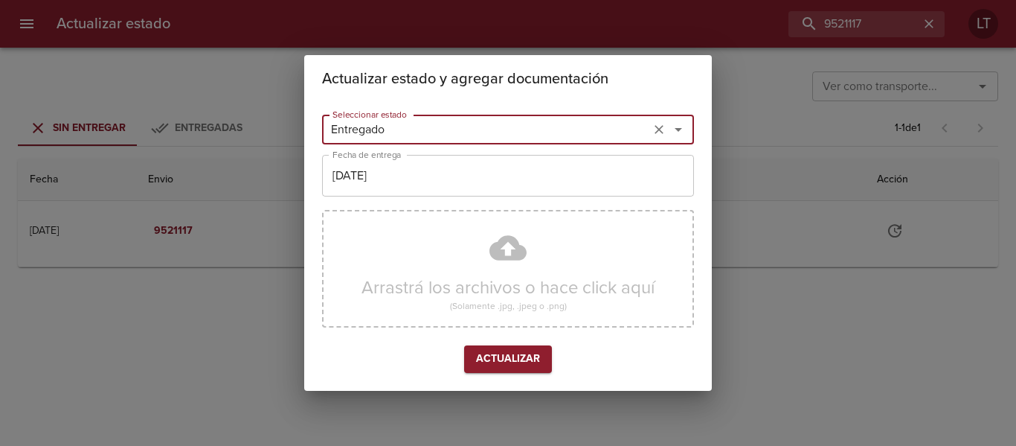
type input "Entregado"
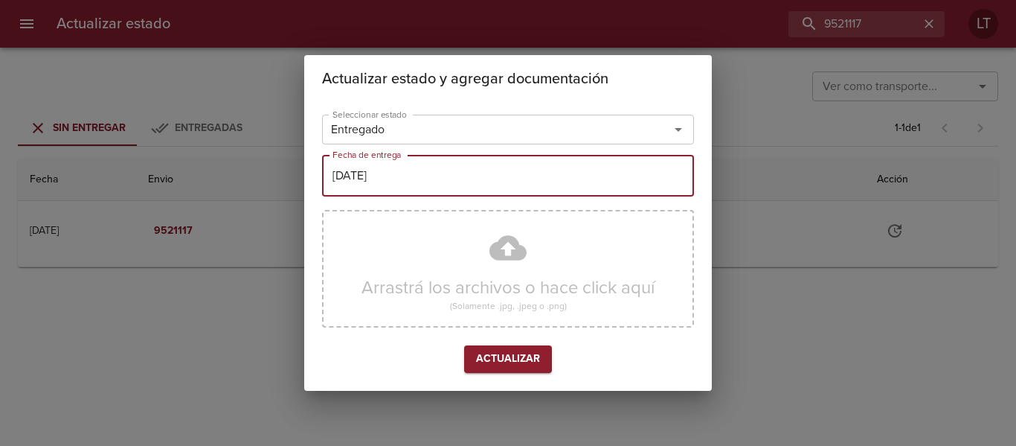
click at [382, 184] on input "[DATE]" at bounding box center [508, 176] width 372 height 42
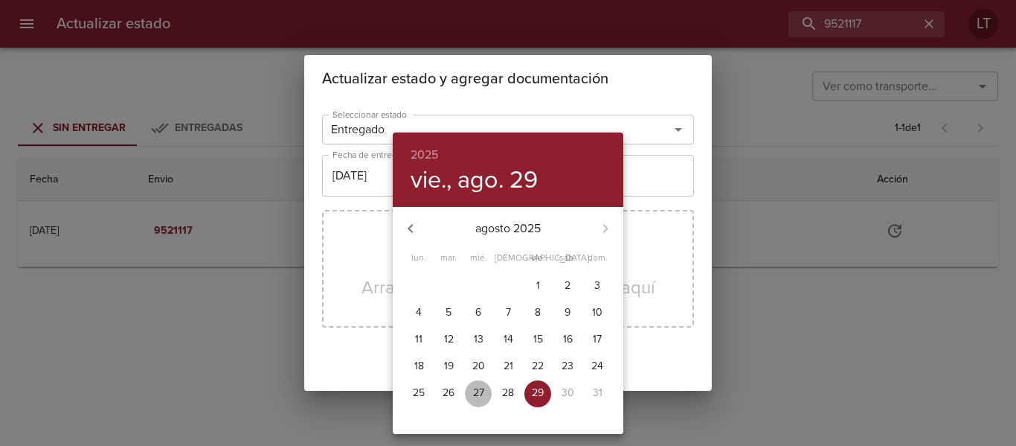
click at [481, 394] on p "27" at bounding box center [478, 392] width 11 height 15
type input "27/08/2025"
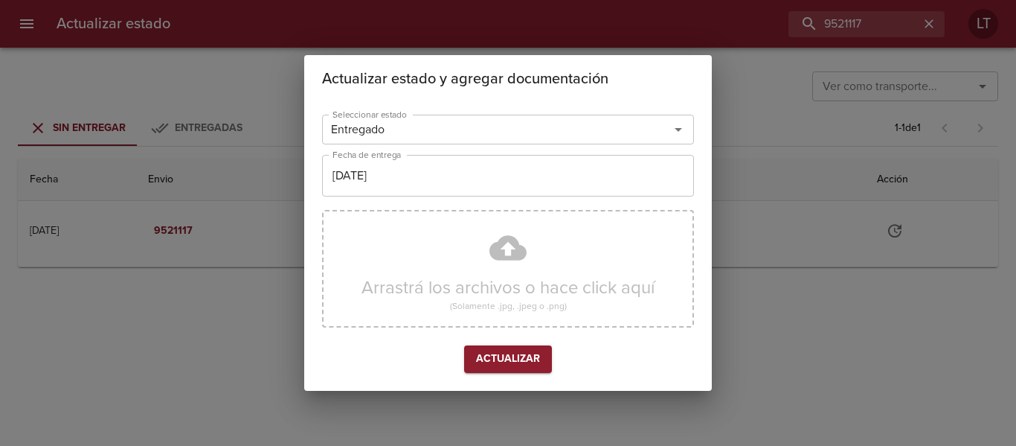
click at [510, 252] on div "Arrastrá los archivos o hace click aquí (Solamente .jpg, .jpeg o .png)" at bounding box center [508, 269] width 372 height 118
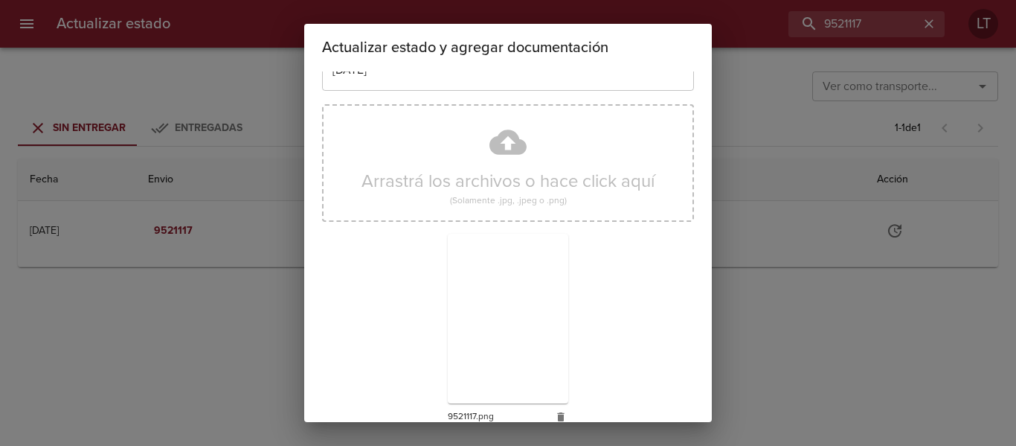
scroll to position [139, 0]
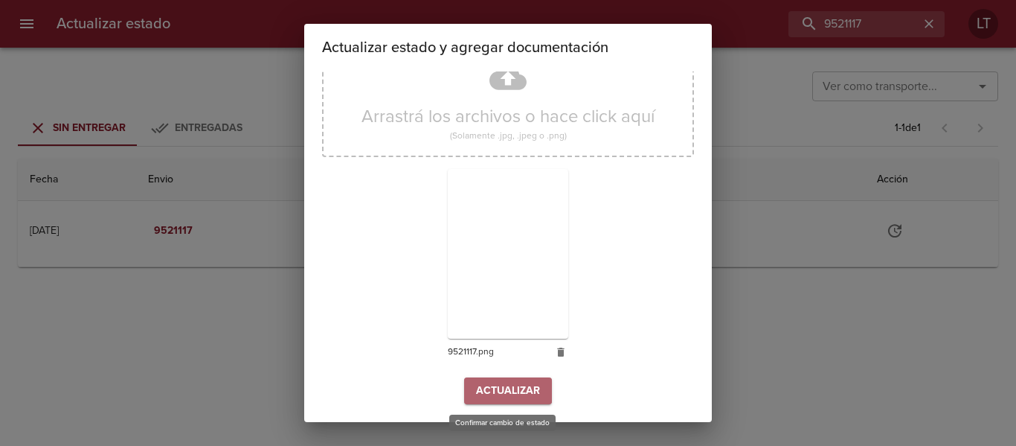
click at [495, 389] on span "Actualizar" at bounding box center [508, 391] width 64 height 19
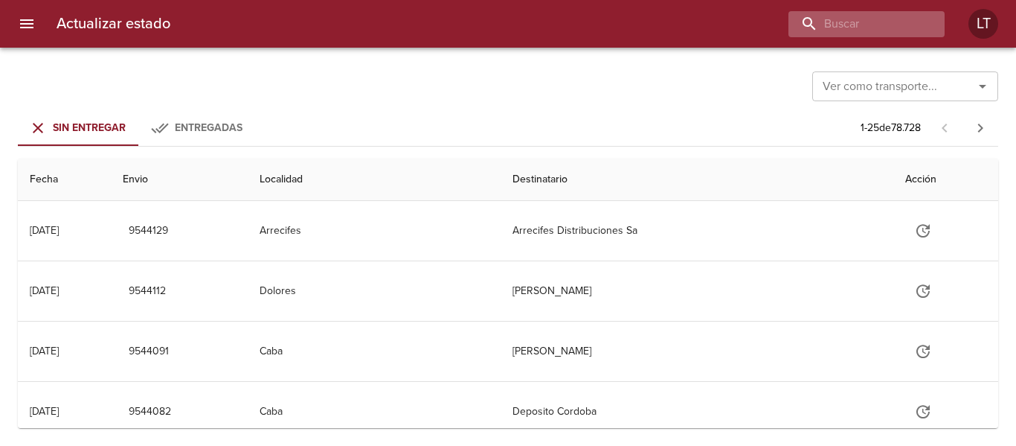
drag, startPoint x: 839, startPoint y: 6, endPoint x: 844, endPoint y: 15, distance: 10.0
click at [841, 10] on div "Actualizar estado LT" at bounding box center [508, 24] width 1016 height 48
click at [844, 19] on input "buscar" at bounding box center [824, 24] width 190 height 26
paste input "9521249"
type input "9521249"
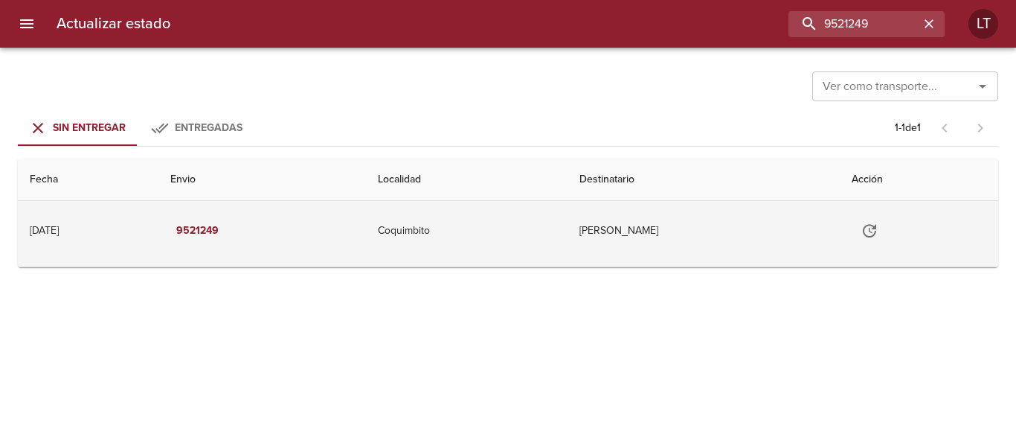
click at [890, 248] on td "Tabla de envíos del cliente" at bounding box center [919, 231] width 158 height 60
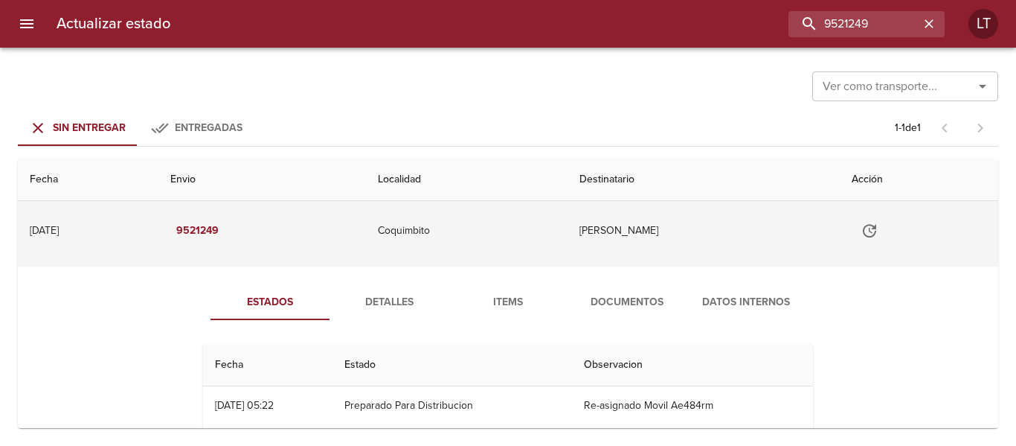
click at [867, 223] on button "Tabla de envíos del cliente" at bounding box center [870, 231] width 36 height 36
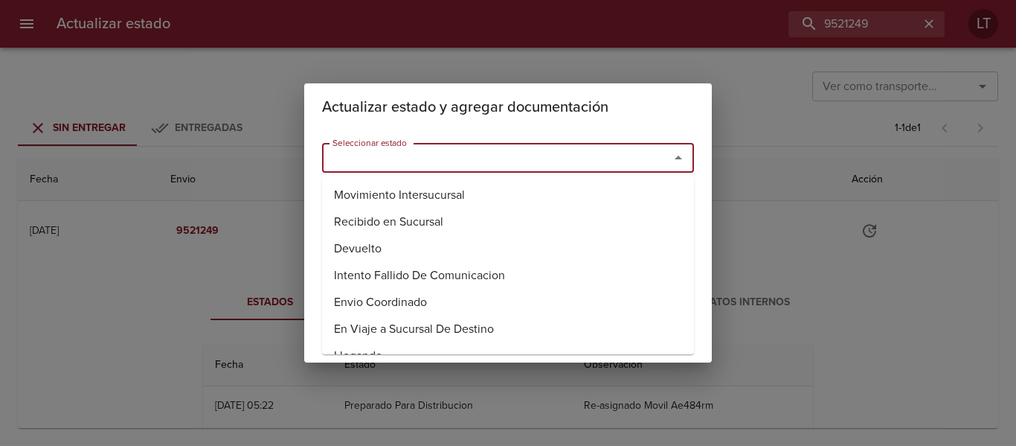
click at [491, 163] on input "Seleccionar estado" at bounding box center [486, 157] width 319 height 21
click at [333, 249] on li "Entregado" at bounding box center [508, 248] width 372 height 27
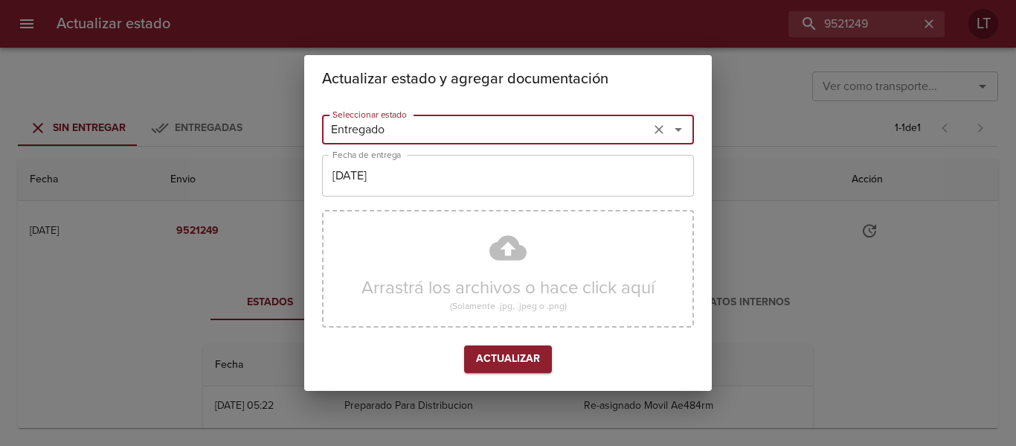
type input "Entregado"
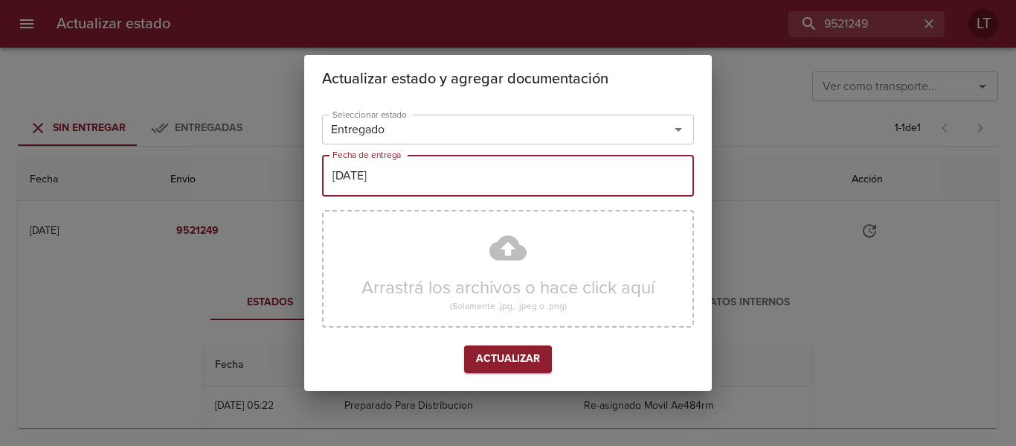
click at [417, 176] on input "[DATE]" at bounding box center [508, 176] width 372 height 42
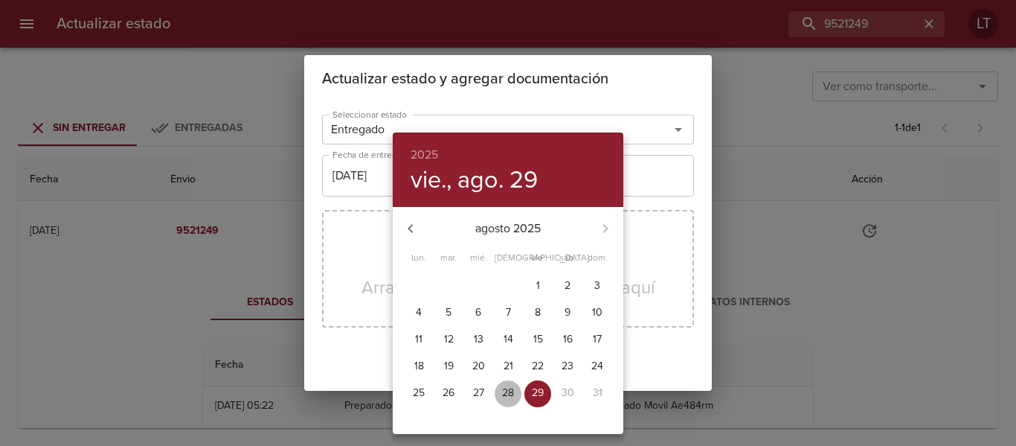
drag, startPoint x: 508, startPoint y: 390, endPoint x: 514, endPoint y: 348, distance: 42.1
click at [509, 389] on p "28" at bounding box center [508, 392] width 12 height 15
type input "28/08/2025"
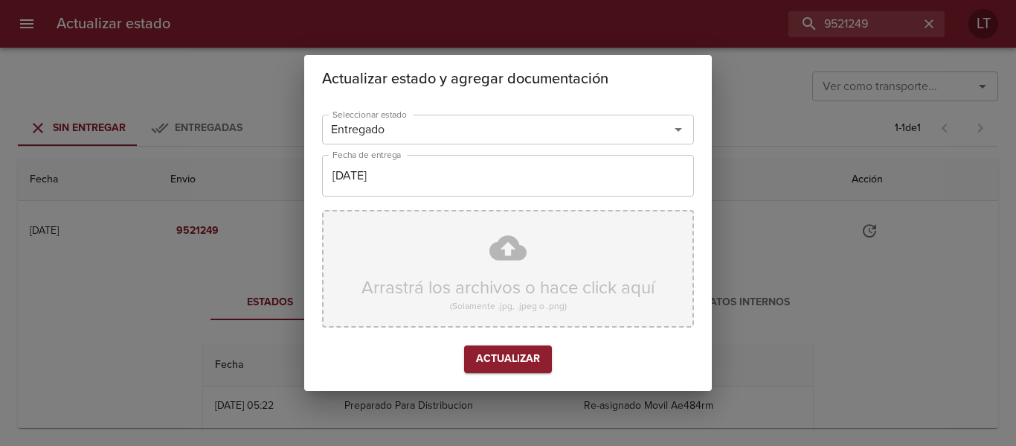
click at [519, 265] on div "Arrastrá los archivos o hace click aquí (Solamente .jpg, .jpeg o .png)" at bounding box center [508, 269] width 372 height 118
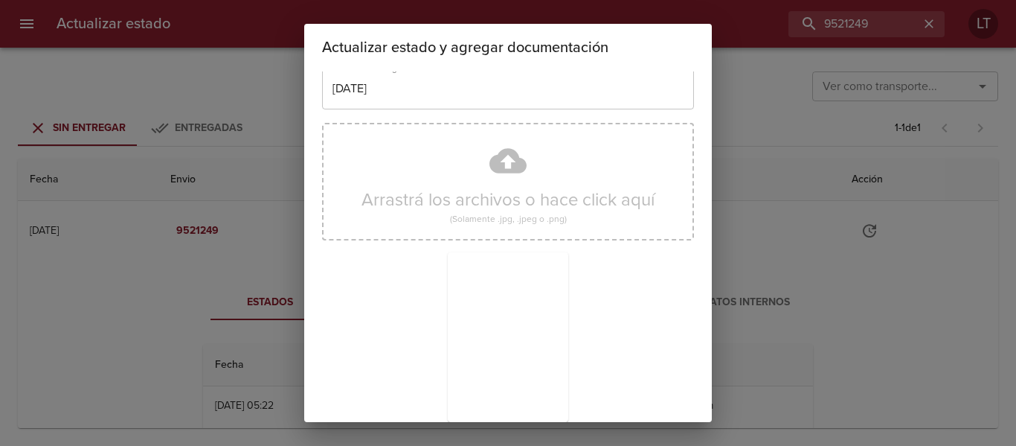
scroll to position [139, 0]
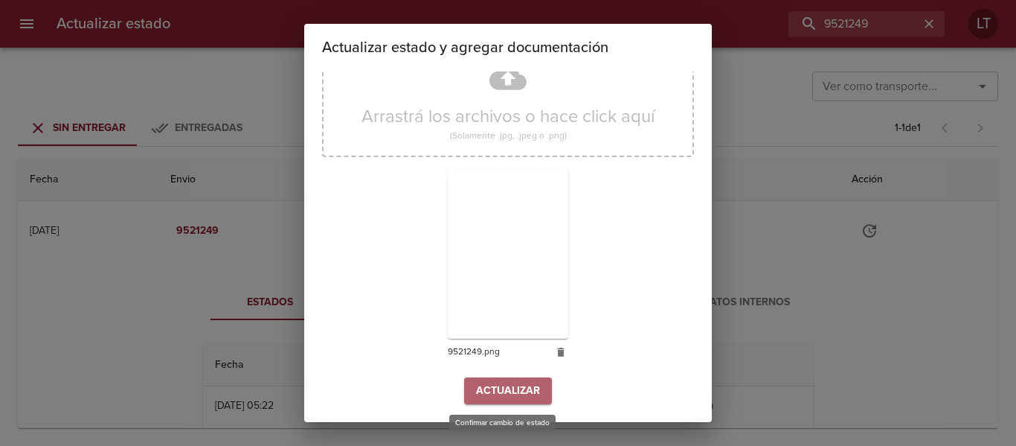
click at [510, 391] on span "Actualizar" at bounding box center [508, 391] width 64 height 19
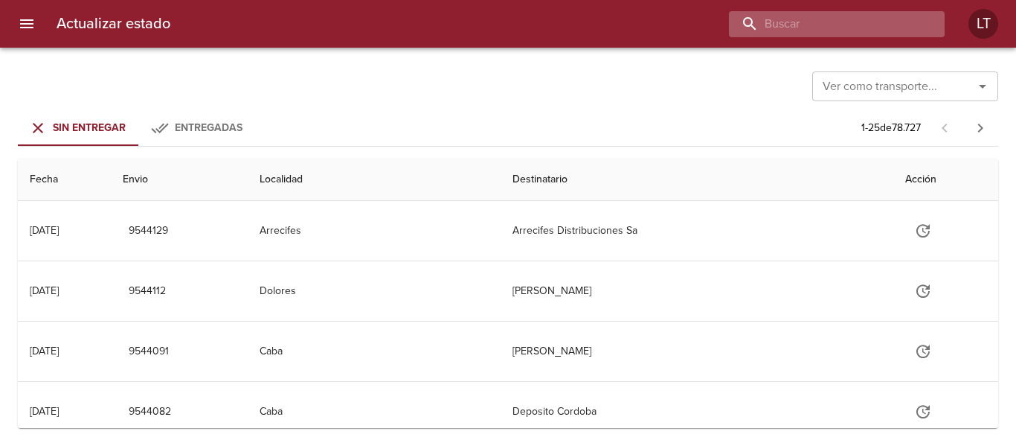
click at [898, 25] on input "buscar" at bounding box center [824, 24] width 190 height 26
paste input "9499293"
type input "9499293"
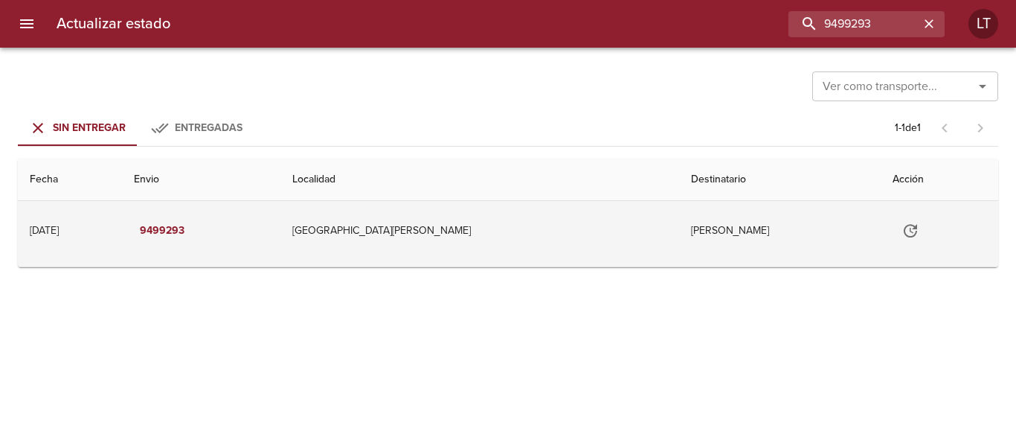
click at [902, 228] on icon "Tabla de envíos del cliente" at bounding box center [911, 231] width 18 height 18
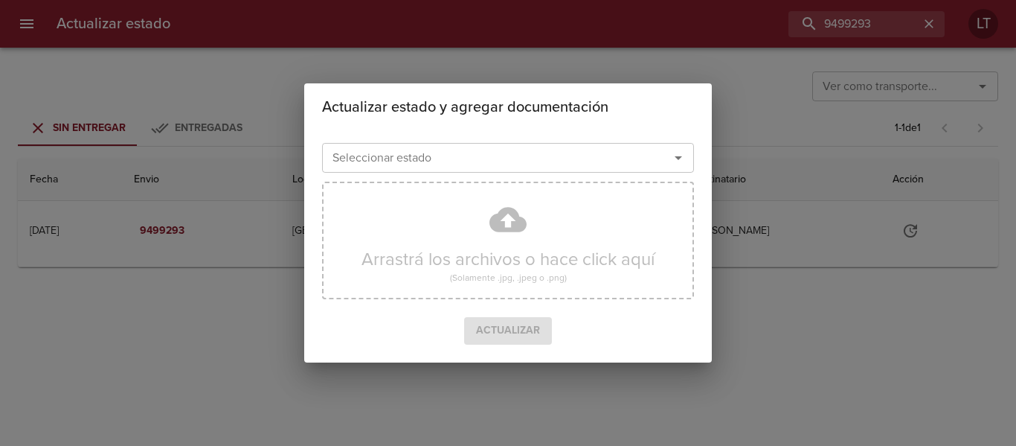
click at [507, 163] on input "Seleccionar estado" at bounding box center [486, 157] width 319 height 21
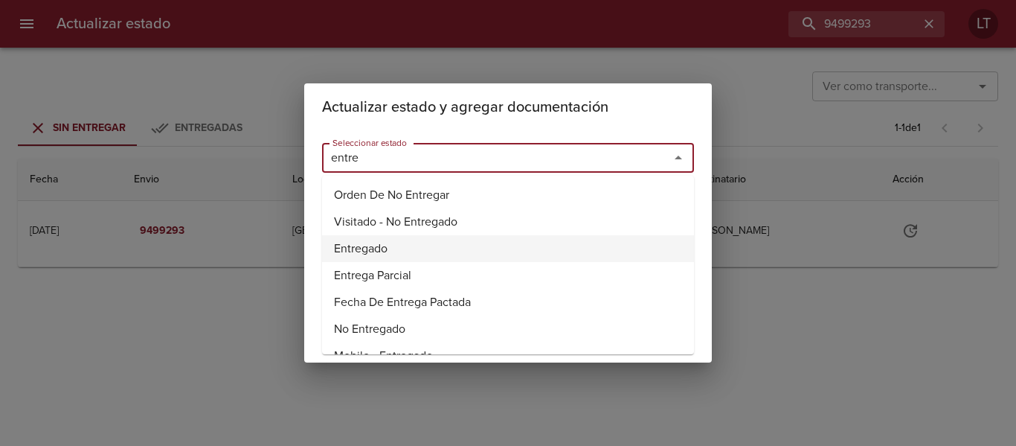
click at [365, 241] on li "Entregado" at bounding box center [508, 248] width 372 height 27
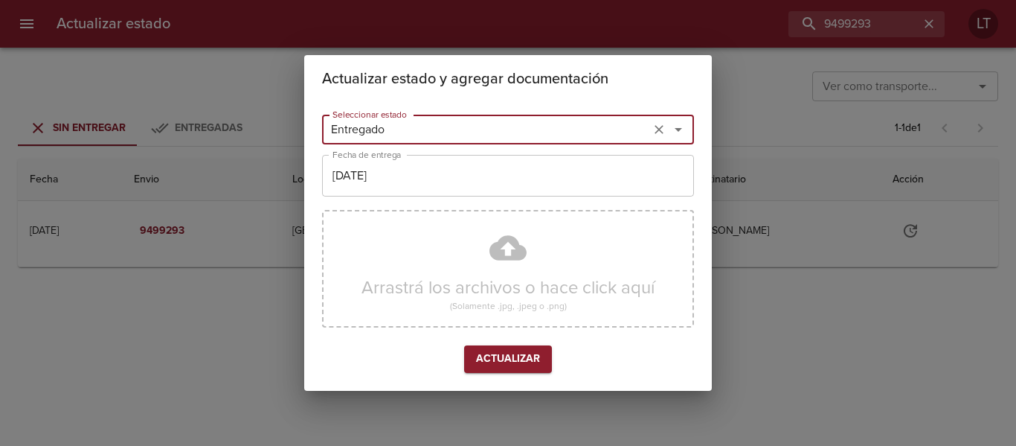
type input "Entregado"
click at [387, 184] on input "[DATE]" at bounding box center [508, 176] width 372 height 42
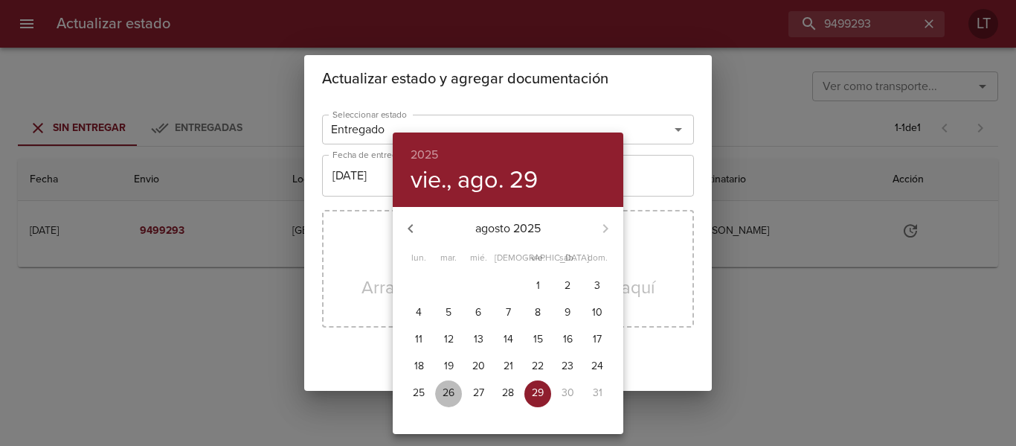
click at [455, 392] on p "26" at bounding box center [449, 392] width 12 height 15
type input "26/08/2025"
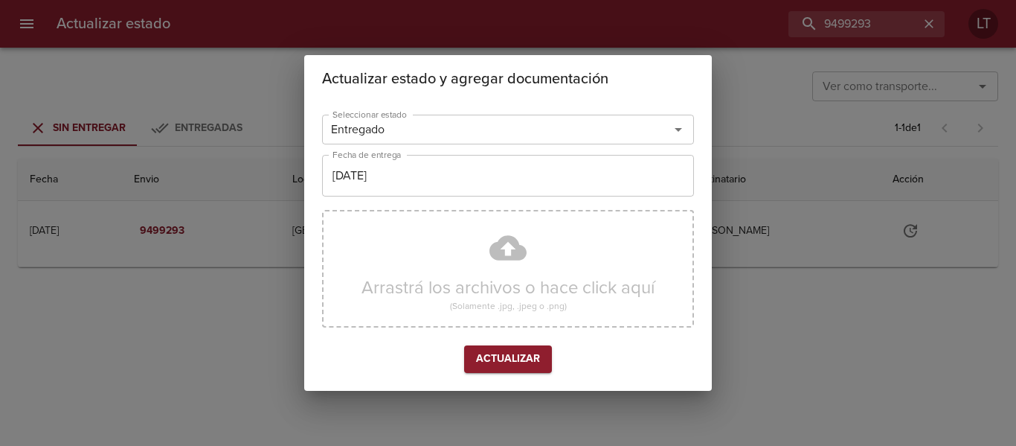
click at [503, 256] on div "Arrastrá los archivos o hace click aquí (Solamente .jpg, .jpeg o .png)" at bounding box center [508, 269] width 372 height 118
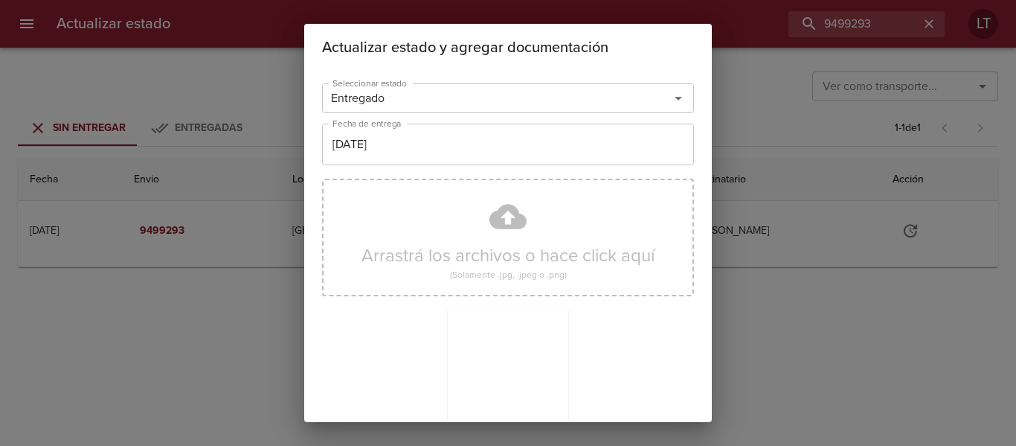
scroll to position [139, 0]
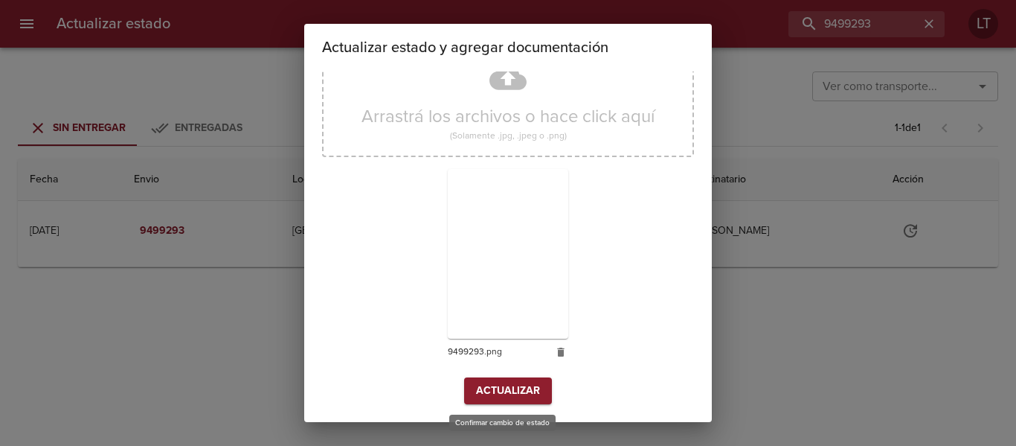
click at [510, 394] on span "Actualizar" at bounding box center [508, 391] width 64 height 19
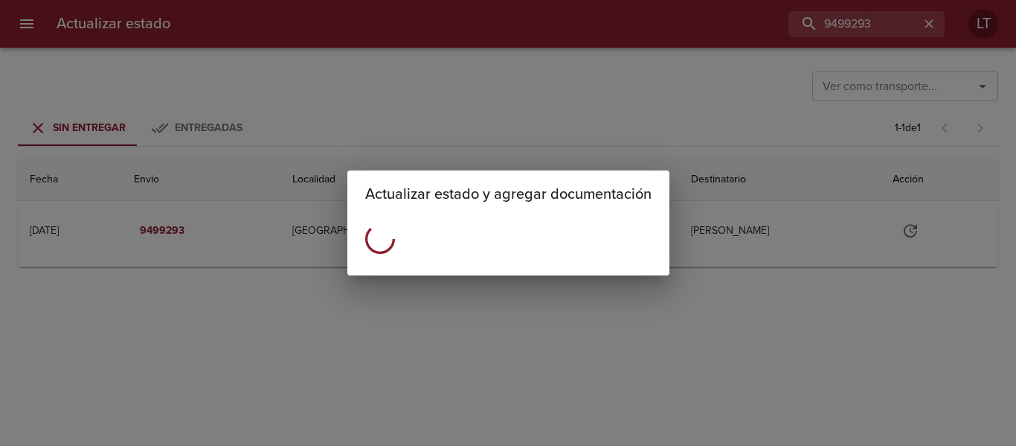
scroll to position [0, 0]
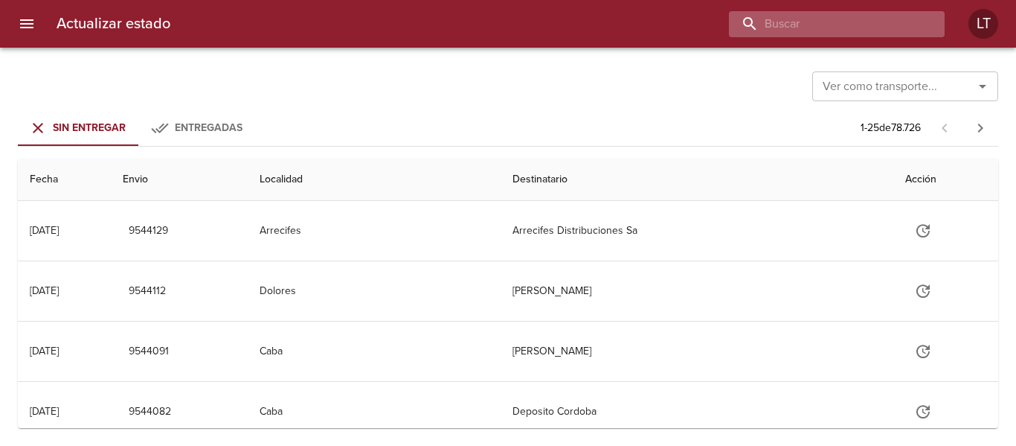
click at [863, 28] on input "buscar" at bounding box center [824, 24] width 190 height 26
paste input "9498749"
type input "9498749"
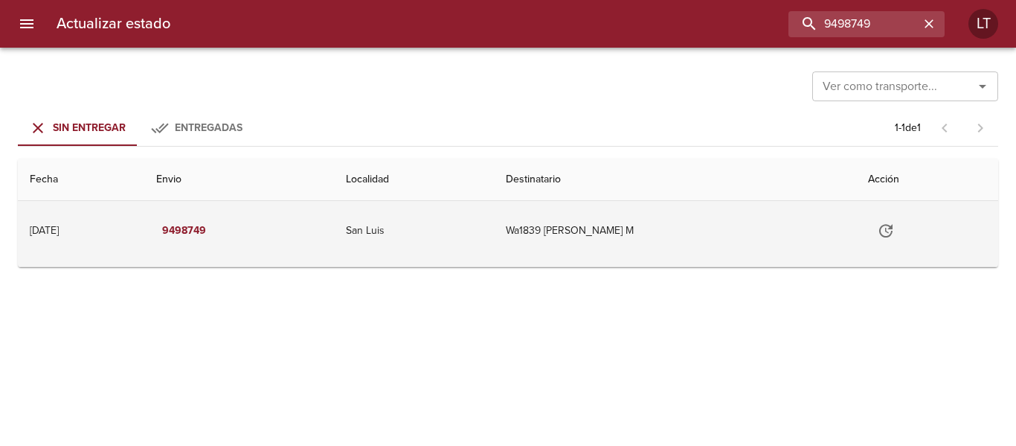
click at [894, 231] on icon "Tabla de envíos del cliente" at bounding box center [886, 231] width 18 height 18
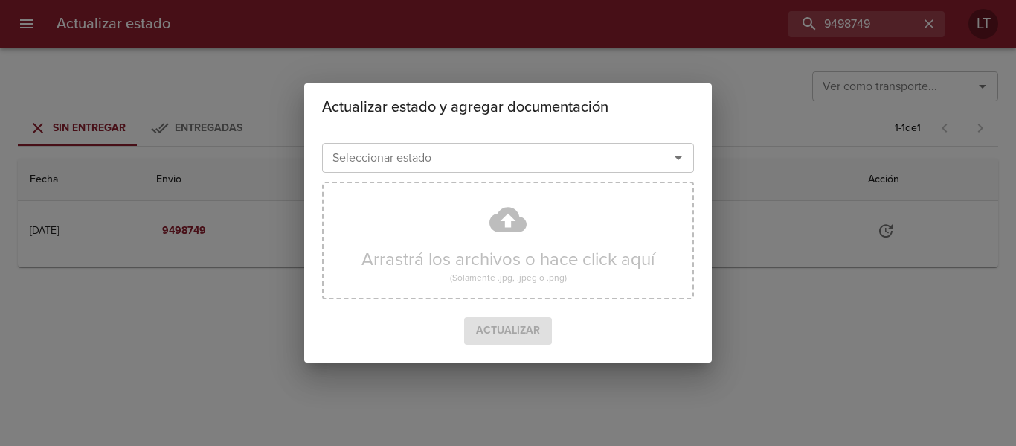
click at [571, 151] on input "Seleccionar estado" at bounding box center [486, 157] width 319 height 21
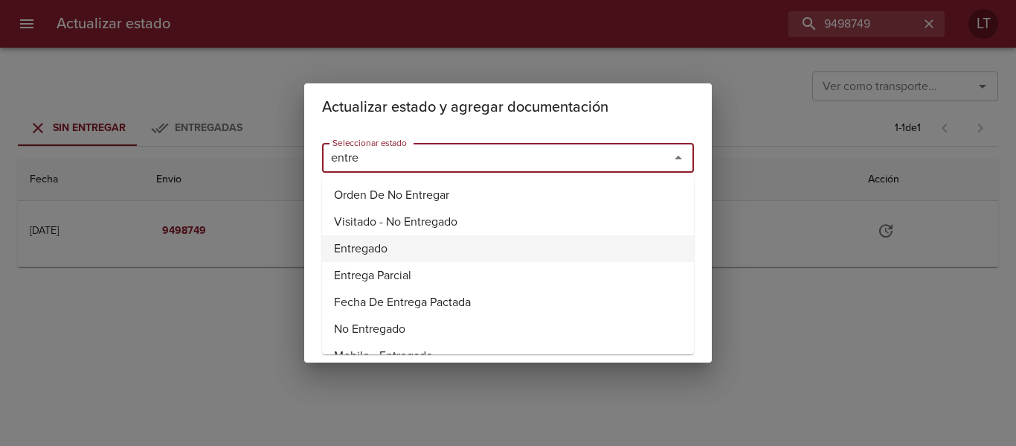
click at [388, 240] on li "Entregado" at bounding box center [508, 248] width 372 height 27
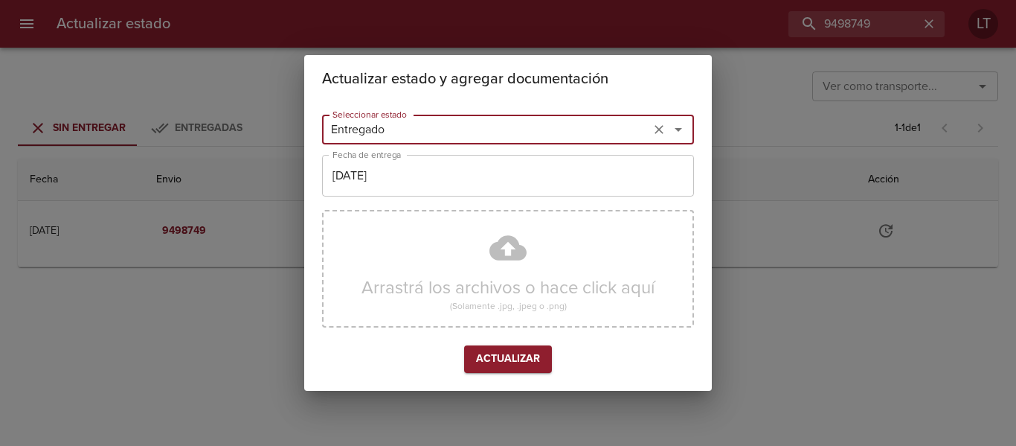
type input "Entregado"
click at [404, 157] on input "[DATE]" at bounding box center [508, 176] width 372 height 42
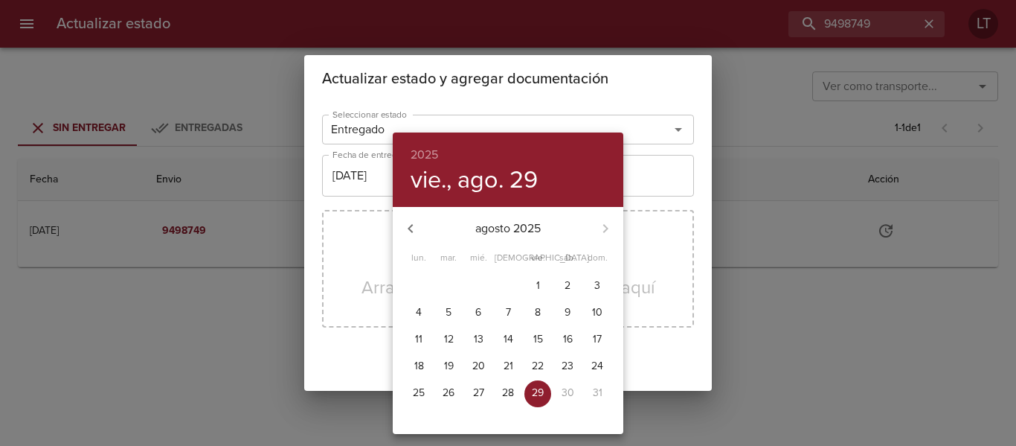
click at [513, 383] on button "28" at bounding box center [508, 393] width 27 height 27
type input "[DATE]"
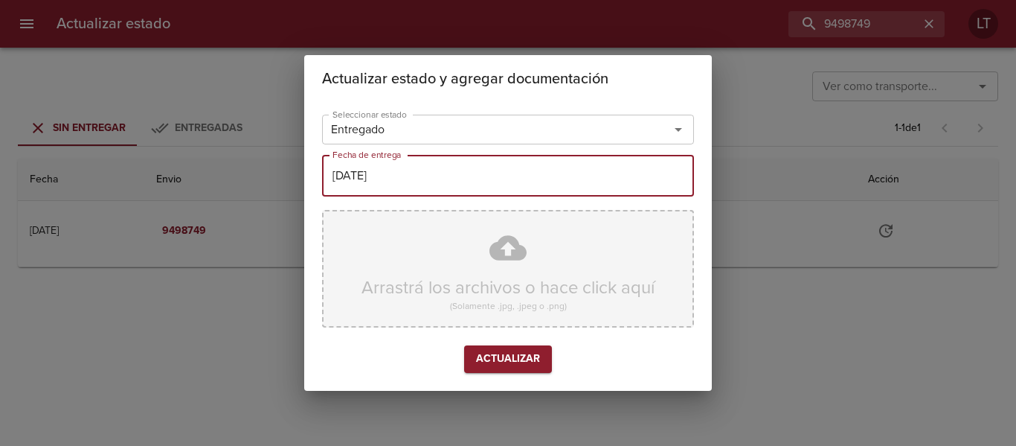
click at [522, 277] on div "Arrastrá los archivos o hace click aquí (Solamente .jpg, .jpeg o .png)" at bounding box center [508, 269] width 372 height 118
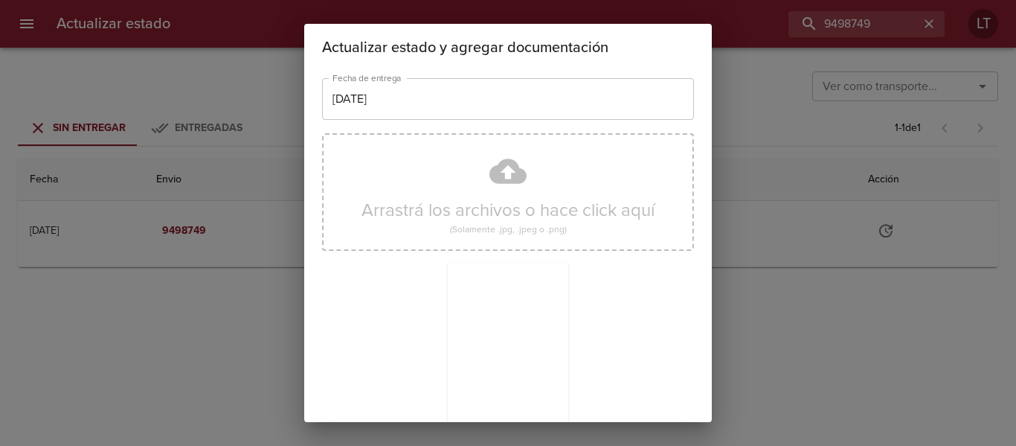
scroll to position [139, 0]
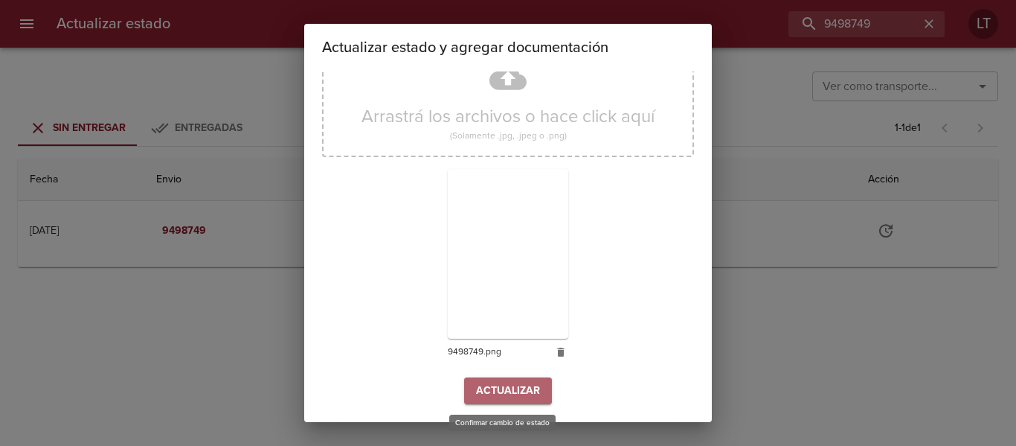
click at [513, 395] on span "Actualizar" at bounding box center [508, 391] width 64 height 19
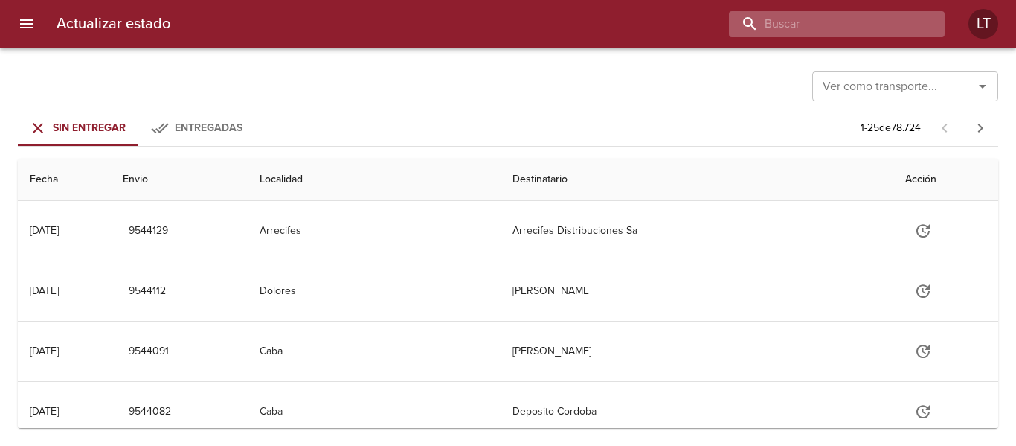
drag, startPoint x: 861, startPoint y: 20, endPoint x: 848, endPoint y: 13, distance: 14.3
click at [861, 19] on input "buscar" at bounding box center [824, 24] width 190 height 26
paste input "9520769"
type input "9520769"
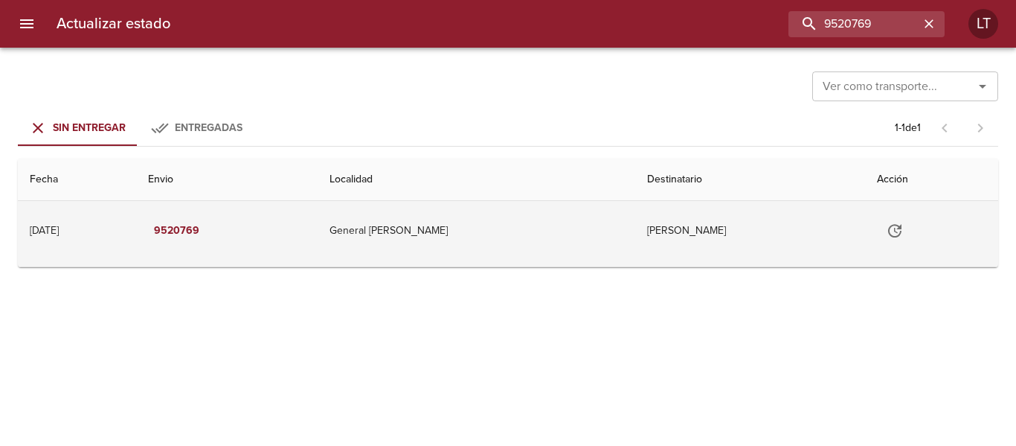
click at [888, 236] on icon "Tabla de envíos del cliente" at bounding box center [894, 230] width 13 height 13
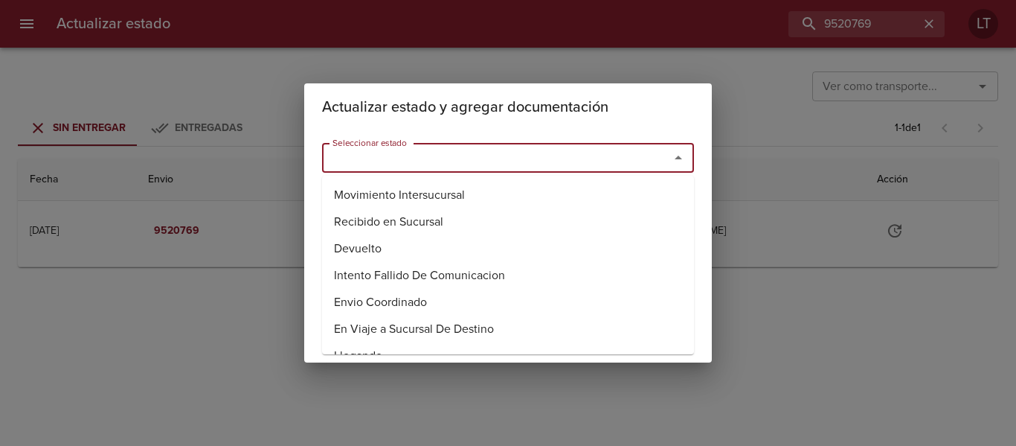
click at [485, 158] on input "Seleccionar estado" at bounding box center [486, 157] width 319 height 21
click at [356, 238] on li "Entregado" at bounding box center [508, 248] width 372 height 27
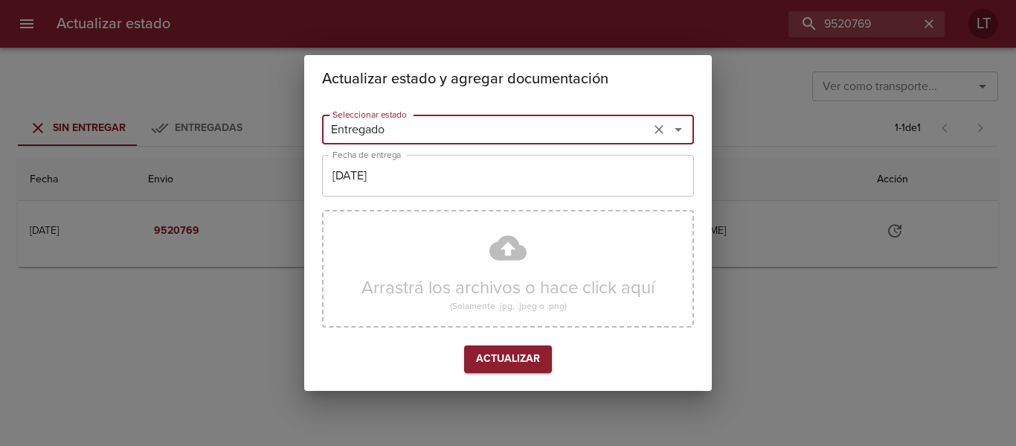
type input "Entregado"
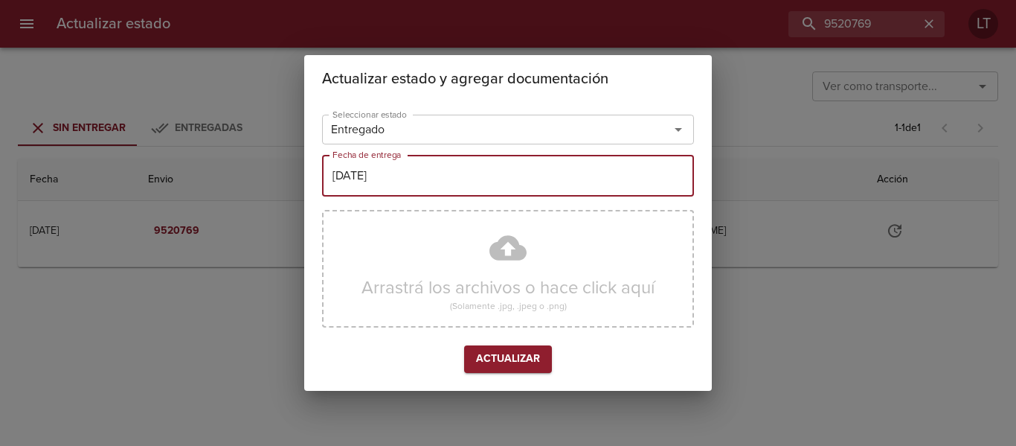
click at [379, 176] on input "[DATE]" at bounding box center [508, 176] width 372 height 42
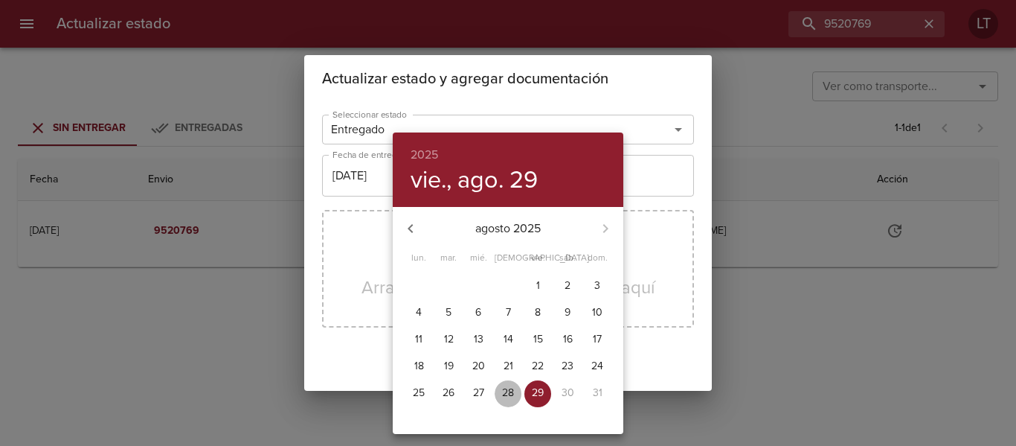
click at [513, 391] on p "28" at bounding box center [508, 392] width 12 height 15
type input "28/08/2025"
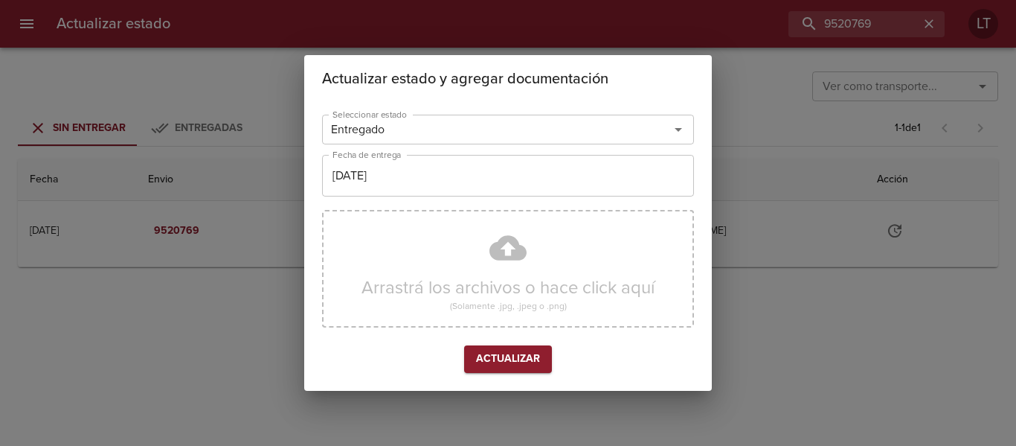
click at [501, 260] on div "Arrastrá los archivos o hace click aquí (Solamente .jpg, .jpeg o .png)" at bounding box center [508, 269] width 372 height 118
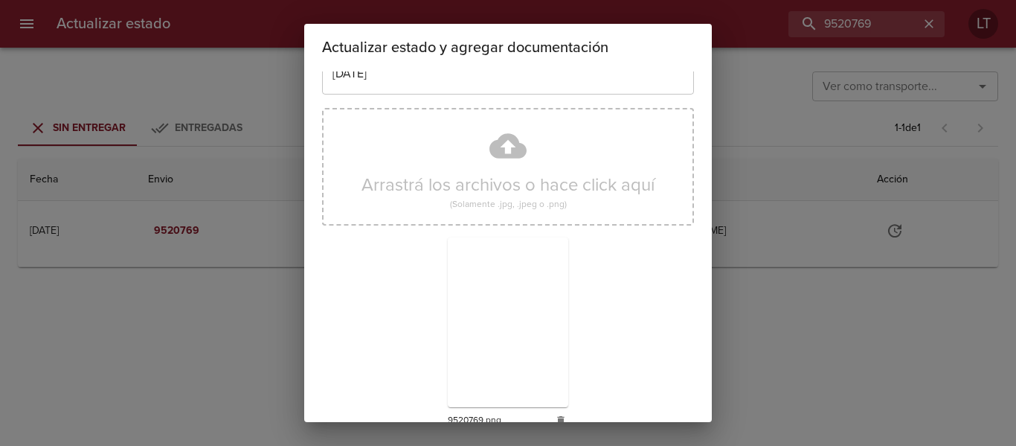
scroll to position [139, 0]
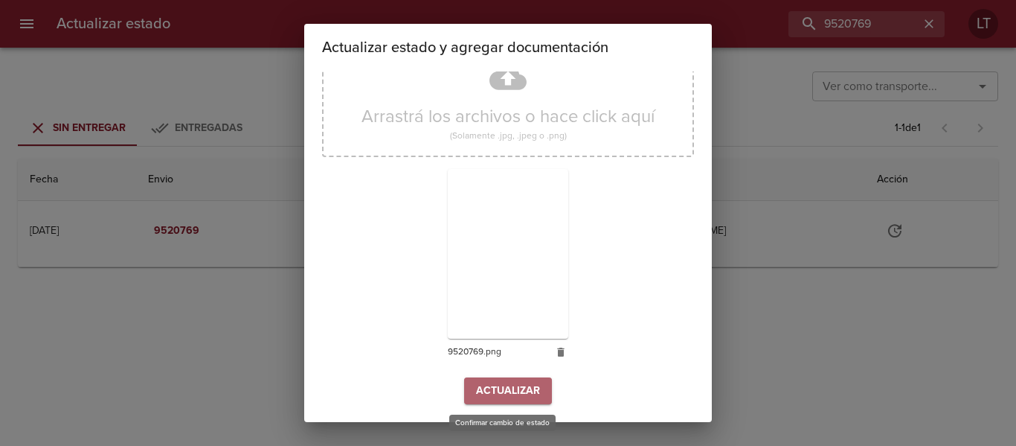
click at [490, 394] on span "Actualizar" at bounding box center [508, 391] width 64 height 19
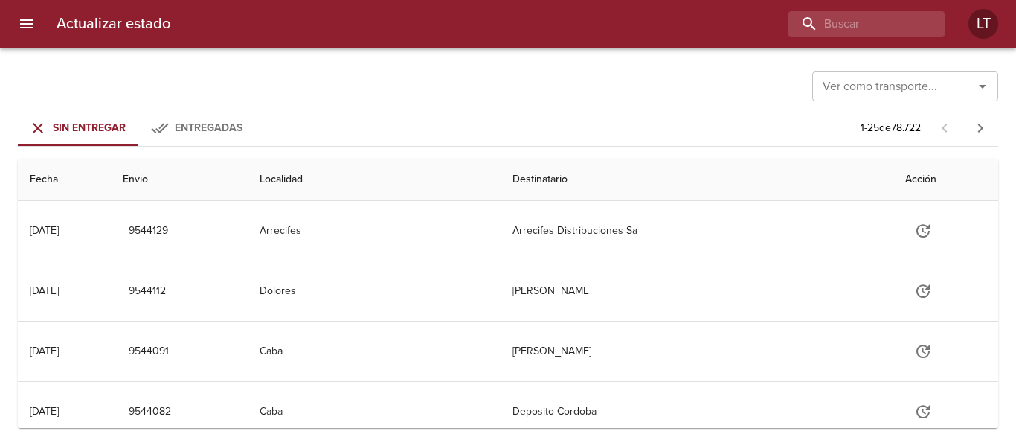
click at [879, 41] on div "Actualizar estado LT" at bounding box center [508, 24] width 1016 height 48
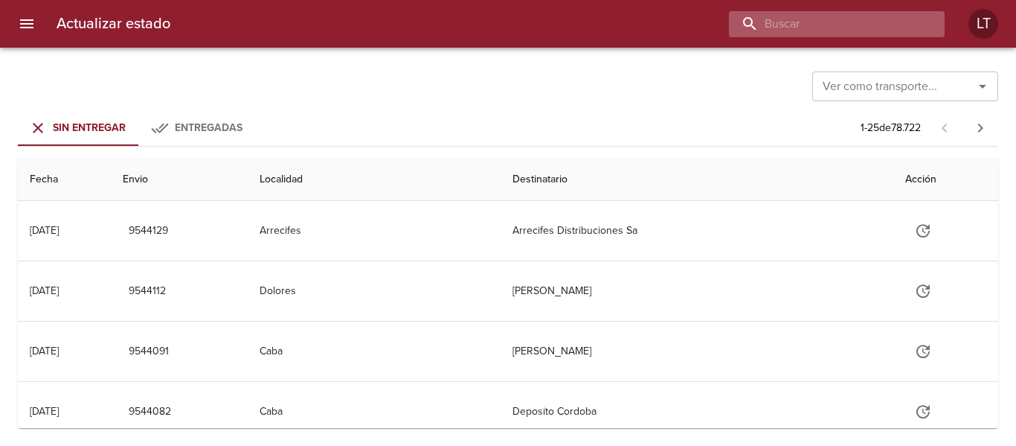
click at [878, 30] on input "buscar" at bounding box center [824, 24] width 190 height 26
paste input "9520794"
type input "9520794"
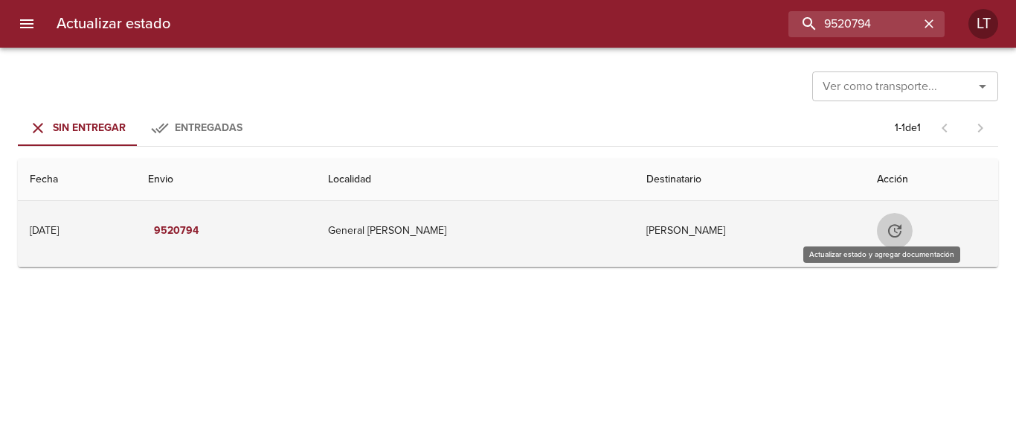
click at [891, 230] on button "Tabla de envíos del cliente" at bounding box center [895, 231] width 36 height 36
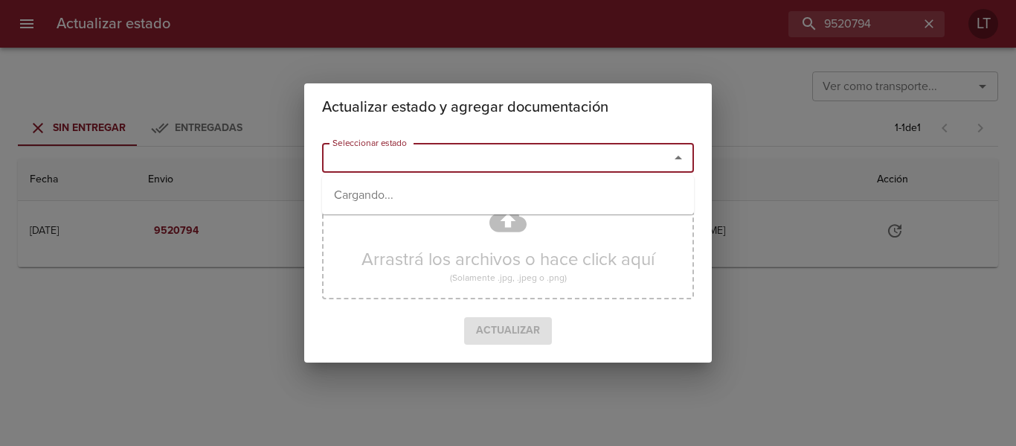
click at [550, 151] on input "Seleccionar estado" at bounding box center [486, 157] width 319 height 21
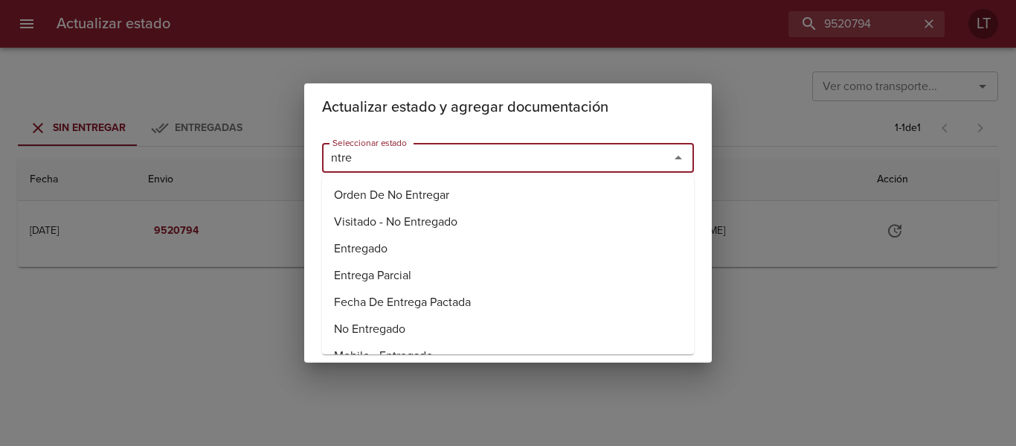
click at [397, 240] on li "Entregado" at bounding box center [508, 248] width 372 height 27
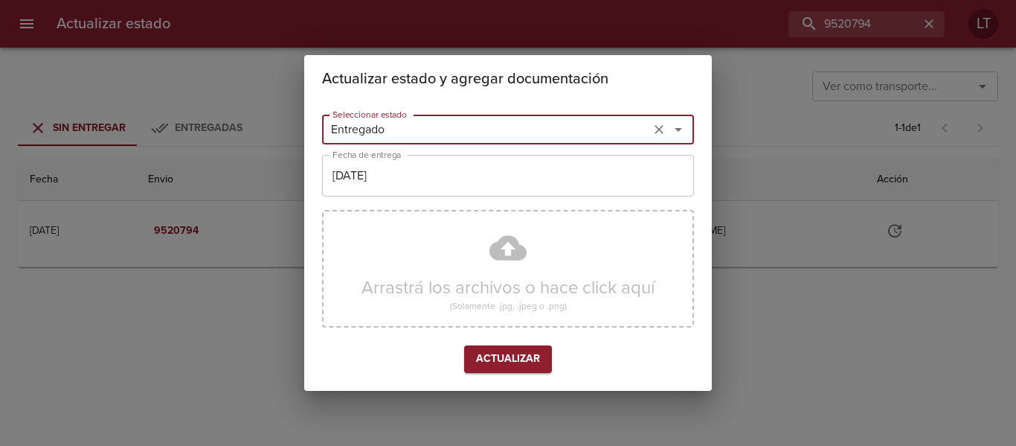
type input "Entregado"
click at [394, 180] on input "[DATE]" at bounding box center [508, 176] width 372 height 42
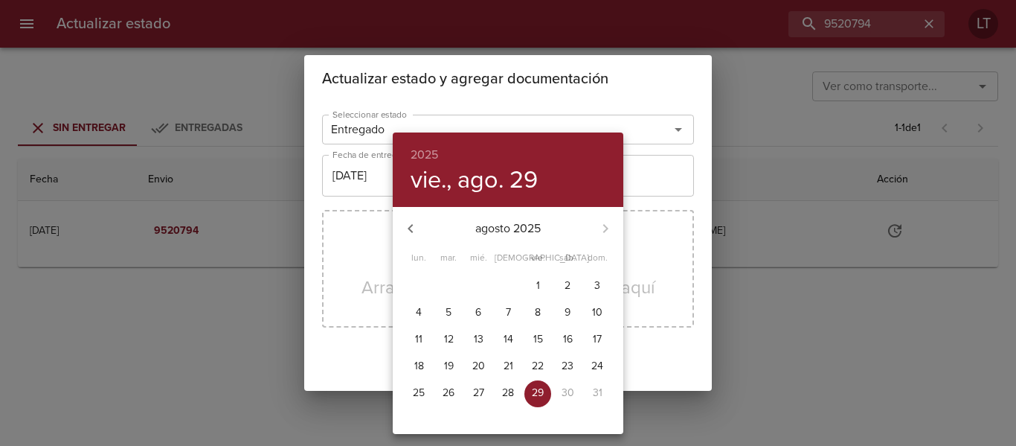
click at [507, 391] on p "28" at bounding box center [508, 392] width 12 height 15
type input "[DATE]"
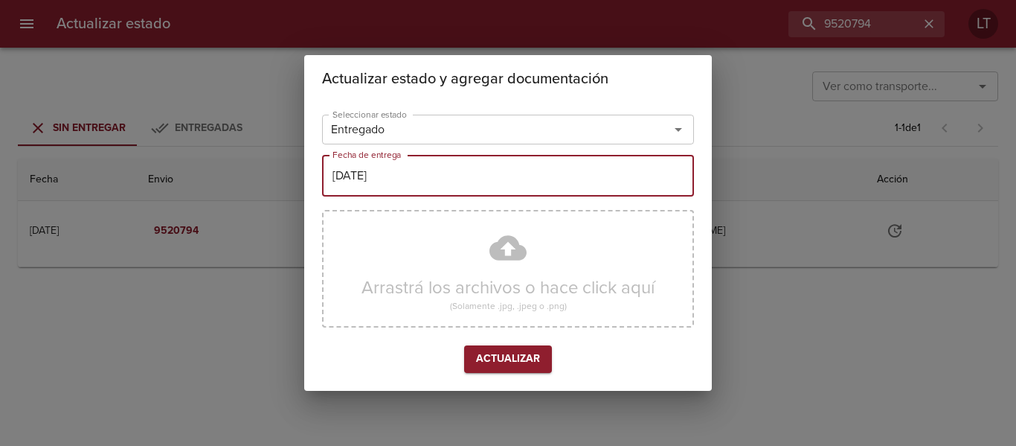
click at [510, 254] on div "Arrastrá los archivos o hace click aquí (Solamente .jpg, .jpeg o .png)" at bounding box center [508, 269] width 372 height 118
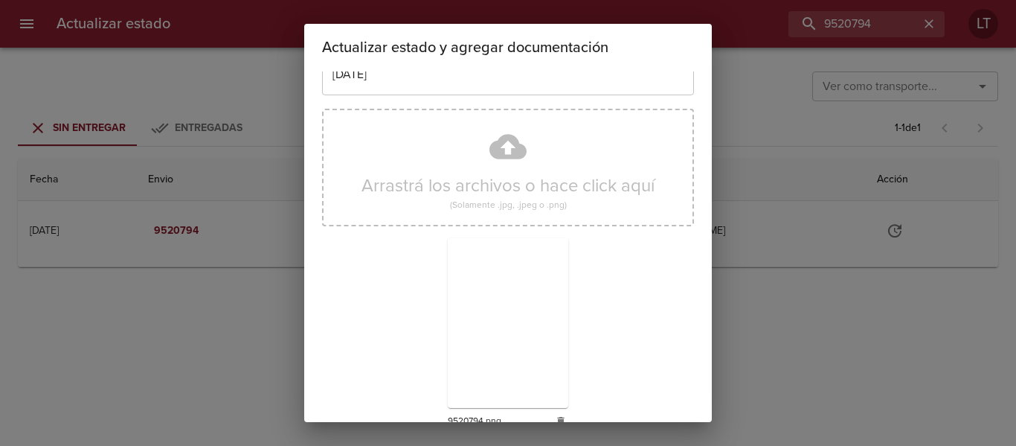
scroll to position [139, 0]
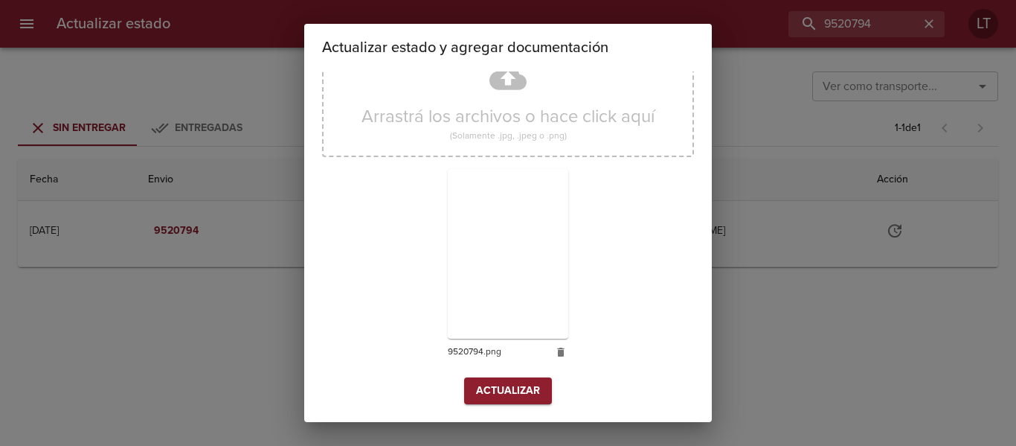
click at [513, 388] on span "Actualizar" at bounding box center [508, 391] width 64 height 19
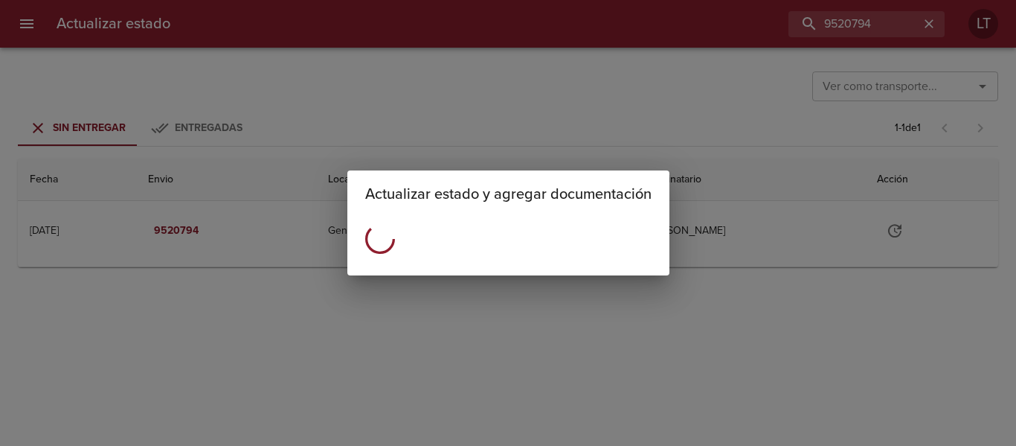
scroll to position [0, 0]
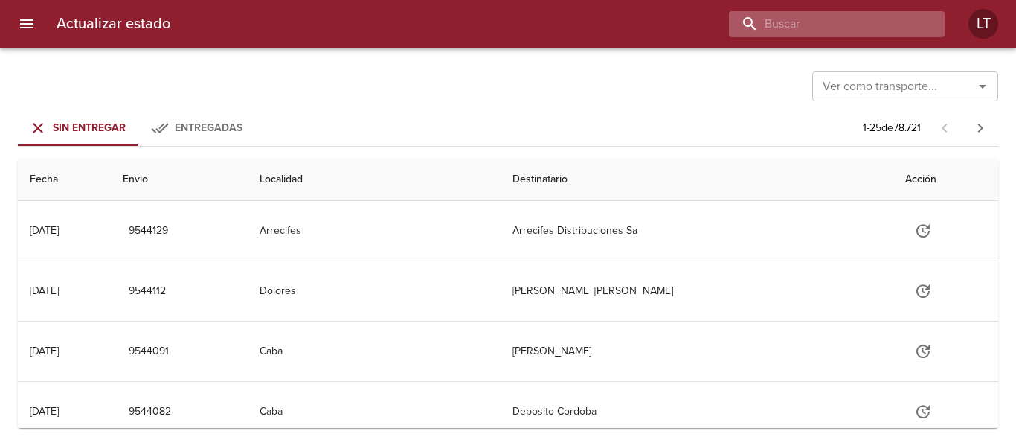
click at [862, 13] on input "buscar" at bounding box center [824, 24] width 190 height 26
paste input "9512606"
type input "9512606"
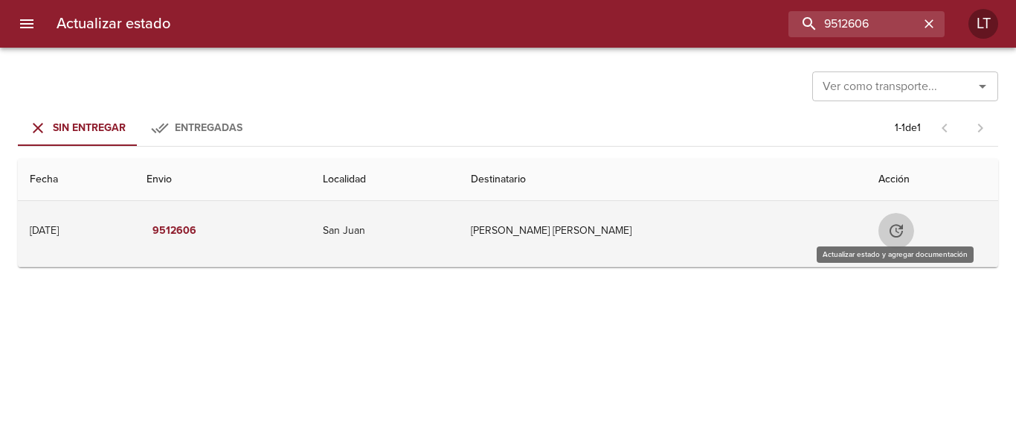
click at [904, 233] on button "Tabla de envíos del cliente" at bounding box center [897, 231] width 36 height 36
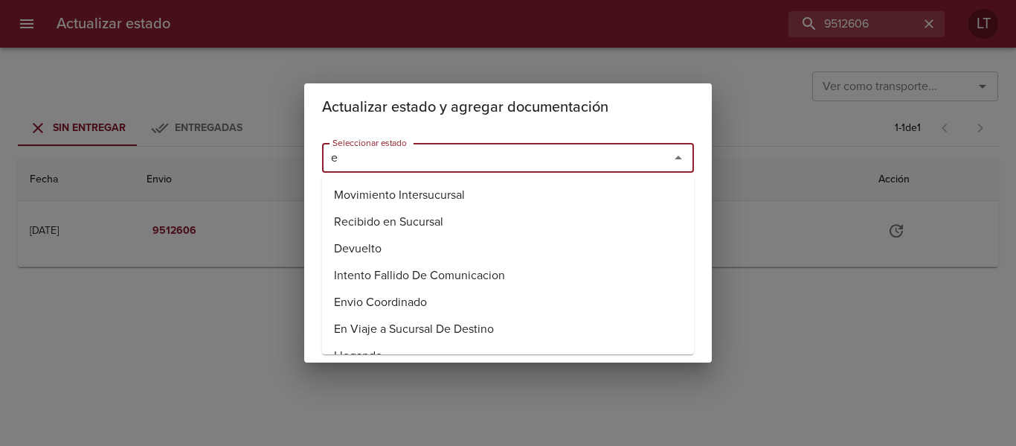
click at [401, 163] on input "e" at bounding box center [486, 157] width 319 height 21
click at [373, 243] on li "Entregado" at bounding box center [508, 248] width 372 height 27
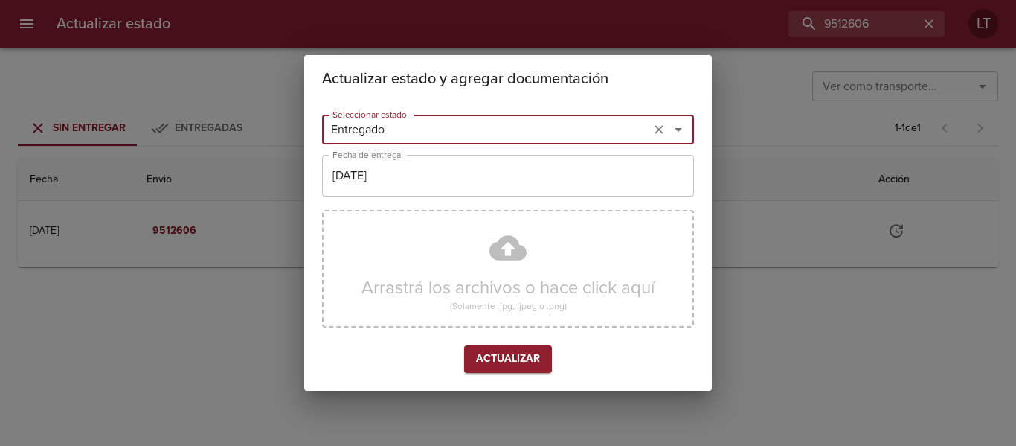
type input "Entregado"
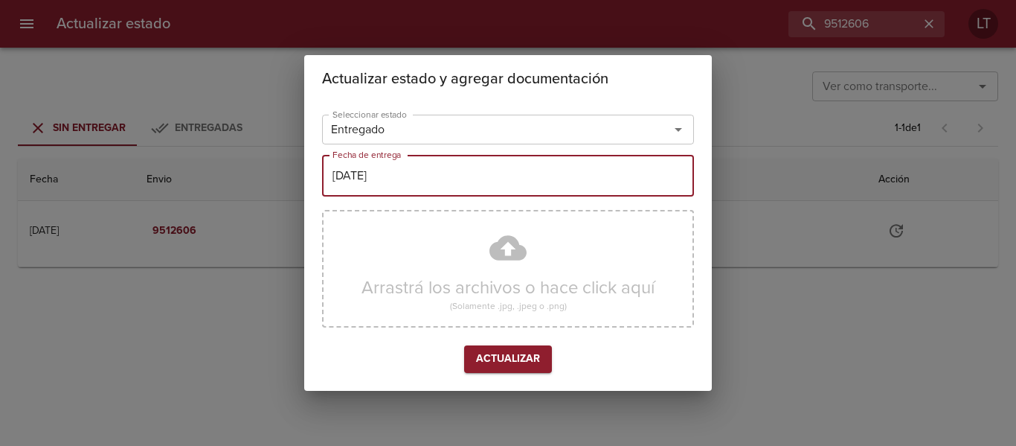
click at [397, 179] on input "[DATE]" at bounding box center [508, 176] width 372 height 42
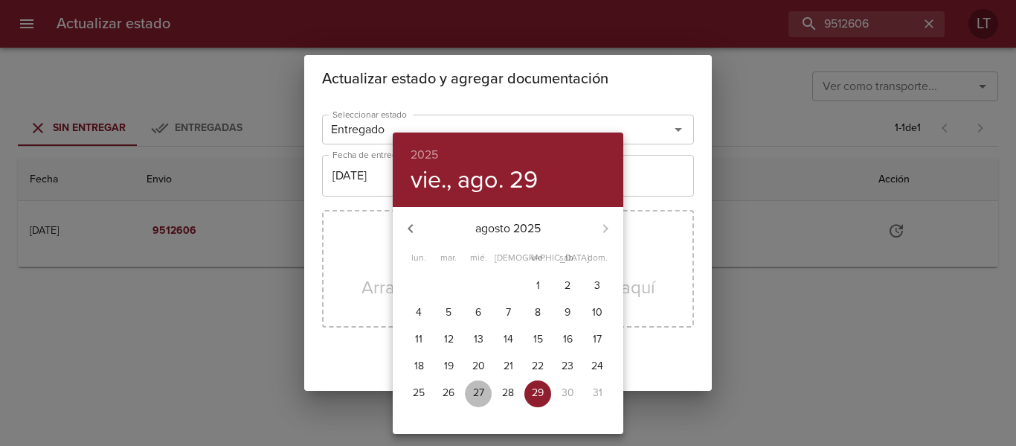
click at [481, 388] on p "27" at bounding box center [478, 392] width 11 height 15
type input "27/08/2025"
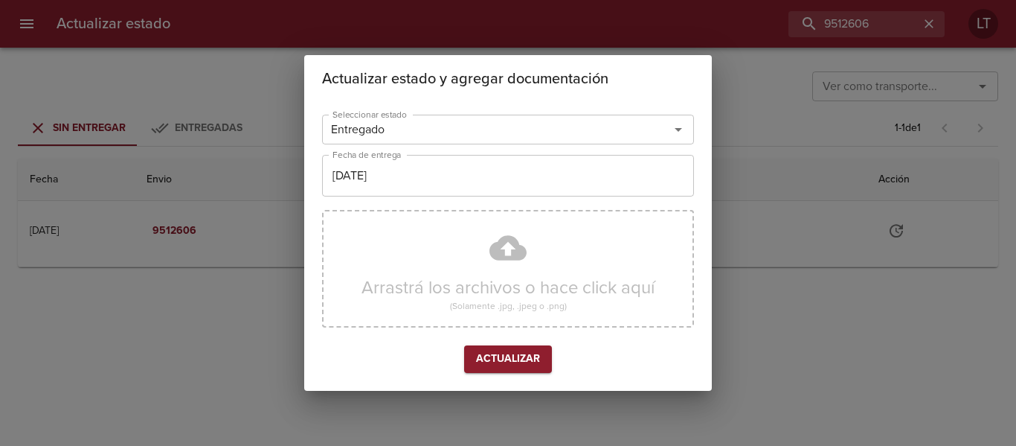
click at [511, 248] on div "Arrastrá los archivos o hace click aquí (Solamente .jpg, .jpeg o .png)" at bounding box center [508, 269] width 372 height 118
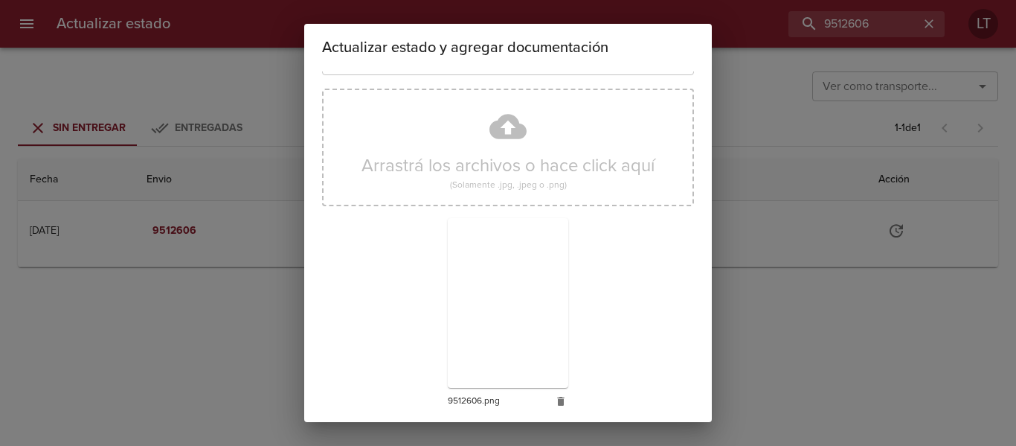
scroll to position [139, 0]
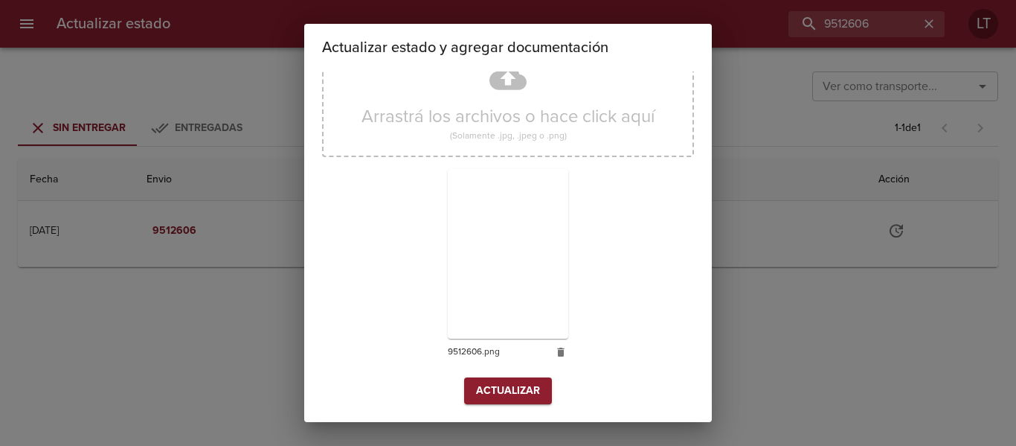
click at [510, 392] on span "Actualizar" at bounding box center [508, 391] width 64 height 19
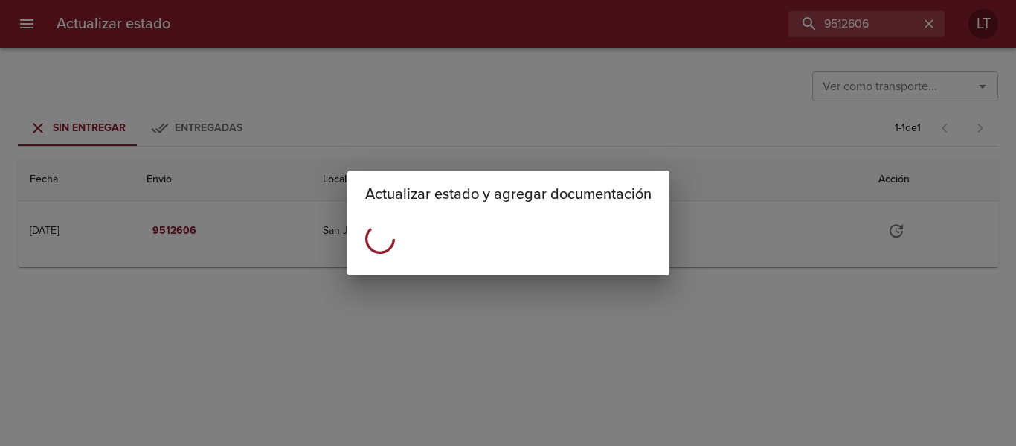
scroll to position [0, 0]
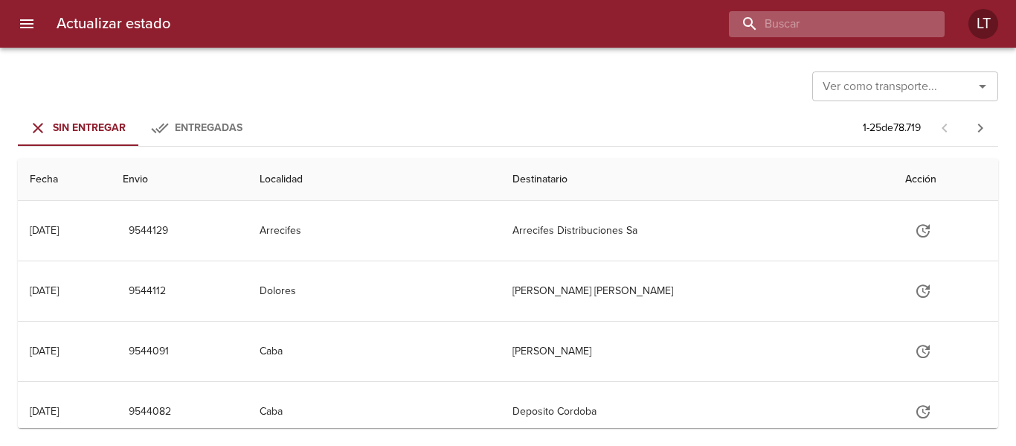
click at [847, 25] on input "buscar" at bounding box center [824, 24] width 190 height 26
paste input "9514669"
type input "9514669"
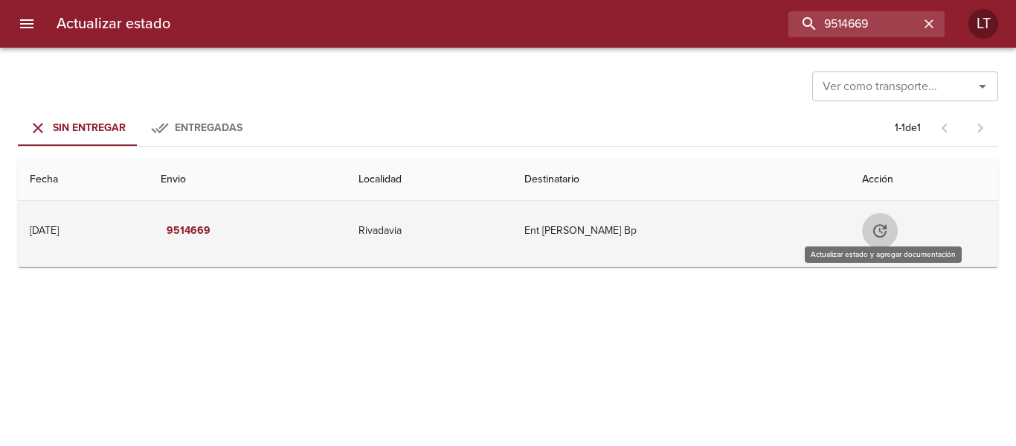
click at [882, 225] on icon "Tabla de envíos del cliente" at bounding box center [879, 230] width 13 height 13
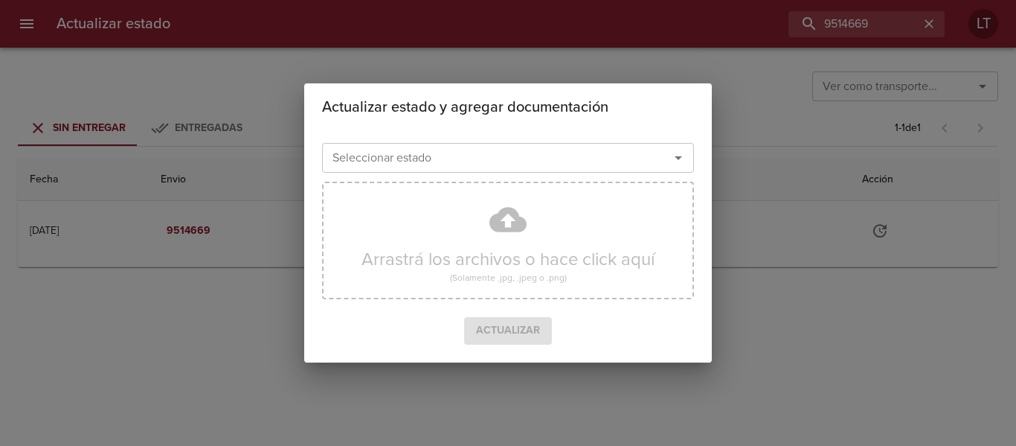
click at [565, 165] on input "Seleccionar estado" at bounding box center [486, 157] width 319 height 21
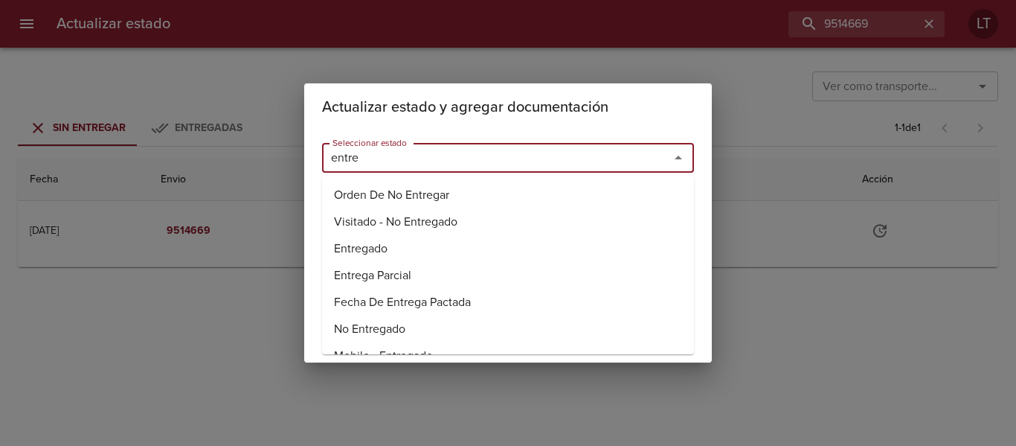
click at [394, 247] on li "Entregado" at bounding box center [508, 248] width 372 height 27
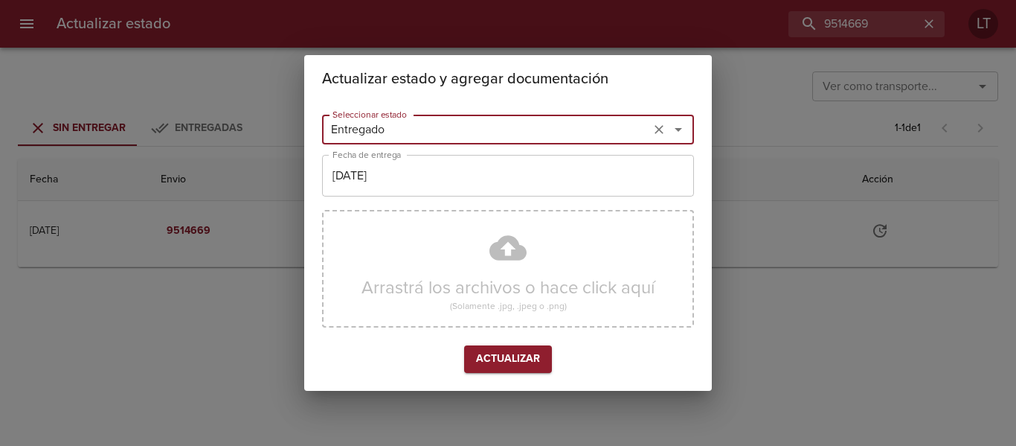
type input "Entregado"
click at [519, 161] on input "[DATE]" at bounding box center [508, 176] width 372 height 42
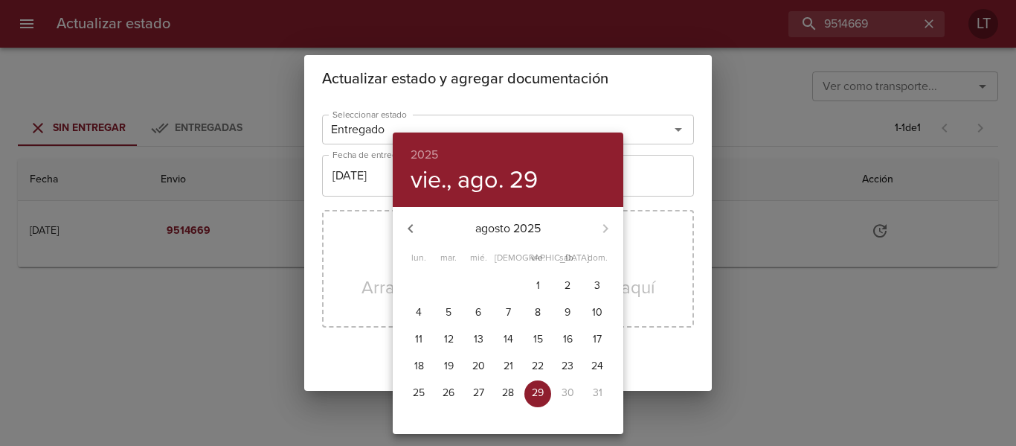
click at [466, 393] on span "27" at bounding box center [478, 392] width 27 height 15
type input "27/08/2025"
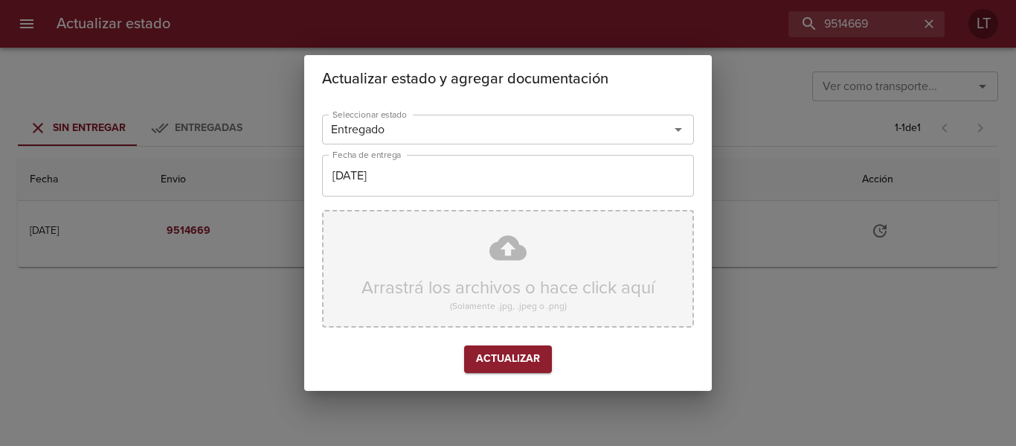
click at [491, 269] on div "Arrastrá los archivos o hace click aquí (Solamente .jpg, .jpeg o .png)" at bounding box center [508, 269] width 372 height 118
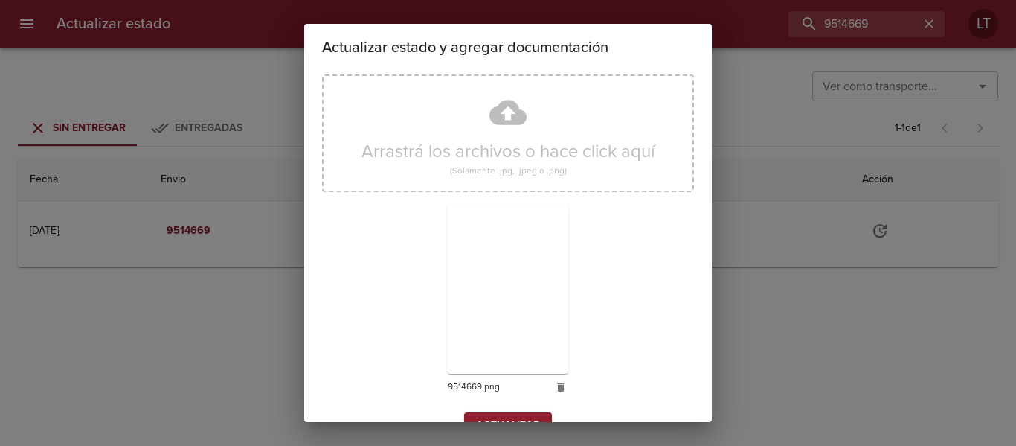
scroll to position [139, 0]
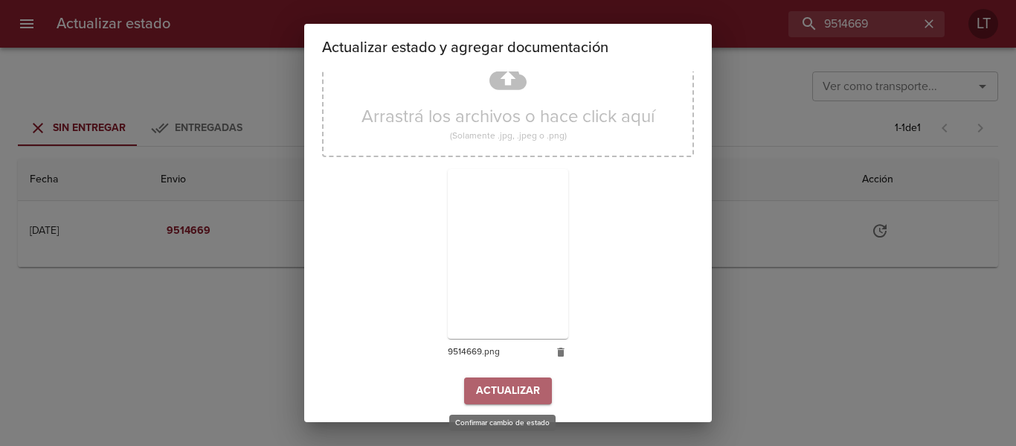
click at [507, 385] on span "Actualizar" at bounding box center [508, 391] width 64 height 19
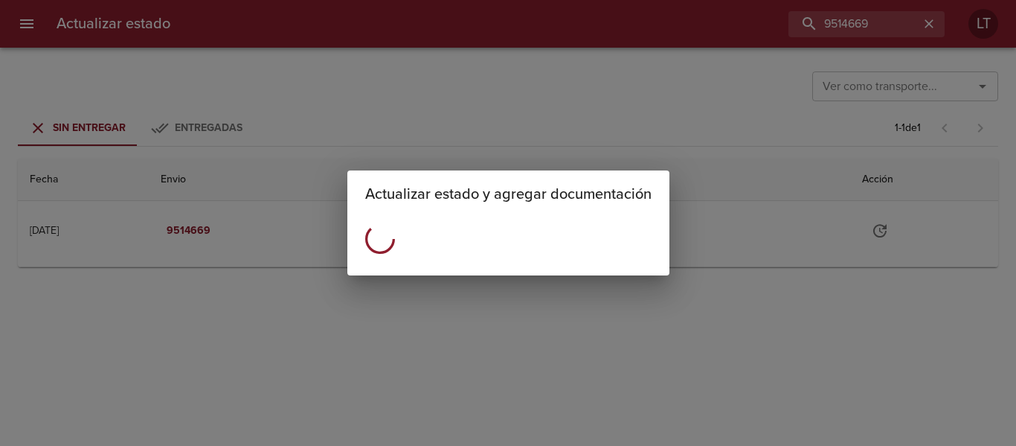
scroll to position [0, 0]
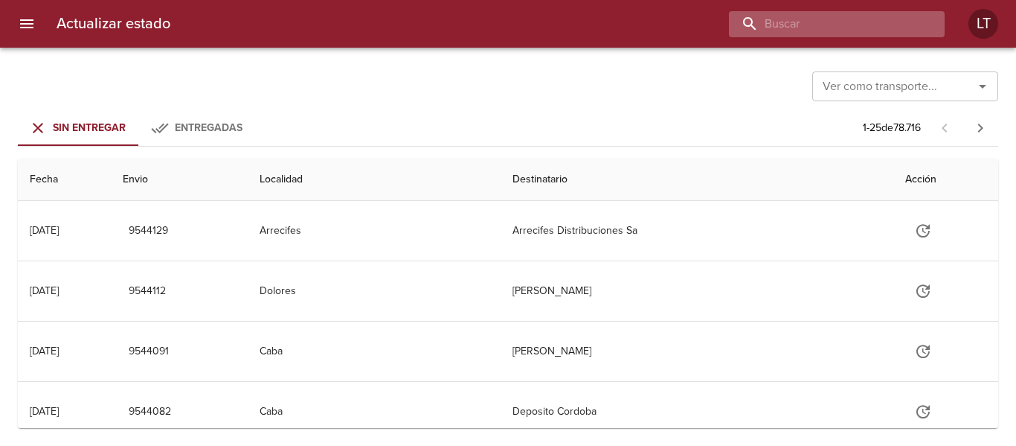
click at [839, 36] on input "buscar" at bounding box center [824, 24] width 190 height 26
paste input "9512643"
type input "9512643"
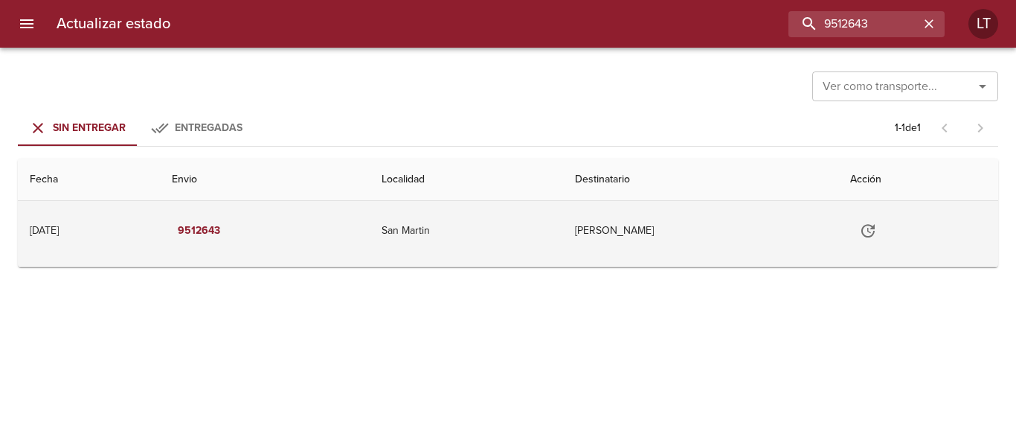
click at [886, 225] on button "Tabla de envíos del cliente" at bounding box center [868, 231] width 36 height 36
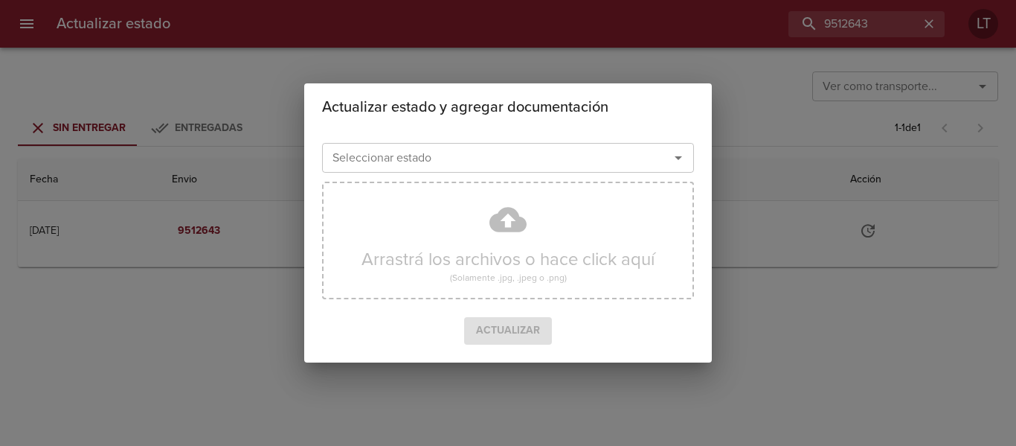
click at [657, 151] on div at bounding box center [668, 157] width 39 height 21
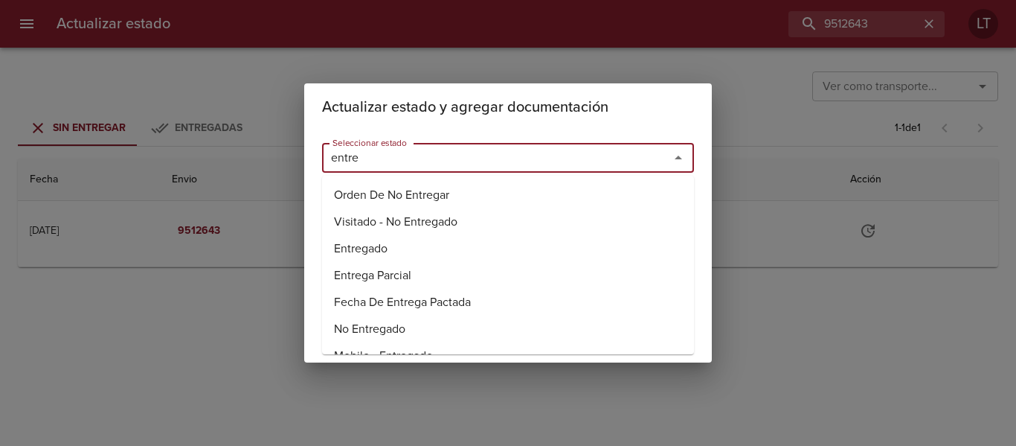
click at [391, 242] on li "Entregado" at bounding box center [508, 248] width 372 height 27
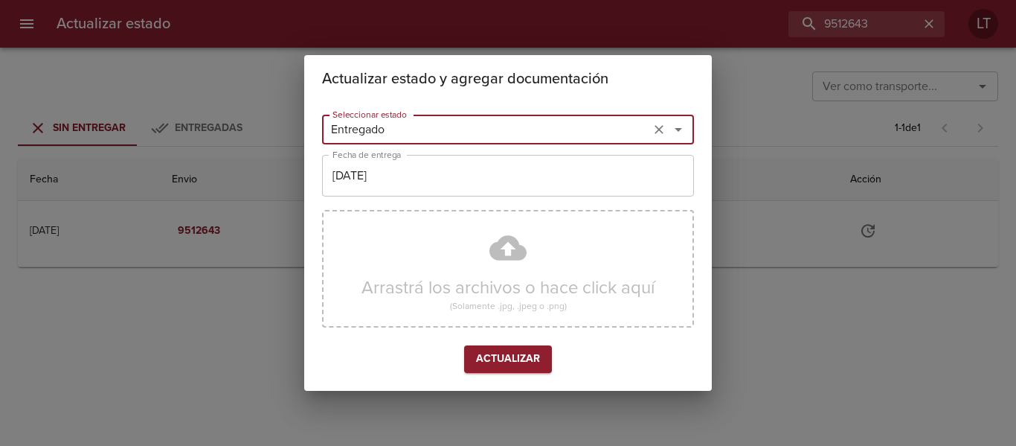
type input "Entregado"
click at [387, 180] on input "[DATE]" at bounding box center [508, 176] width 372 height 42
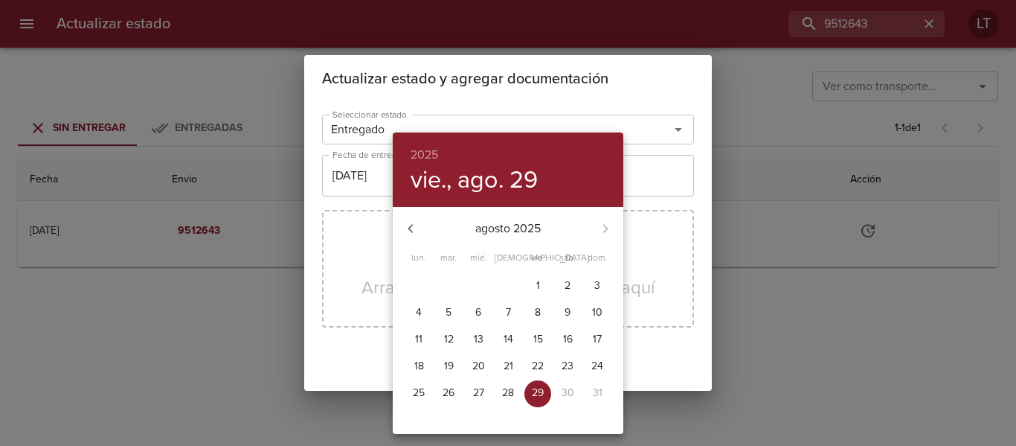
click at [512, 391] on p "28" at bounding box center [508, 392] width 12 height 15
type input "28/08/2025"
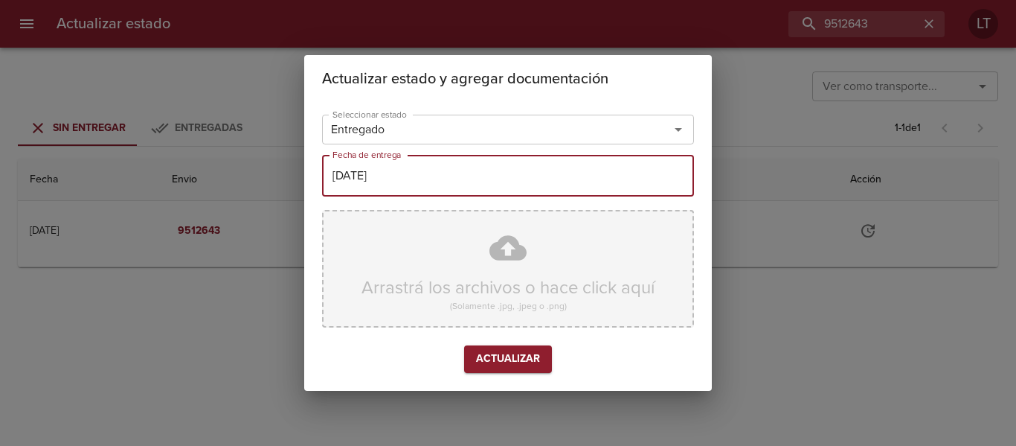
click at [510, 237] on div "Arrastrá los archivos o hace click aquí (Solamente .jpg, .jpeg o .png)" at bounding box center [508, 269] width 372 height 118
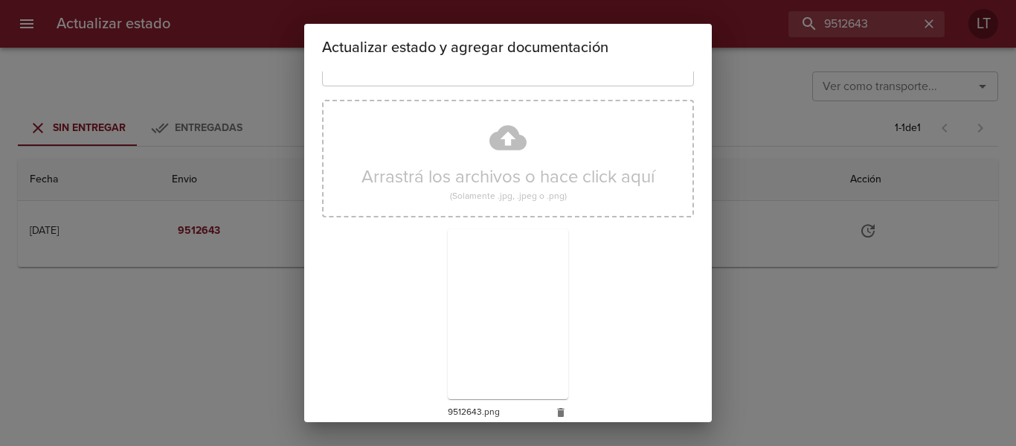
scroll to position [139, 0]
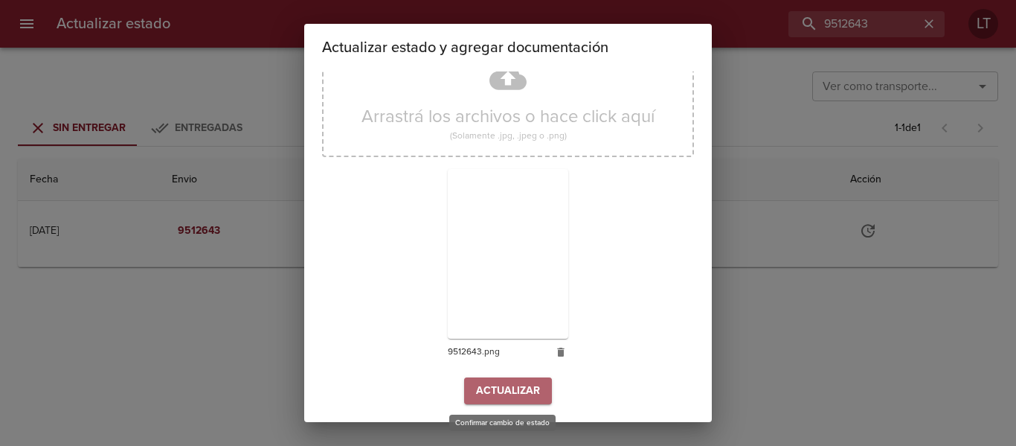
click at [499, 388] on span "Actualizar" at bounding box center [508, 391] width 64 height 19
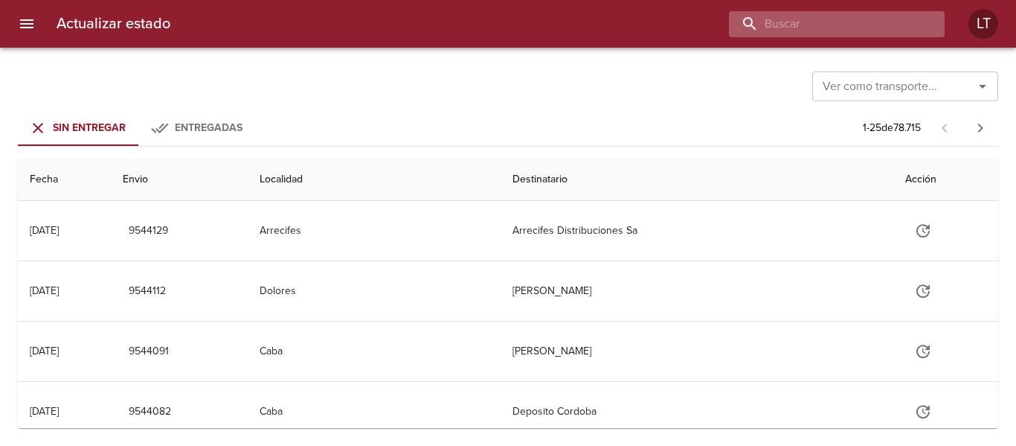
click at [861, 15] on input "buscar" at bounding box center [824, 24] width 190 height 26
paste input "9514644"
type input "9514644"
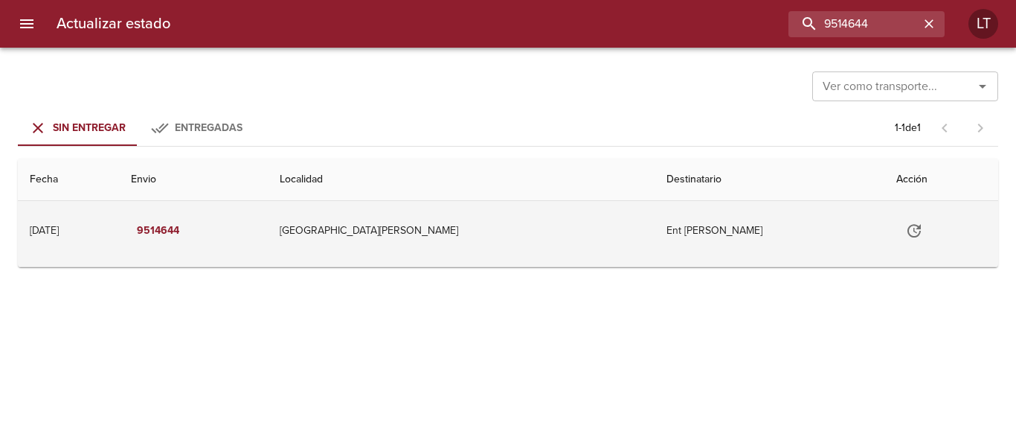
click at [908, 225] on icon "Tabla de envíos del cliente" at bounding box center [914, 230] width 13 height 13
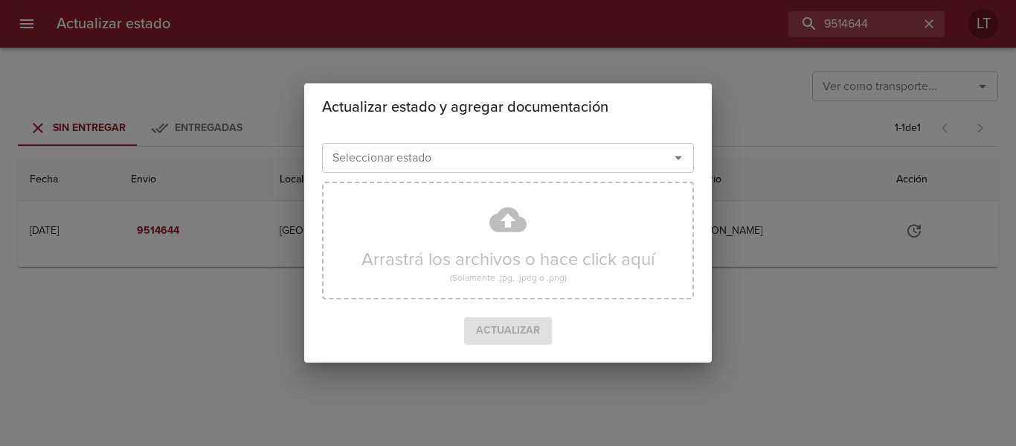
click at [616, 161] on input "Seleccionar estado" at bounding box center [486, 157] width 319 height 21
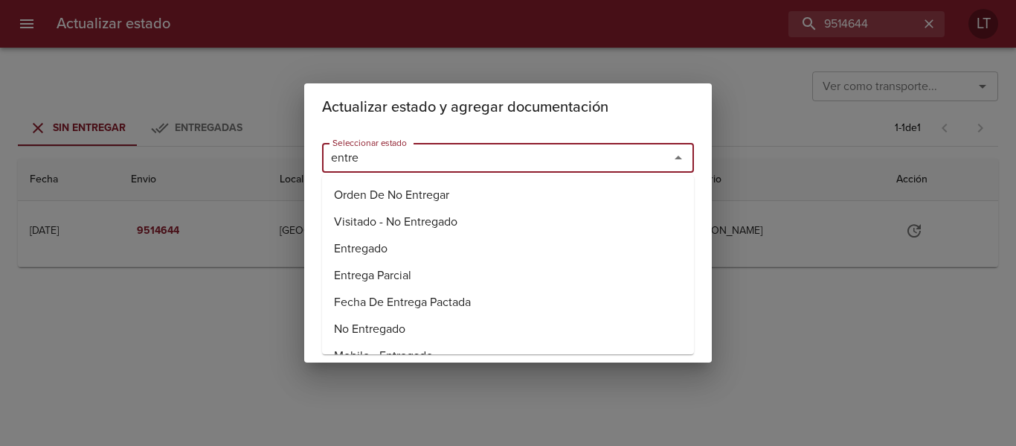
click at [371, 248] on li "Entregado" at bounding box center [508, 248] width 372 height 27
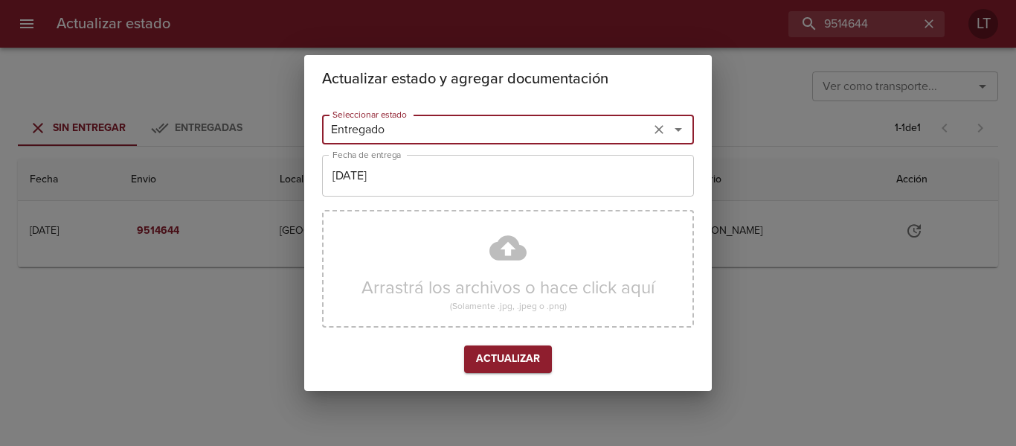
type input "Entregado"
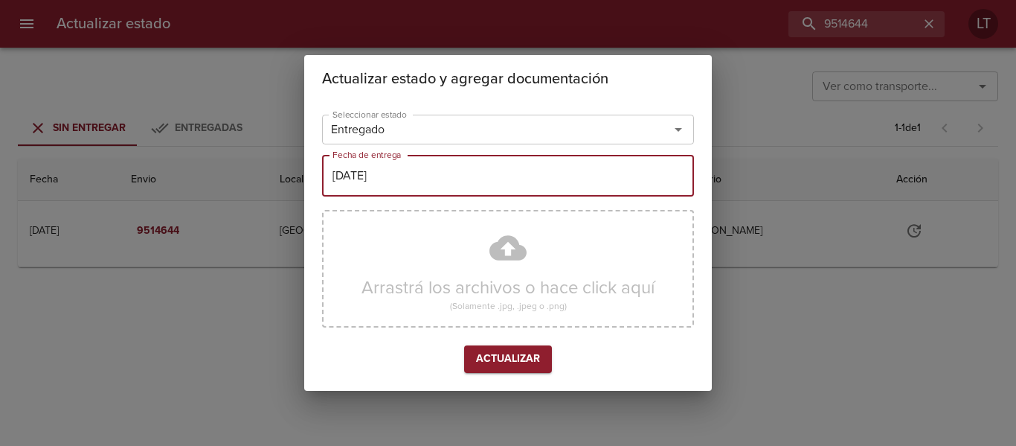
click at [390, 184] on input "[DATE]" at bounding box center [508, 176] width 372 height 42
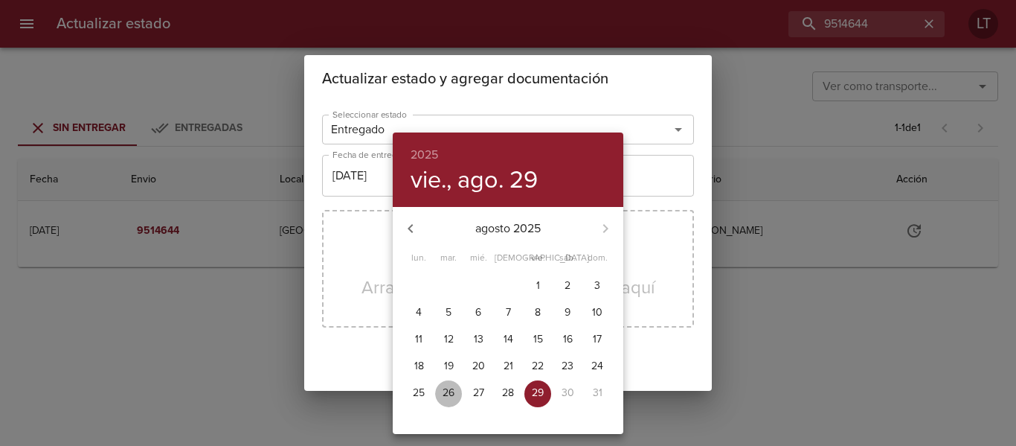
click at [452, 382] on button "26" at bounding box center [448, 393] width 27 height 27
type input "[DATE]"
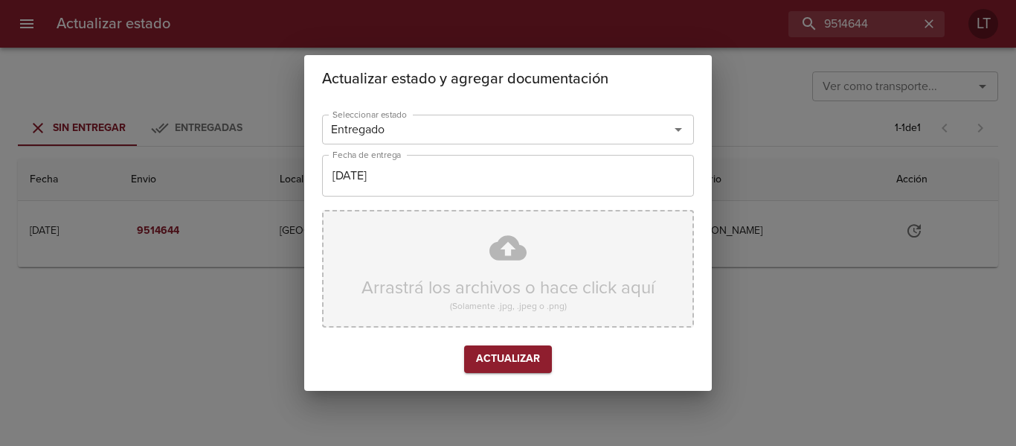
click at [510, 243] on div "Arrastrá los archivos o hace click aquí (Solamente .jpg, .jpeg o .png)" at bounding box center [508, 269] width 372 height 118
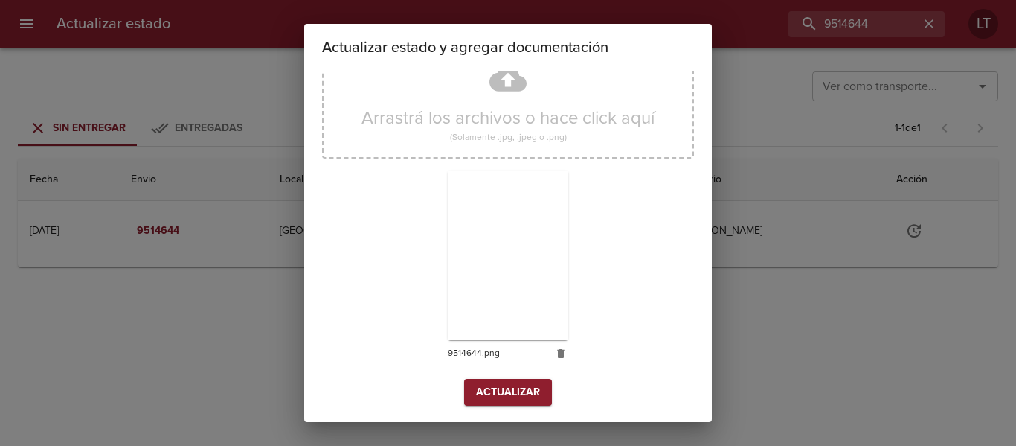
scroll to position [139, 0]
click at [516, 382] on span "Actualizar" at bounding box center [508, 391] width 64 height 19
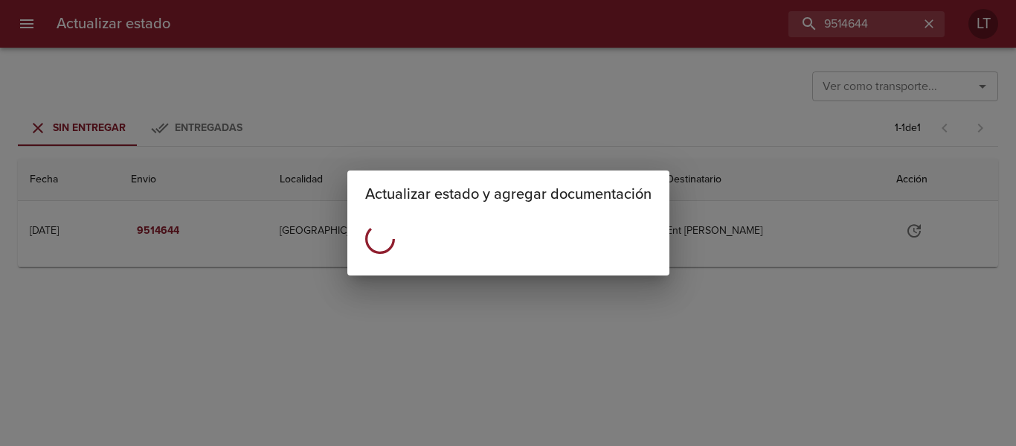
scroll to position [0, 0]
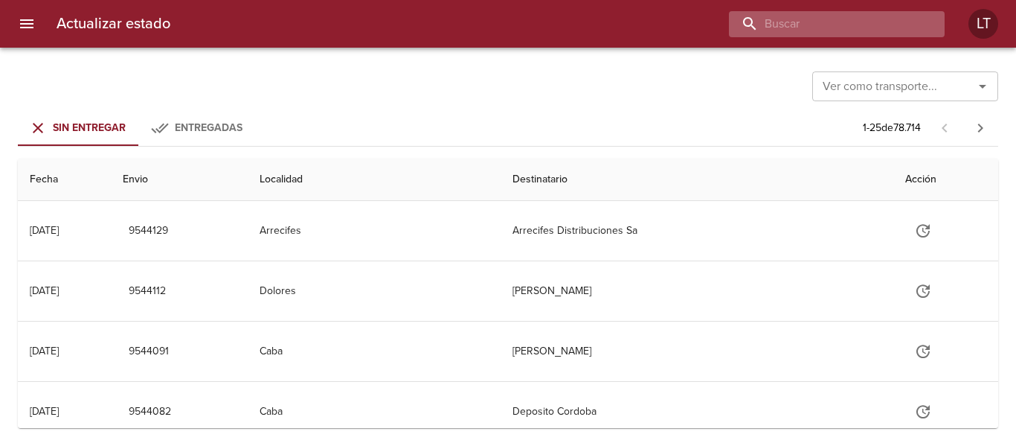
click at [852, 23] on input "buscar" at bounding box center [824, 24] width 190 height 26
type input "9517990"
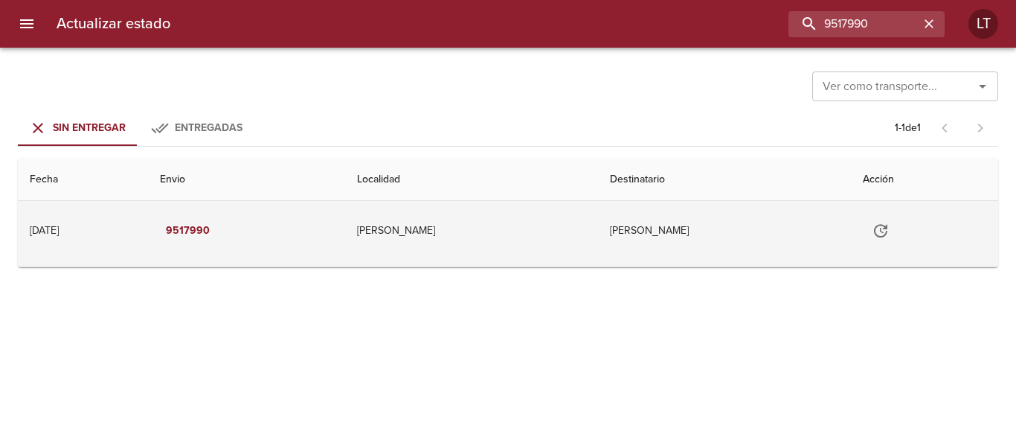
click at [886, 235] on icon "Tabla de envíos del cliente" at bounding box center [881, 231] width 18 height 18
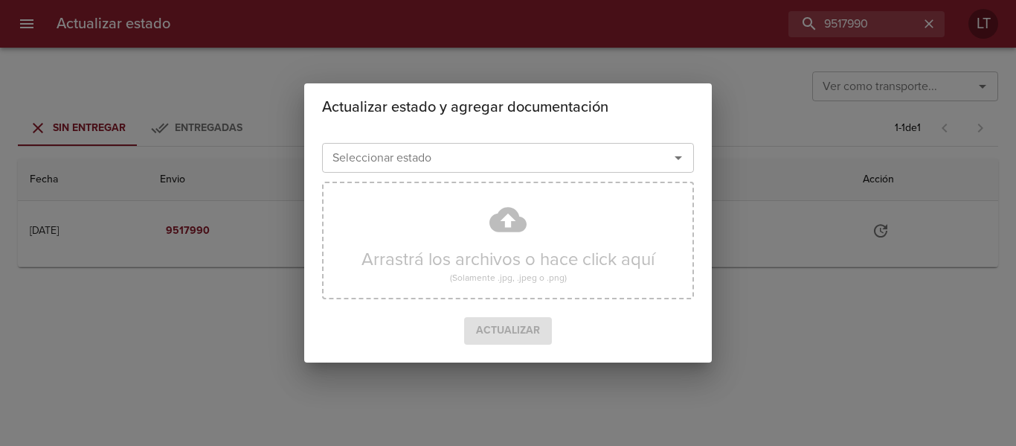
click at [625, 154] on input "Seleccionar estado" at bounding box center [486, 157] width 319 height 21
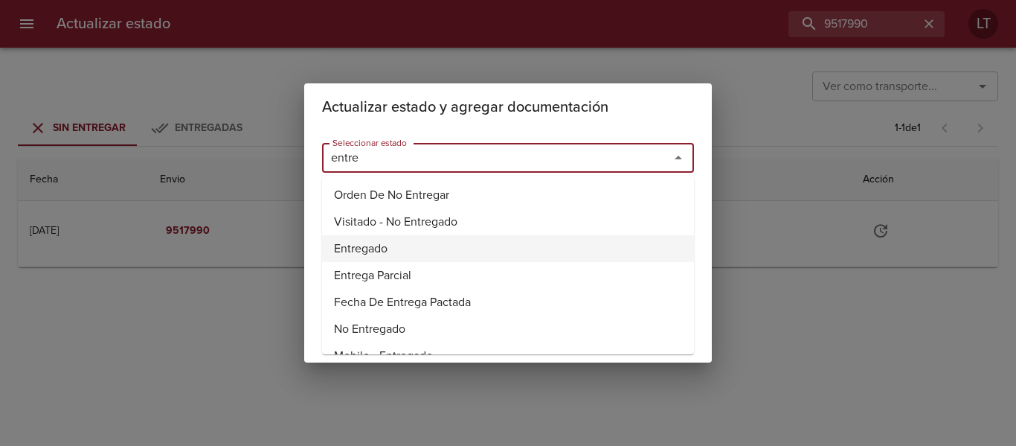
click at [393, 243] on li "Entregado" at bounding box center [508, 248] width 372 height 27
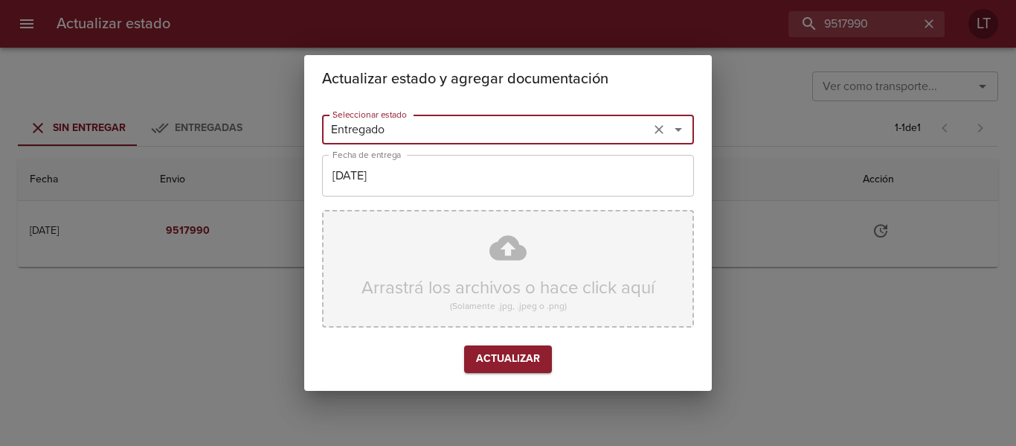
type input "Entregado"
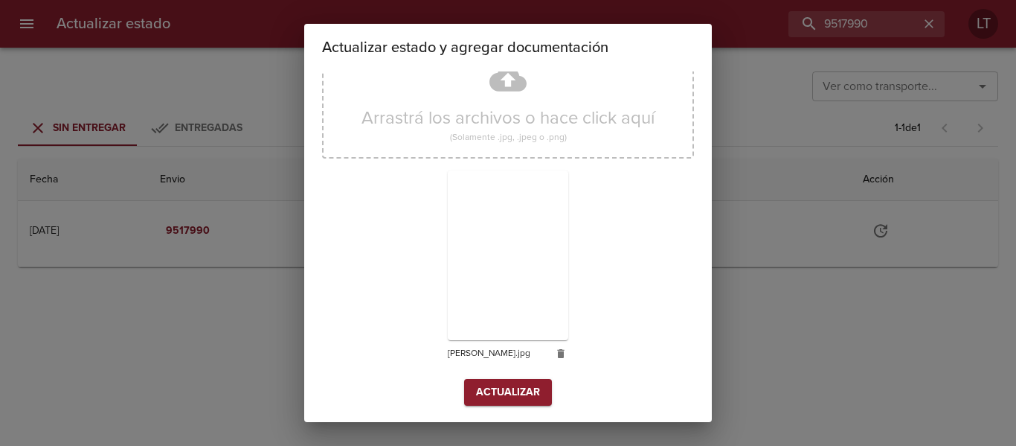
scroll to position [139, 0]
click at [503, 379] on button "Actualizar" at bounding box center [508, 391] width 88 height 28
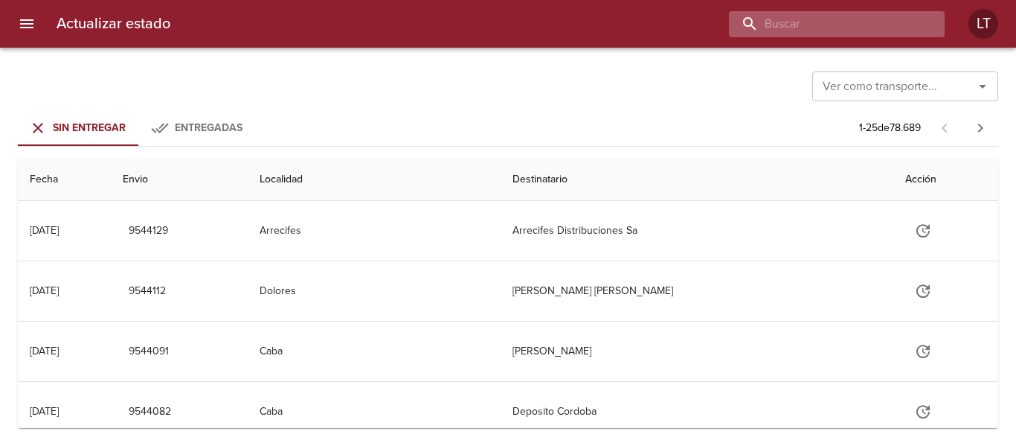
click at [831, 12] on input "buscar" at bounding box center [824, 24] width 190 height 26
paste input "9478428"
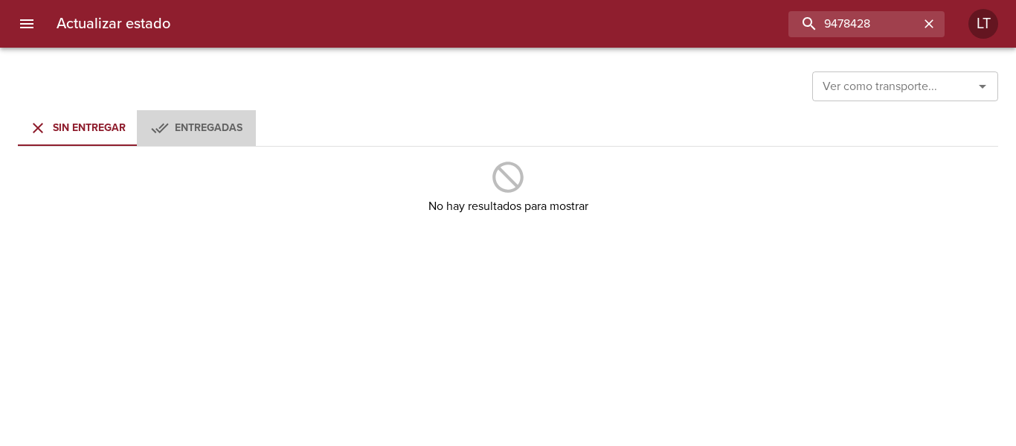
click at [210, 120] on div "Entregadas" at bounding box center [209, 128] width 68 height 19
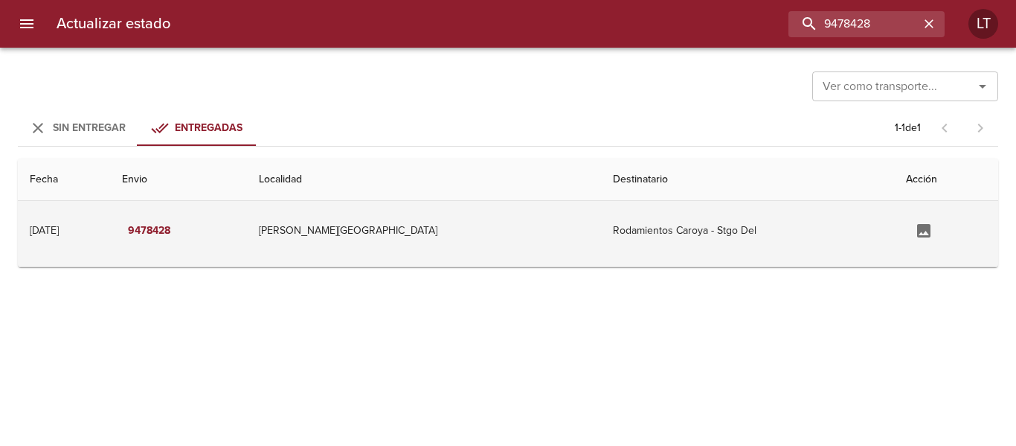
click at [617, 228] on td "Rodamientos Caroya - Stgo Del" at bounding box center [747, 231] width 293 height 60
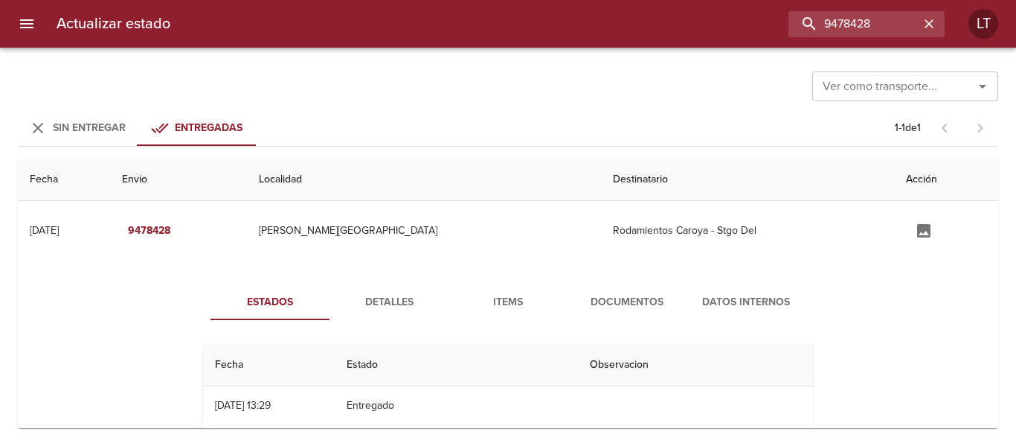
click at [408, 297] on span "Detalles" at bounding box center [388, 302] width 101 height 19
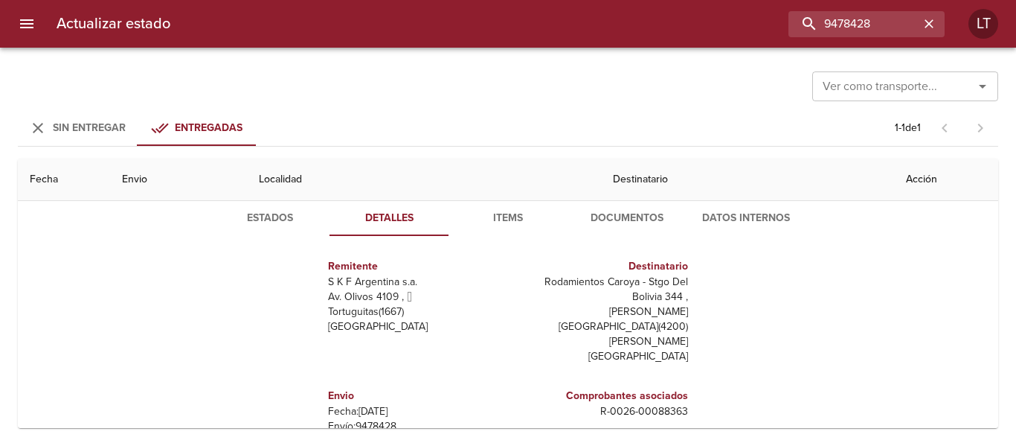
scroll to position [220, 0]
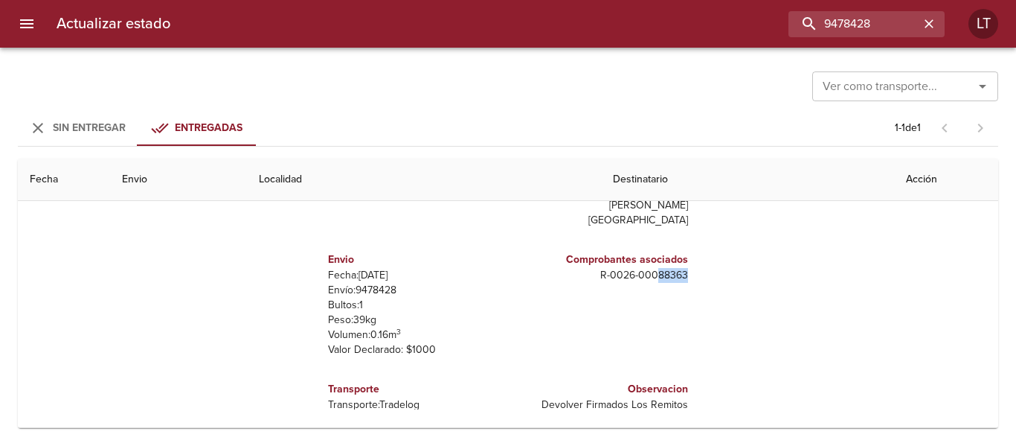
drag, startPoint x: 648, startPoint y: 248, endPoint x: 678, endPoint y: 245, distance: 30.7
click at [678, 245] on div "Comprobantes asociados R - 0026 - 00088363" at bounding box center [601, 304] width 186 height 129
copy p "88363"
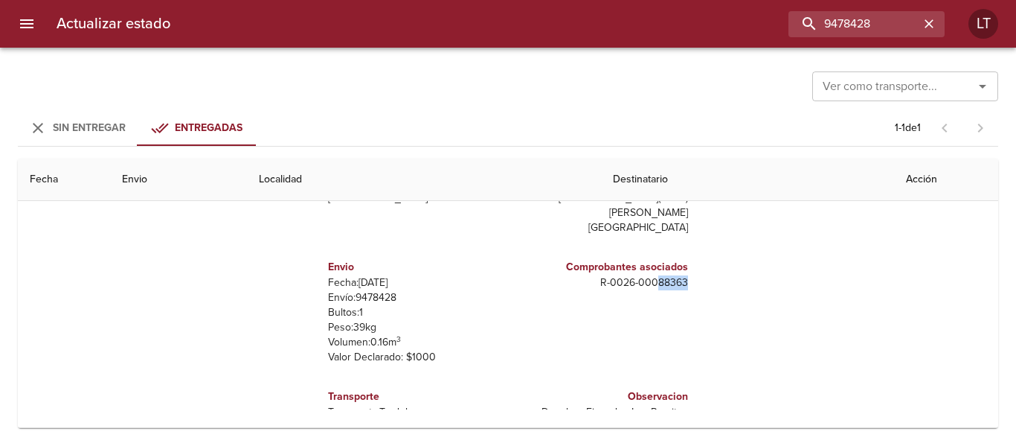
scroll to position [0, 0]
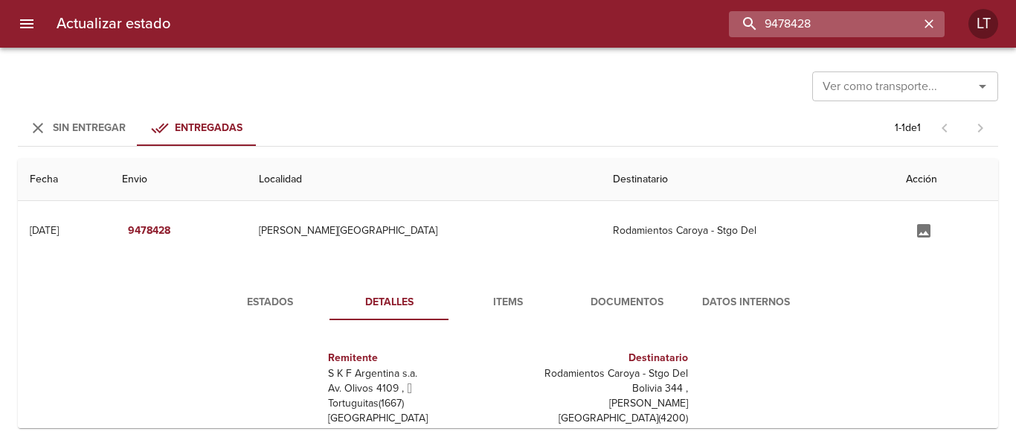
click at [876, 21] on input "9478428" at bounding box center [824, 24] width 190 height 26
type input "9517990"
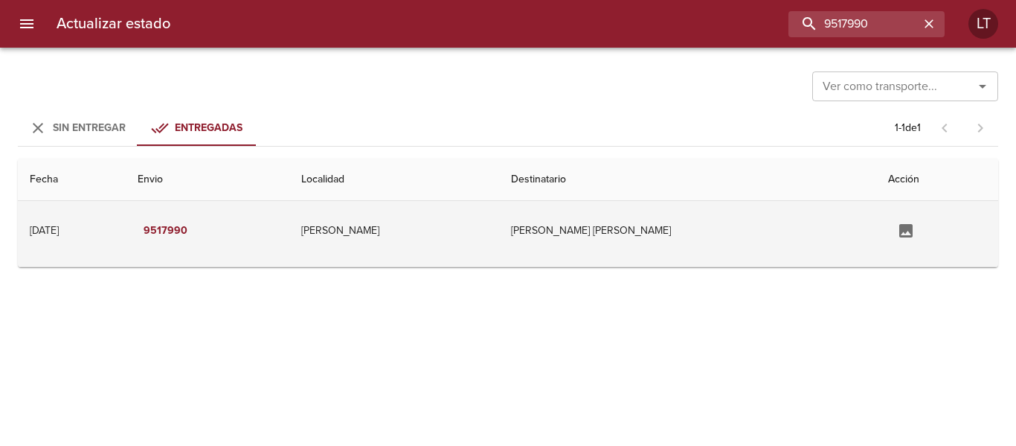
click at [670, 235] on td "[PERSON_NAME] [PERSON_NAME]" at bounding box center [687, 231] width 377 height 60
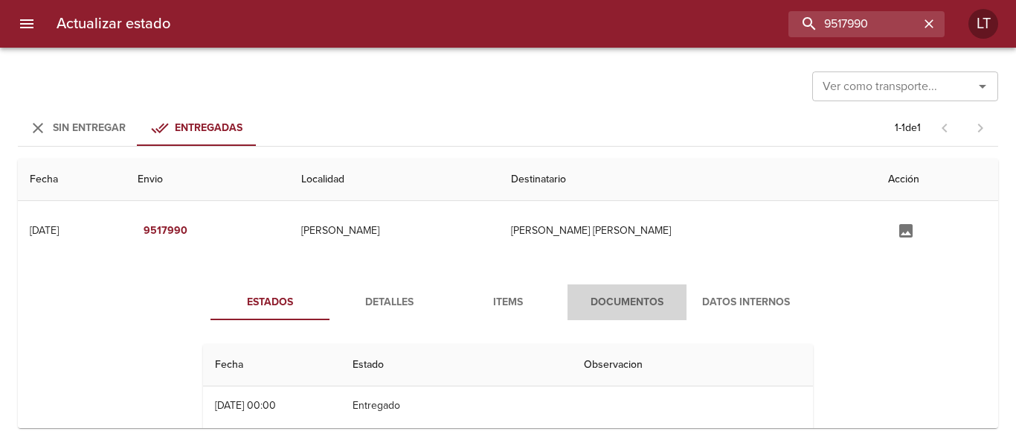
click at [646, 295] on span "Documentos" at bounding box center [627, 302] width 101 height 19
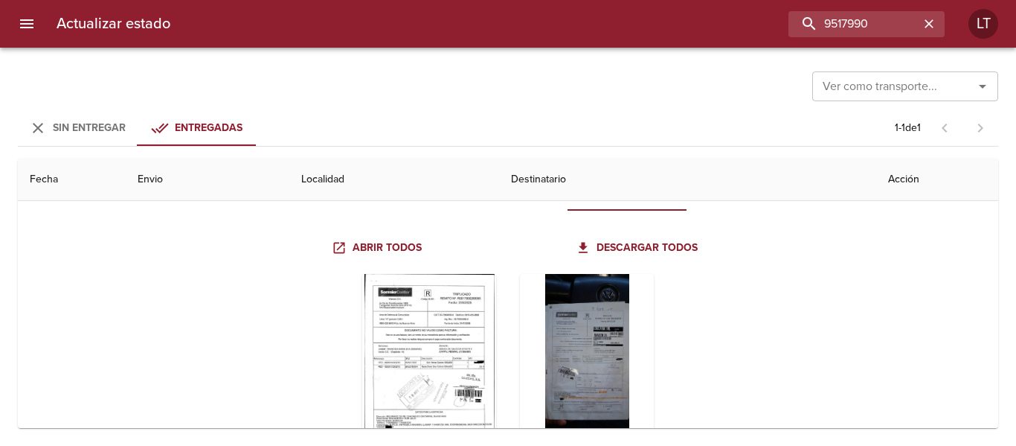
scroll to position [149, 0]
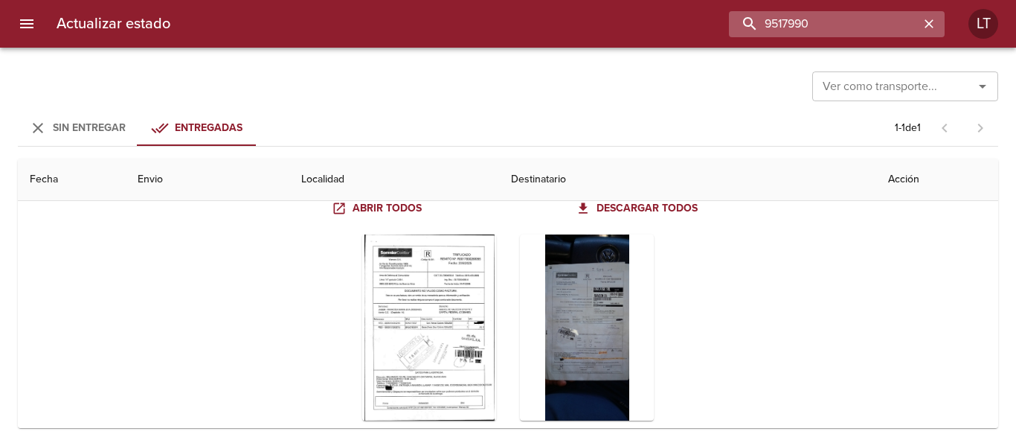
click at [857, 33] on input "9517990" at bounding box center [824, 24] width 190 height 26
click at [856, 33] on input "9517990" at bounding box center [824, 24] width 190 height 26
paste input "Analia Di Carlo"
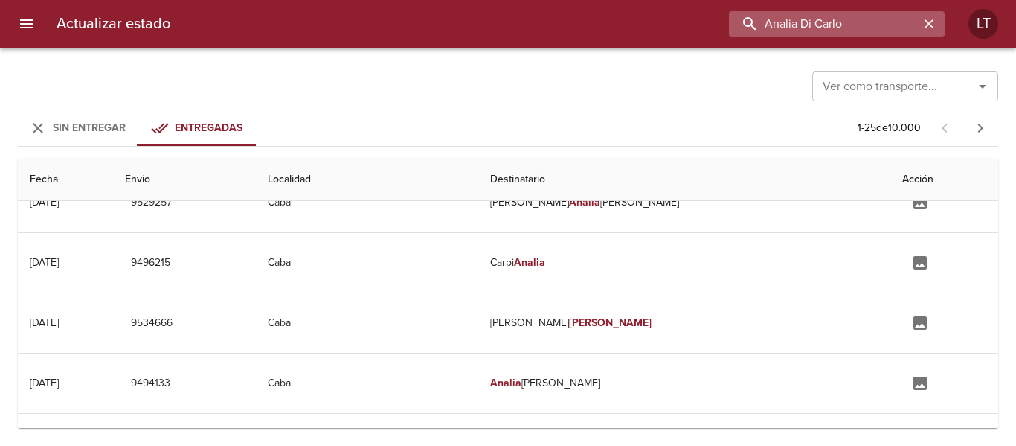
scroll to position [0, 0]
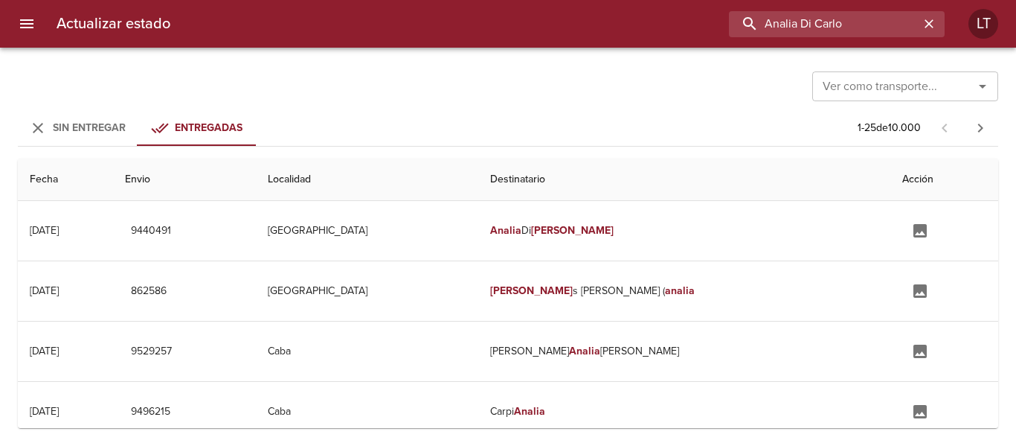
drag, startPoint x: 792, startPoint y: 23, endPoint x: 617, endPoint y: 23, distance: 174.8
click at [617, 23] on div "Analia Di Carlo" at bounding box center [563, 24] width 763 height 26
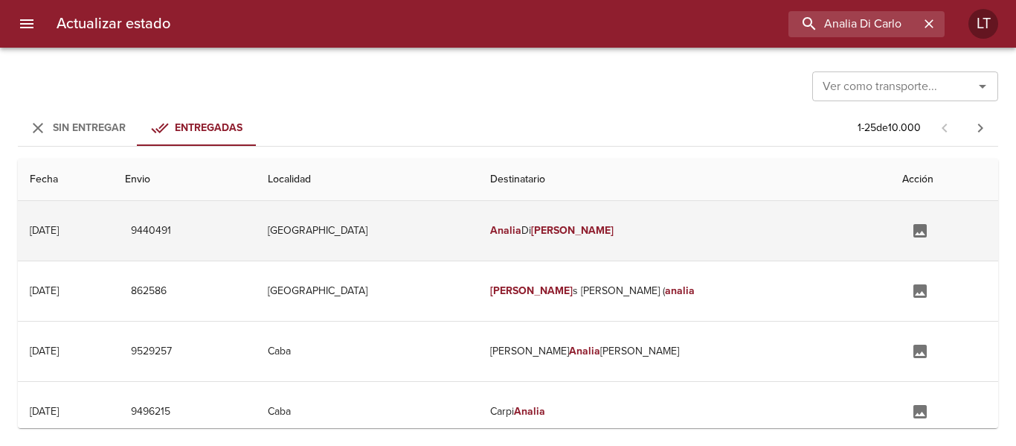
click at [420, 233] on td "[GEOGRAPHIC_DATA]" at bounding box center [367, 231] width 223 height 60
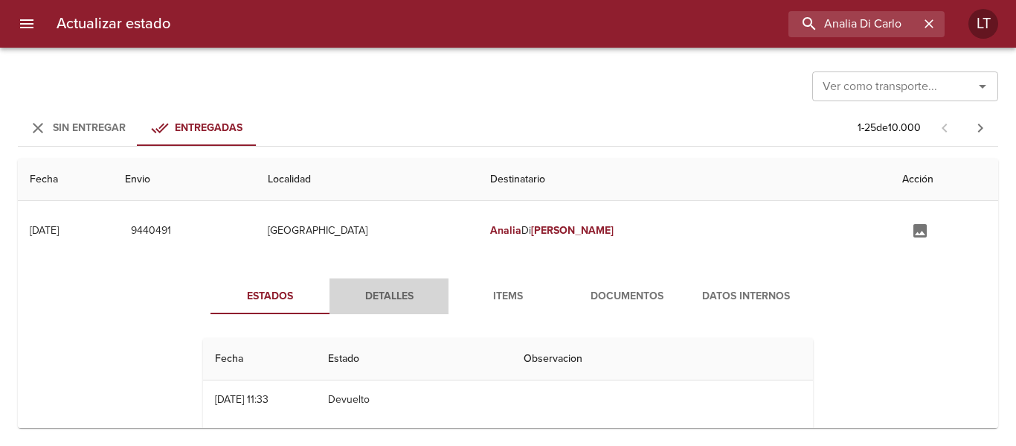
click at [385, 301] on span "Detalles" at bounding box center [388, 296] width 101 height 19
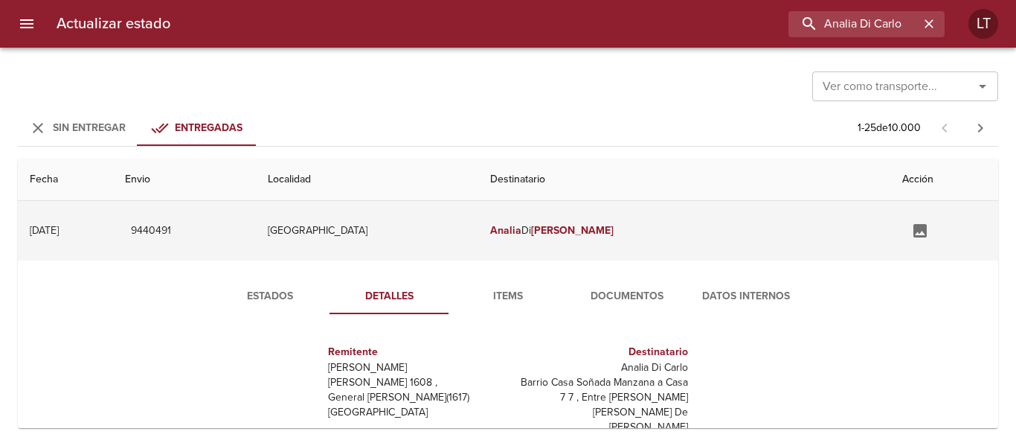
click at [256, 240] on td "9440491" at bounding box center [184, 231] width 143 height 60
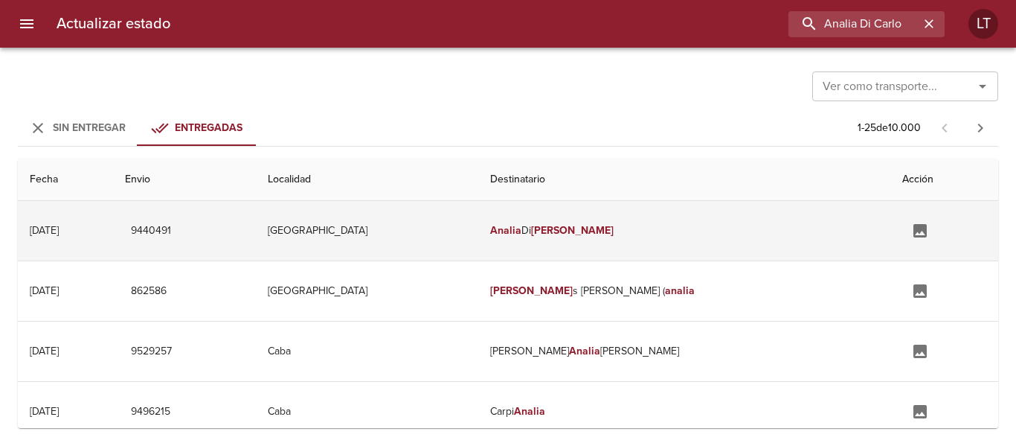
click at [256, 233] on td "9440491" at bounding box center [184, 231] width 143 height 60
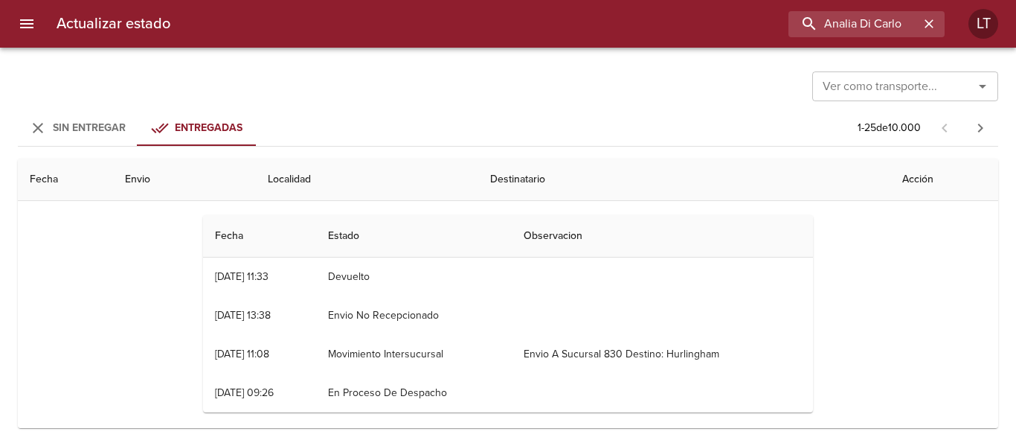
scroll to position [149, 0]
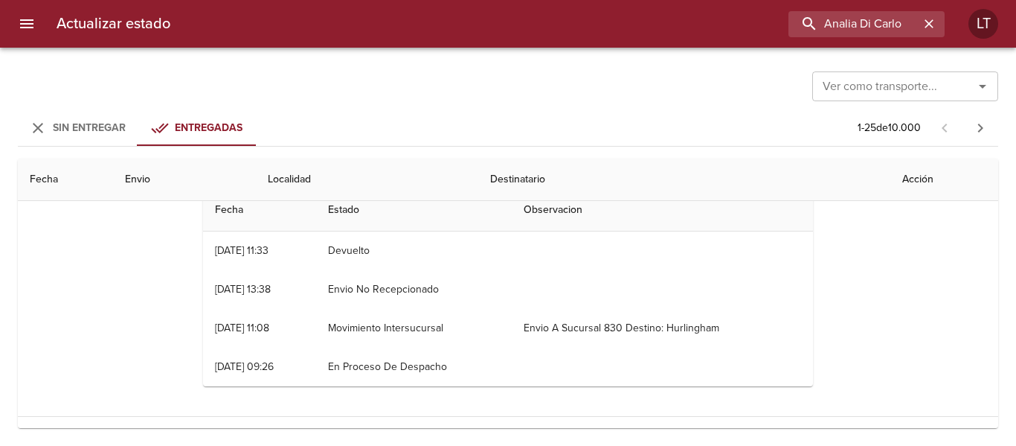
drag, startPoint x: 215, startPoint y: 286, endPoint x: 429, endPoint y: 278, distance: 214.4
click at [429, 278] on tr "04/08 [DATE] 13:38 Envio No Recepcionado" at bounding box center [508, 289] width 610 height 39
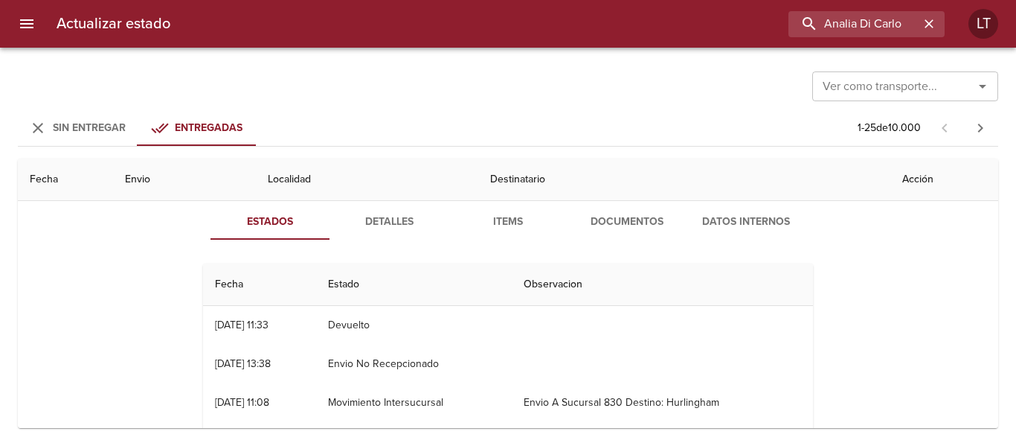
scroll to position [0, 0]
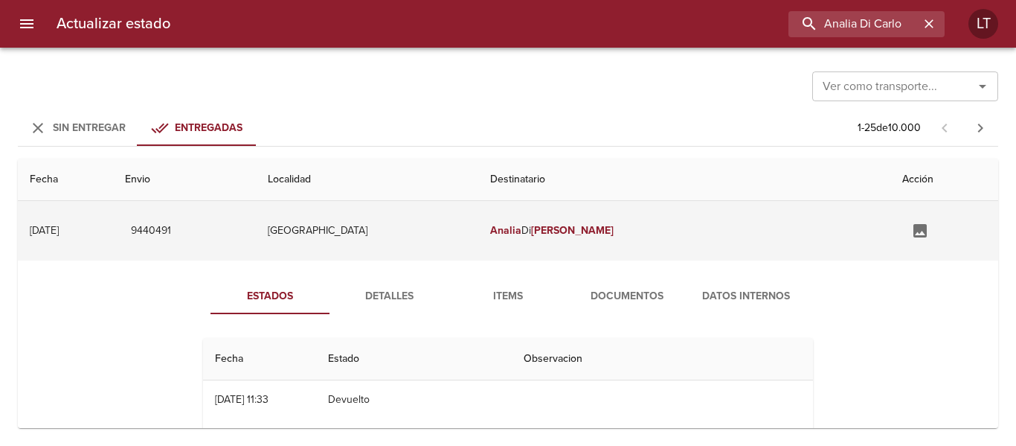
click at [681, 246] on td "Analia Di Carlo" at bounding box center [684, 231] width 412 height 60
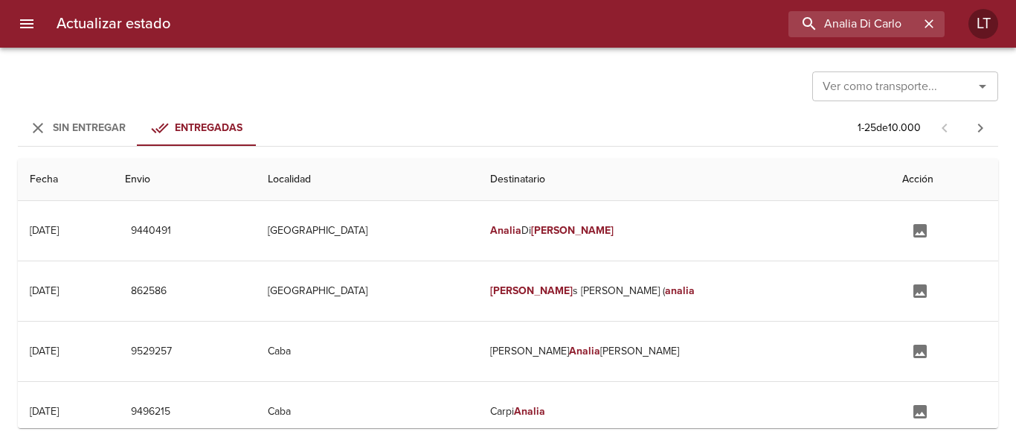
click at [95, 123] on span "Sin Entregar" at bounding box center [89, 127] width 73 height 13
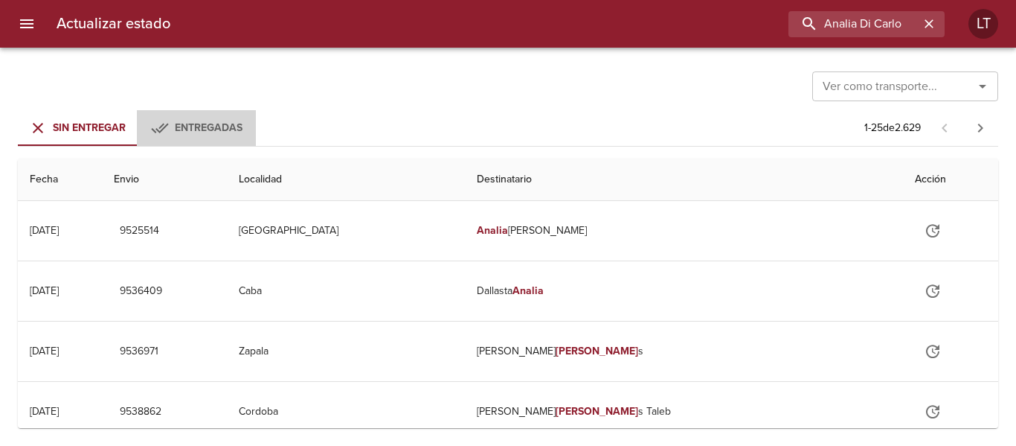
click at [178, 116] on button "Entregadas" at bounding box center [196, 128] width 119 height 36
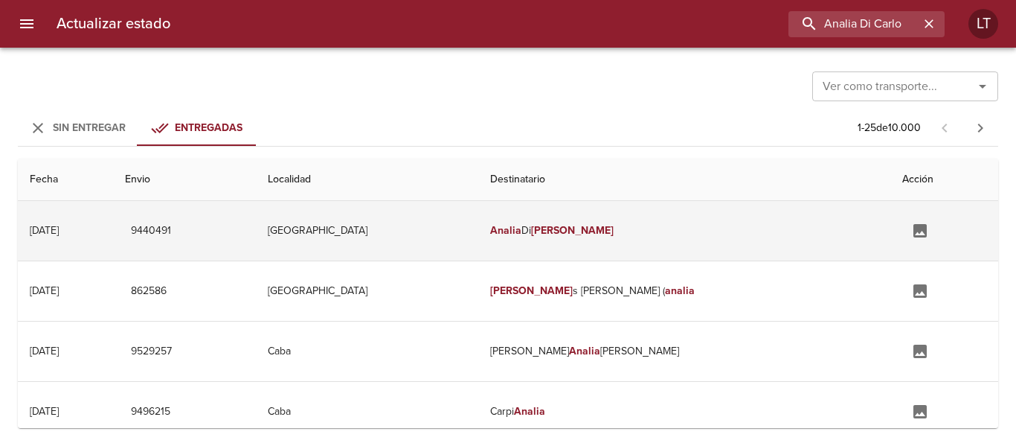
click at [684, 216] on td "Analia Di Carlo" at bounding box center [684, 231] width 412 height 60
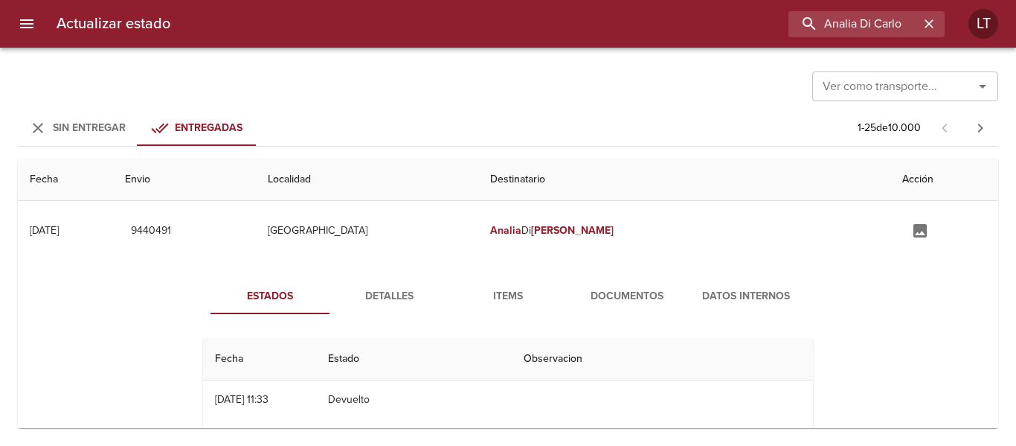
click at [634, 290] on span "Documentos" at bounding box center [627, 296] width 101 height 19
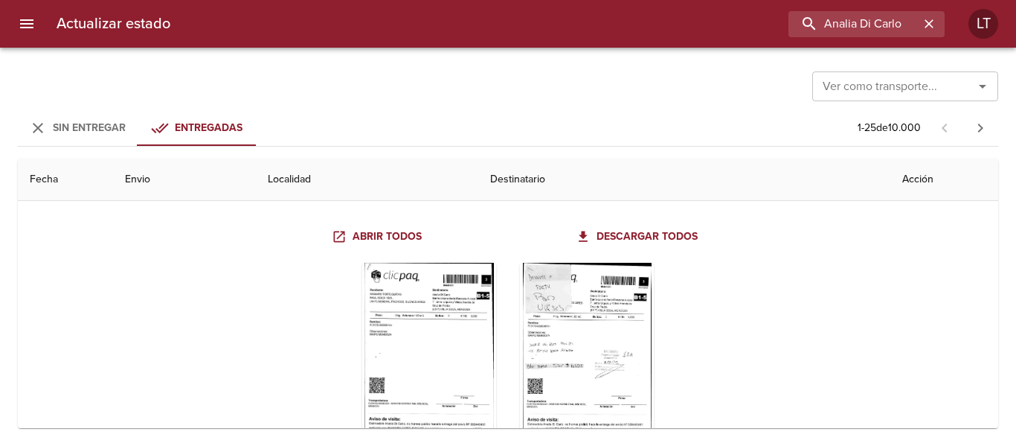
scroll to position [149, 0]
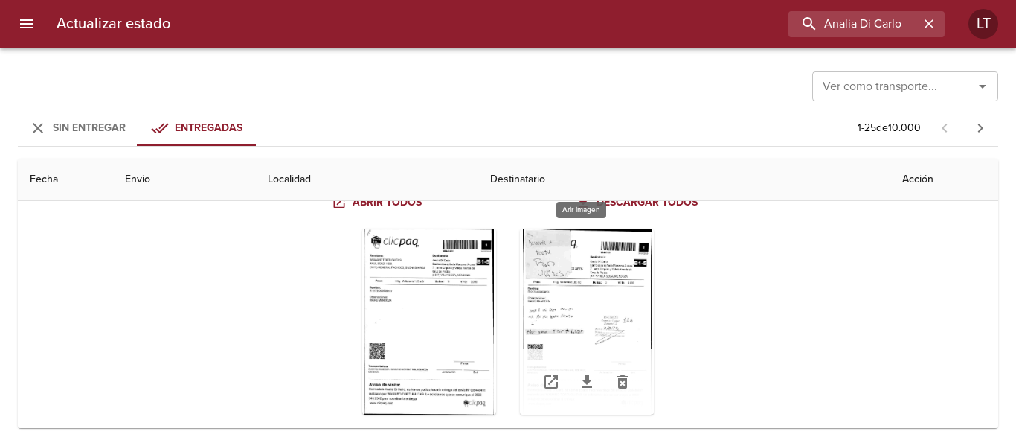
click at [622, 299] on div "Tabla de envíos del cliente" at bounding box center [587, 321] width 134 height 186
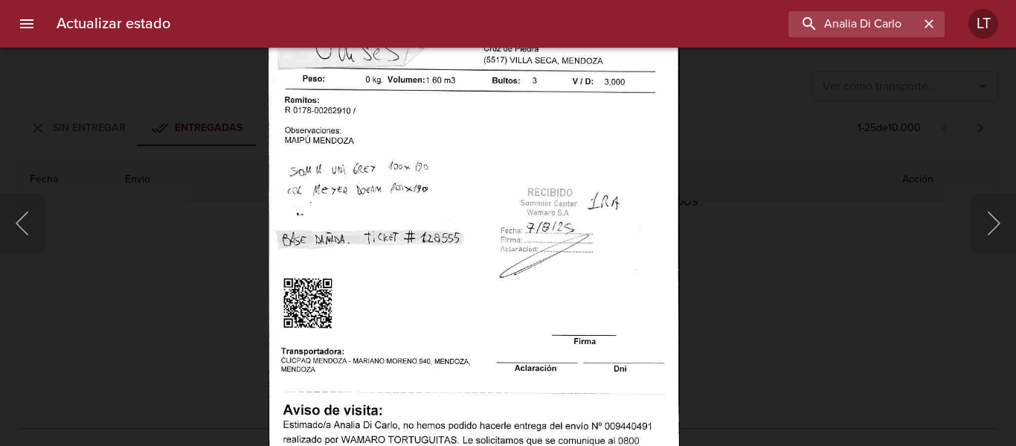
click at [550, 354] on img "Lightbox" at bounding box center [474, 206] width 411 height 597
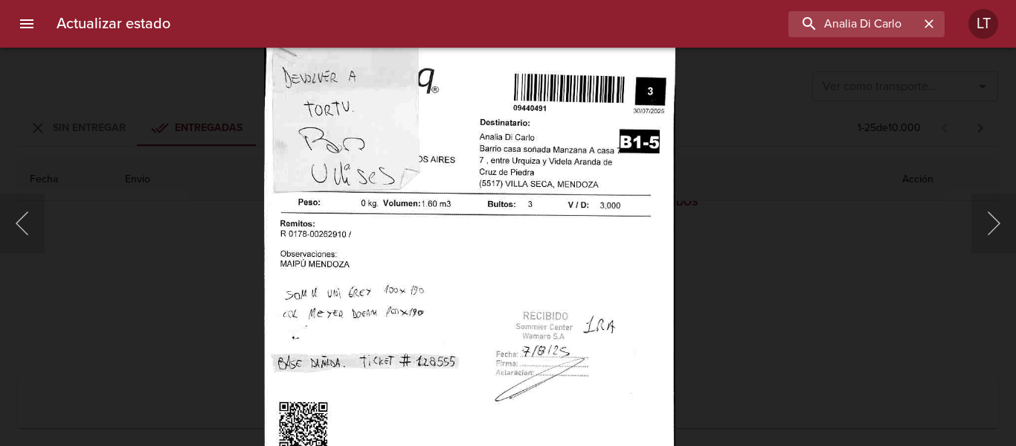
click at [566, 252] on img "Lightbox" at bounding box center [469, 329] width 411 height 597
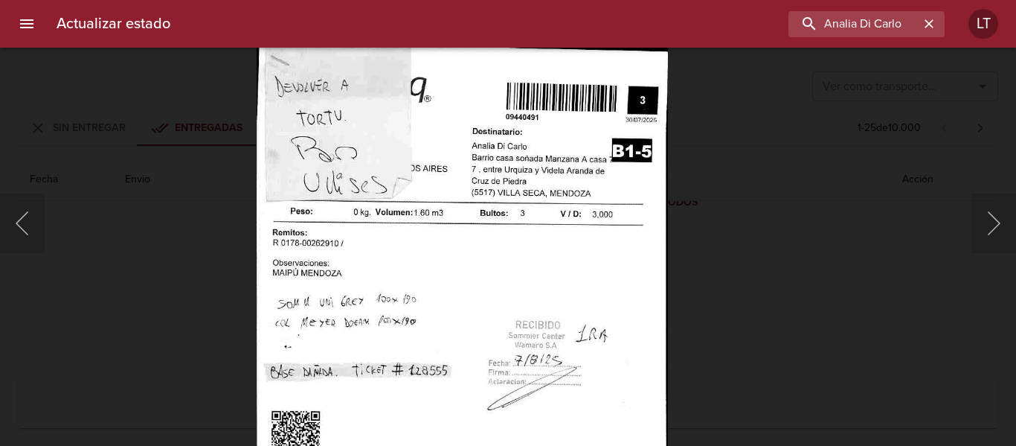
click at [481, 284] on img "Lightbox" at bounding box center [462, 338] width 411 height 597
click at [731, 225] on div "Lightbox" at bounding box center [508, 223] width 1016 height 446
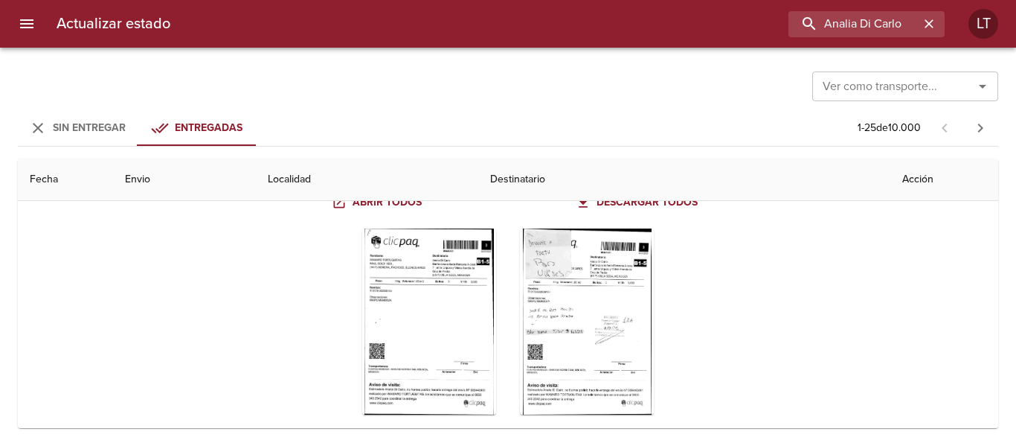
scroll to position [74, 0]
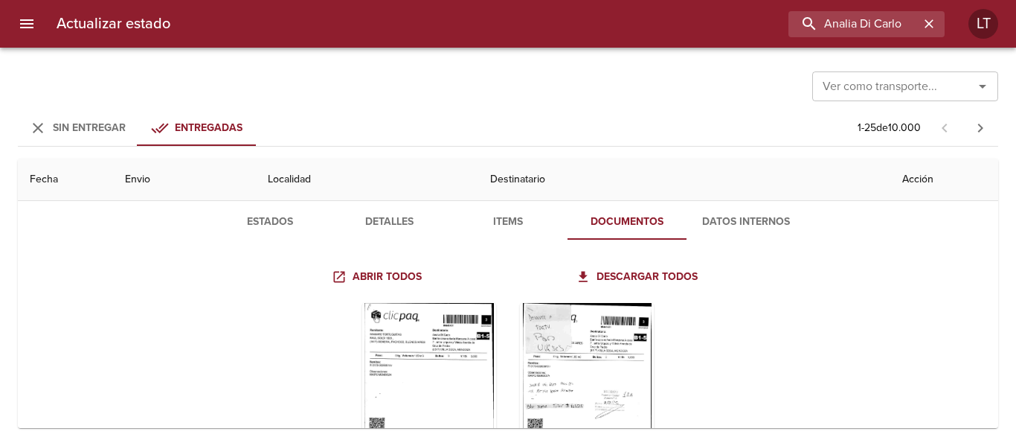
click at [382, 216] on span "Detalles" at bounding box center [388, 222] width 101 height 19
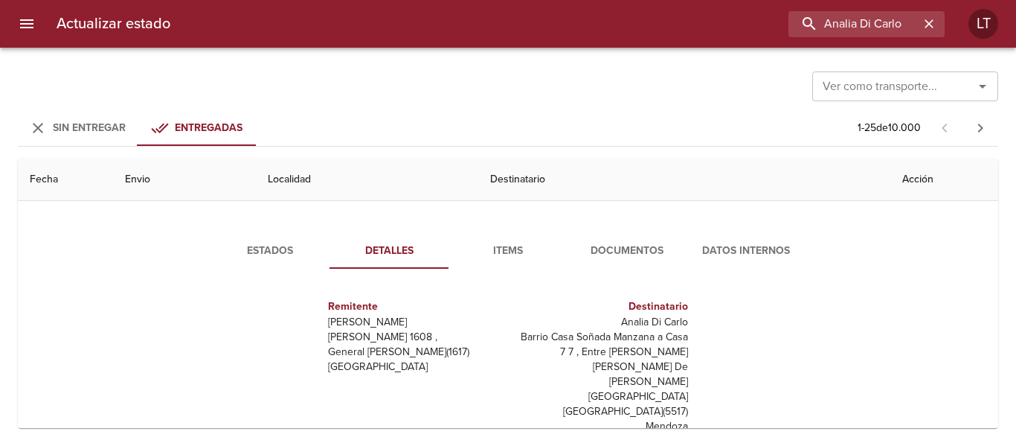
scroll to position [0, 0]
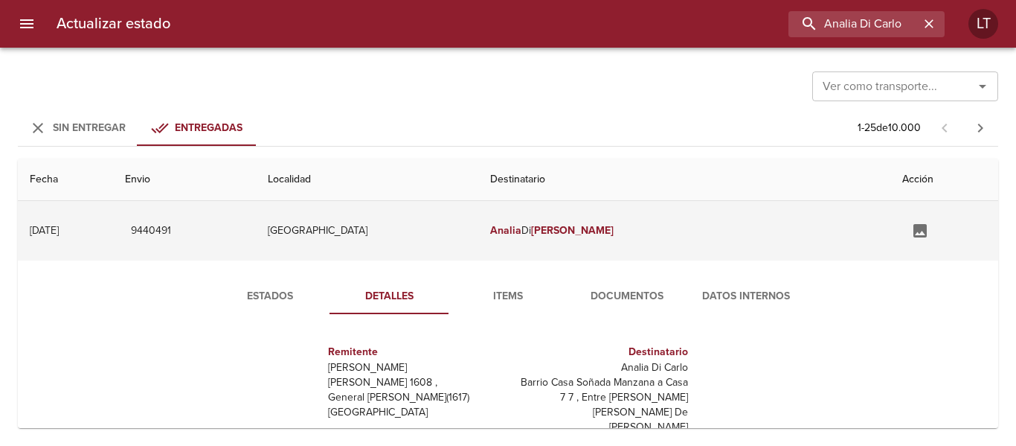
click at [720, 223] on td "Analia Di Carlo" at bounding box center [684, 231] width 412 height 60
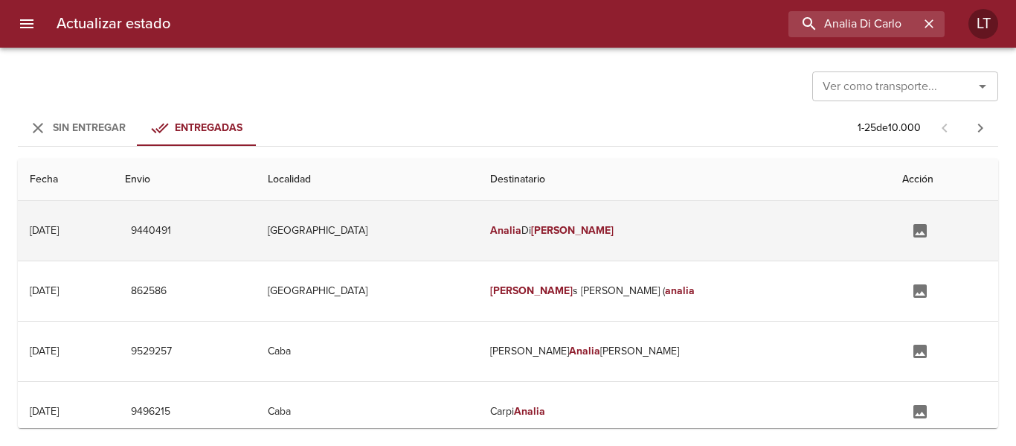
click at [700, 224] on td "Analia Di Carlo" at bounding box center [684, 231] width 412 height 60
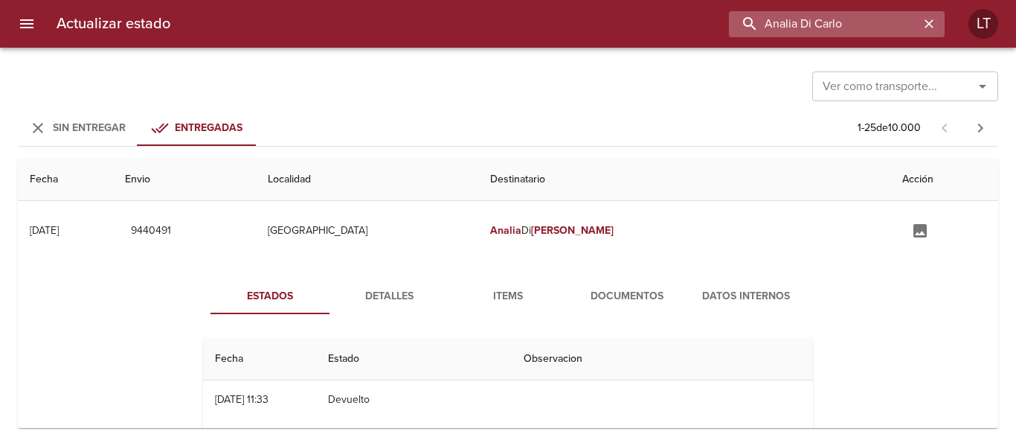
click at [839, 16] on input "Analia Di Carlo" at bounding box center [824, 24] width 190 height 26
paste input "9442335"
type input "9442335"
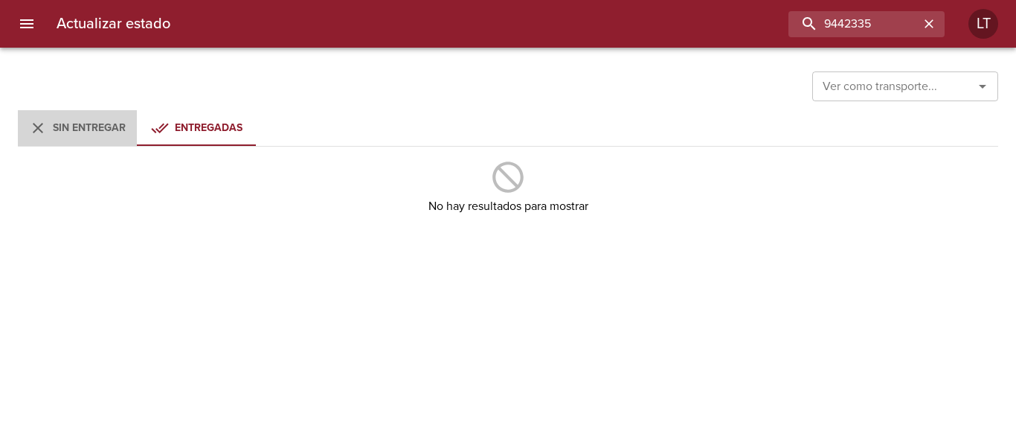
click at [108, 137] on div "Sin Entregar" at bounding box center [89, 128] width 73 height 19
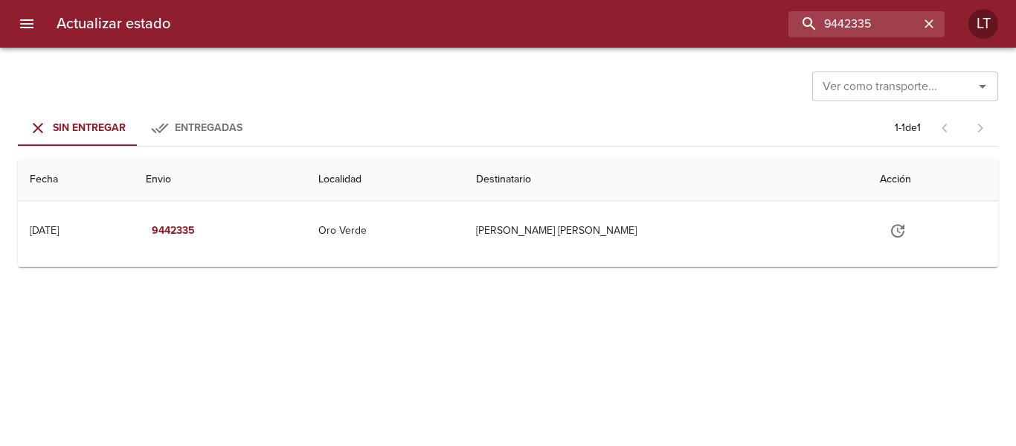
click at [465, 233] on td "Oro Verde" at bounding box center [386, 231] width 158 height 60
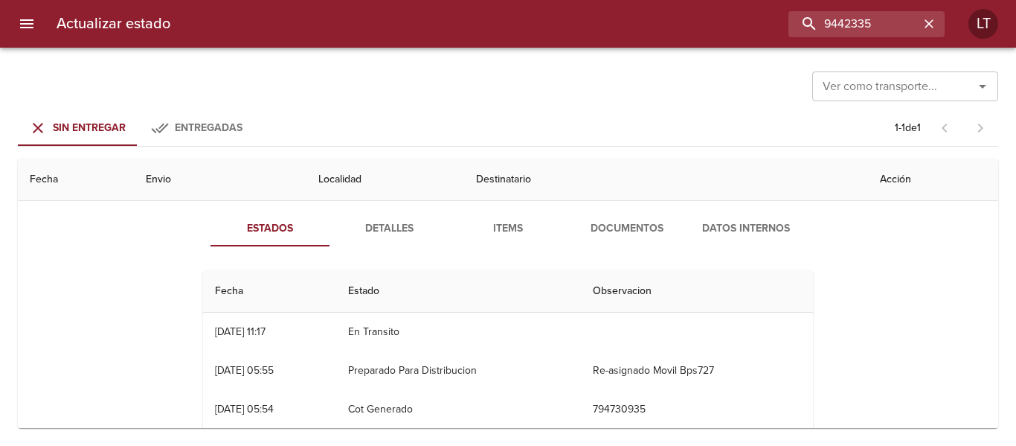
scroll to position [74, 0]
click at [400, 235] on span "Detalles" at bounding box center [388, 228] width 101 height 19
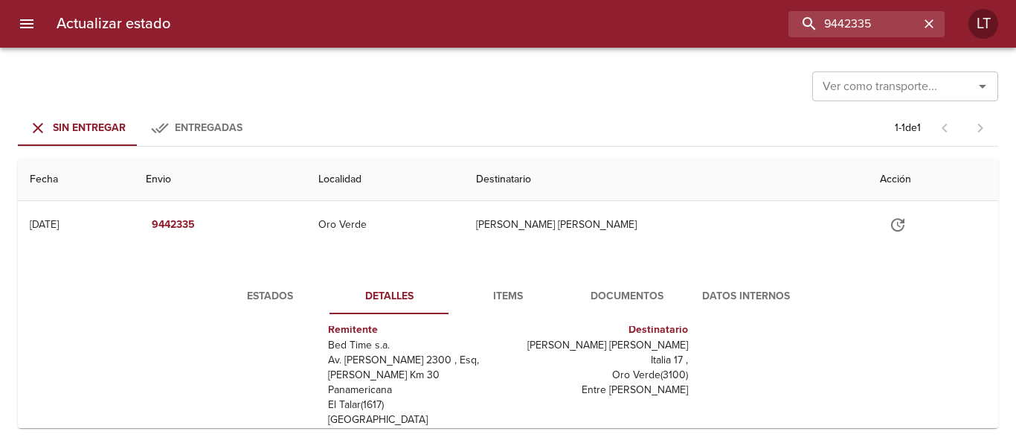
scroll to position [0, 0]
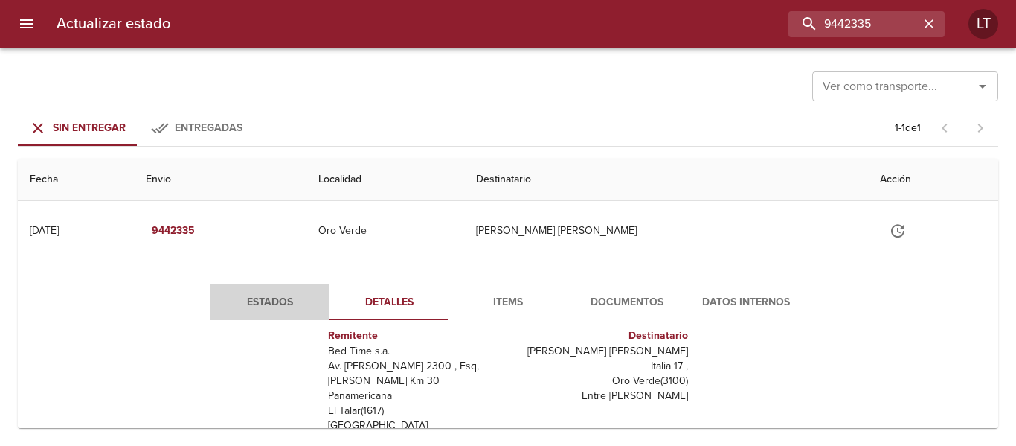
click at [257, 296] on span "Estados" at bounding box center [269, 302] width 101 height 19
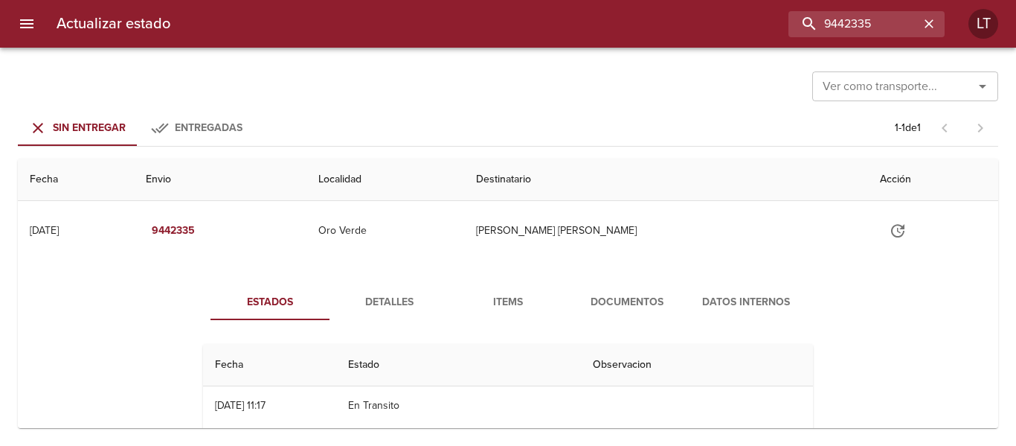
click at [612, 315] on button "Documentos" at bounding box center [627, 302] width 119 height 36
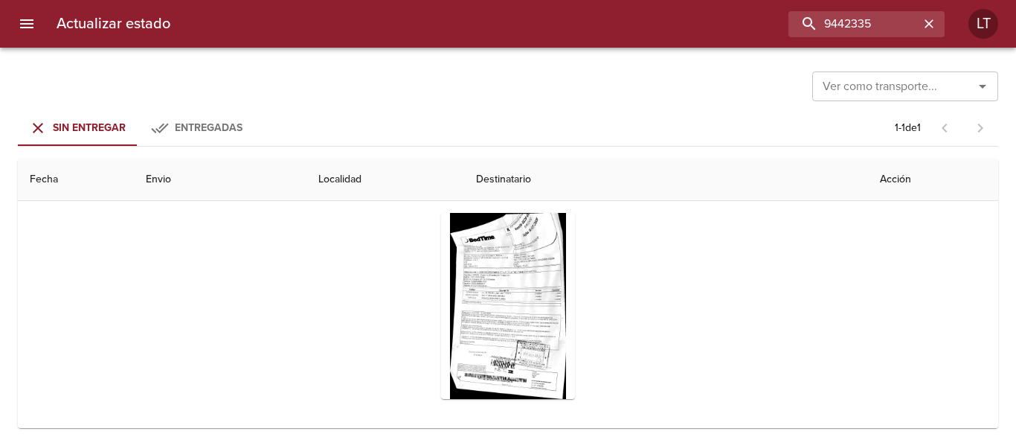
scroll to position [149, 0]
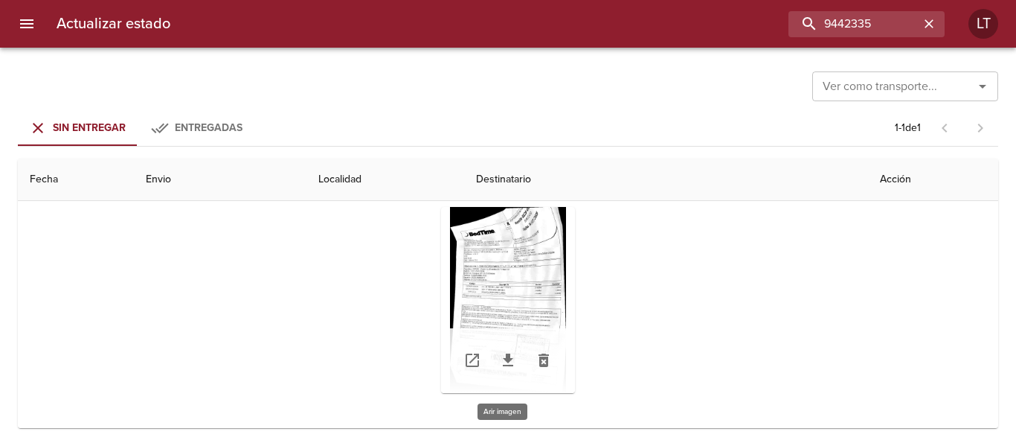
click at [504, 282] on div "Tabla de envíos del cliente" at bounding box center [508, 300] width 134 height 186
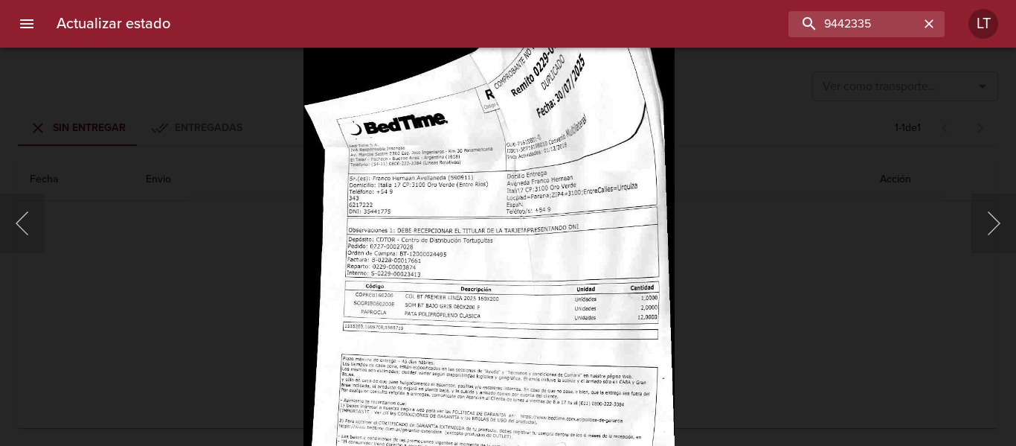
click at [546, 303] on img "Lightbox" at bounding box center [489, 338] width 371 height 597
click at [838, 314] on div "Lightbox" at bounding box center [508, 223] width 1016 height 446
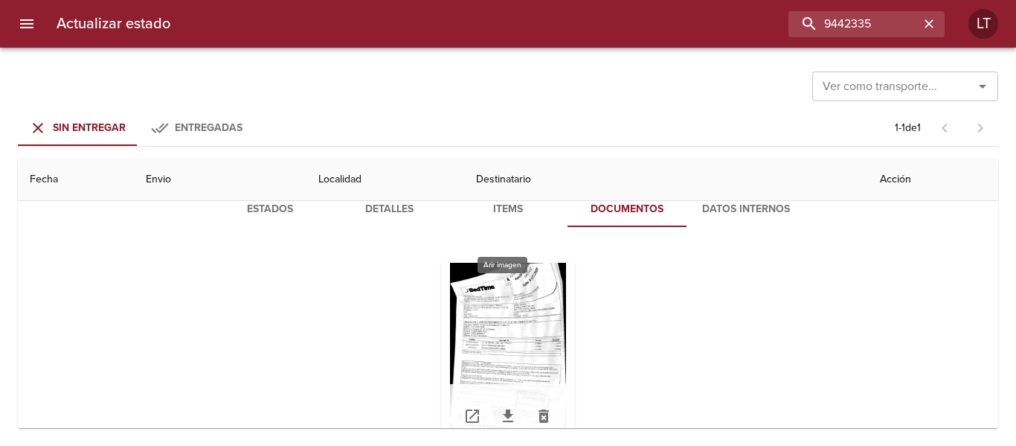
scroll to position [0, 0]
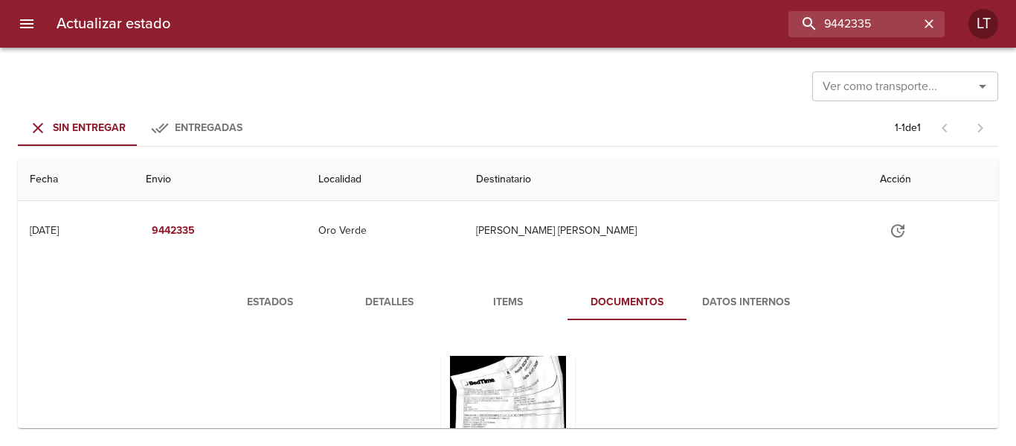
click at [339, 292] on button "Detalles" at bounding box center [389, 302] width 119 height 36
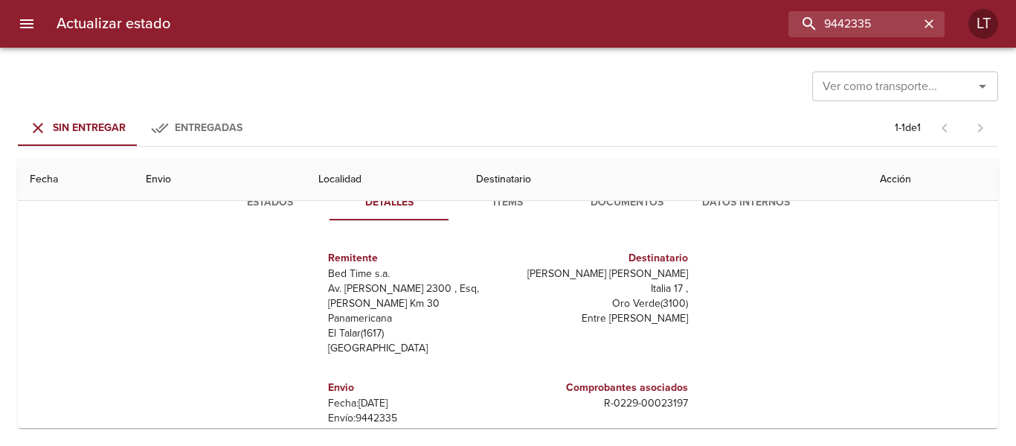
scroll to position [74, 0]
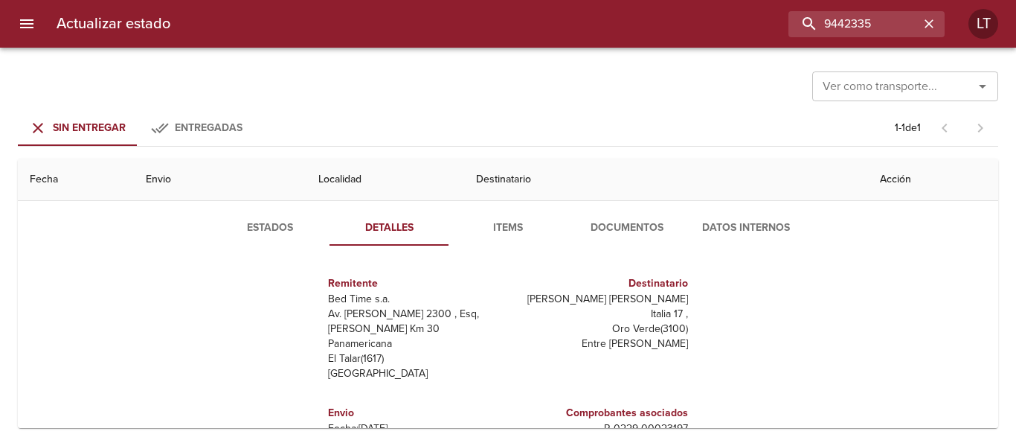
click at [271, 220] on span "Estados" at bounding box center [269, 228] width 101 height 19
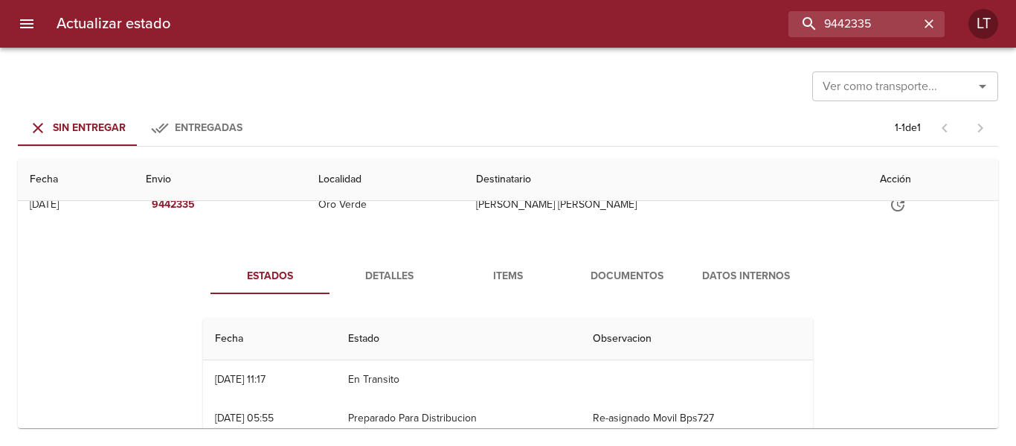
scroll to position [0, 0]
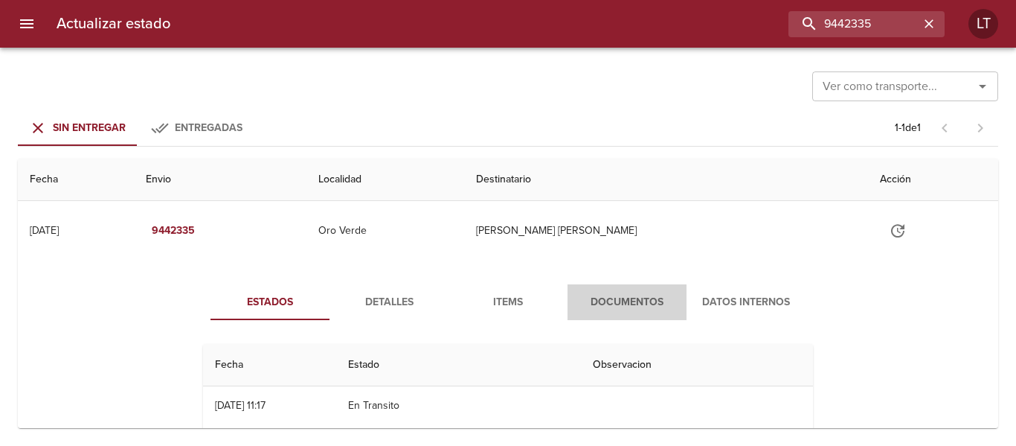
click at [615, 301] on span "Documentos" at bounding box center [627, 302] width 101 height 19
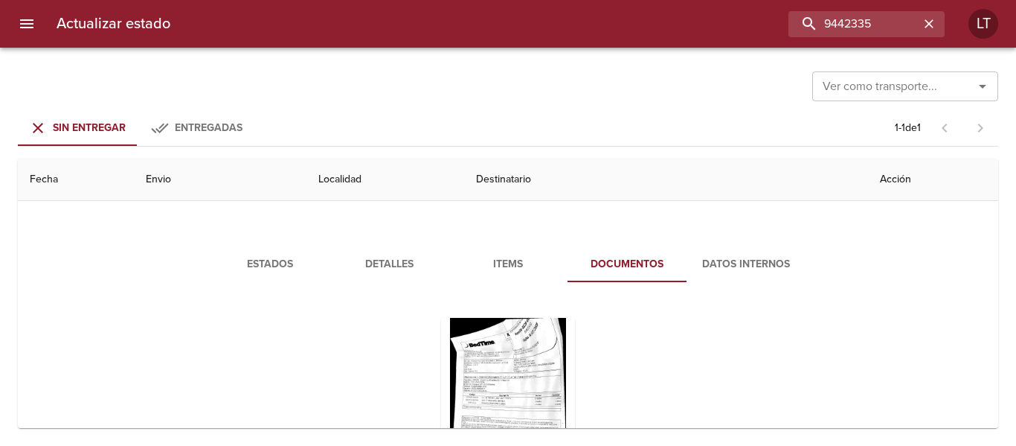
scroll to position [149, 0]
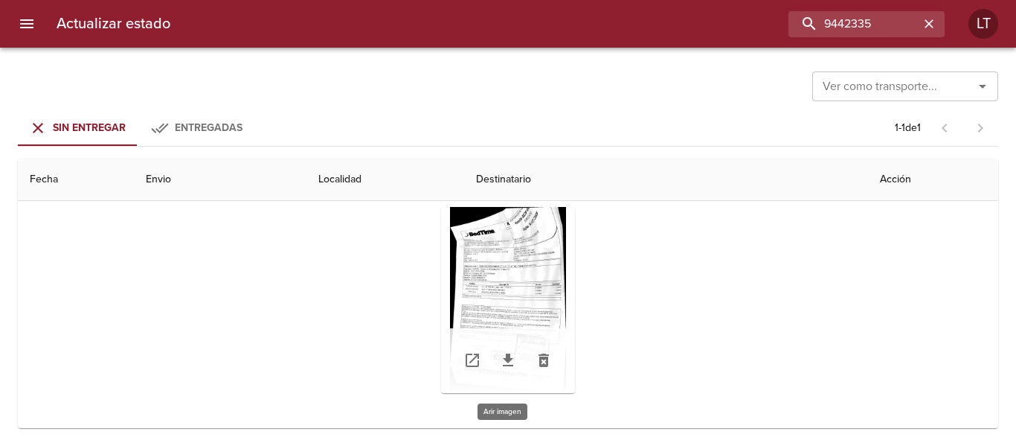
click at [509, 271] on div "Tabla de envíos del cliente" at bounding box center [508, 300] width 134 height 186
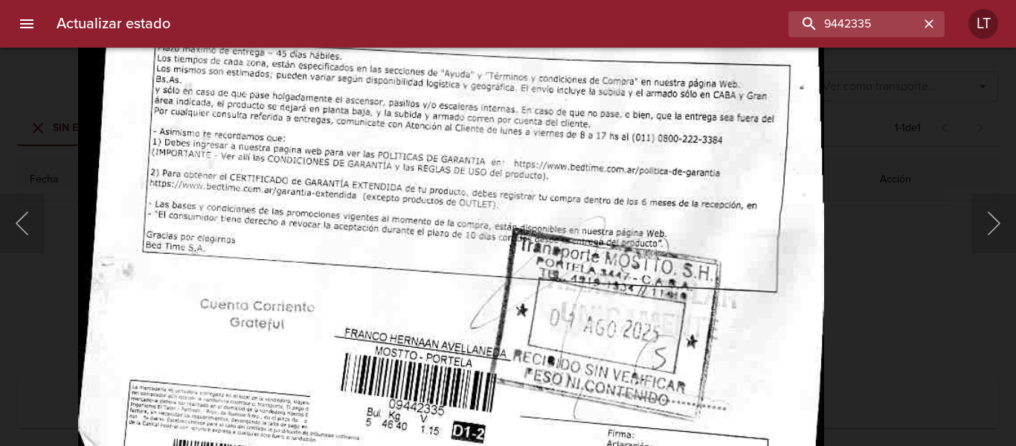
click at [530, 273] on img "Lightbox" at bounding box center [450, 8] width 745 height 1198
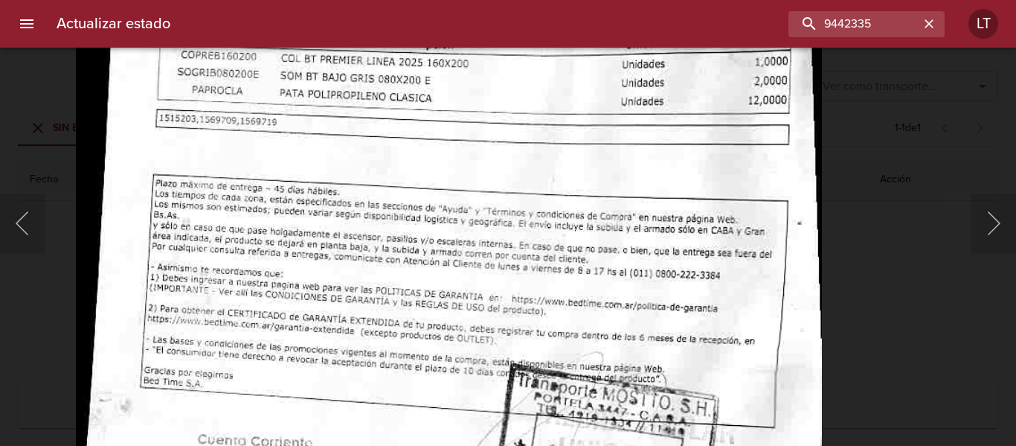
click at [891, 130] on div "Lightbox" at bounding box center [508, 223] width 1016 height 446
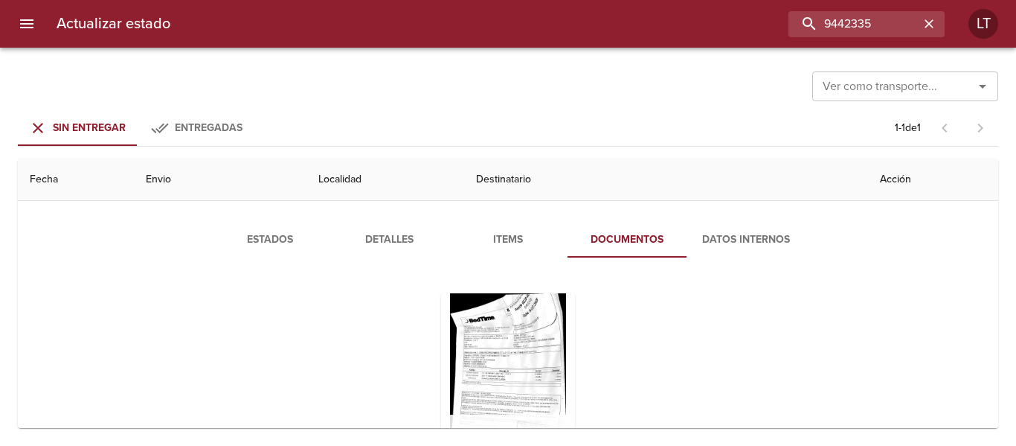
scroll to position [0, 0]
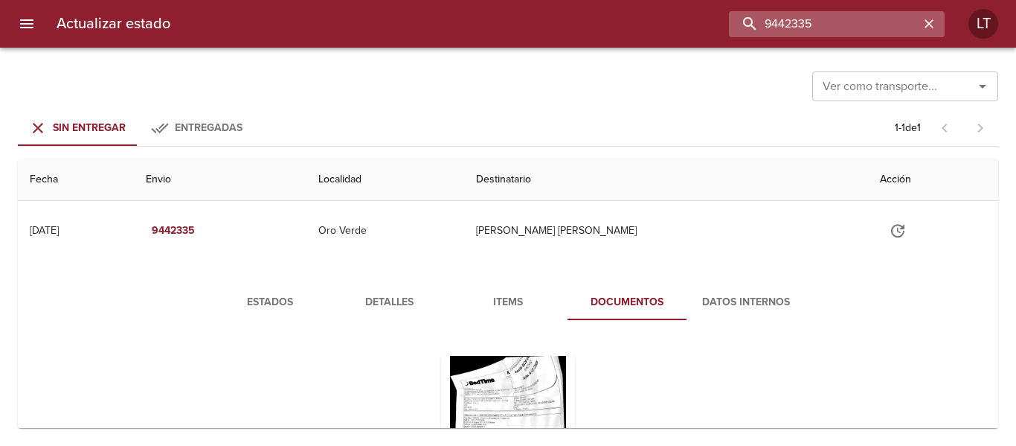
click at [874, 31] on input "9442335" at bounding box center [824, 24] width 190 height 26
paste input "9514624"
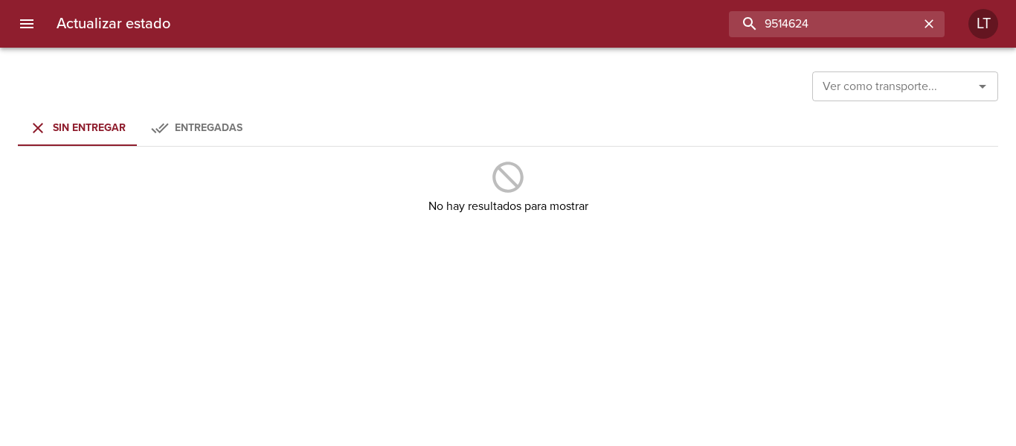
drag, startPoint x: 795, startPoint y: 26, endPoint x: 643, endPoint y: 15, distance: 152.9
click at [643, 15] on div "9514624" at bounding box center [563, 24] width 763 height 26
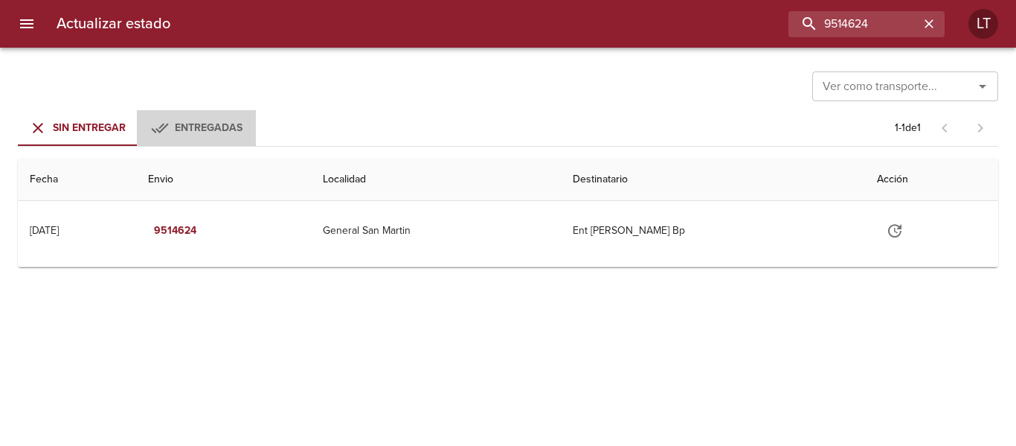
click at [195, 135] on div "Entregadas" at bounding box center [209, 128] width 68 height 19
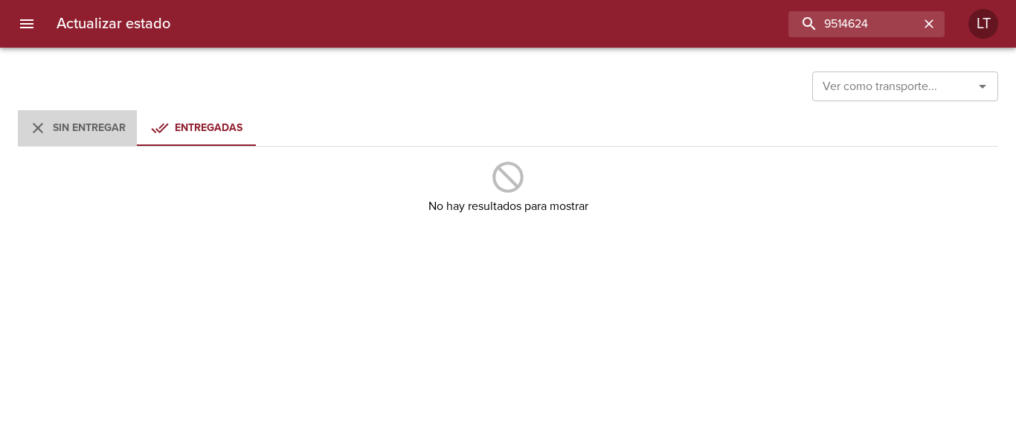
click at [103, 133] on span "Sin Entregar" at bounding box center [89, 127] width 73 height 13
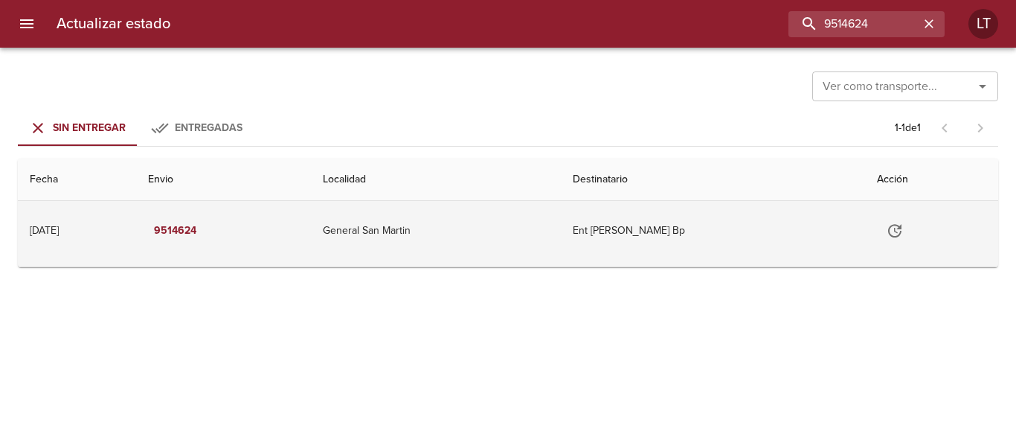
click at [607, 206] on td "Ent [PERSON_NAME] Bp" at bounding box center [713, 231] width 304 height 60
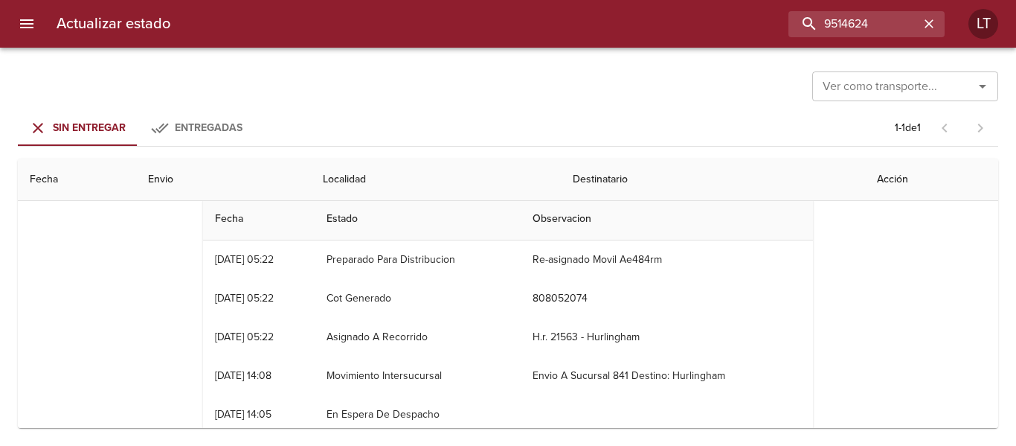
scroll to position [71, 0]
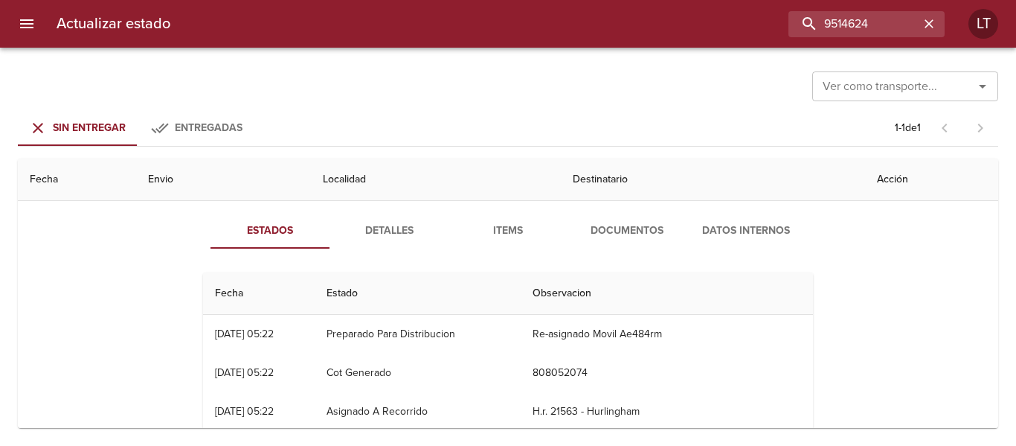
click at [381, 242] on button "Detalles" at bounding box center [389, 231] width 119 height 36
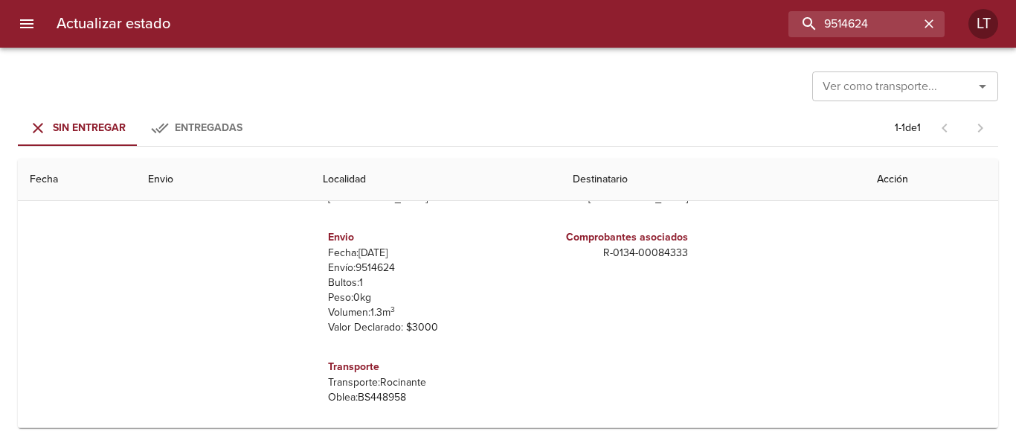
scroll to position [7, 0]
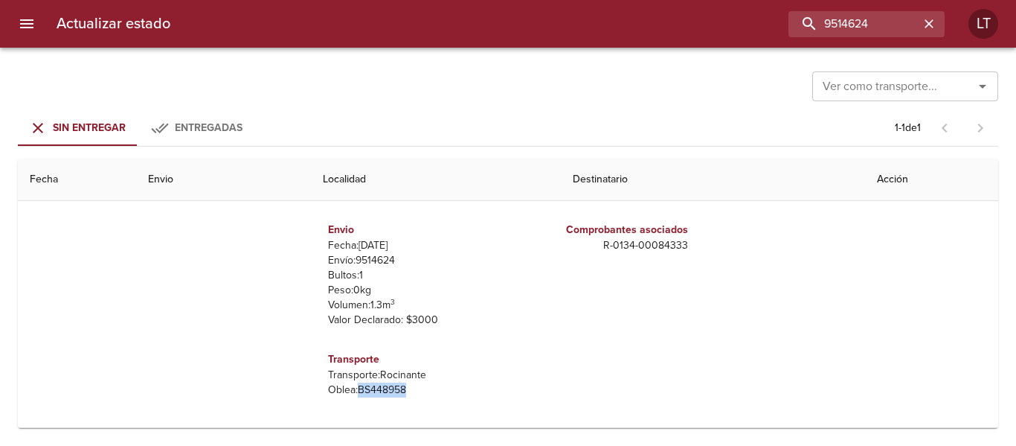
drag, startPoint x: 350, startPoint y: 387, endPoint x: 396, endPoint y: 388, distance: 46.1
click at [396, 388] on p "[PERSON_NAME]: BS448958" at bounding box center [415, 389] width 174 height 15
copy p "BS448958"
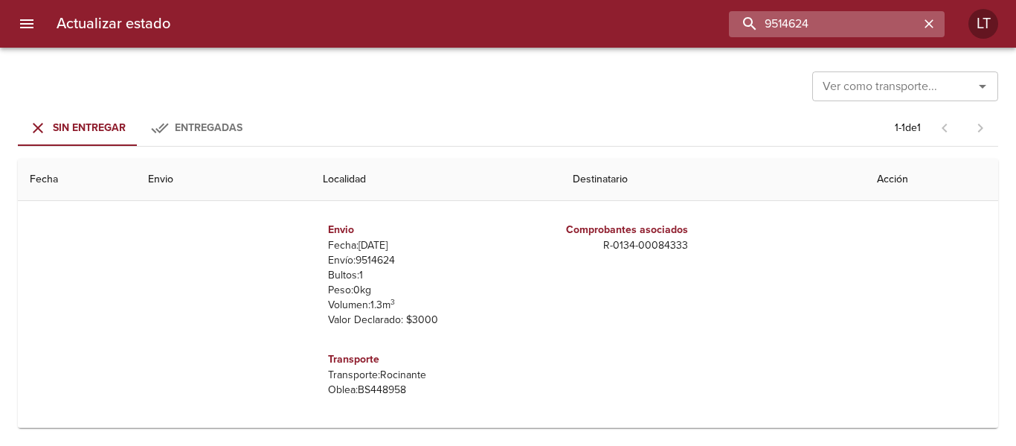
click at [839, 21] on input "9514624" at bounding box center [824, 24] width 190 height 26
paste input "723"
type input "9514723"
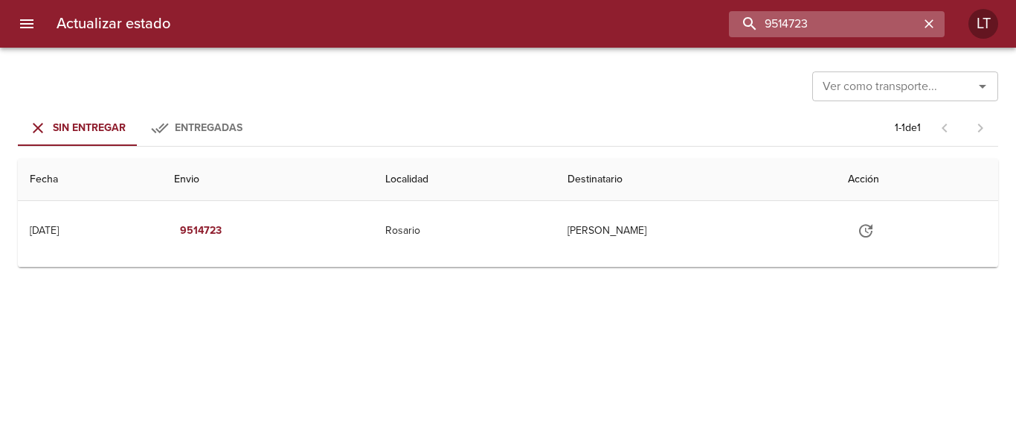
scroll to position [0, 0]
